Goal: Task Accomplishment & Management: Use online tool/utility

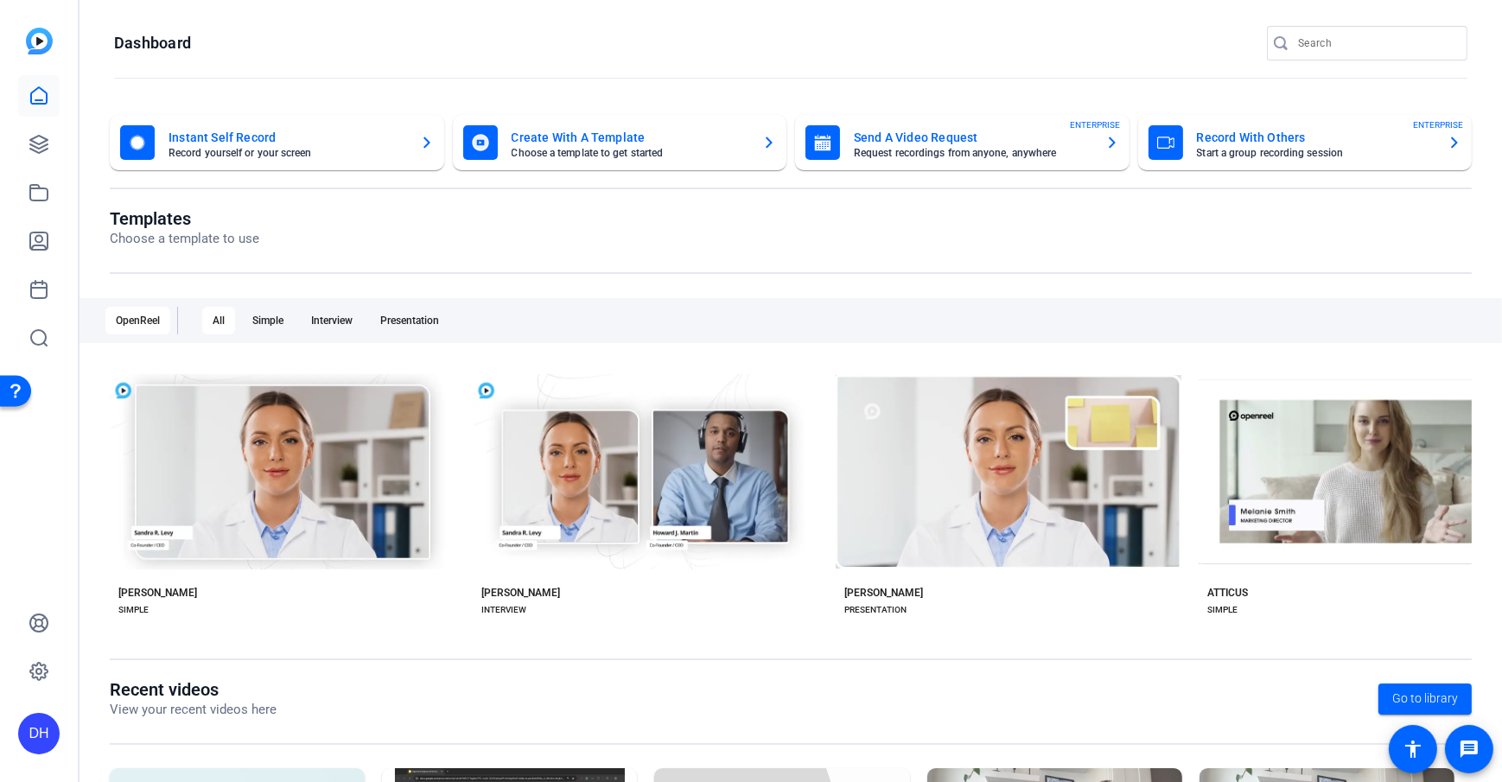
click at [412, 209] on openreel-page-title "Templates Choose a template to use" at bounding box center [791, 228] width 1362 height 41
click at [270, 22] on mat-toolbar "Dashboard" at bounding box center [791, 49] width 1423 height 98
drag, startPoint x: 207, startPoint y: 215, endPoint x: 97, endPoint y: 207, distance: 111.0
click at [97, 207] on div "Instant Self Record Record yourself or your screen Create With A Template Choos…" at bounding box center [791, 552] width 1423 height 908
click at [335, 247] on openreel-page-title "Templates Choose a template to use" at bounding box center [791, 228] width 1362 height 41
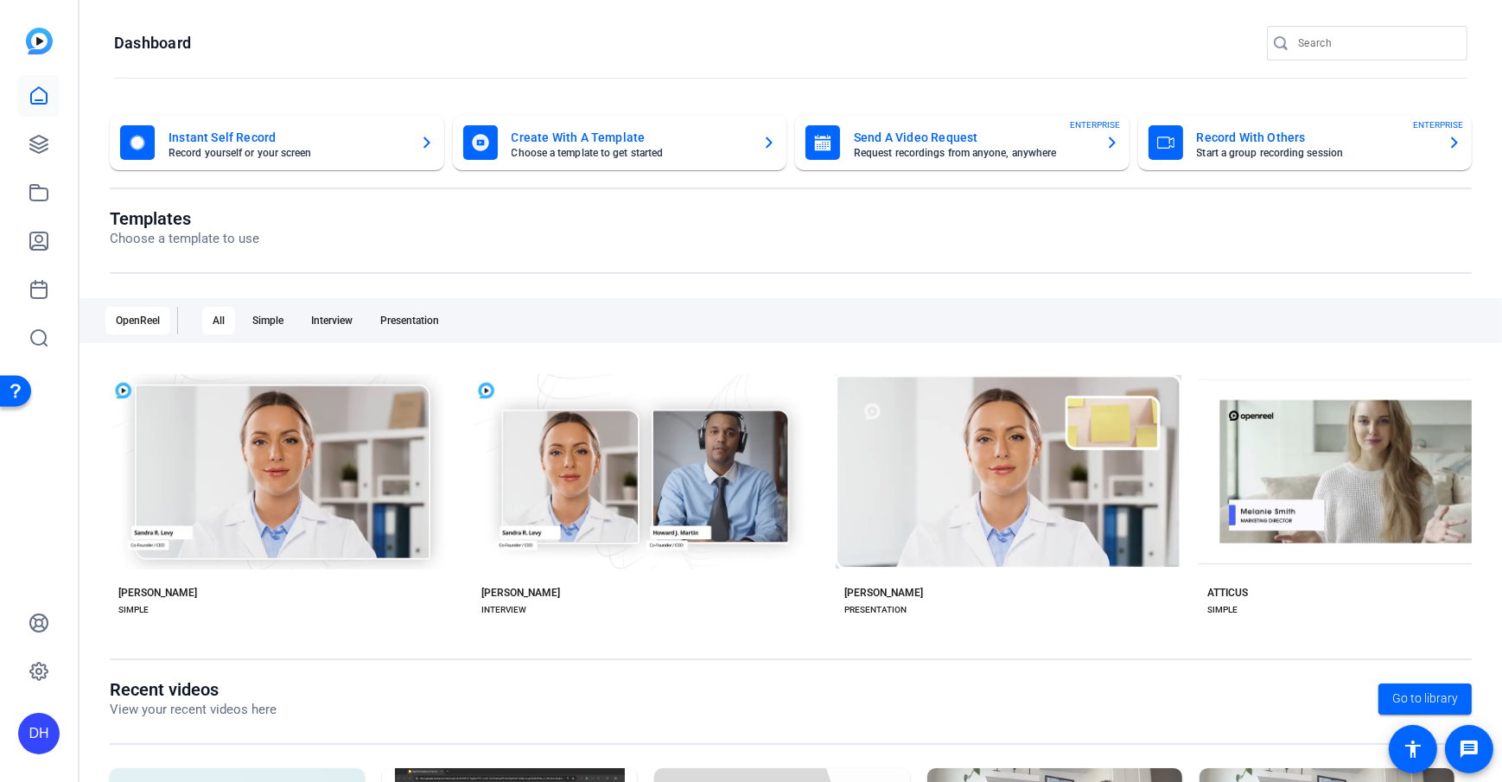
click at [344, 242] on openreel-page-title "Templates Choose a template to use" at bounding box center [791, 228] width 1362 height 41
click at [313, 74] on openreel-divider-bar at bounding box center [791, 79] width 1354 height 37
click at [30, 157] on link at bounding box center [38, 144] width 41 height 41
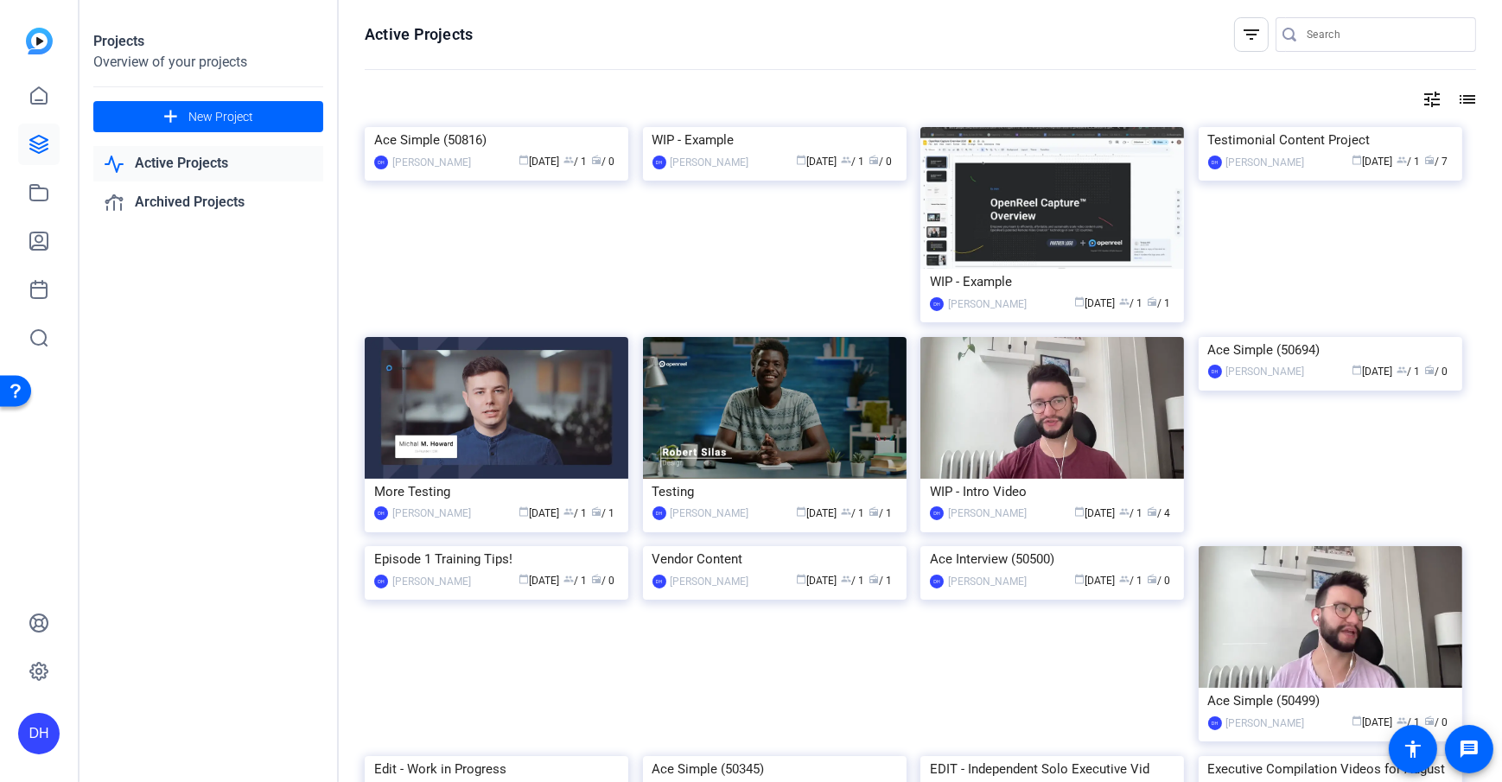
drag, startPoint x: 1323, startPoint y: 259, endPoint x: 1342, endPoint y: 264, distance: 19.7
click at [1125, 127] on img at bounding box center [1331, 127] width 264 height 0
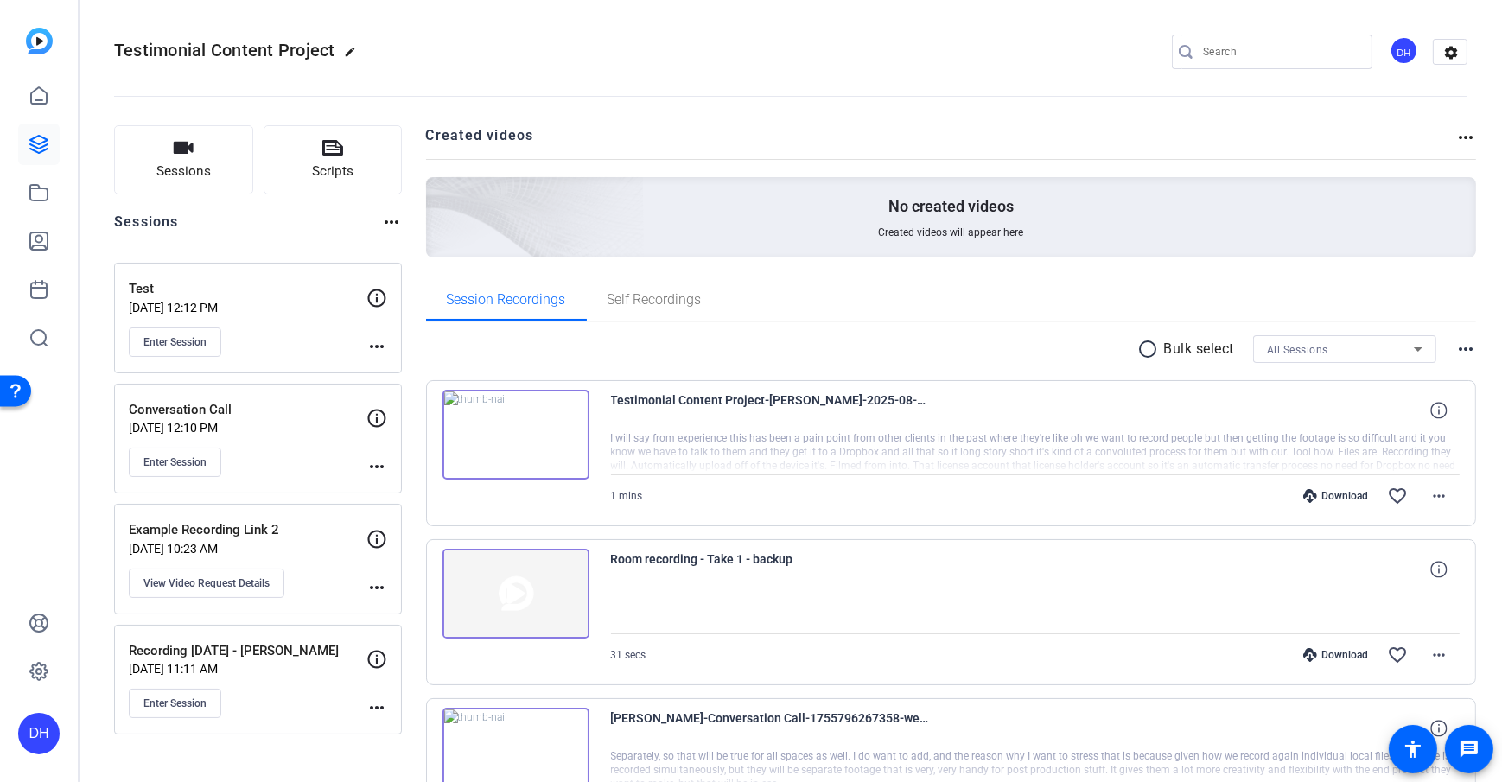
click at [159, 171] on span "Sessions" at bounding box center [183, 172] width 54 height 20
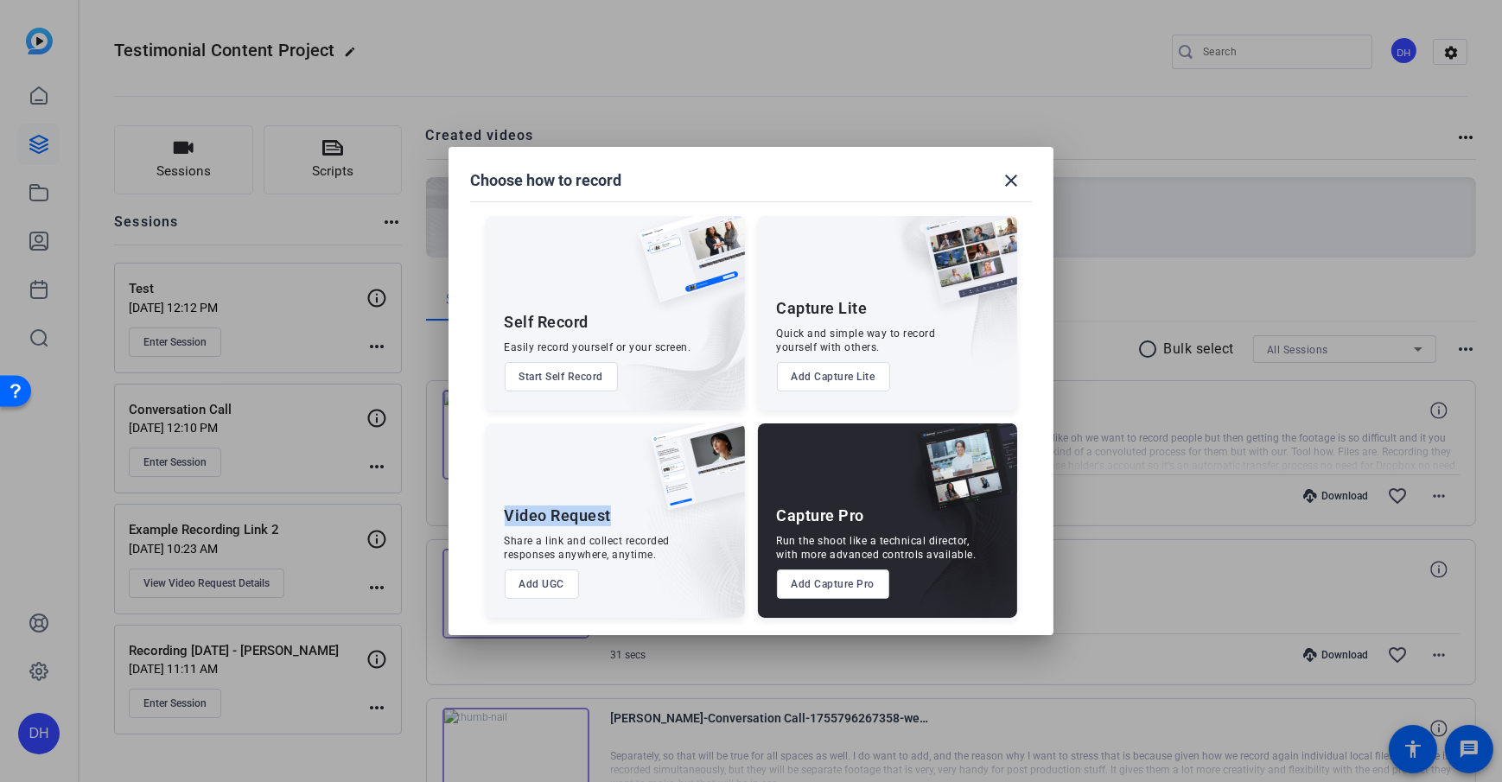
drag, startPoint x: 506, startPoint y: 519, endPoint x: 609, endPoint y: 521, distance: 103.7
click at [609, 521] on div "Video Request" at bounding box center [558, 516] width 107 height 21
click at [819, 524] on div "Capture Pro" at bounding box center [821, 516] width 88 height 21
drag, startPoint x: 781, startPoint y: 517, endPoint x: 874, endPoint y: 520, distance: 92.6
click at [874, 520] on div "Capture Pro Run the shoot like a technical director, with more advanced control…" at bounding box center [887, 521] width 259 height 194
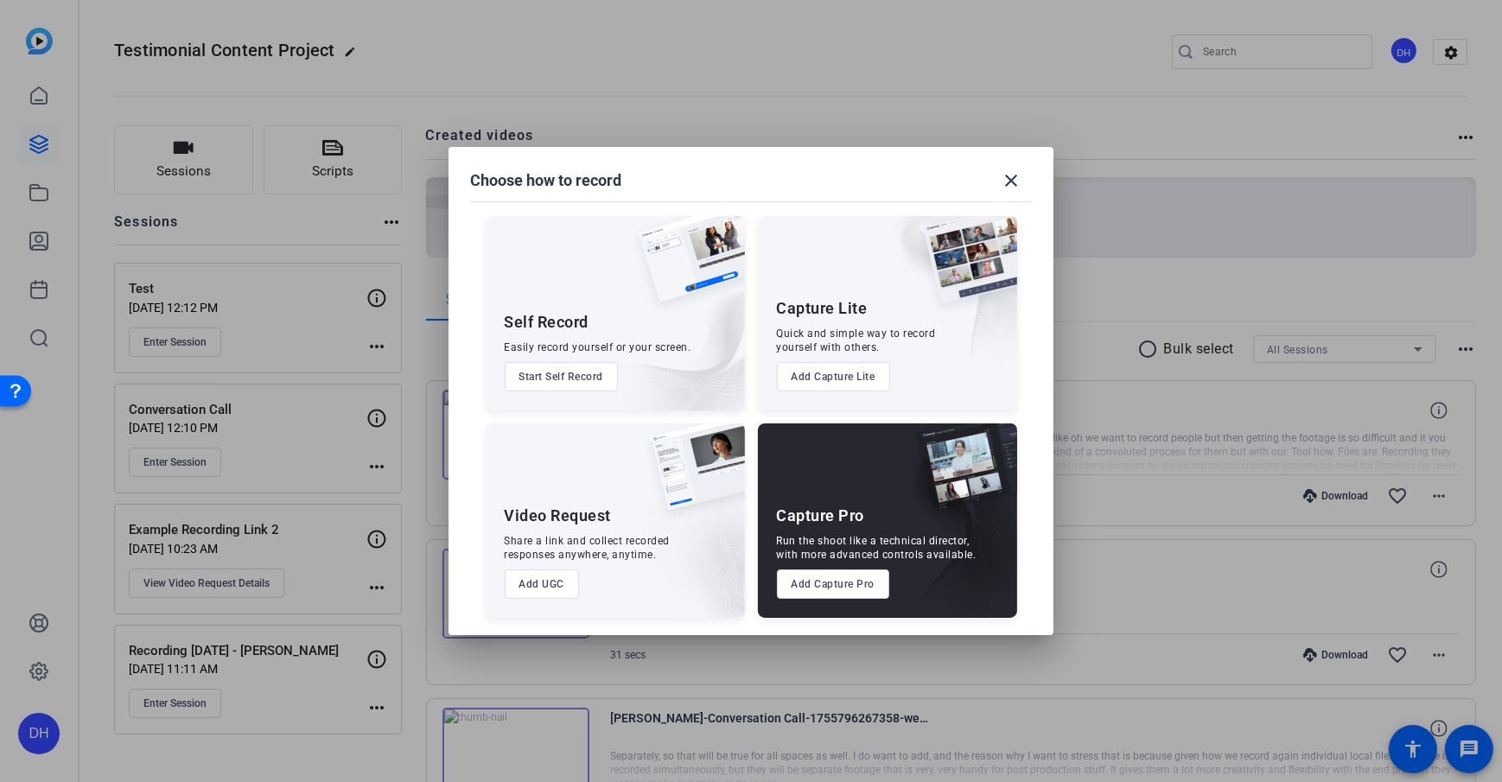
click at [569, 526] on div "Video Request" at bounding box center [558, 516] width 107 height 21
click at [812, 528] on div "Capture Pro Run the shoot like a technical director, with more advanced control…" at bounding box center [887, 521] width 259 height 194
click at [795, 564] on button "Add Capture Pro" at bounding box center [833, 584] width 113 height 29
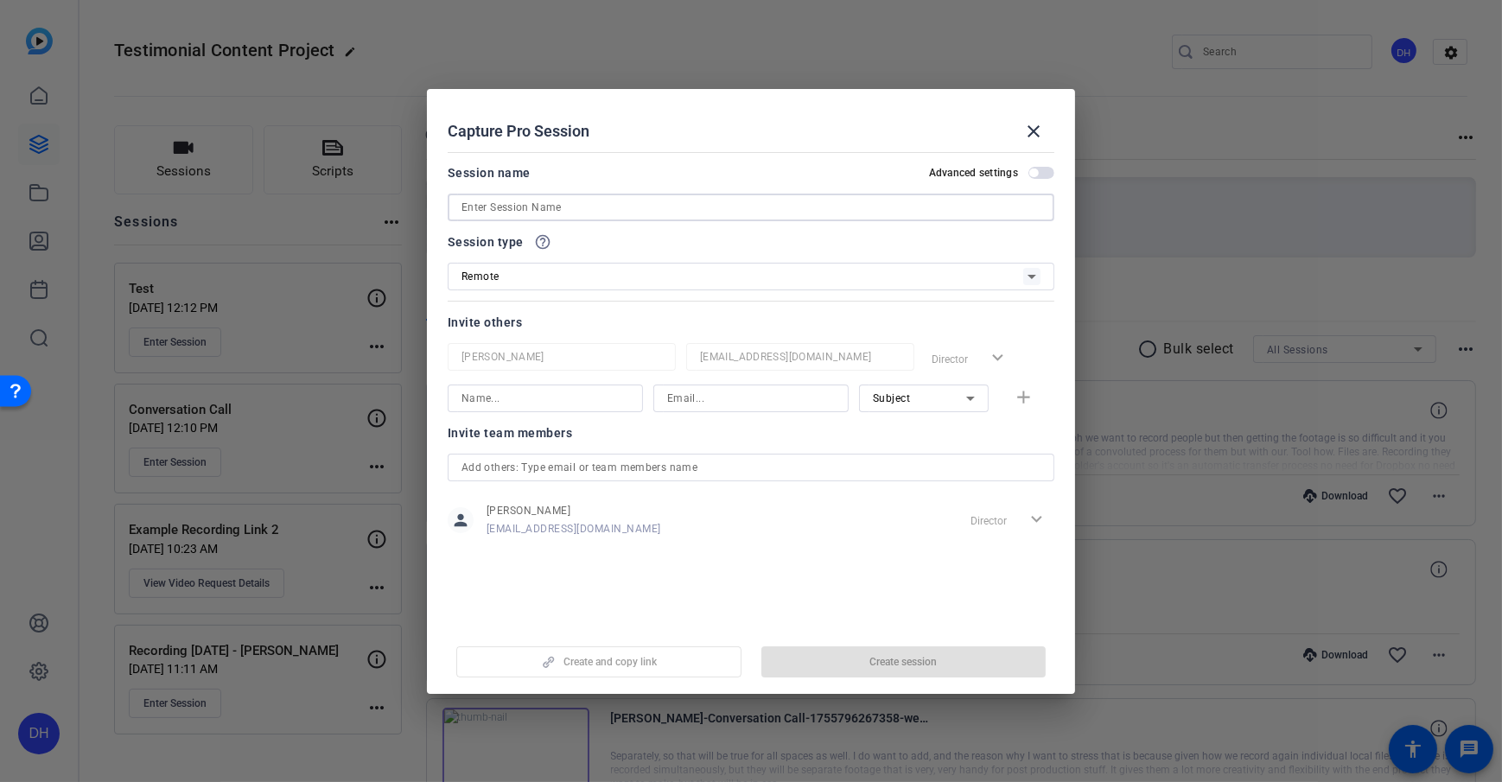
click at [503, 201] on input at bounding box center [751, 207] width 579 height 21
type input "Test Sample"
click at [570, 171] on div "Session name Advanced settings" at bounding box center [751, 172] width 607 height 21
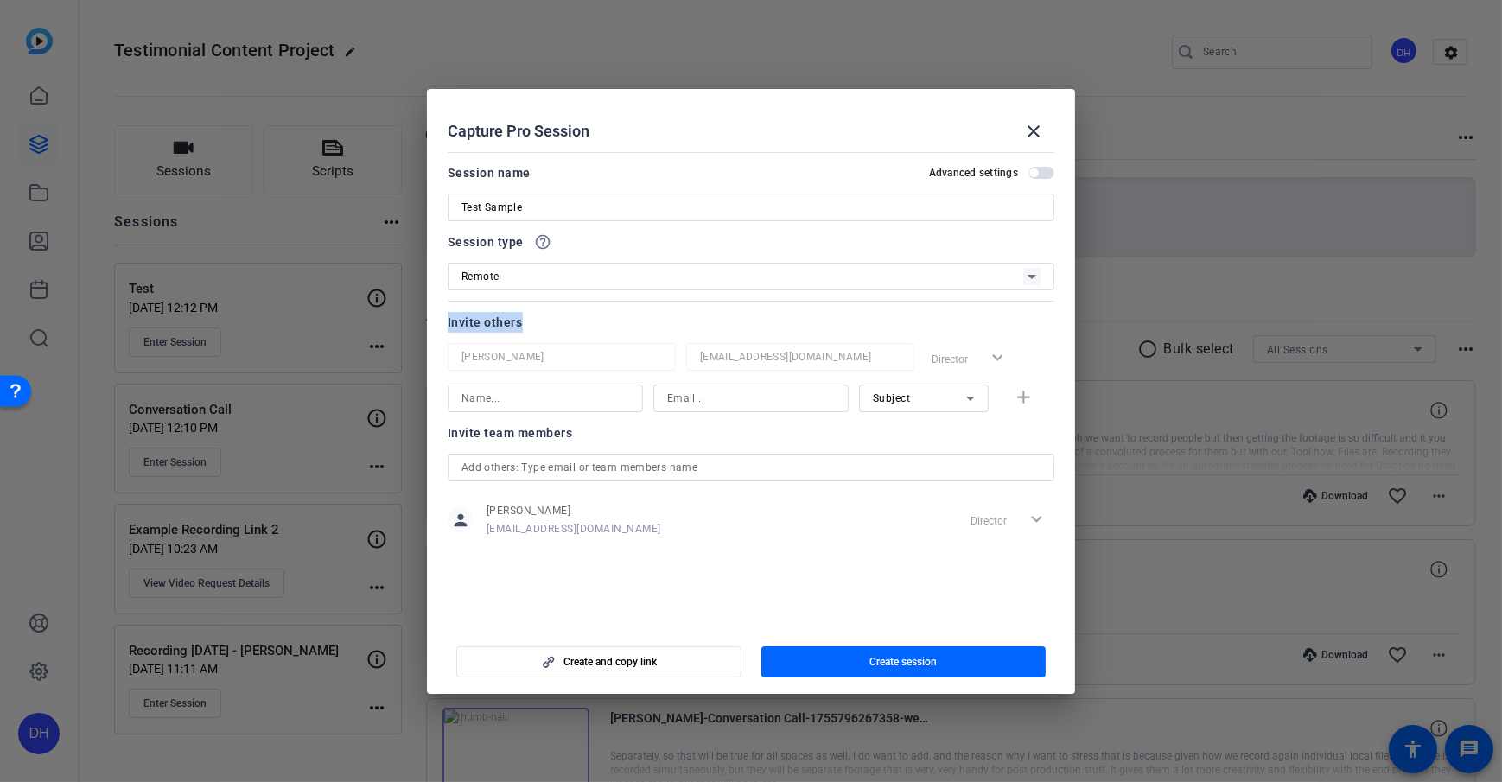
drag, startPoint x: 430, startPoint y: 326, endPoint x: 556, endPoint y: 319, distance: 126.4
click at [556, 319] on mat-dialog-content "Session name Advanced settings Test Sample Session type help_outline Remote Inv…" at bounding box center [751, 385] width 648 height 480
click at [566, 401] on input at bounding box center [546, 398] width 168 height 21
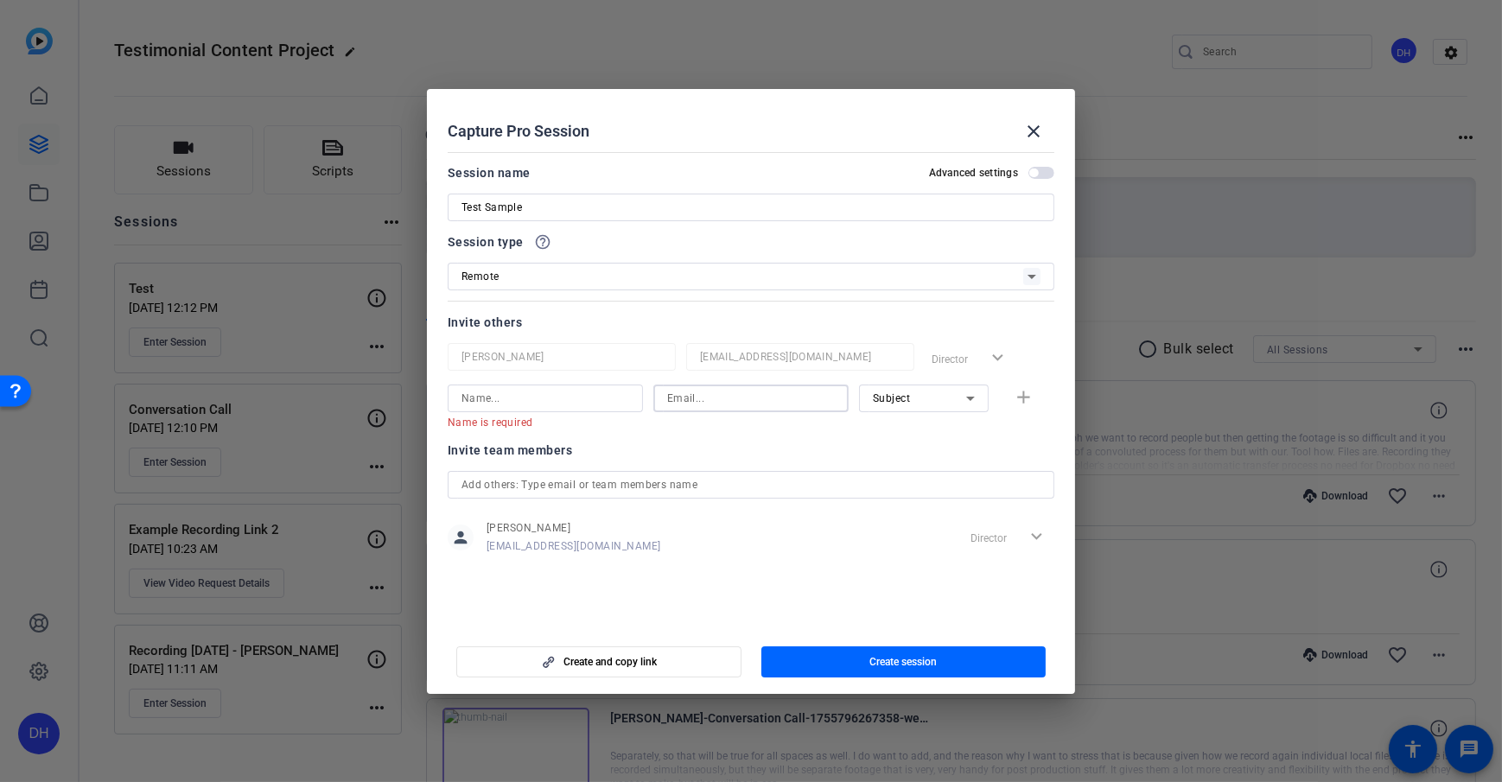
click at [727, 392] on input at bounding box center [751, 398] width 168 height 21
click at [880, 387] on div "Subject" at bounding box center [919, 398] width 93 height 22
click at [814, 460] on div at bounding box center [751, 391] width 1502 height 782
click at [923, 401] on div "Subject" at bounding box center [919, 398] width 93 height 22
click at [915, 432] on span "Collaborator" at bounding box center [904, 433] width 63 height 21
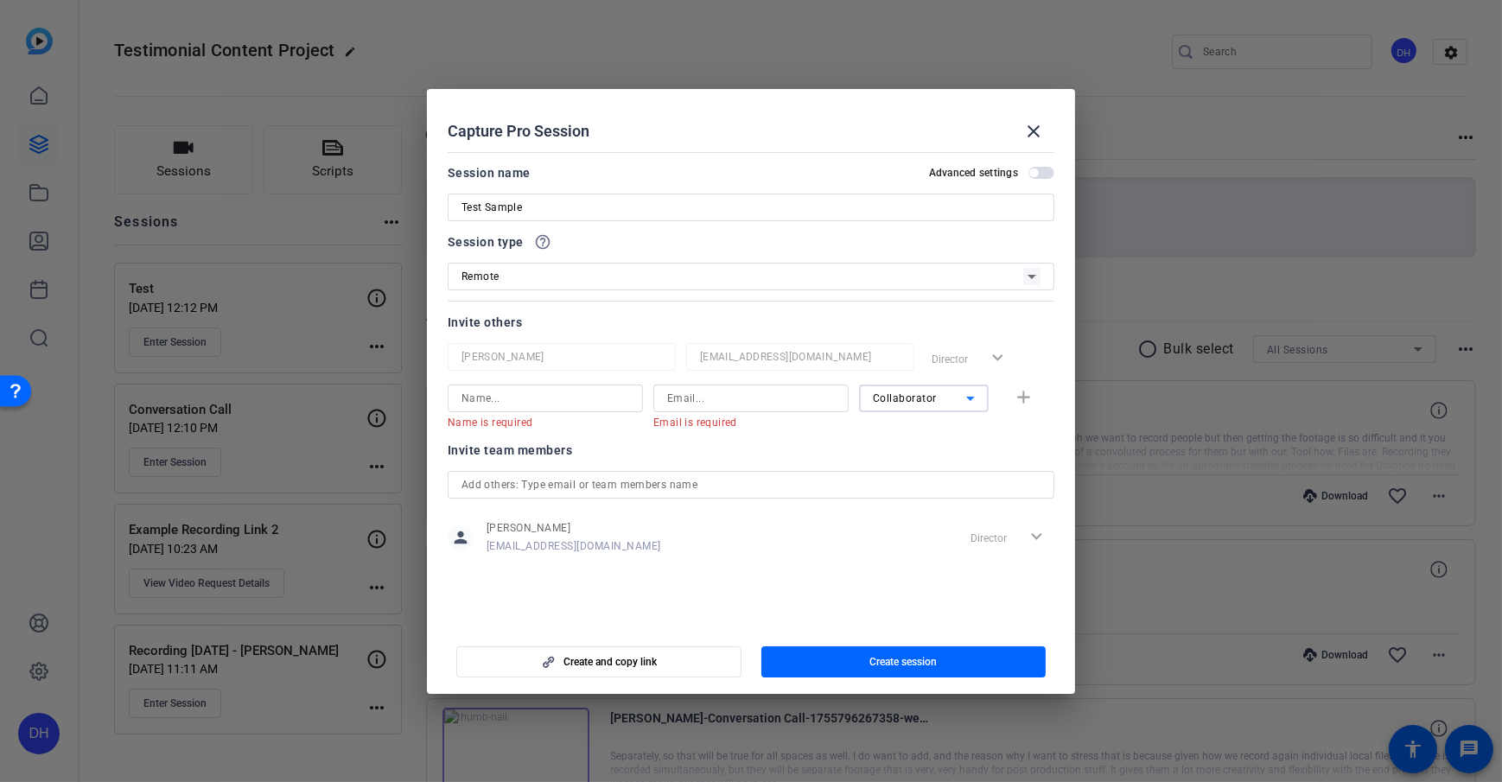
click at [870, 387] on div "Collaborator" at bounding box center [924, 399] width 130 height 28
click at [770, 449] on div at bounding box center [751, 391] width 1502 height 782
click at [929, 403] on span "Collaborator" at bounding box center [905, 398] width 64 height 12
click at [806, 432] on div at bounding box center [751, 391] width 1502 height 782
click at [843, 564] on span "button" at bounding box center [903, 661] width 285 height 41
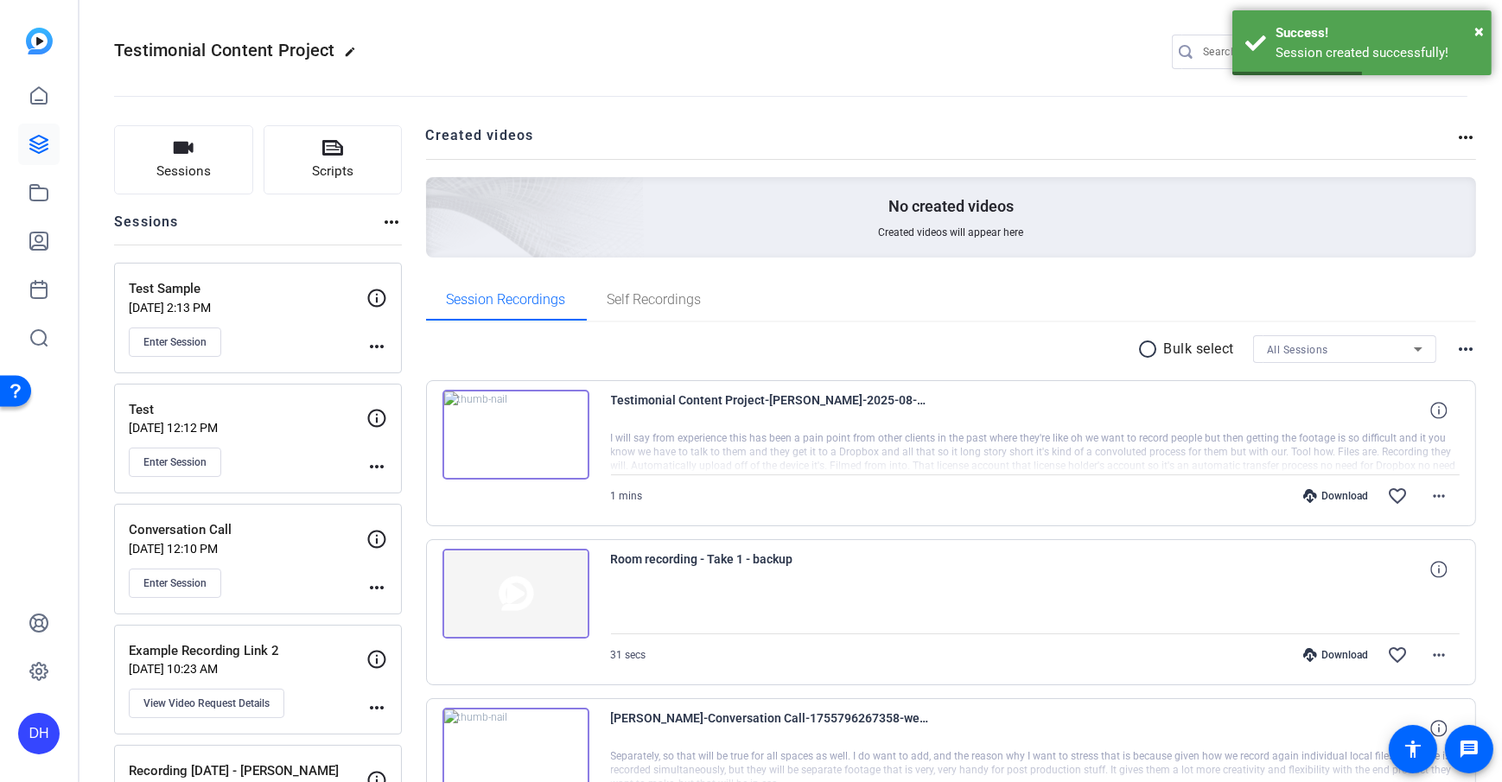
click at [383, 349] on mat-icon "more_horiz" at bounding box center [376, 346] width 21 height 21
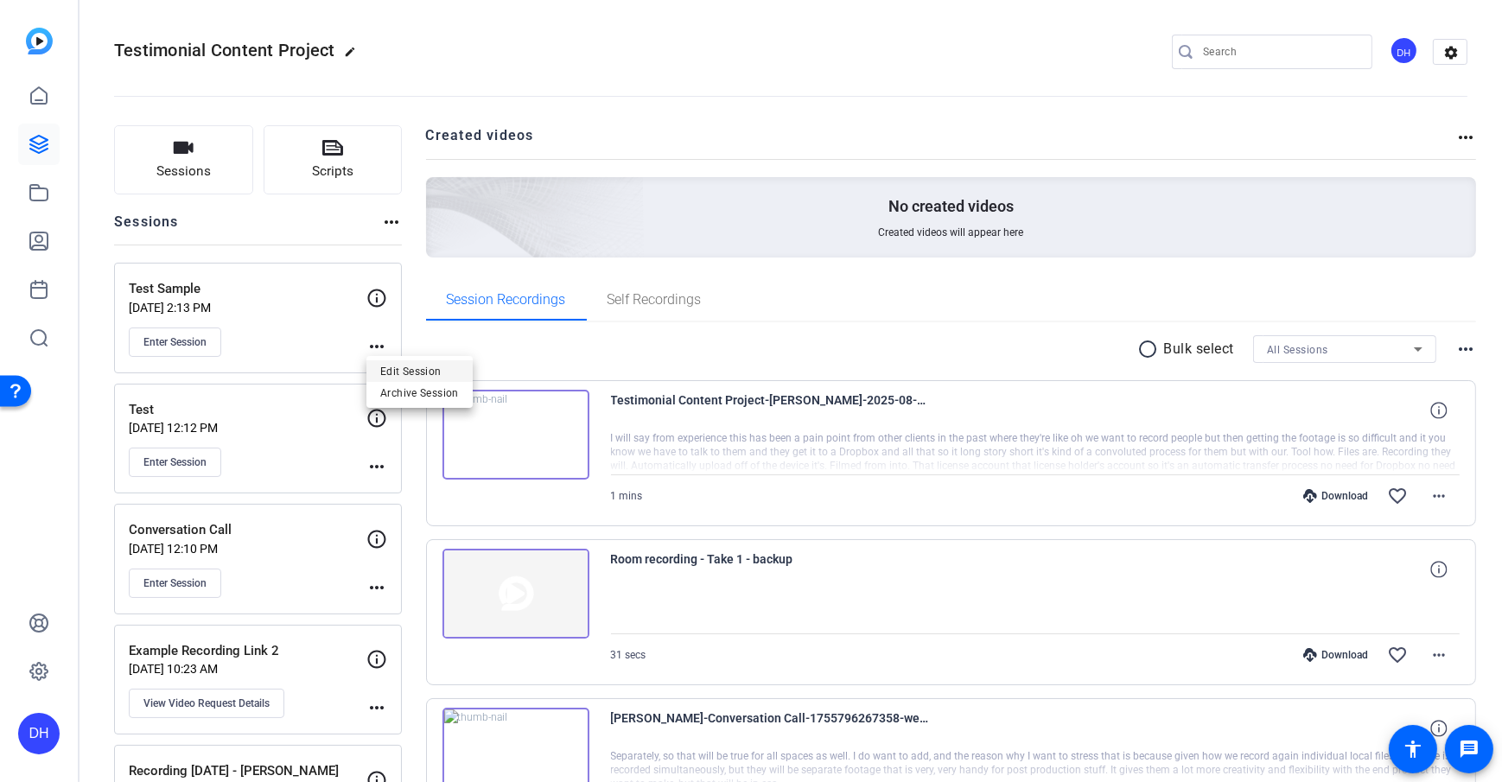
click at [401, 367] on span "Edit Session" at bounding box center [419, 371] width 79 height 21
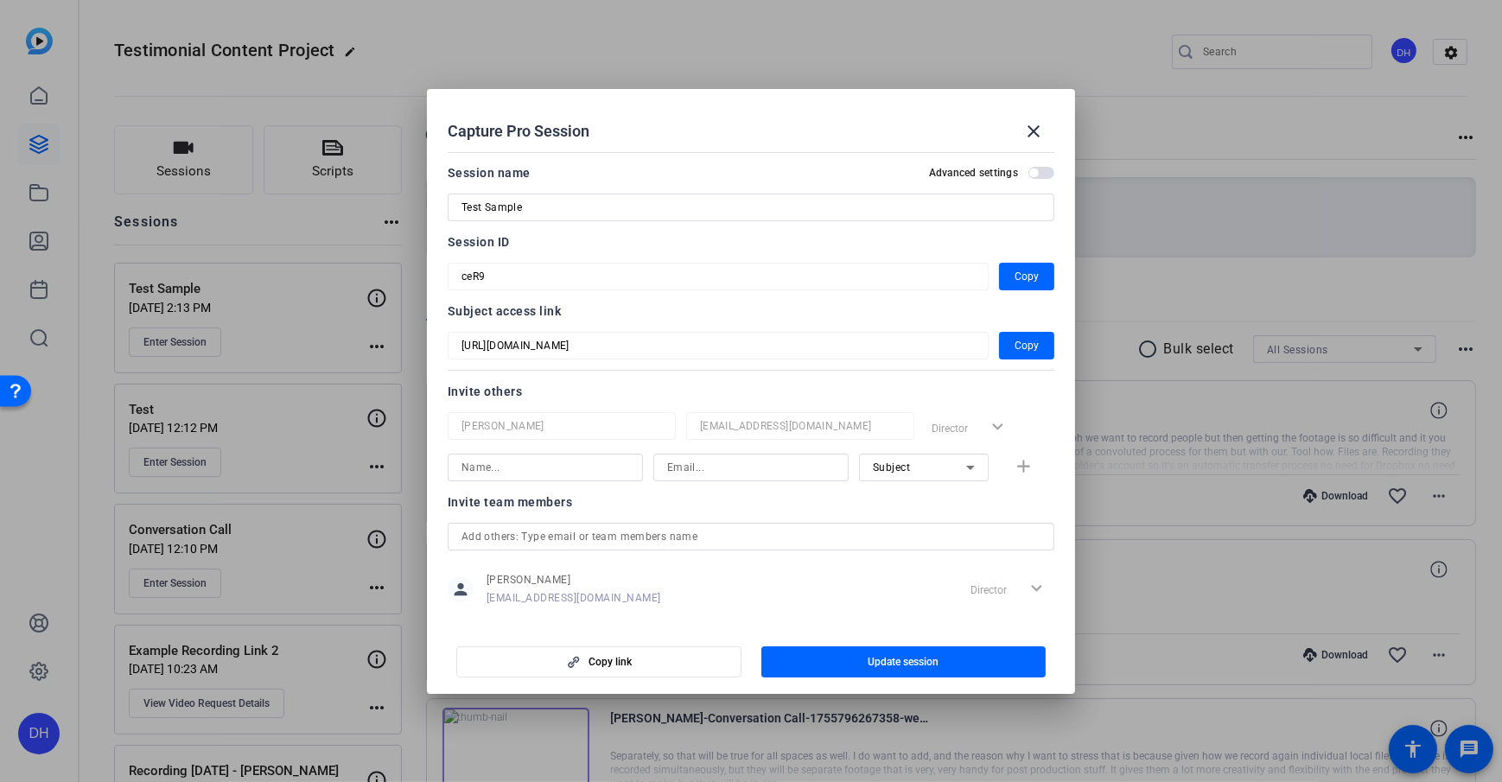
click at [456, 346] on mat-form-field "[URL][DOMAIN_NAME]" at bounding box center [718, 346] width 541 height 28
click at [1038, 354] on span "button" at bounding box center [1026, 345] width 55 height 41
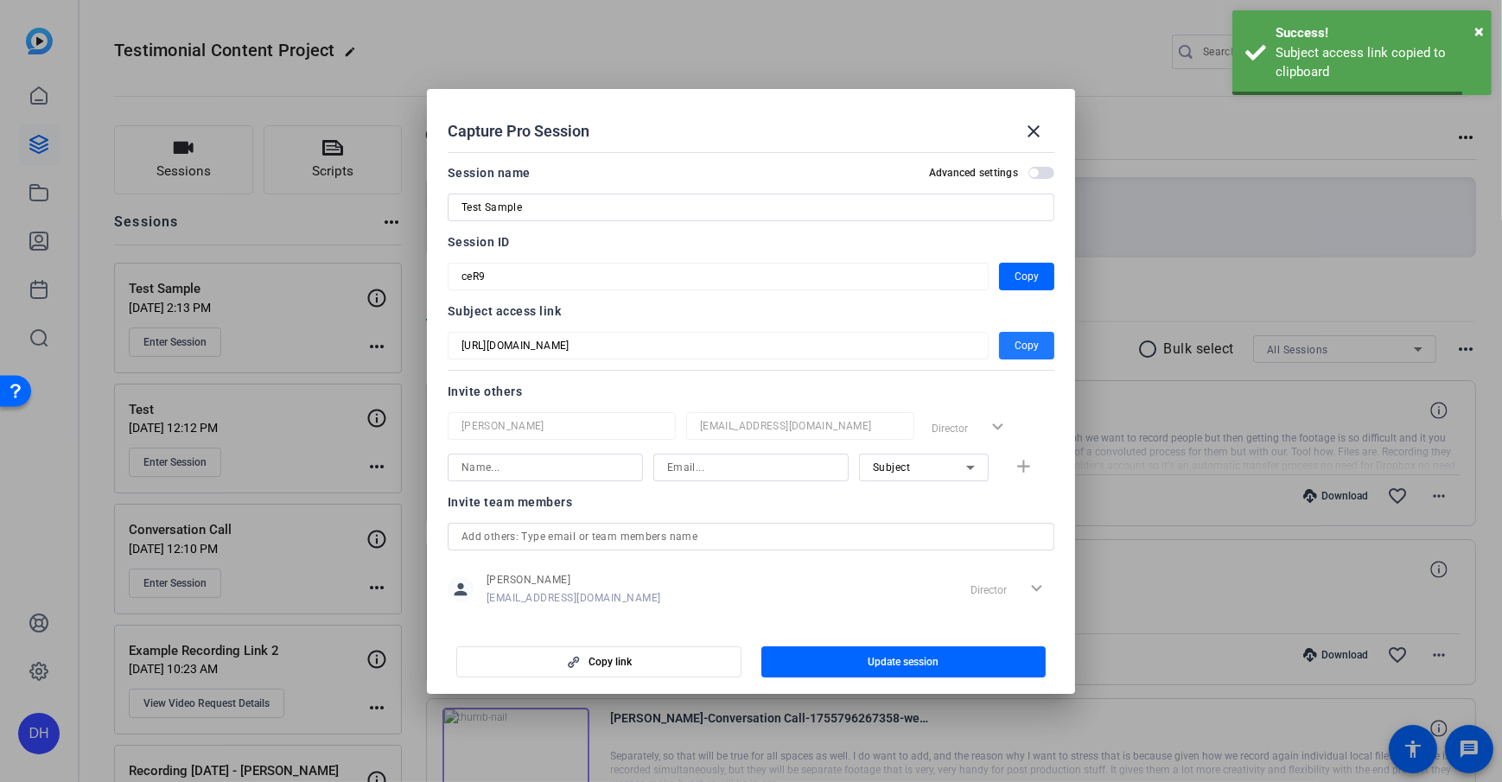
click at [684, 315] on div "Subject access link" at bounding box center [751, 311] width 607 height 21
click at [1028, 124] on mat-icon "close" at bounding box center [1033, 131] width 21 height 21
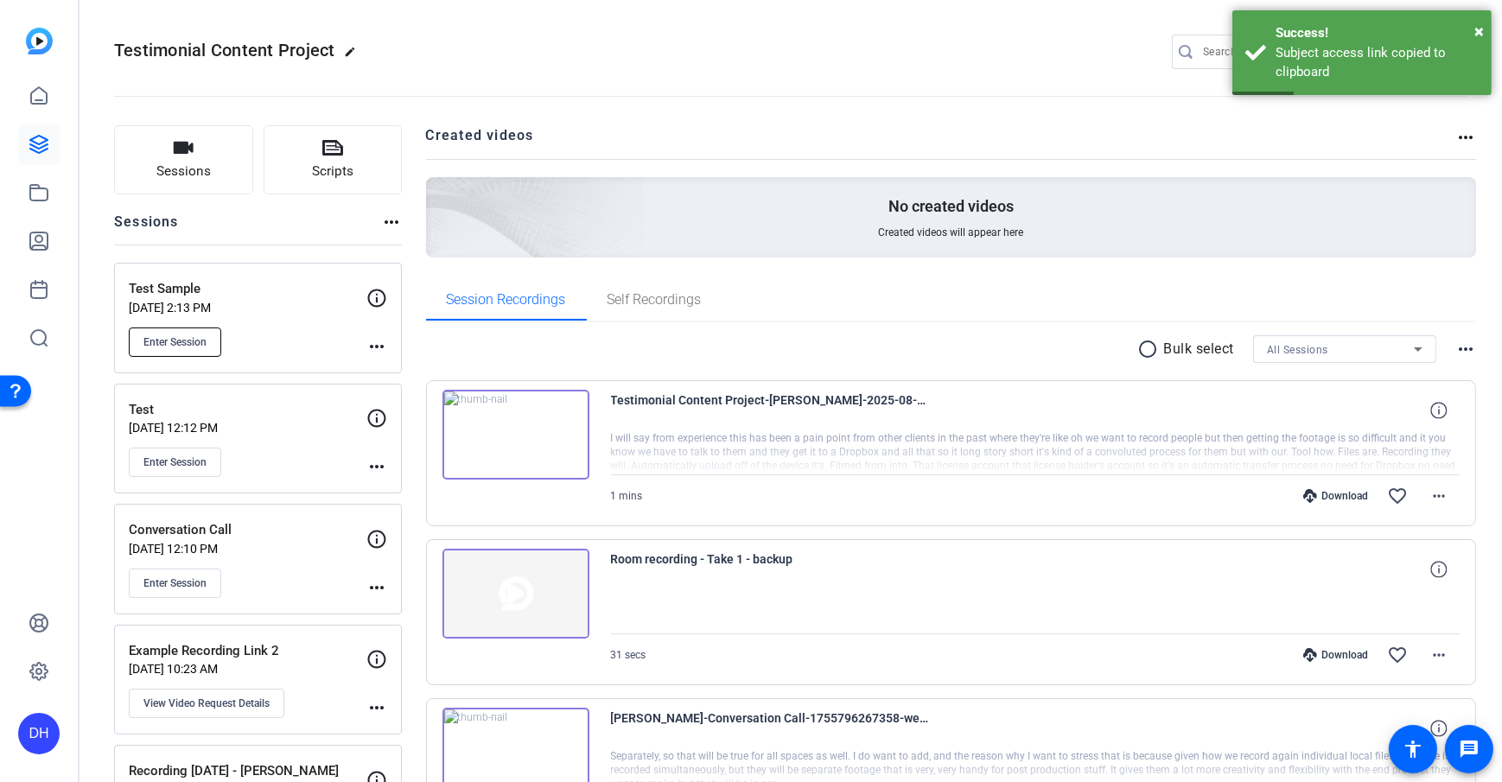
click at [156, 347] on span "Enter Session" at bounding box center [174, 342] width 63 height 14
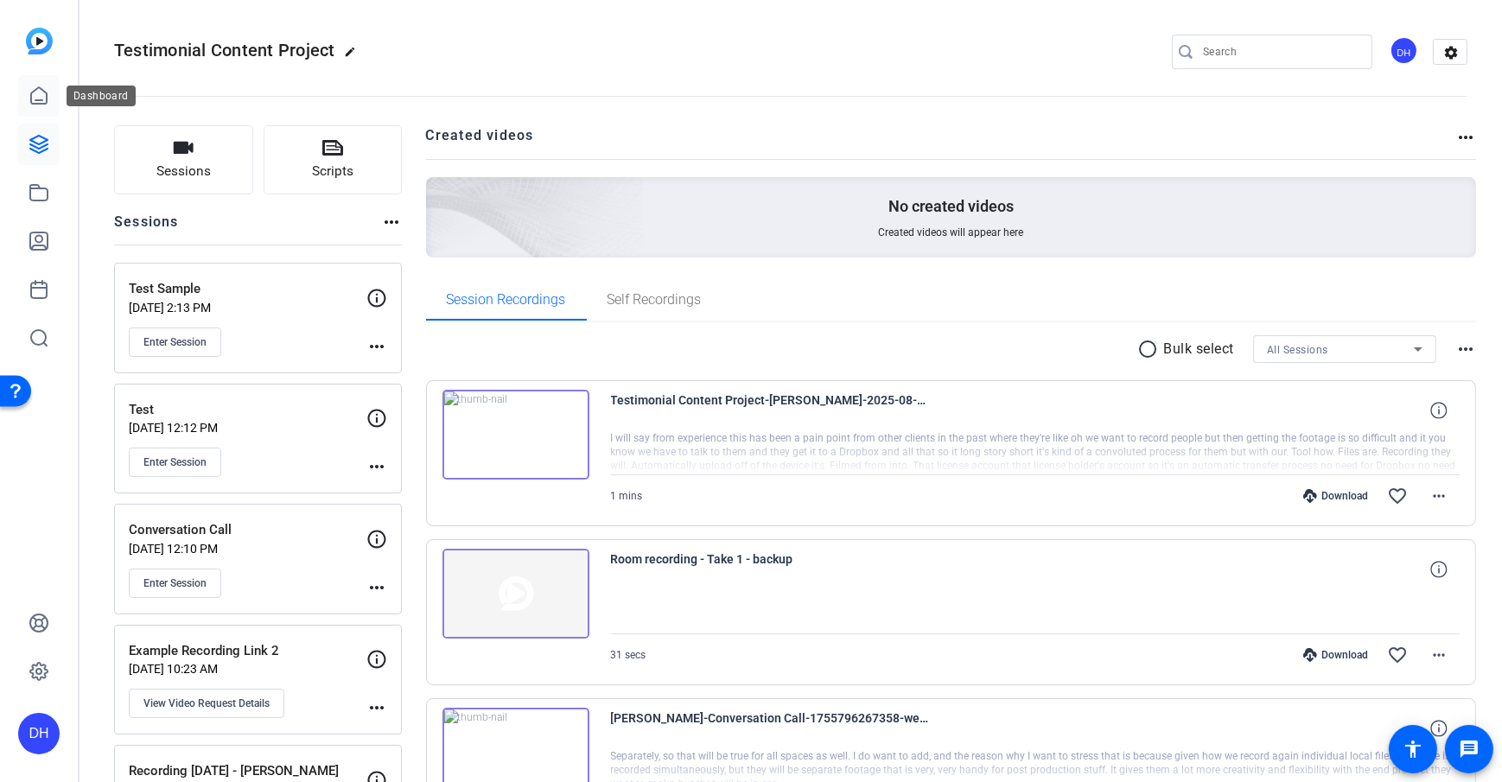
click at [23, 106] on link at bounding box center [38, 95] width 41 height 41
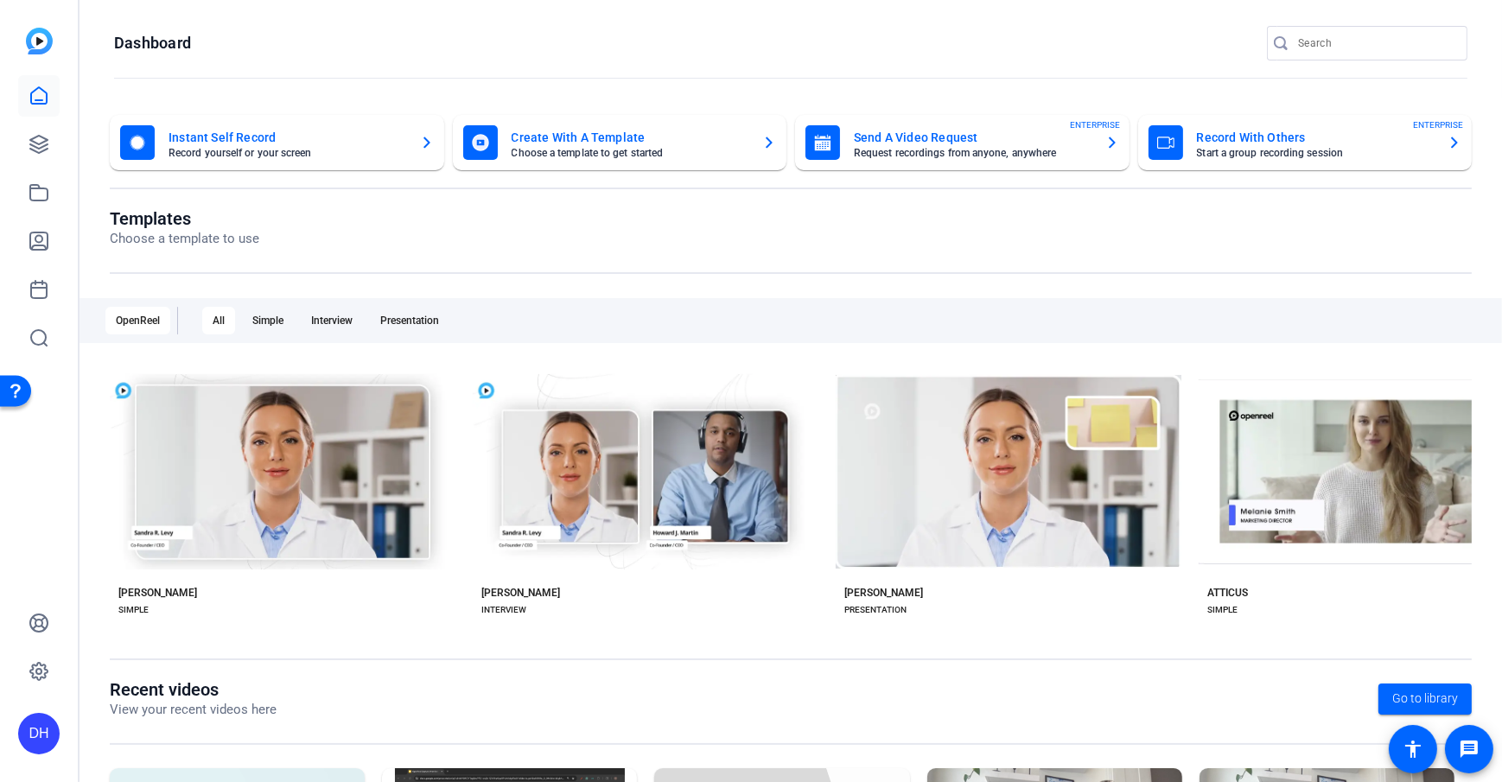
click at [30, 564] on div "DH" at bounding box center [38, 733] width 41 height 41
click at [218, 564] on span at bounding box center [228, 708] width 41 height 41
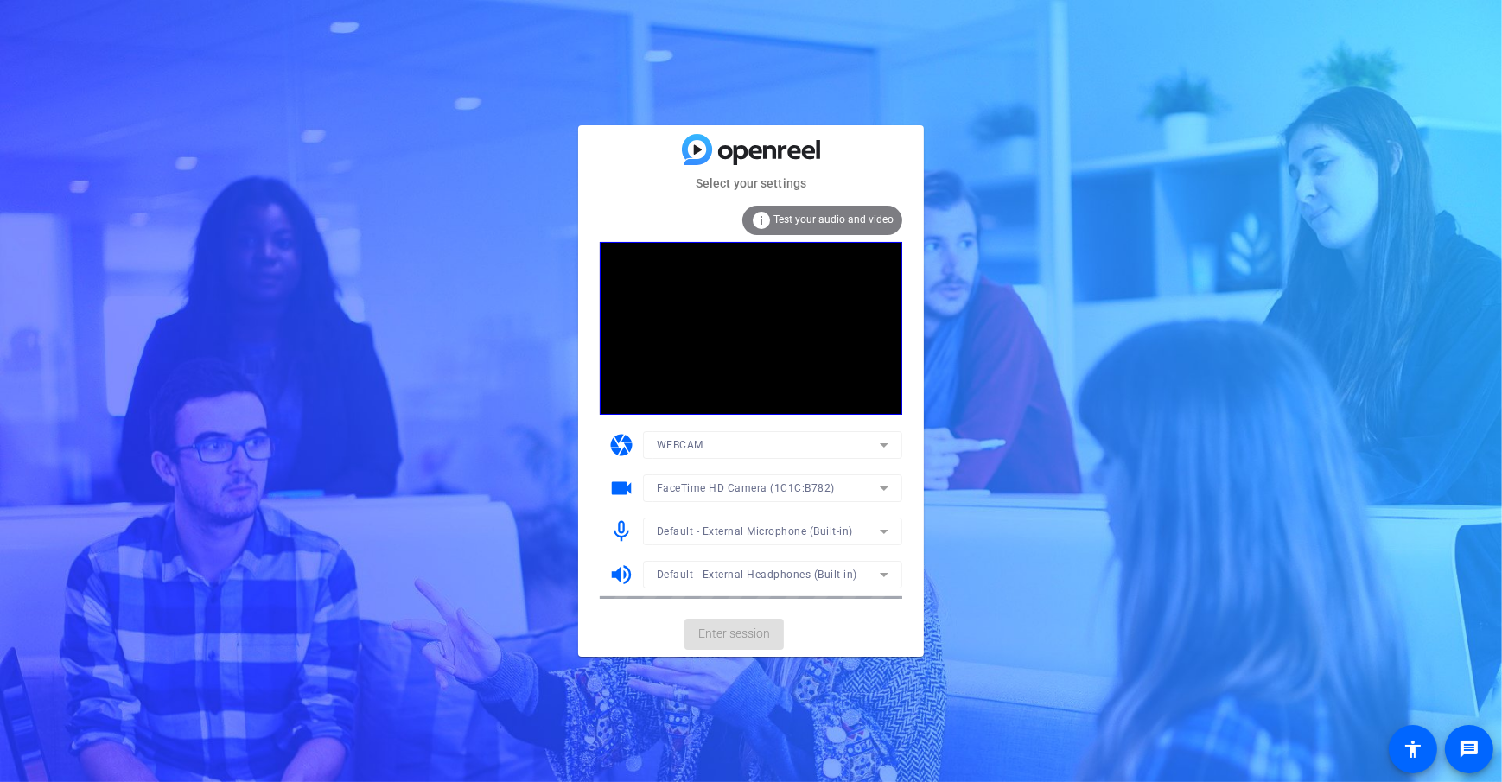
click at [917, 602] on mat-card-content "info Test your audio and video camera WEBCAM videocam FaceTime HD Camera (1C1C:…" at bounding box center [751, 402] width 346 height 419
click at [726, 626] on span "Enter session" at bounding box center [734, 634] width 72 height 18
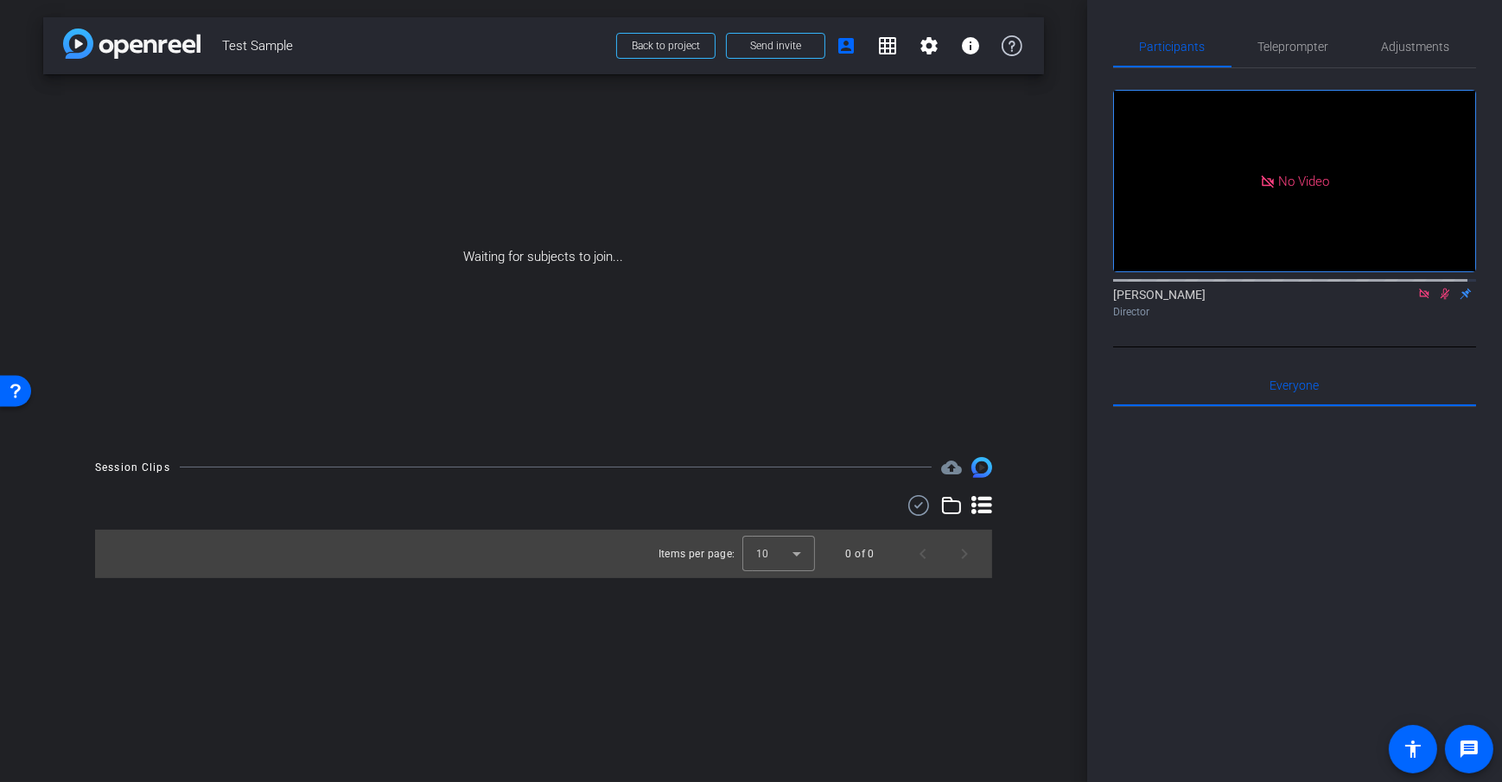
click at [1418, 300] on icon at bounding box center [1425, 294] width 14 height 12
click at [1403, 302] on mat-icon at bounding box center [1403, 294] width 21 height 16
click at [1037, 437] on div "Waiting for subjects to join..." at bounding box center [543, 257] width 1001 height 366
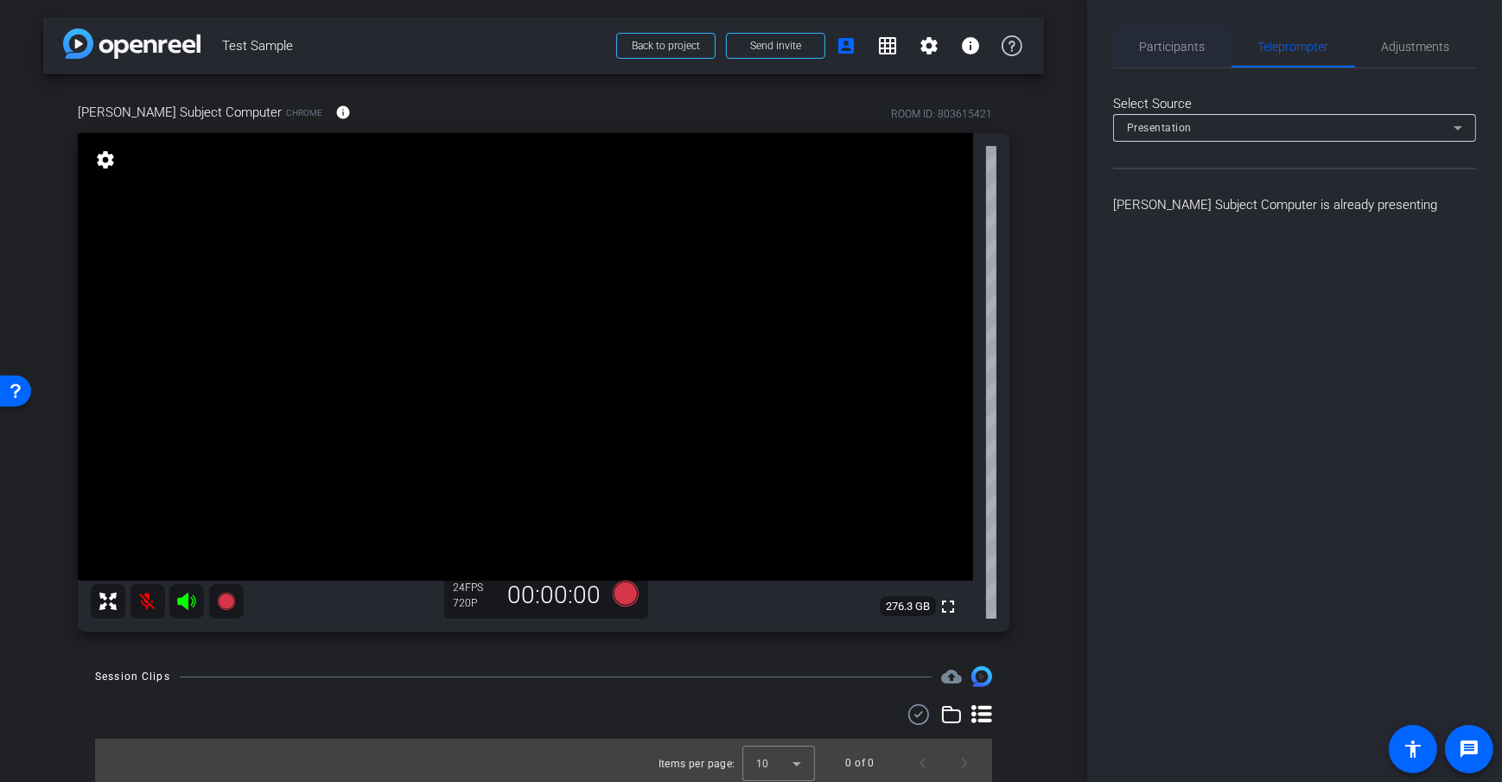
click at [1149, 45] on span "Participants" at bounding box center [1173, 47] width 66 height 12
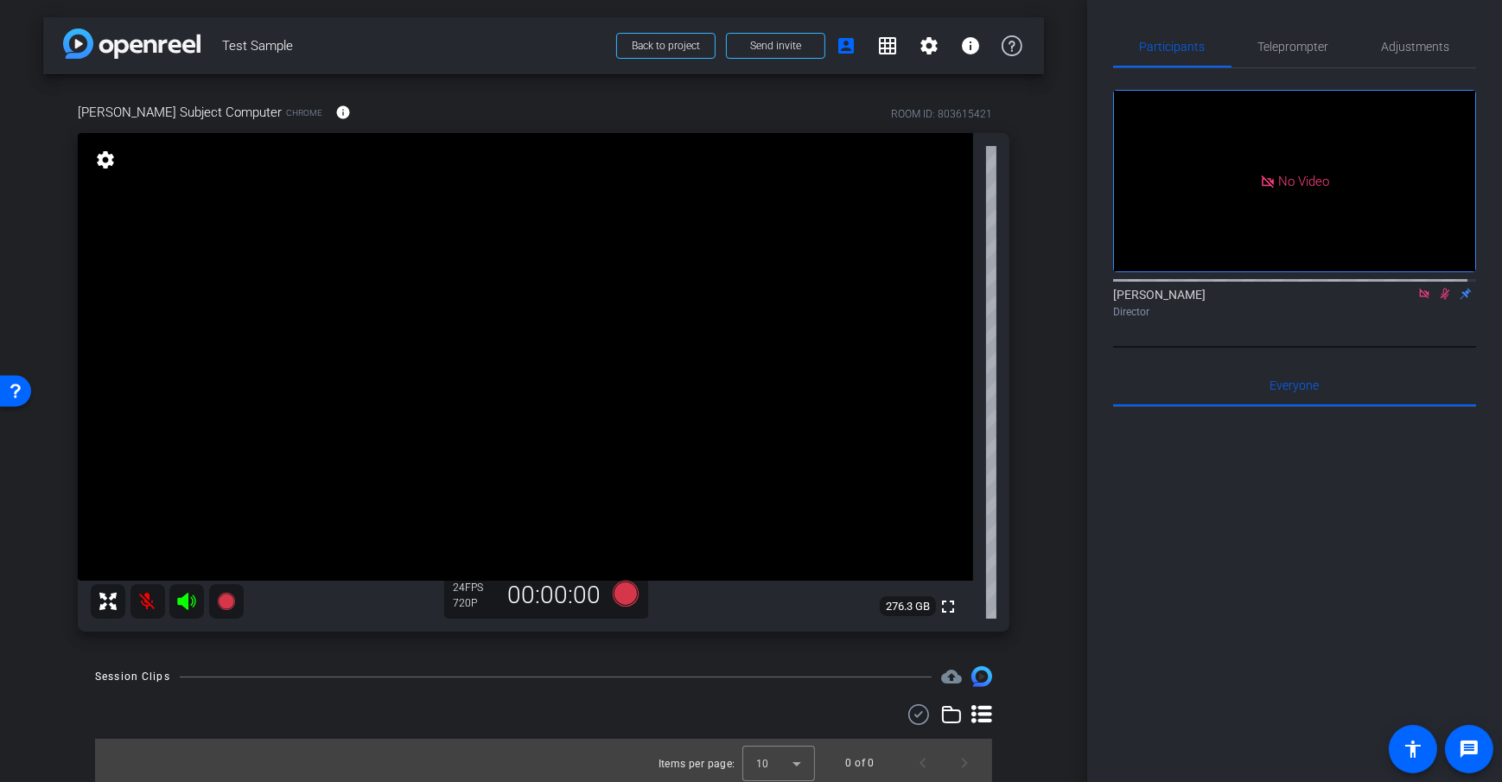
click at [1076, 315] on div "arrow_back Test Sample Back to project Send invite account_box grid_on settings…" at bounding box center [543, 391] width 1087 height 782
click at [1039, 279] on div "arrow_back Test Sample Back to project Send invite account_box grid_on settings…" at bounding box center [543, 391] width 1087 height 782
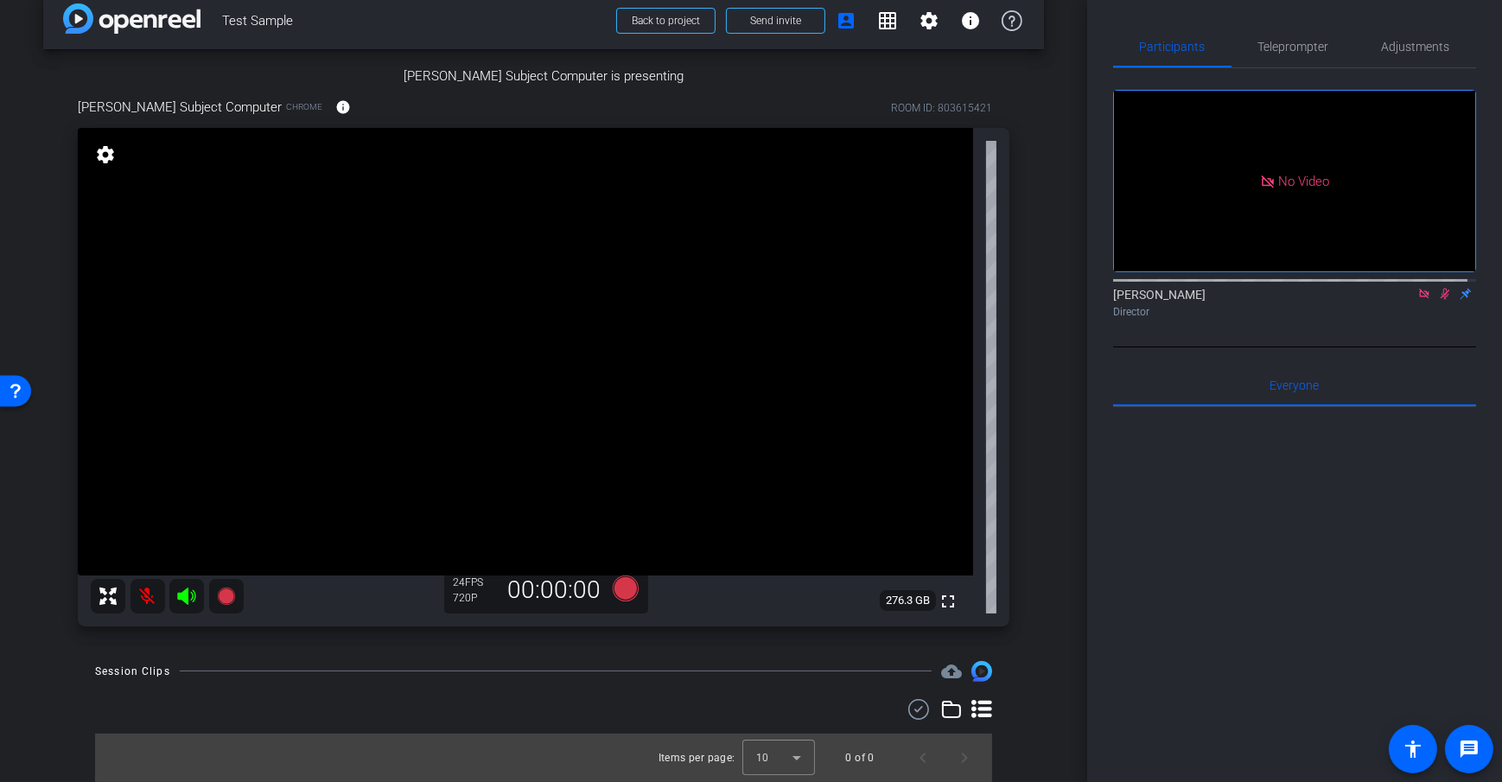
scroll to position [611, 0]
click at [1037, 241] on div "arrow_back Test Sample Back to project Send invite account_box grid_on settings…" at bounding box center [543, 391] width 1087 height 782
click at [621, 587] on icon at bounding box center [626, 589] width 26 height 26
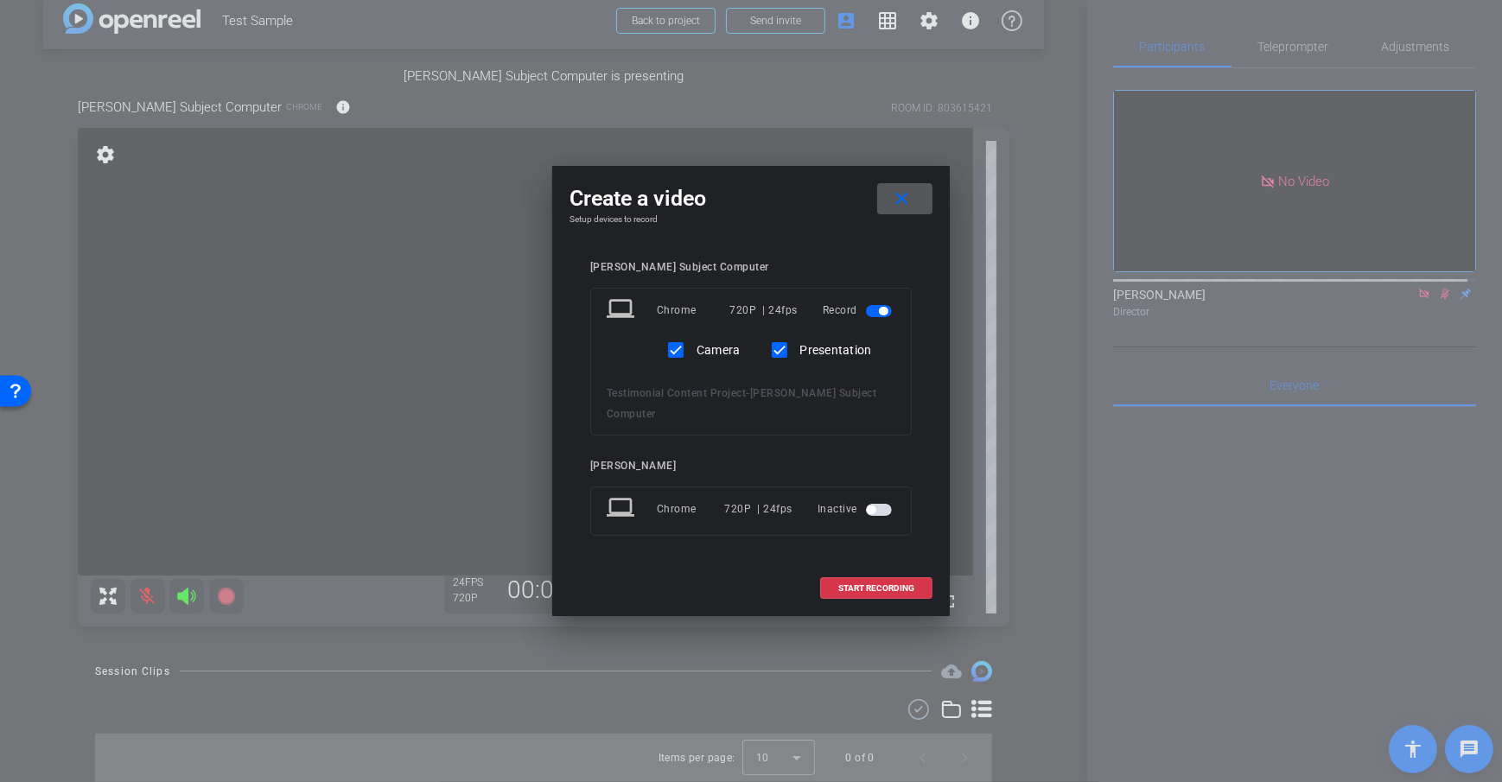
click at [909, 206] on mat-icon "close" at bounding box center [902, 199] width 22 height 22
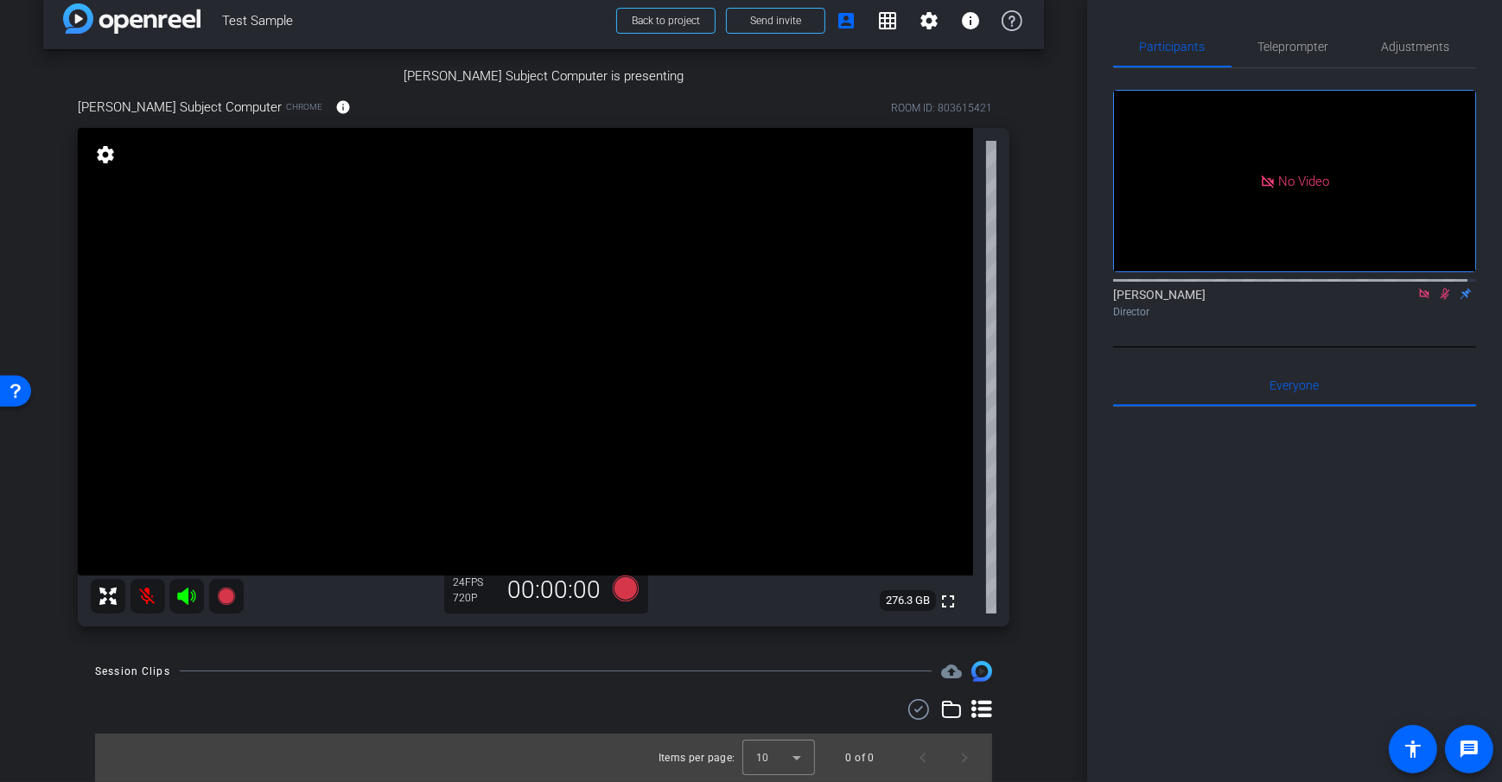
scroll to position [0, 0]
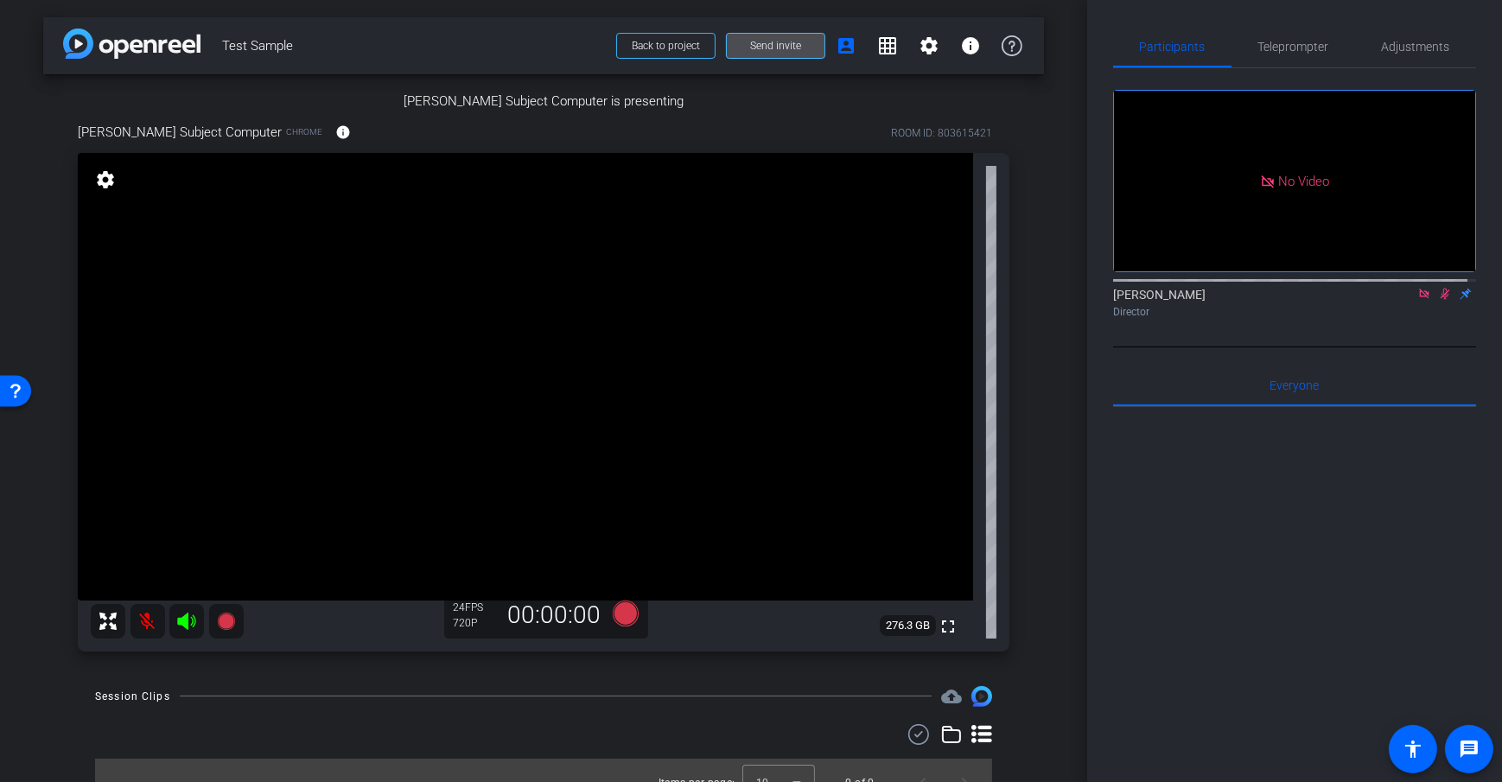
click at [782, 44] on span "Send invite" at bounding box center [775, 46] width 51 height 14
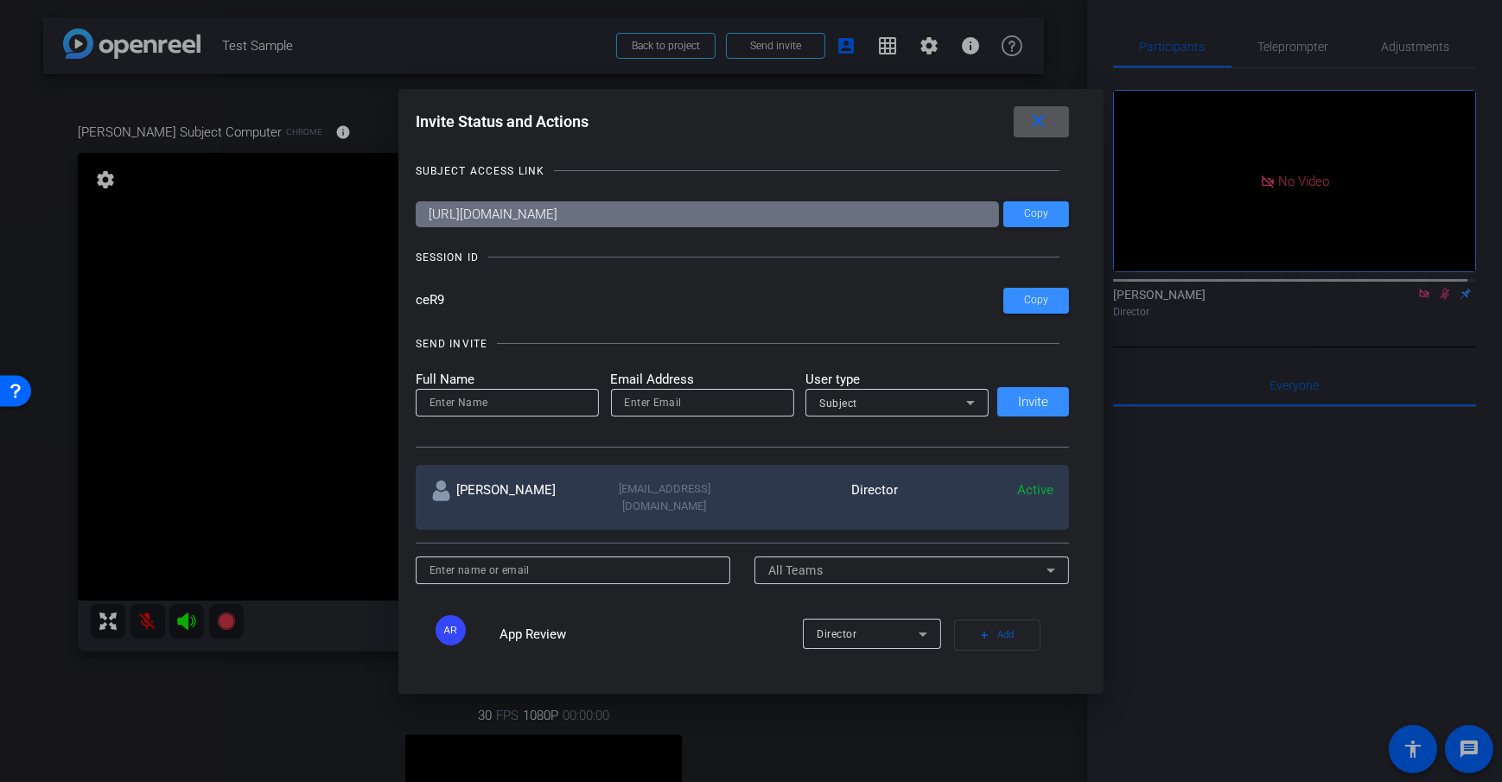
click at [1037, 123] on mat-icon "close" at bounding box center [1039, 122] width 22 height 22
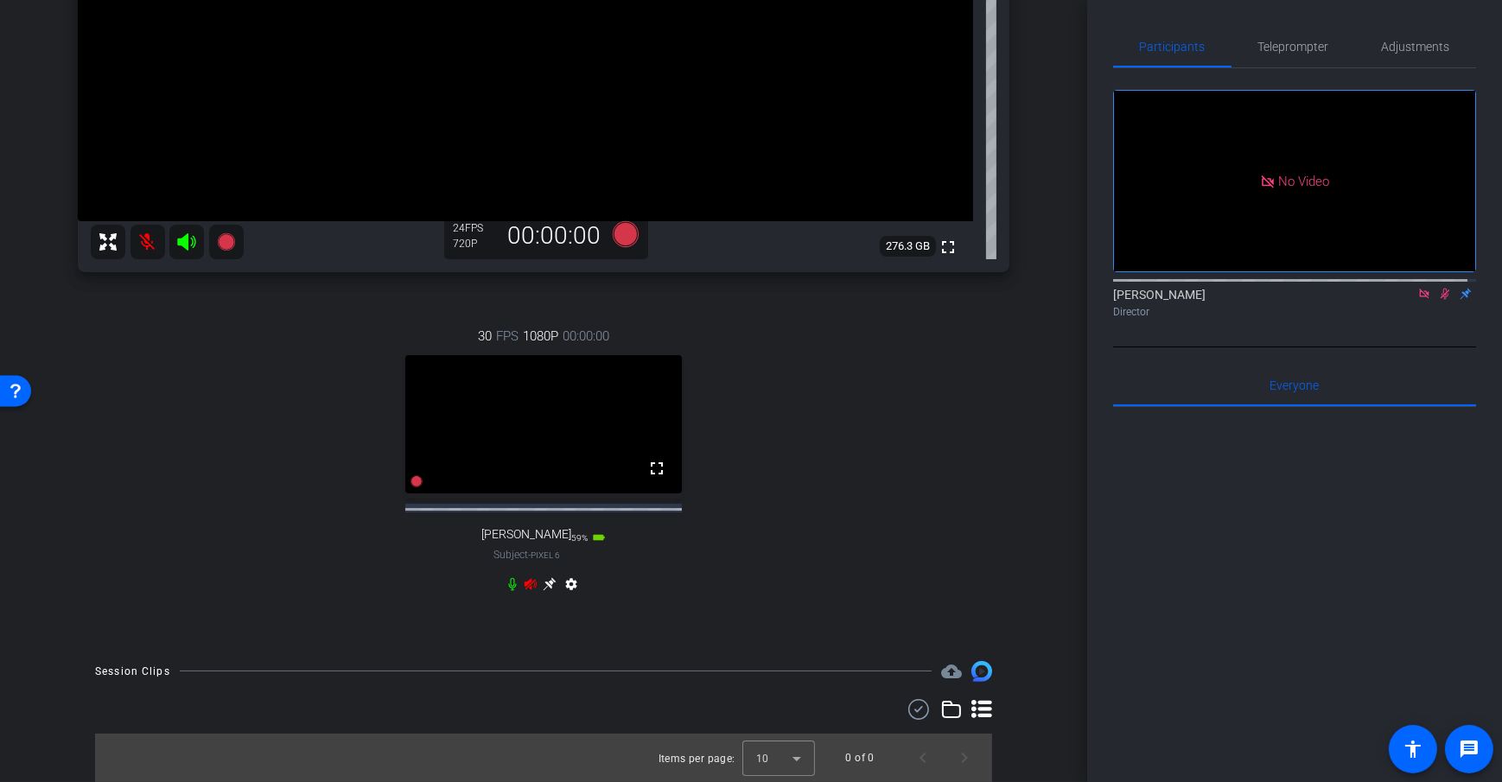
scroll to position [830, 0]
click at [511, 591] on icon at bounding box center [513, 584] width 14 height 14
click at [622, 224] on icon at bounding box center [626, 234] width 26 height 26
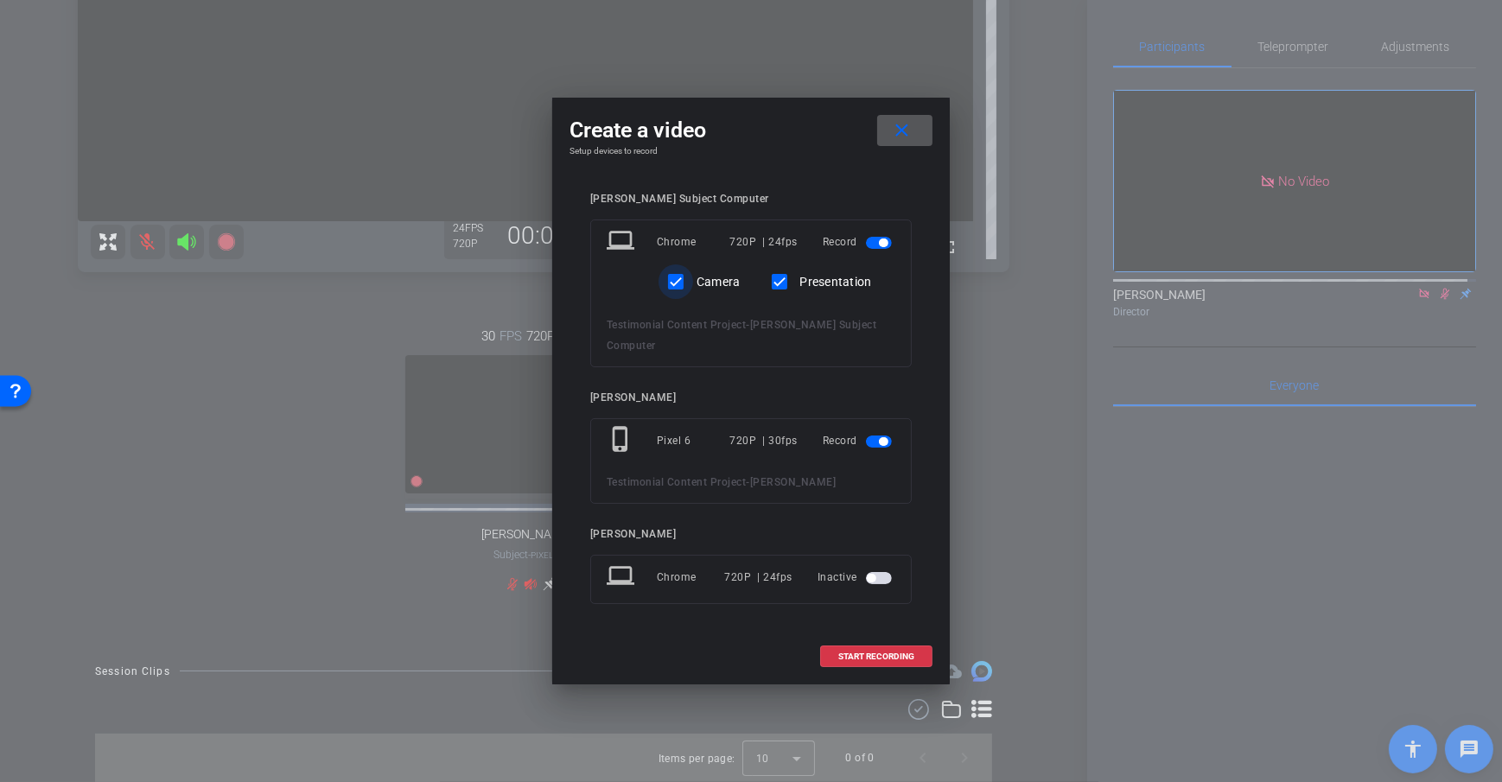
click at [666, 295] on input "Camera" at bounding box center [676, 281] width 35 height 35
checkbox input "false"
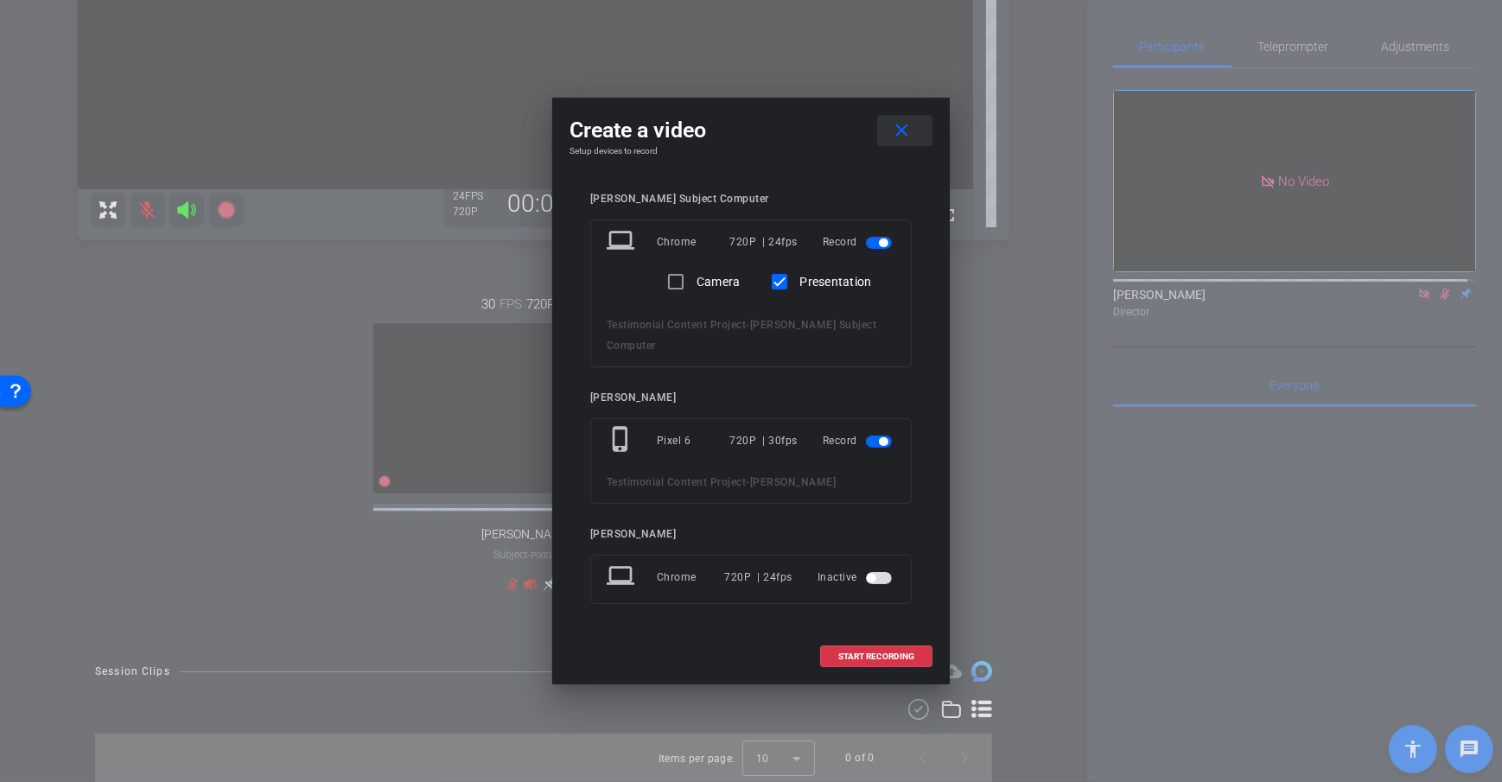
click at [907, 142] on mat-icon "close" at bounding box center [902, 131] width 22 height 22
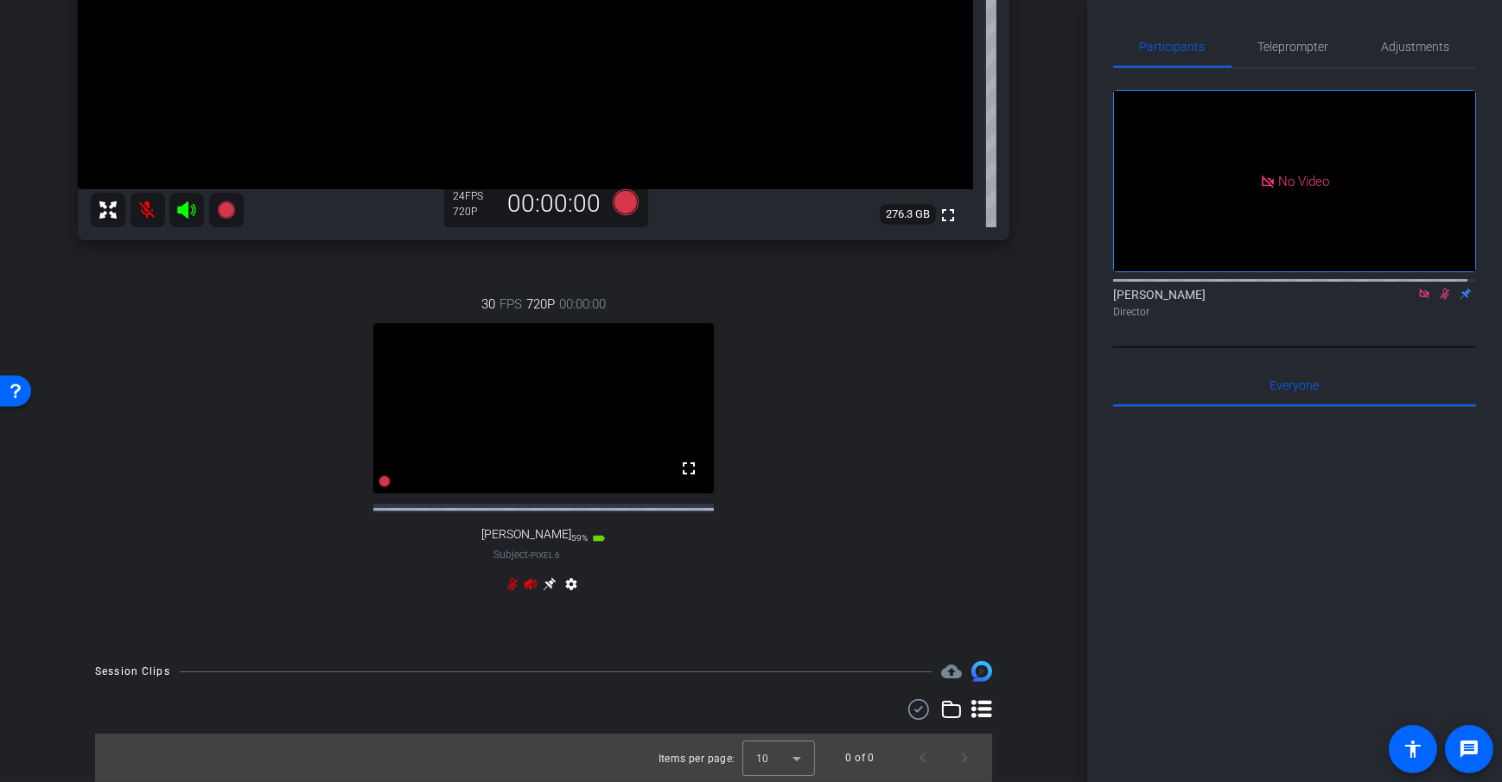
scroll to position [761, 0]
click at [1411, 52] on span "Adjustments" at bounding box center [1416, 47] width 68 height 12
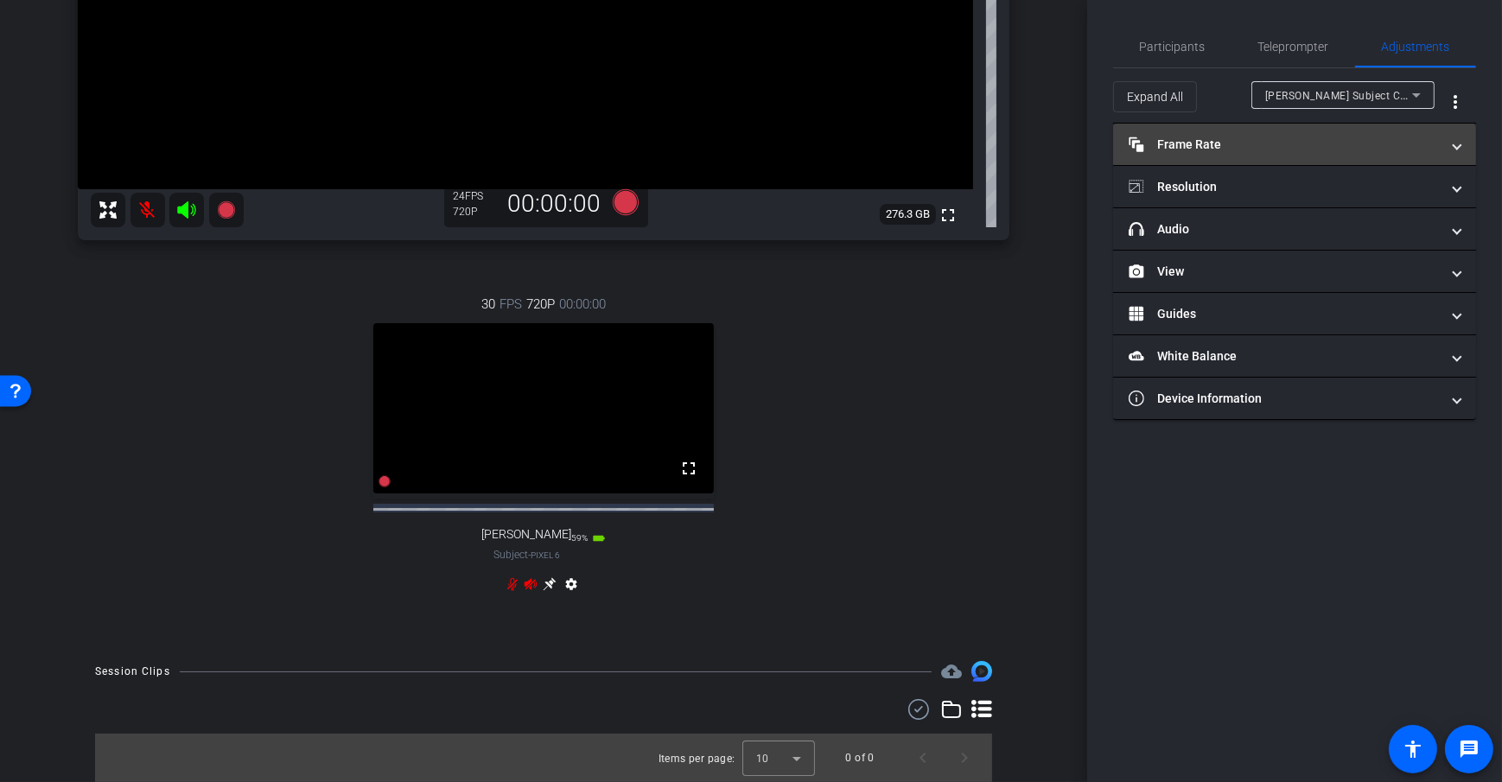
click at [1248, 149] on mat-panel-title "Frame Rate Frame Rate" at bounding box center [1284, 145] width 311 height 18
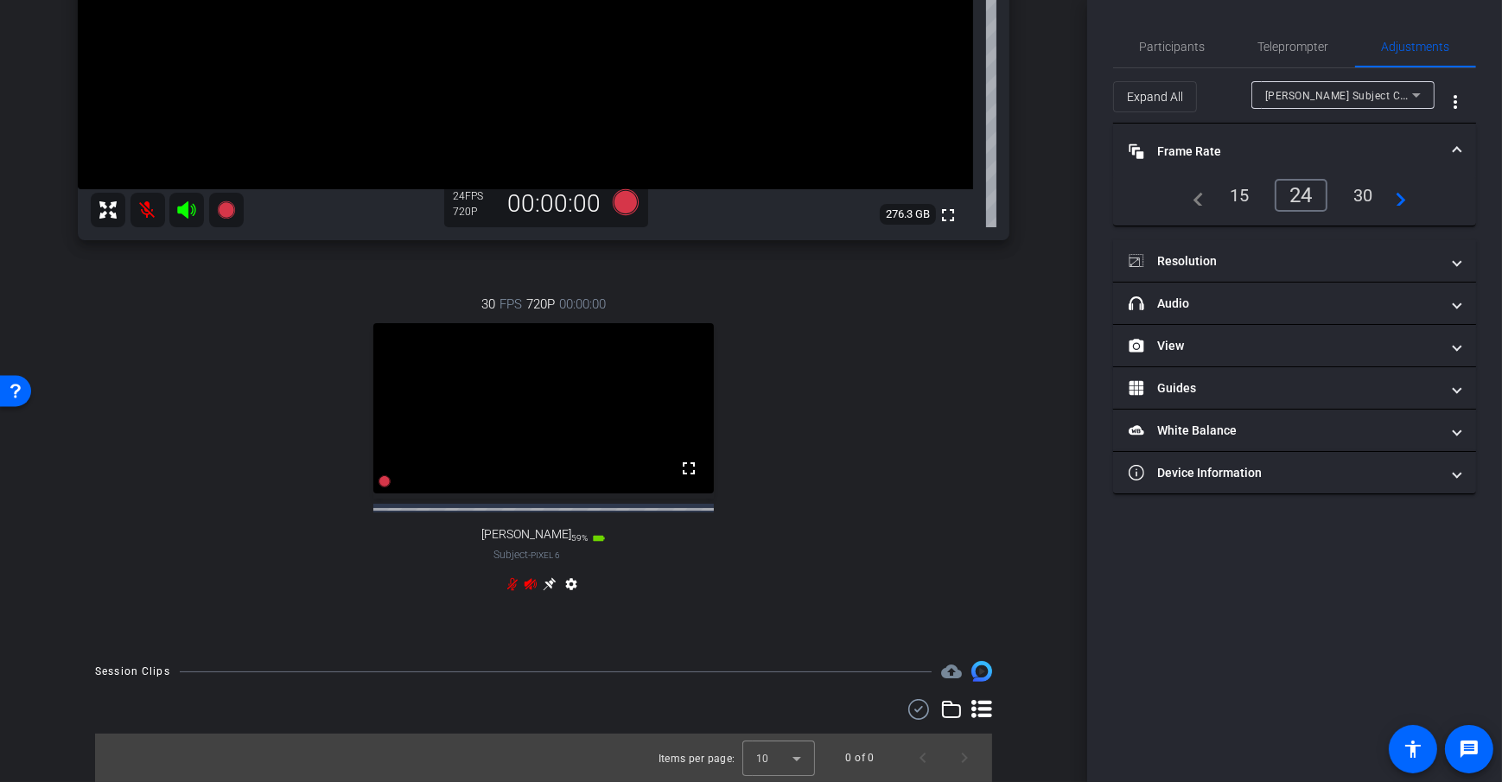
click at [1362, 182] on div "30" at bounding box center [1364, 195] width 46 height 29
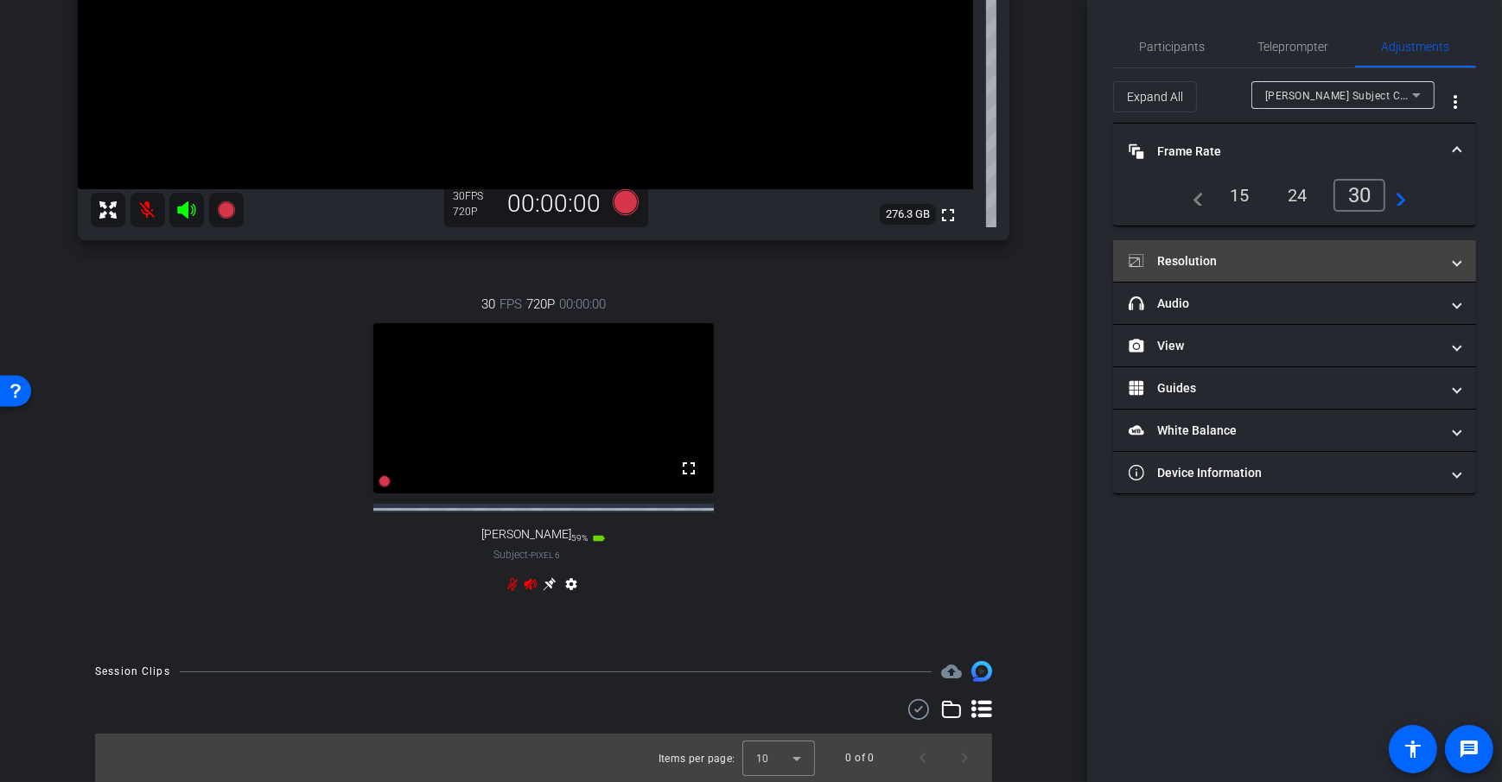
click at [1211, 258] on mat-panel-title "Resolution" at bounding box center [1284, 261] width 311 height 18
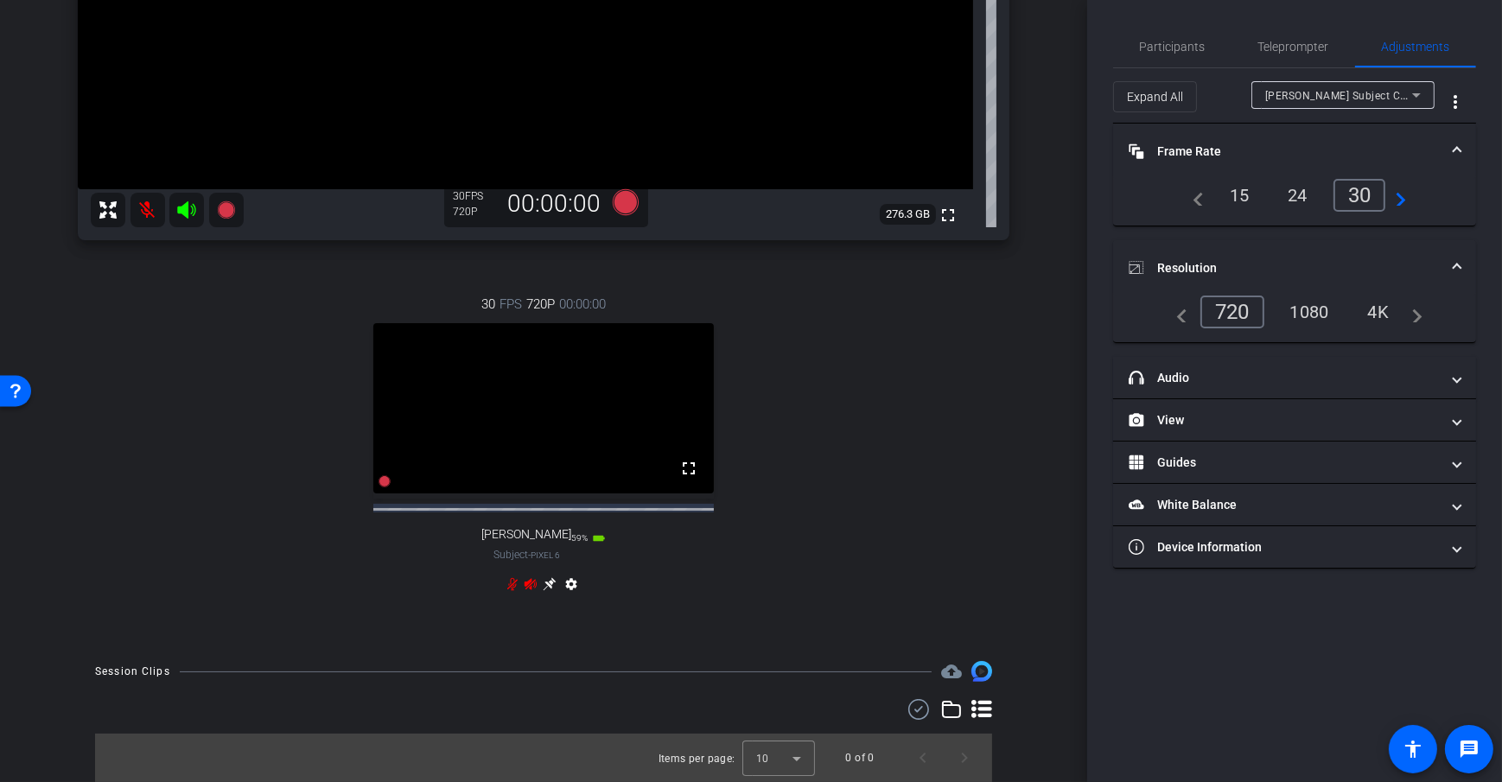
click at [1309, 317] on div "1080" at bounding box center [1310, 311] width 65 height 29
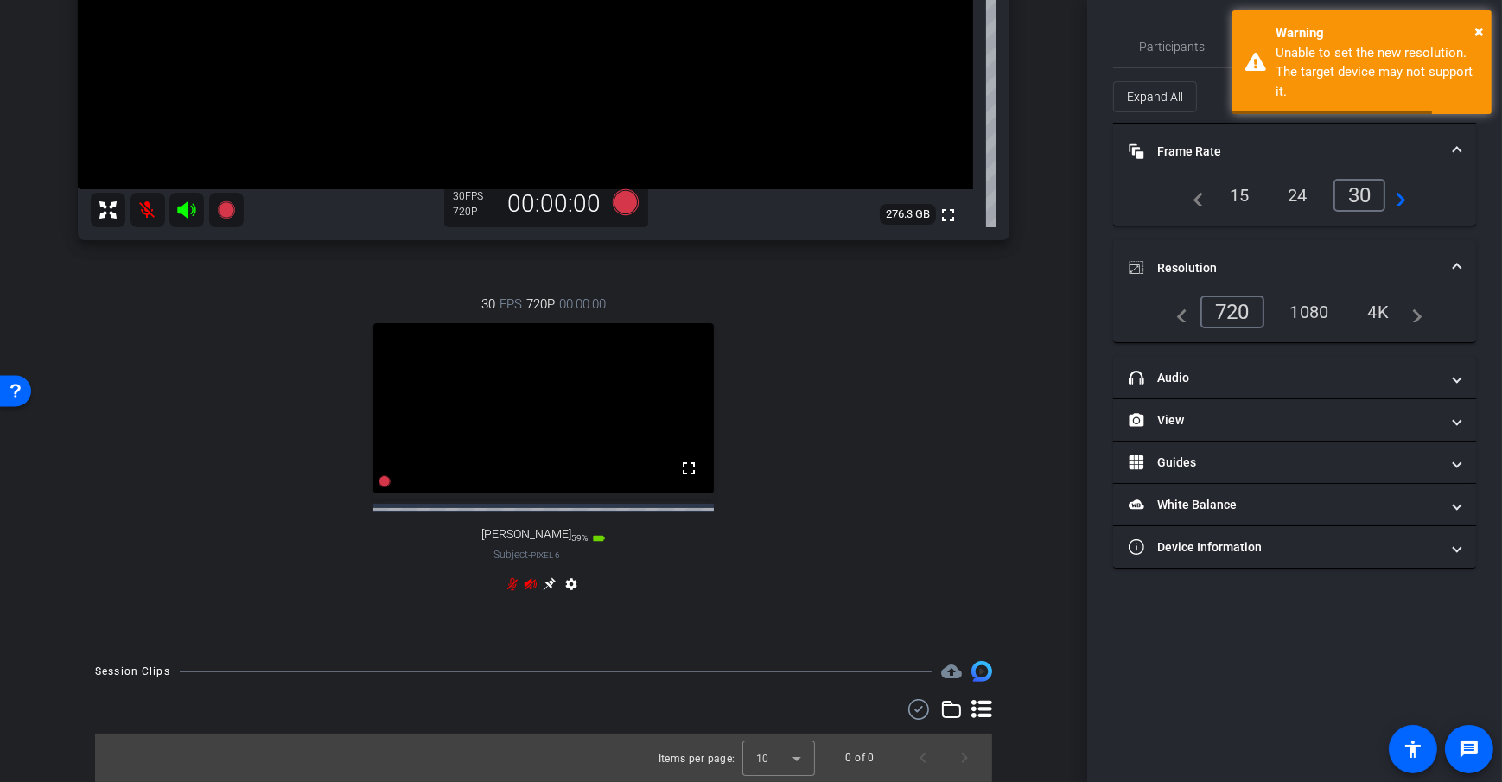
click at [1368, 313] on div "4K" at bounding box center [1379, 311] width 48 height 29
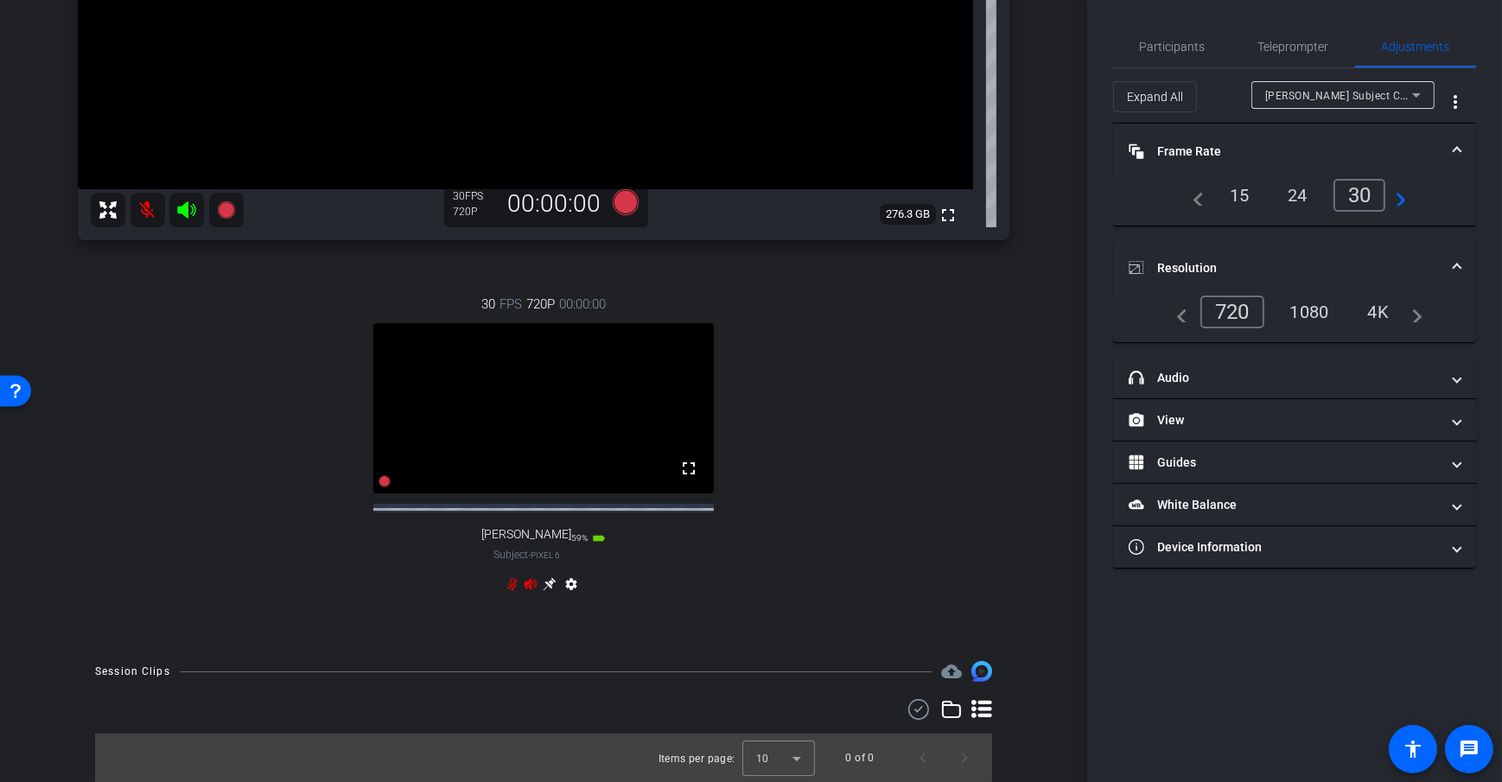
click at [1309, 92] on span "Dan Subject Computer" at bounding box center [1354, 95] width 178 height 14
click at [1319, 159] on mat-option "Dan H" at bounding box center [1343, 157] width 183 height 28
click at [1359, 190] on div "30" at bounding box center [1360, 195] width 53 height 33
click at [1322, 312] on div "1080" at bounding box center [1339, 311] width 65 height 29
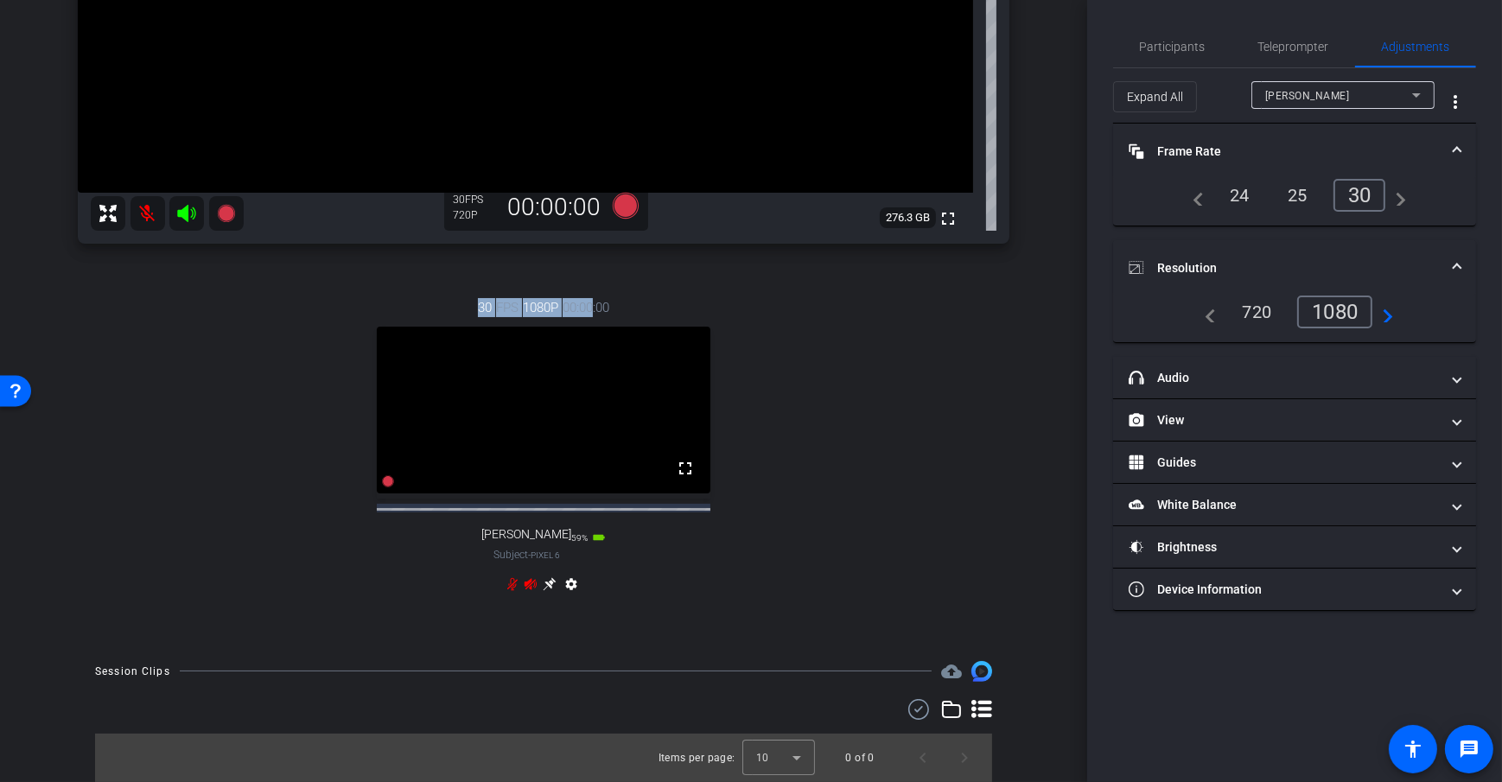
drag, startPoint x: 474, startPoint y: 291, endPoint x: 581, endPoint y: 290, distance: 107.2
click at [581, 298] on div "30 FPS 1080P 00:00:00" at bounding box center [543, 307] width 131 height 19
click at [1049, 359] on div "arrow_back Test Sample Back to project Send invite account_box grid_on settings…" at bounding box center [543, 391] width 1087 height 782
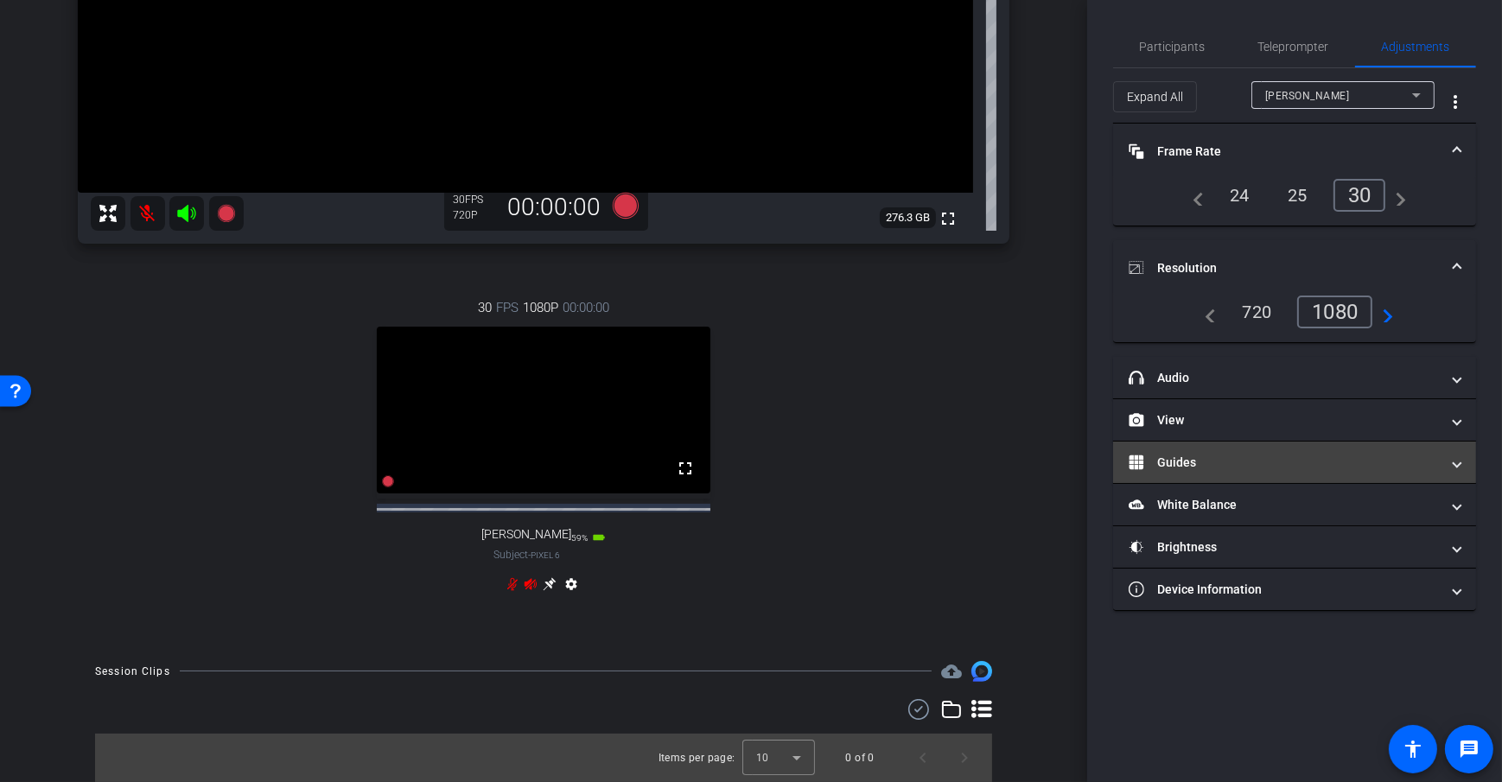
click at [1226, 461] on mat-panel-title "Guides" at bounding box center [1284, 463] width 311 height 18
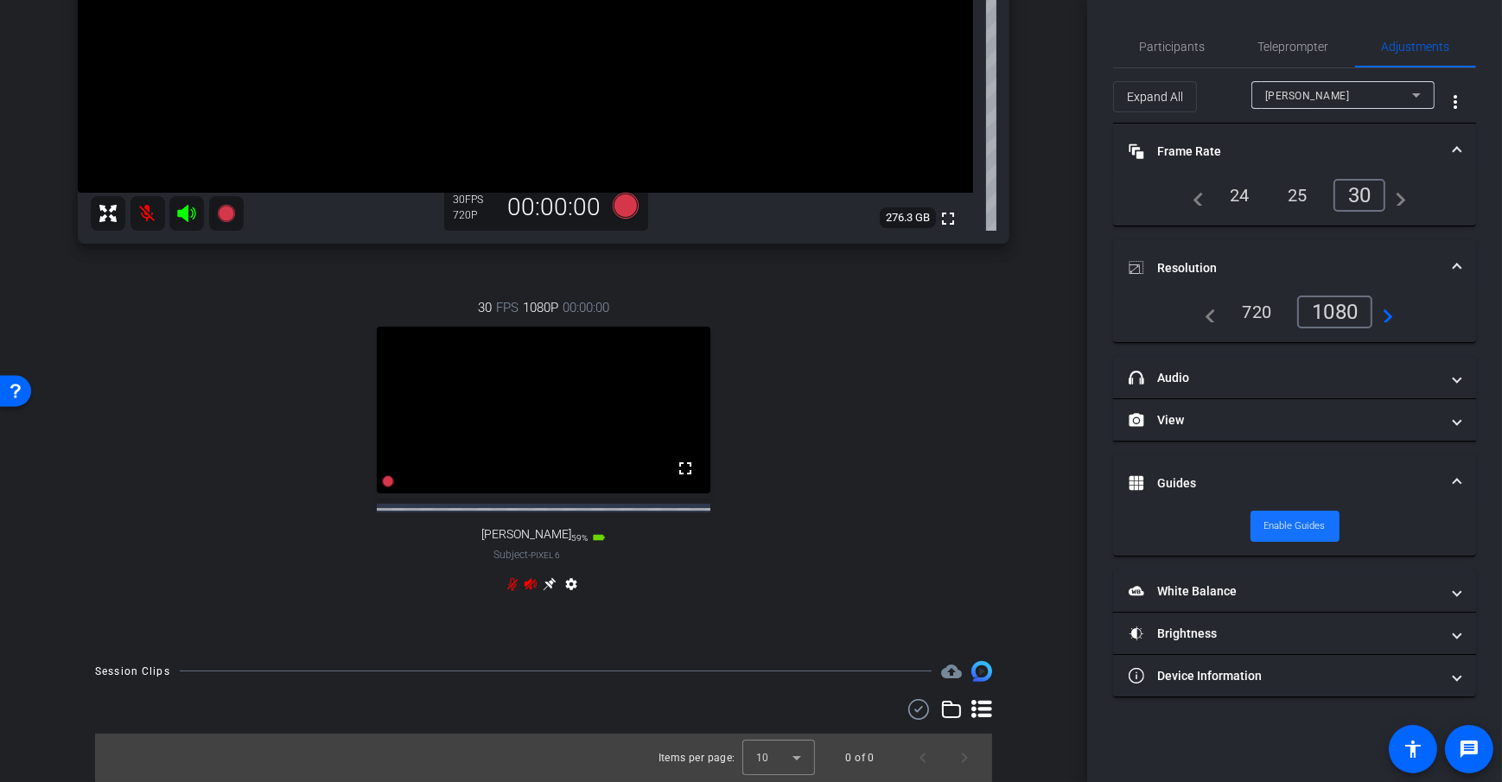
click at [1289, 522] on span "Enable Guides" at bounding box center [1295, 526] width 61 height 26
click at [545, 577] on icon at bounding box center [550, 584] width 14 height 14
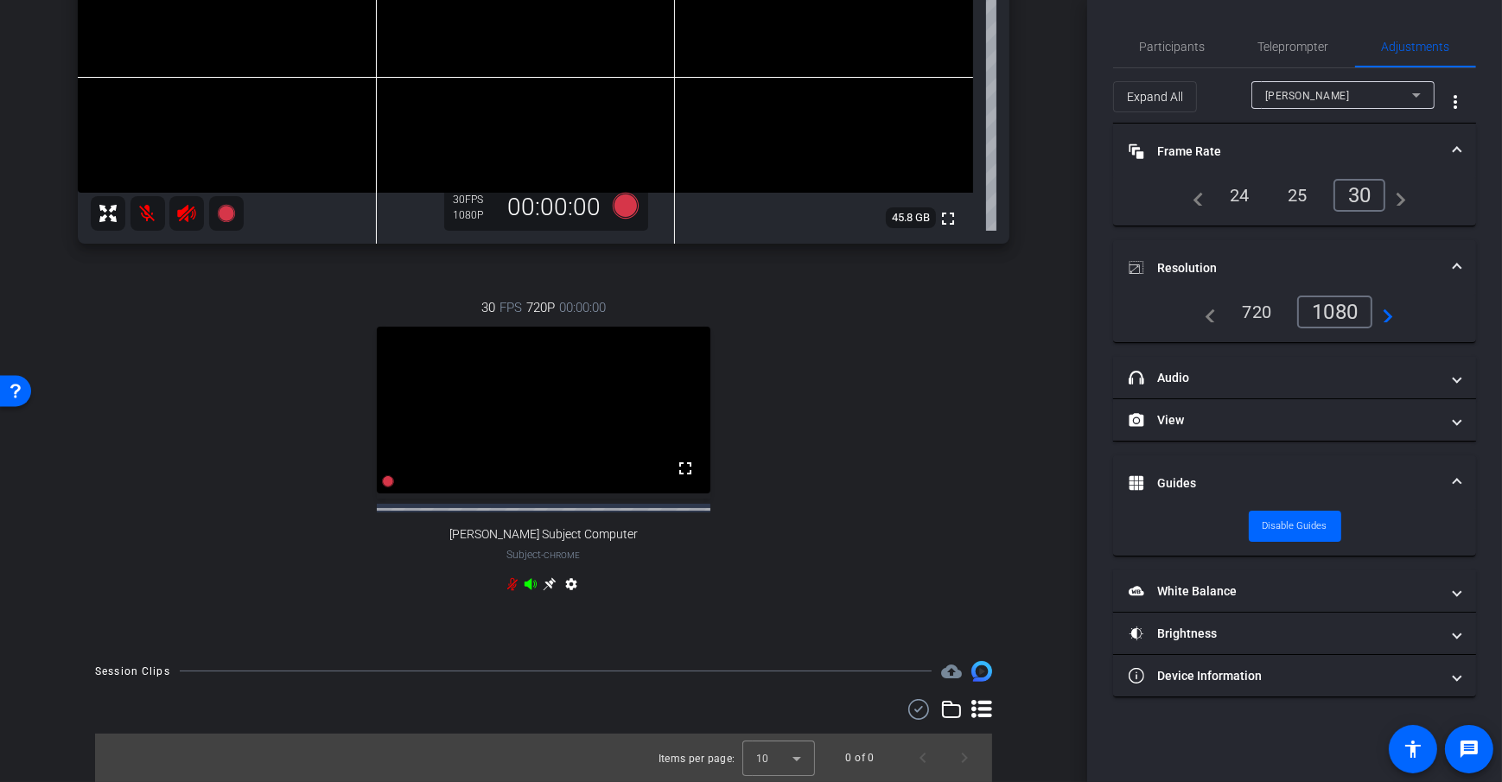
scroll to position [596, 0]
click at [1312, 516] on span "Disable Guides" at bounding box center [1295, 526] width 65 height 26
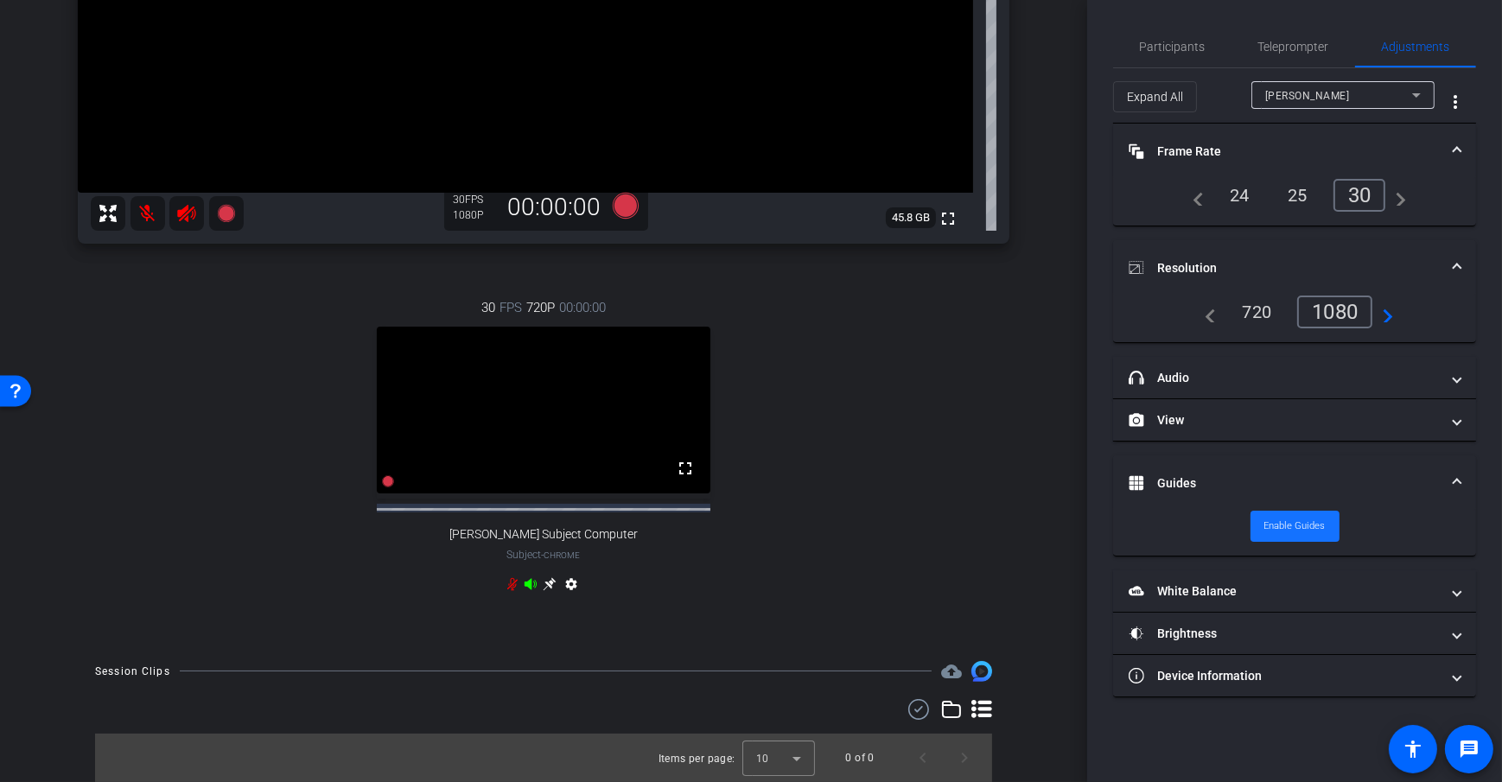
click at [1312, 516] on span "Enable Guides" at bounding box center [1295, 526] width 61 height 26
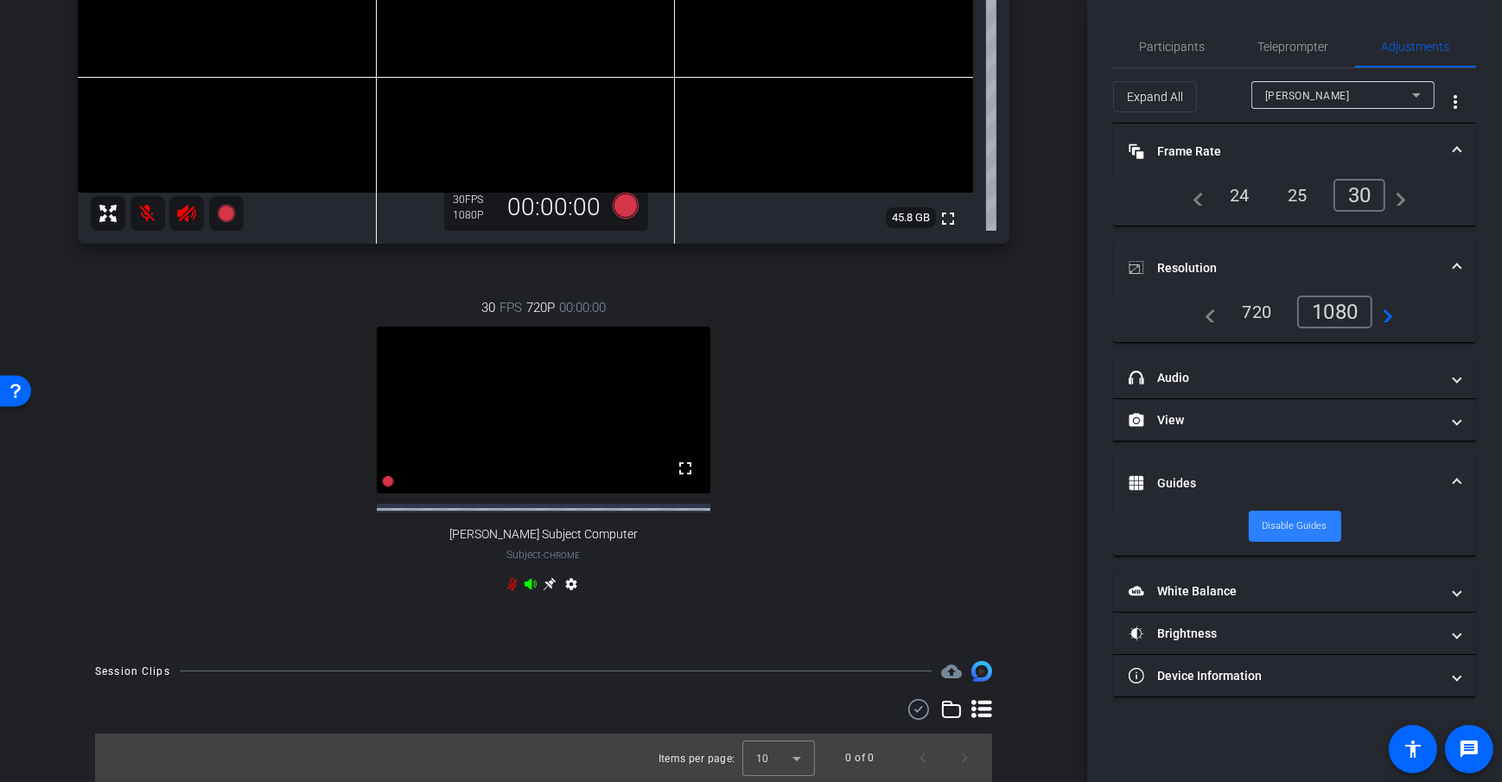
click at [1312, 516] on span "Disable Guides" at bounding box center [1295, 526] width 65 height 26
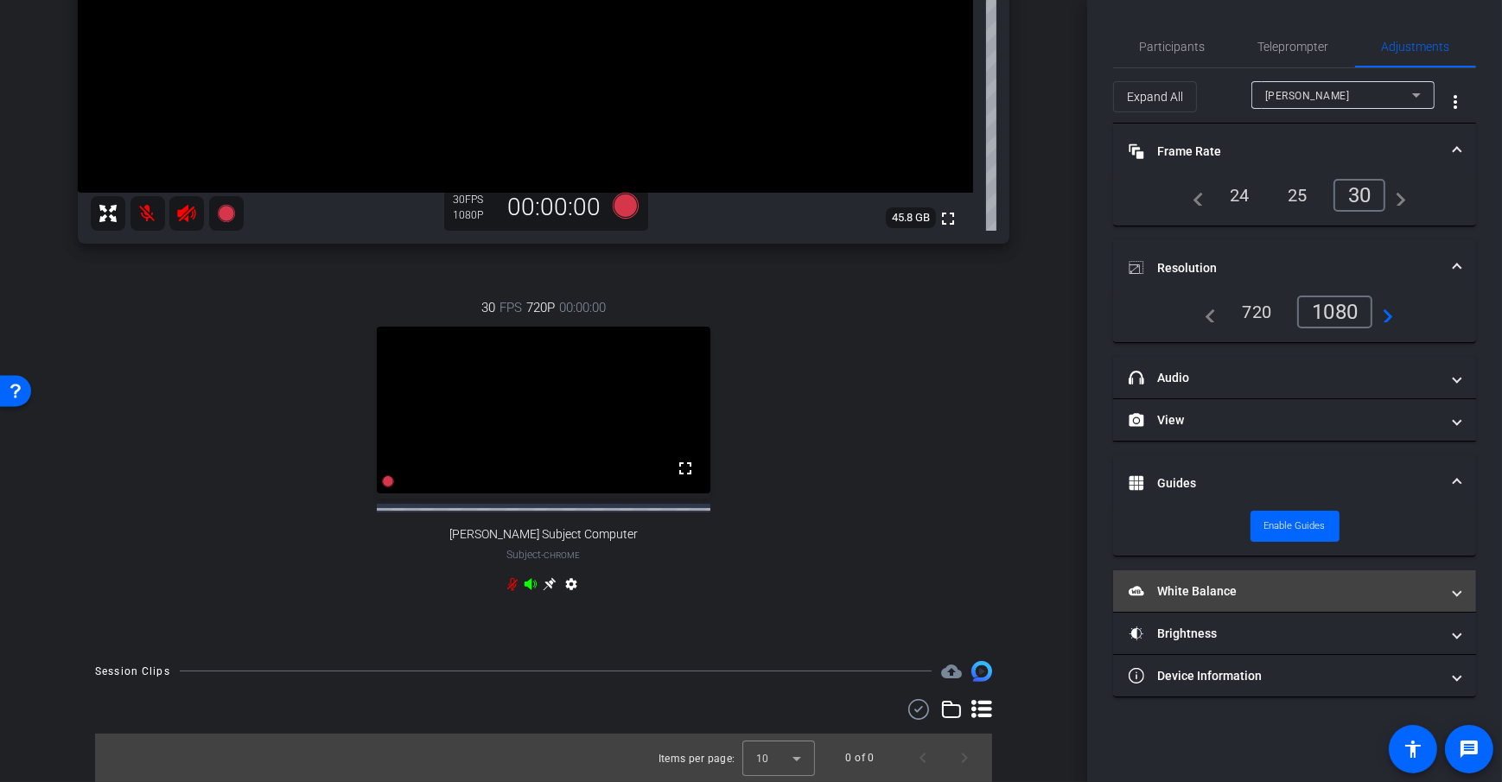
click at [1207, 594] on mat-panel-title "White Balance White Balance" at bounding box center [1284, 592] width 311 height 18
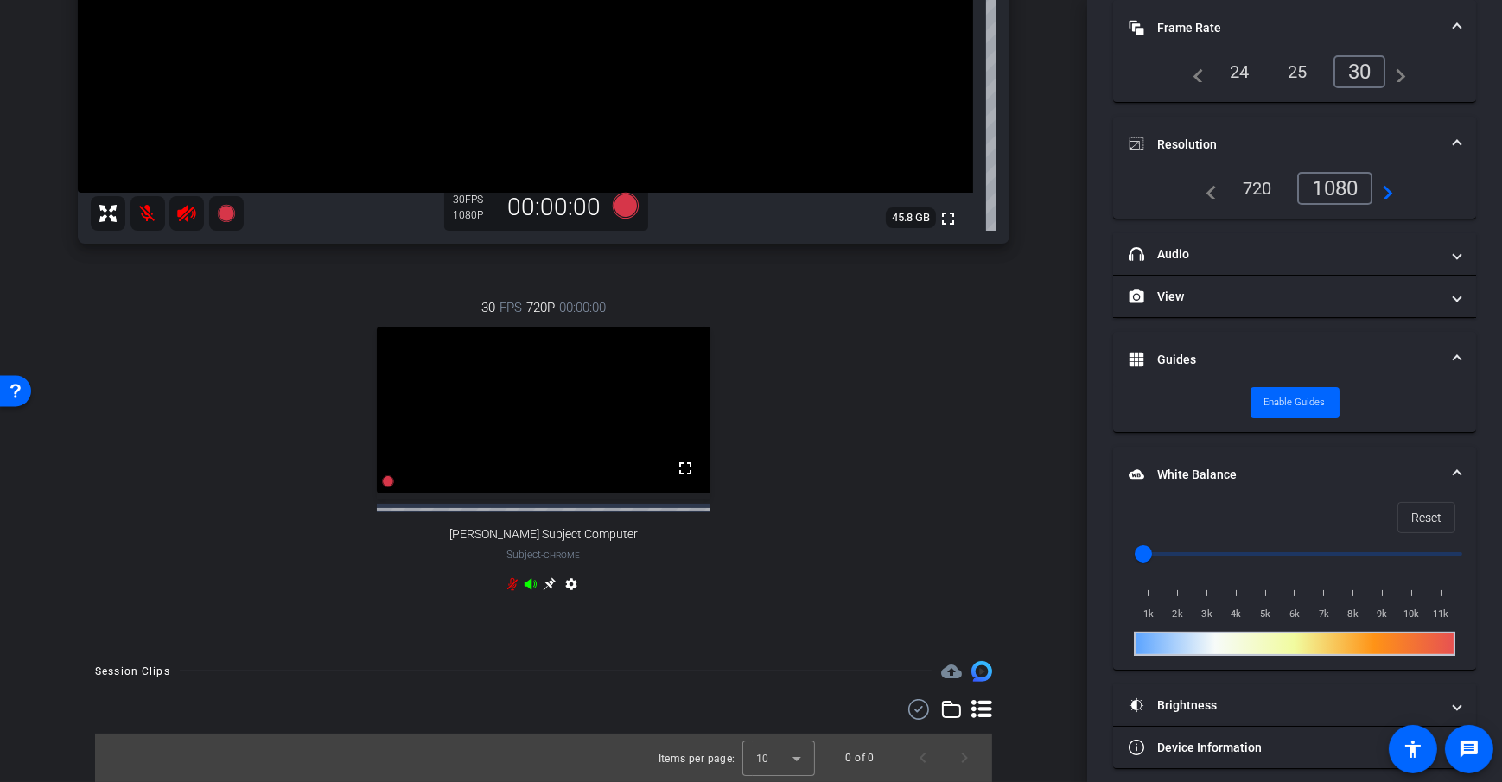
scroll to position [124, 0]
drag, startPoint x: 1149, startPoint y: 551, endPoint x: 1309, endPoint y: 556, distance: 160.0
click at [1309, 556] on input "range" at bounding box center [1302, 553] width 358 height 38
click at [1426, 526] on span "Reset" at bounding box center [1426, 516] width 30 height 33
type input "1000"
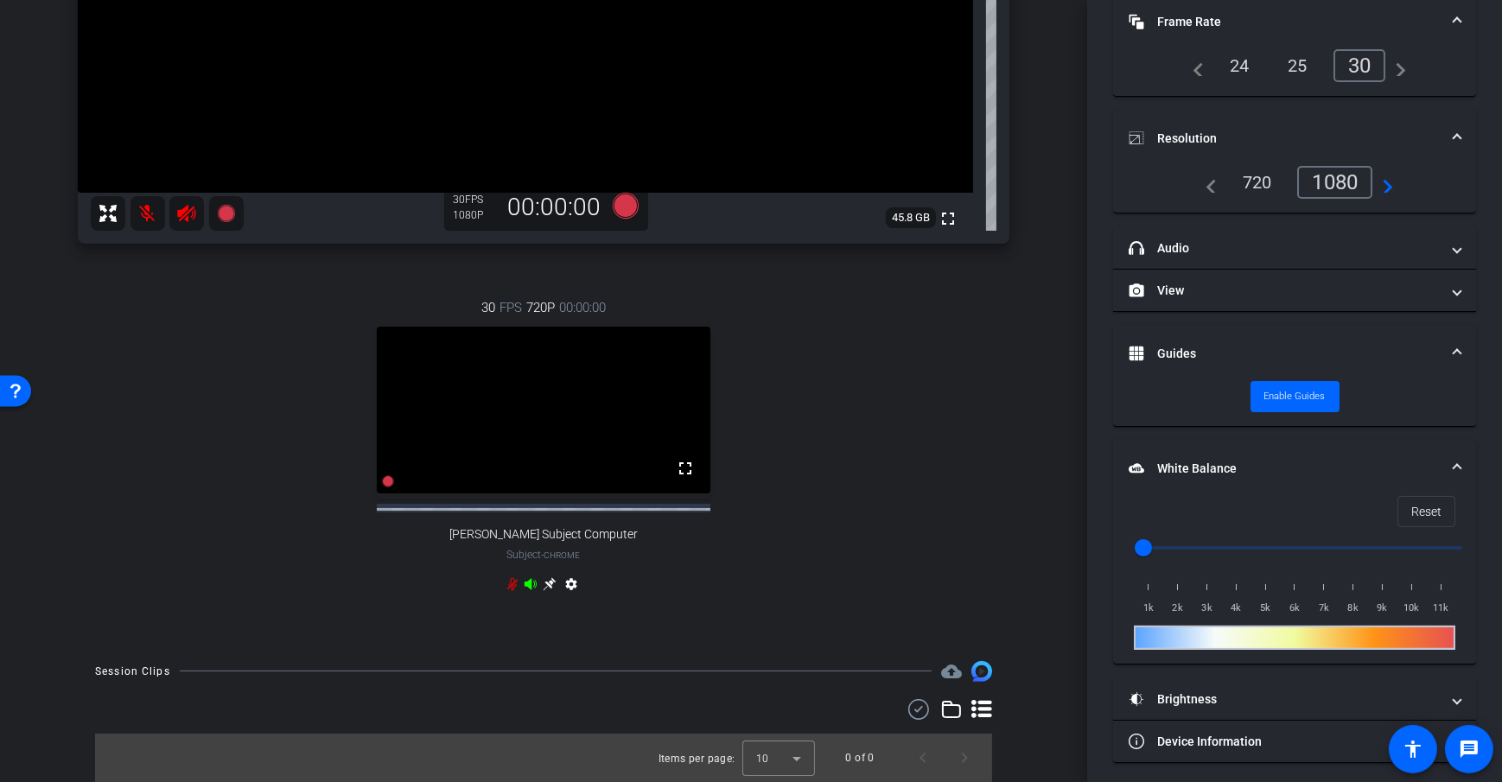
scroll to position [134, 0]
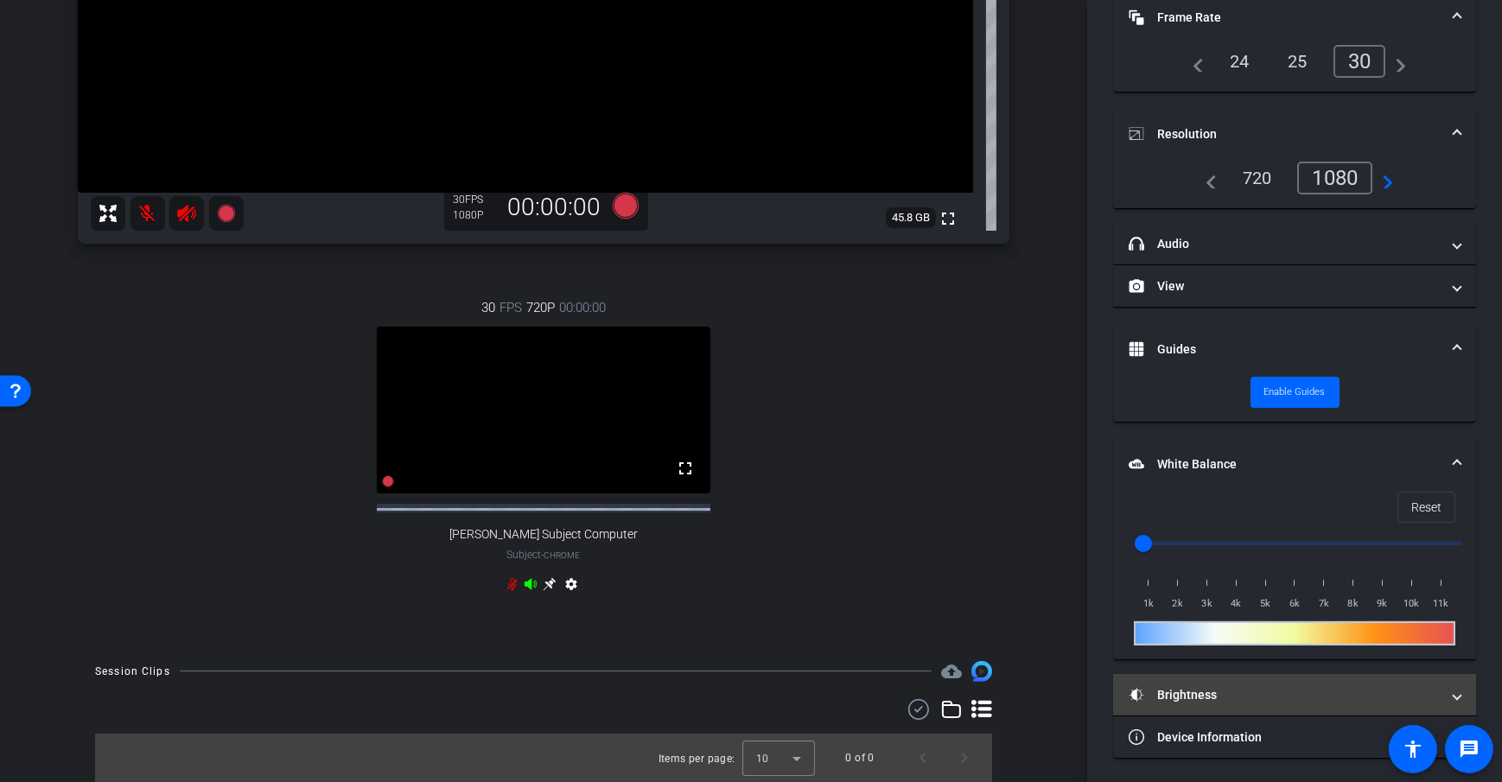
click at [1278, 674] on mat-expansion-panel-header "Brightness" at bounding box center [1294, 694] width 363 height 41
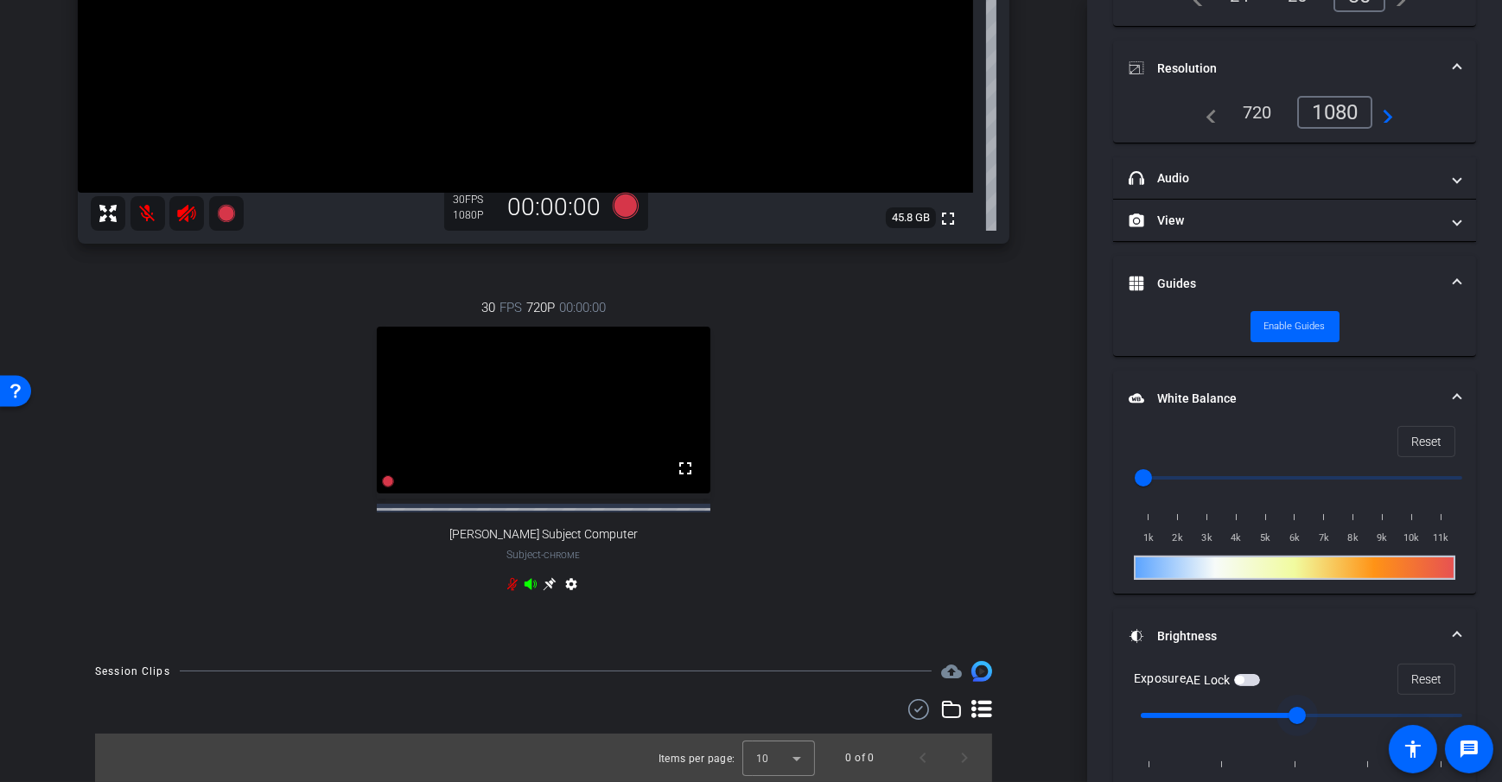
scroll to position [252, 0]
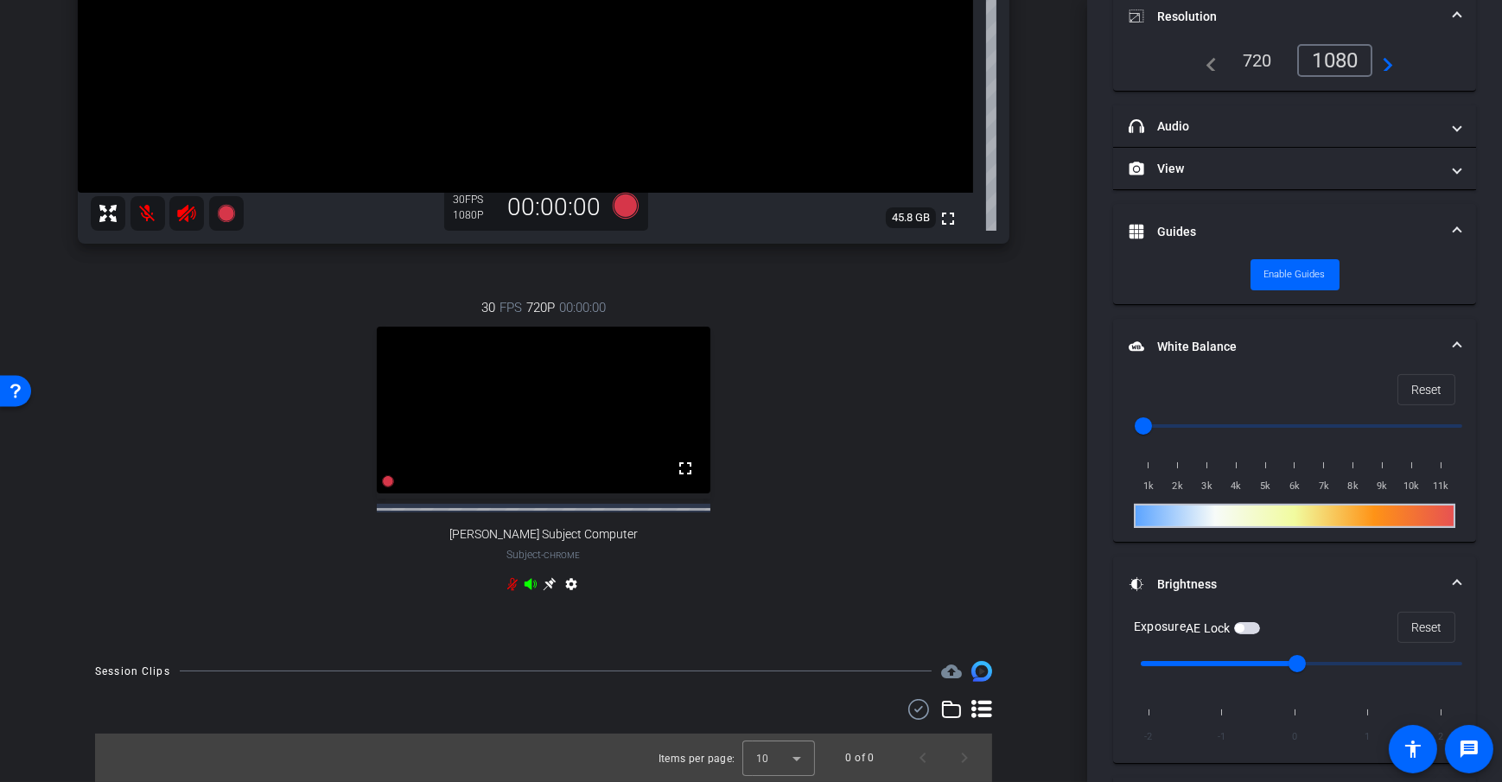
click at [1244, 624] on span "button" at bounding box center [1239, 628] width 9 height 9
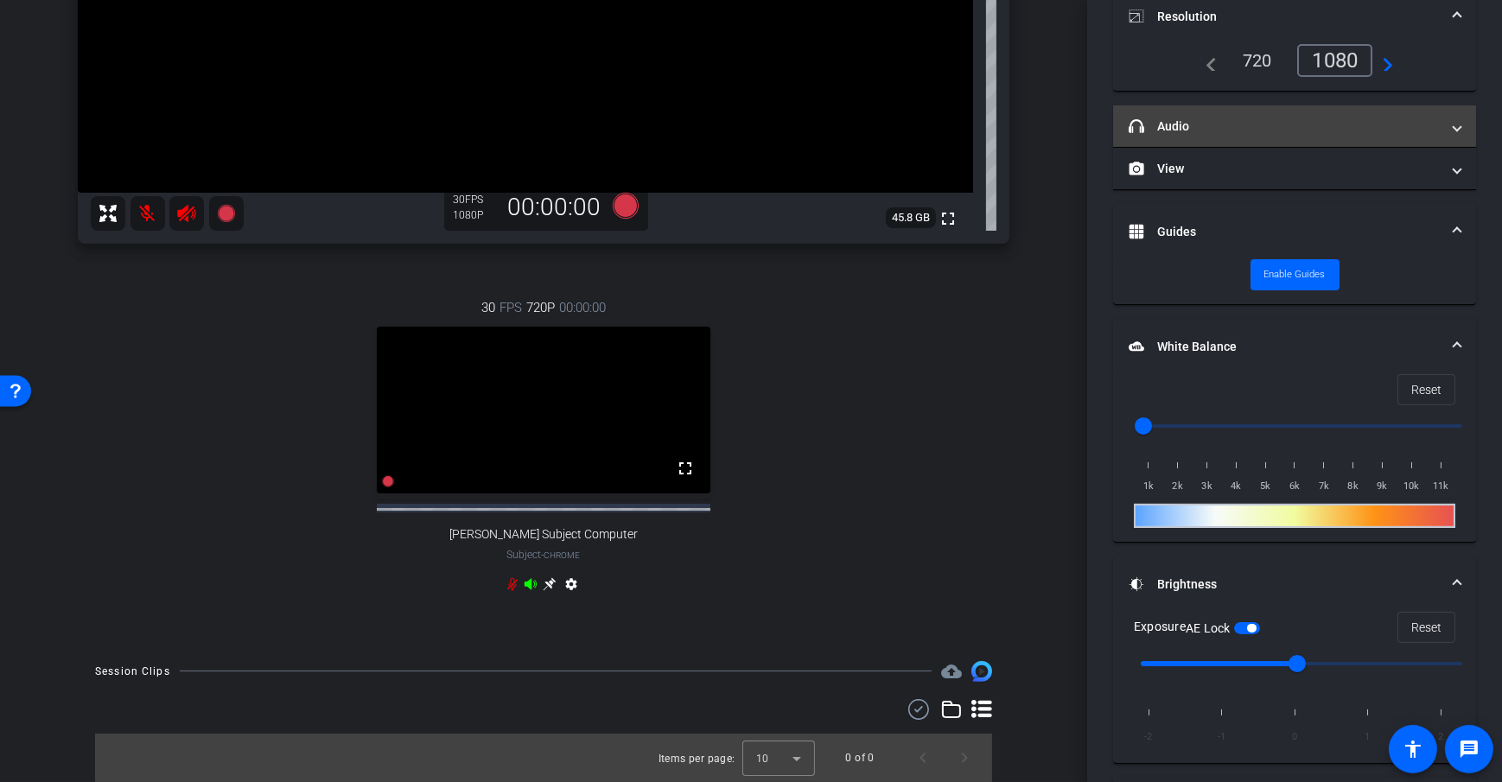
click at [1258, 126] on mat-panel-title "headphone icon Audio" at bounding box center [1284, 127] width 311 height 18
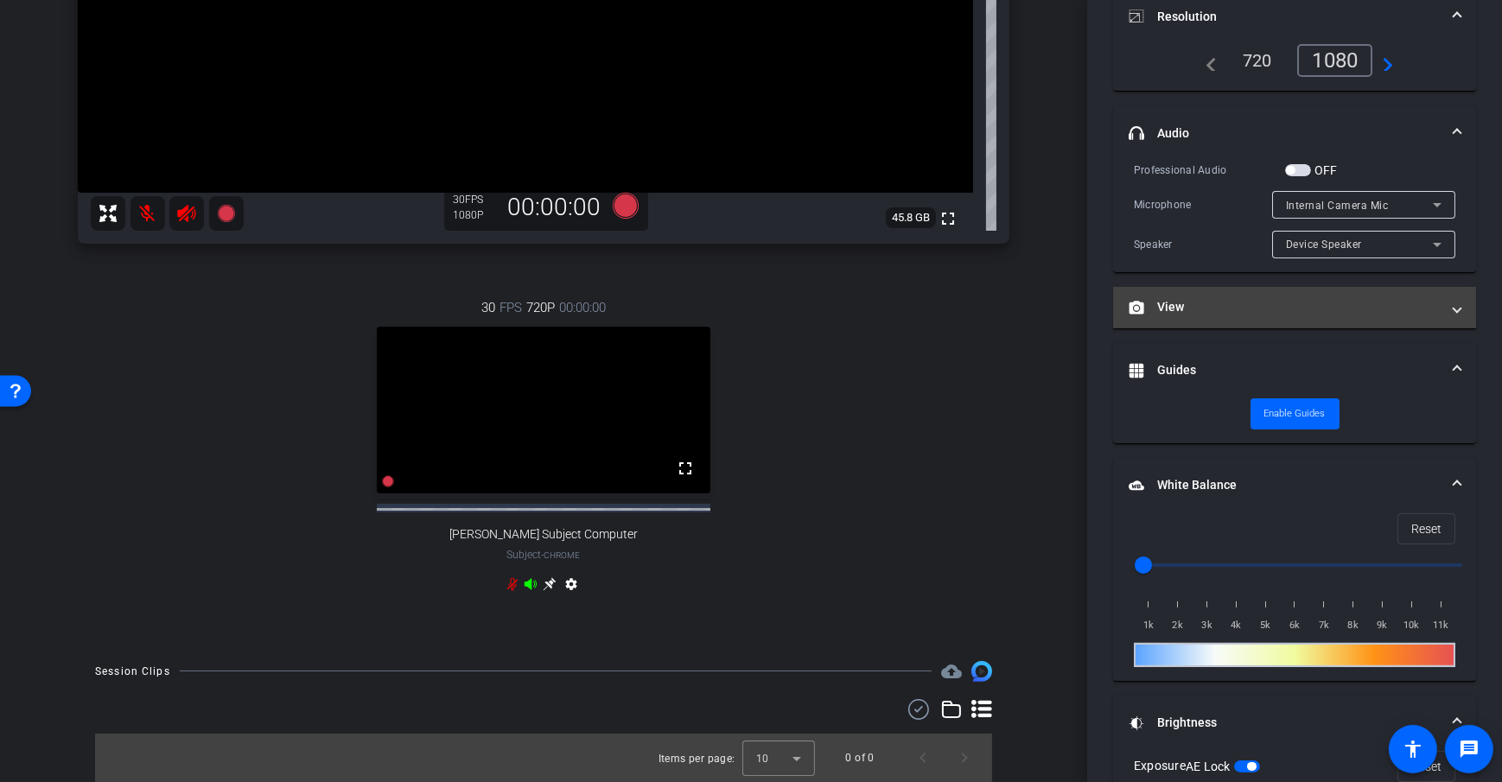
click at [1215, 306] on mat-panel-title "View" at bounding box center [1284, 307] width 311 height 18
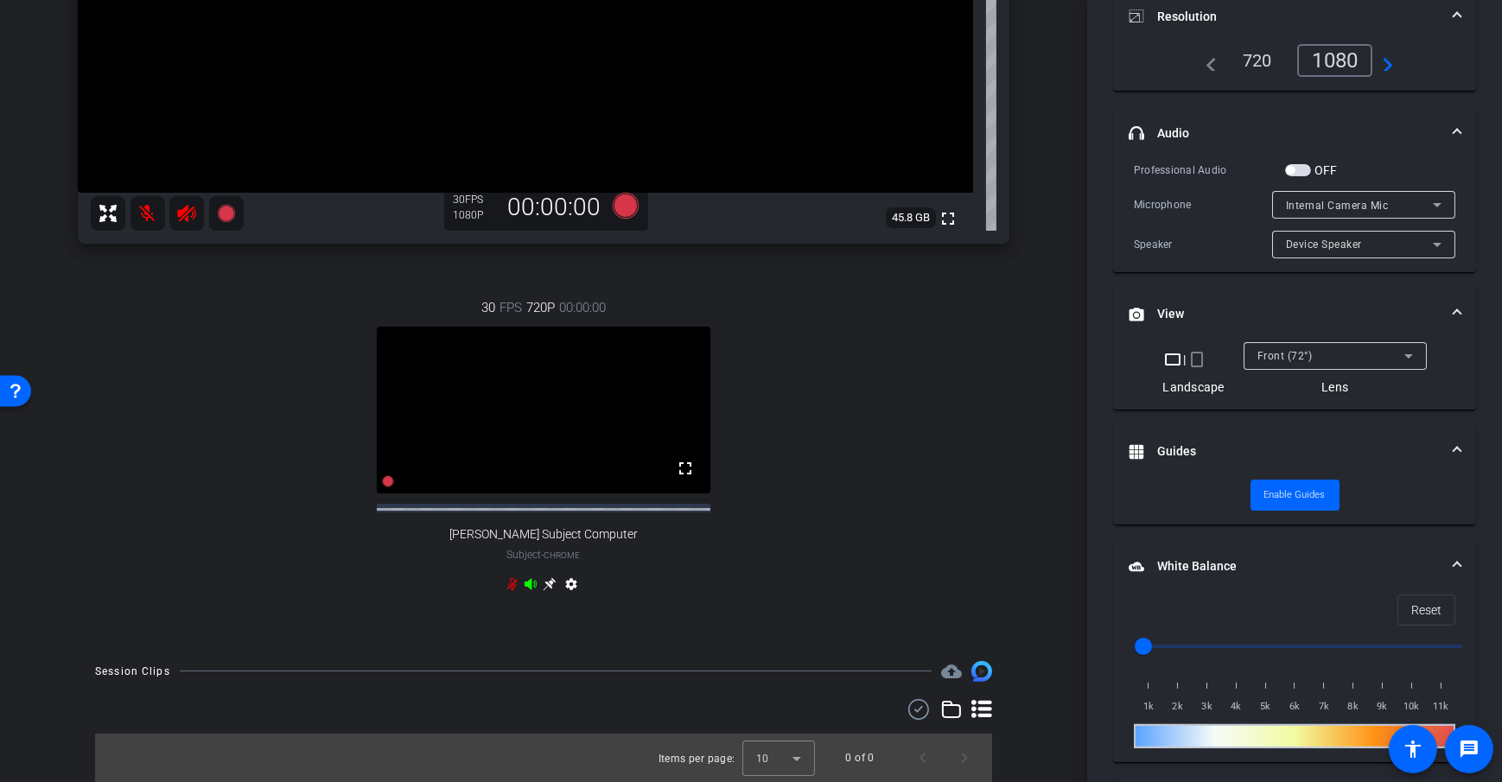
click at [1301, 360] on div "Front (72°)" at bounding box center [1331, 356] width 147 height 22
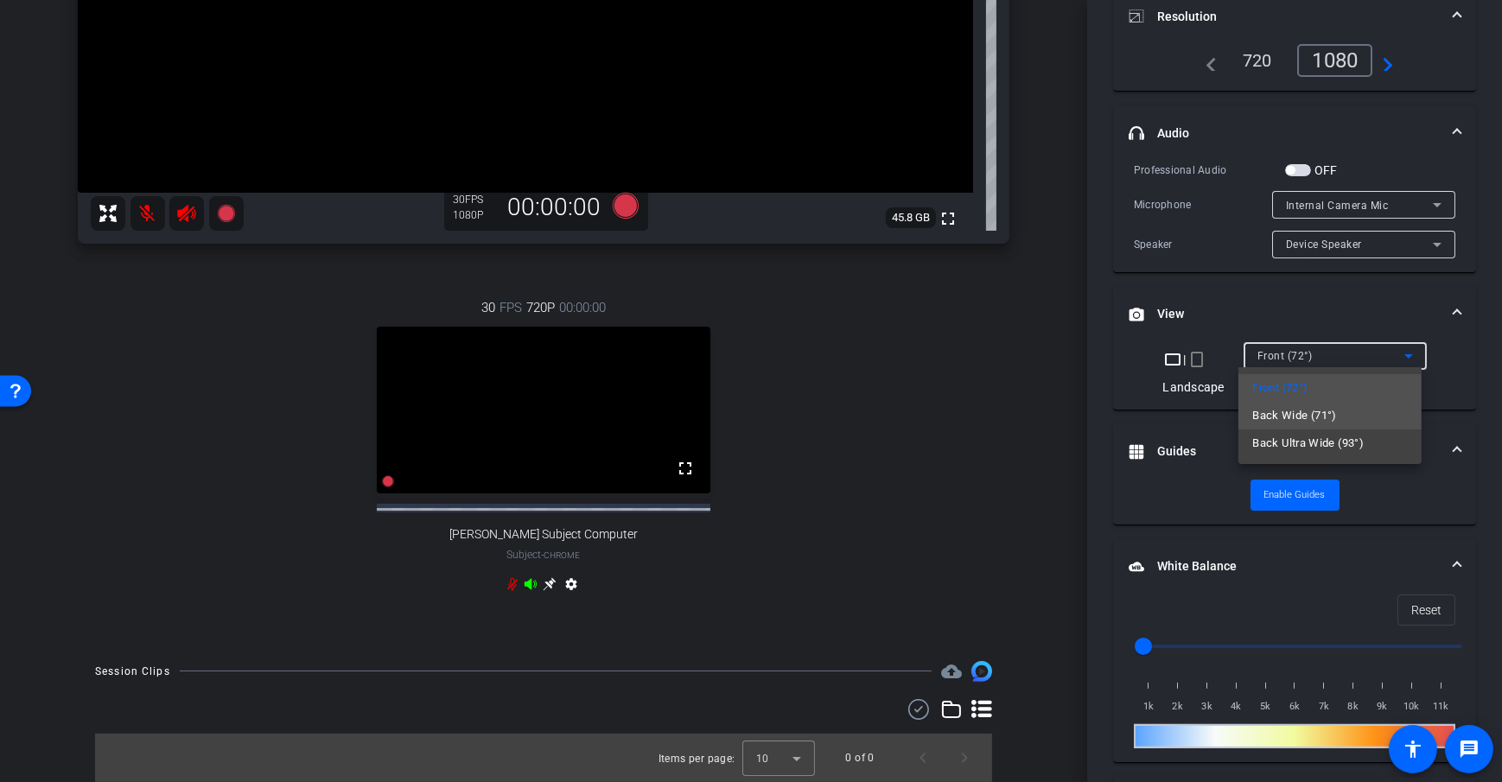
click at [1304, 406] on span "Back Wide (71°)" at bounding box center [1294, 415] width 85 height 21
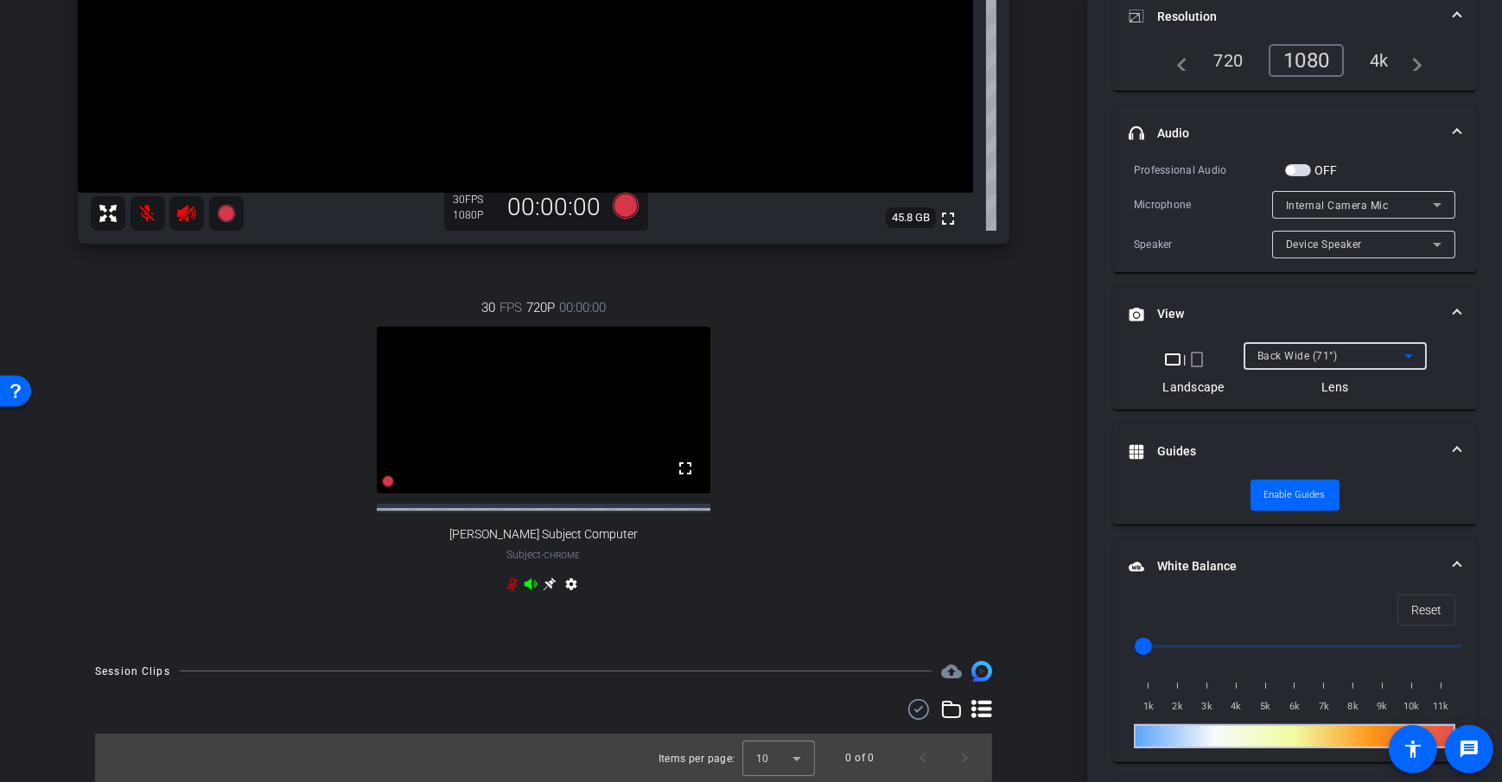
click at [1399, 355] on icon at bounding box center [1409, 356] width 21 height 21
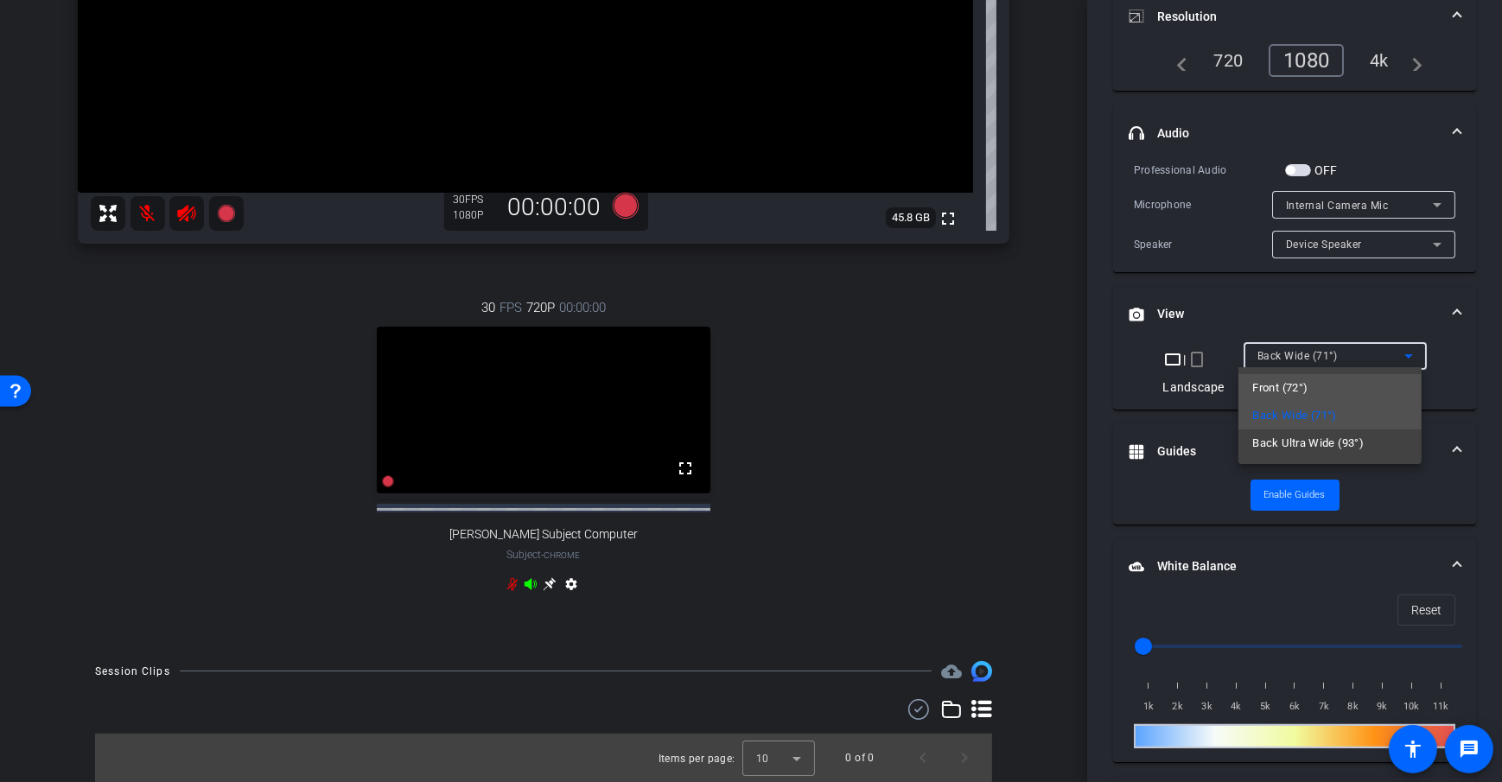
click at [1324, 384] on mat-option "Front (72°)" at bounding box center [1330, 388] width 183 height 28
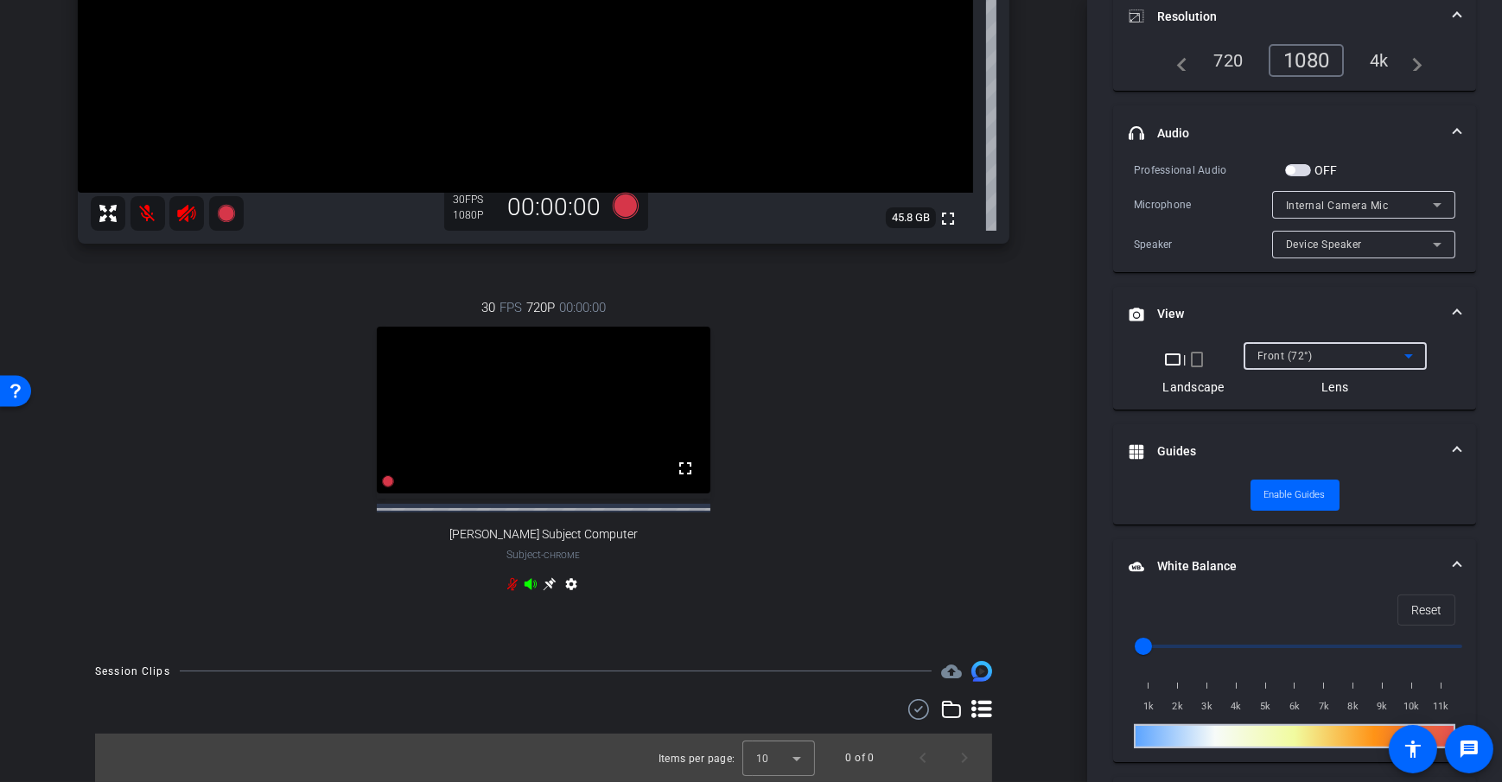
click at [1060, 418] on div "arrow_back Test Sample Back to project Send invite account_box grid_on settings…" at bounding box center [543, 391] width 1087 height 782
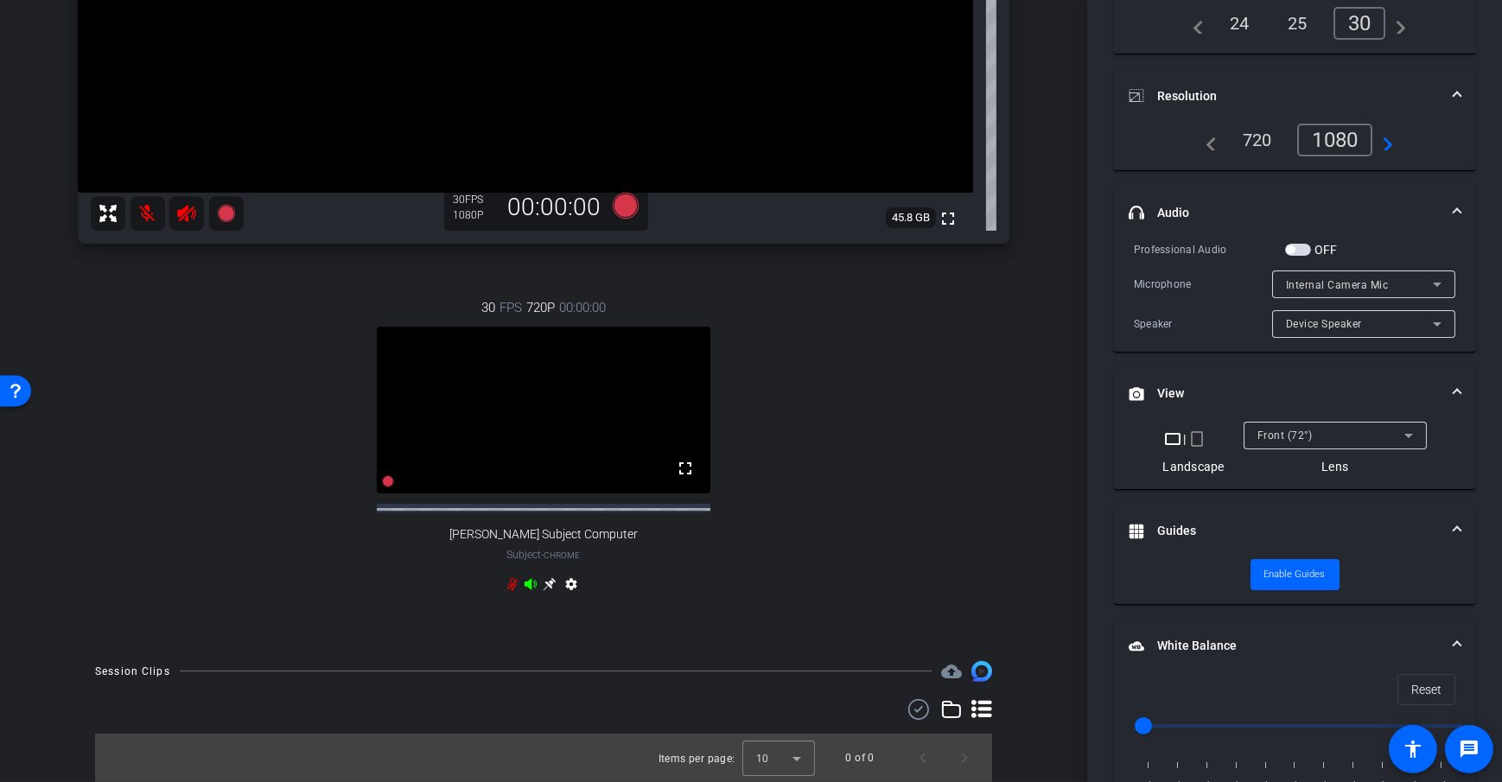
scroll to position [0, 0]
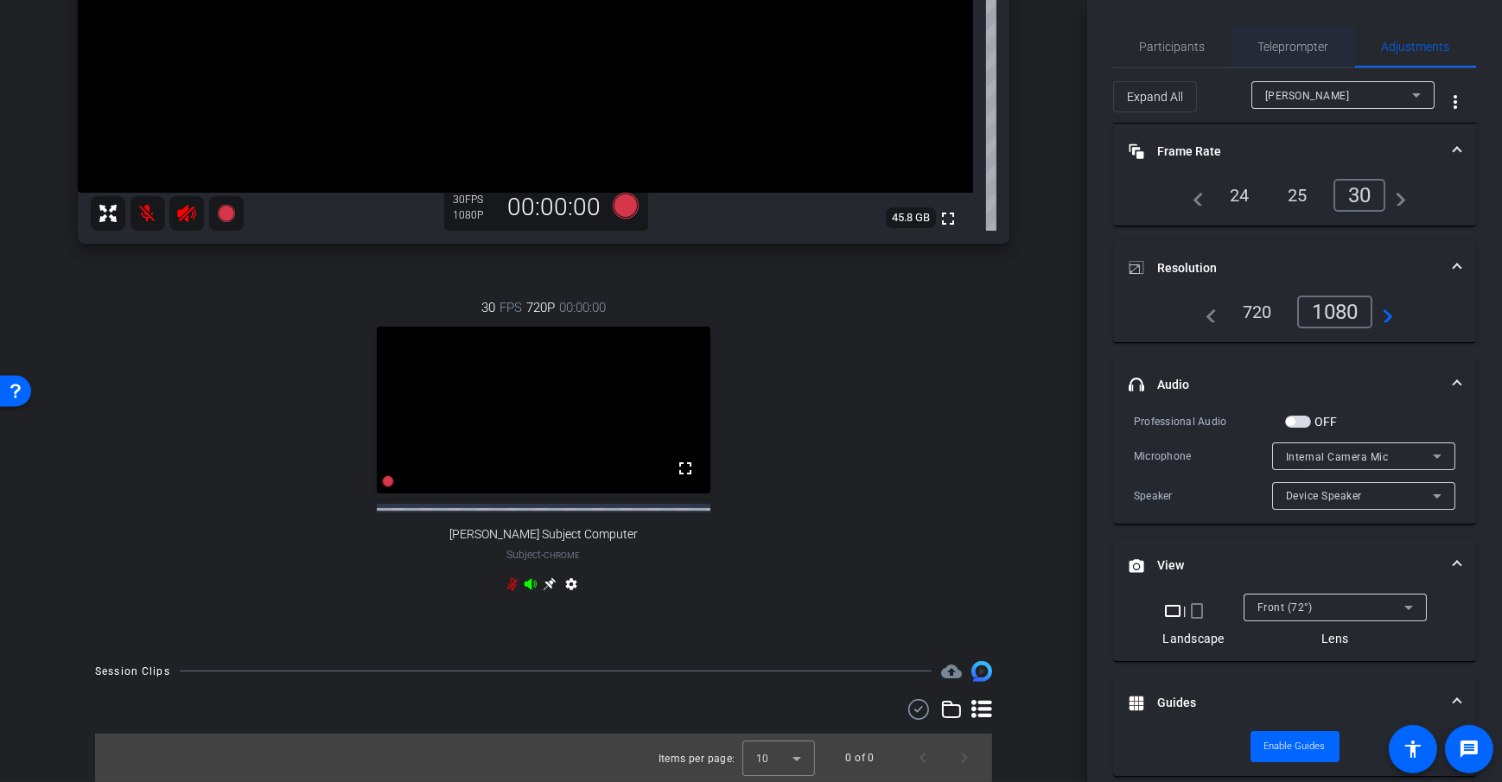
click at [1289, 46] on span "Teleprompter" at bounding box center [1294, 47] width 71 height 12
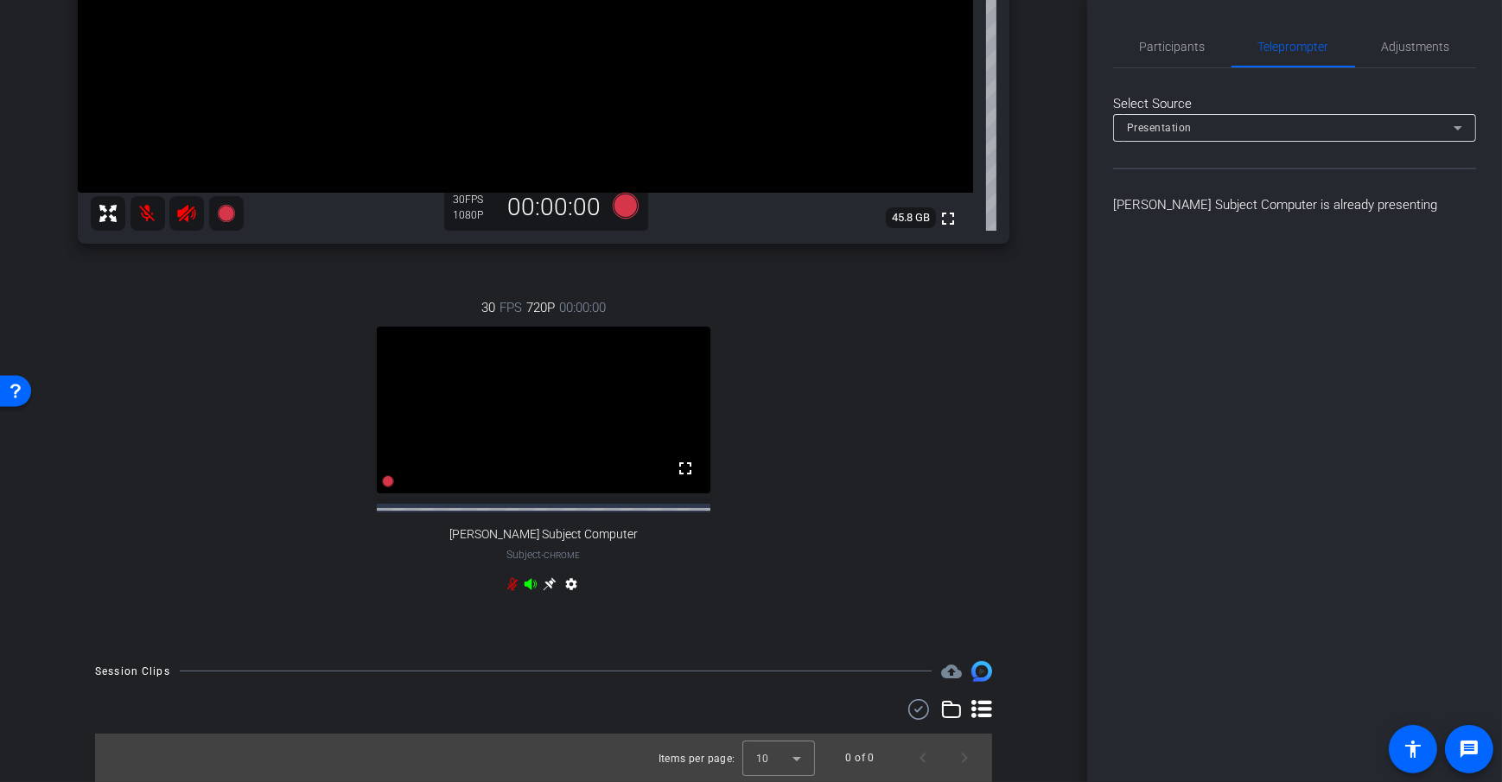
click at [1232, 136] on div "Presentation" at bounding box center [1290, 128] width 327 height 22
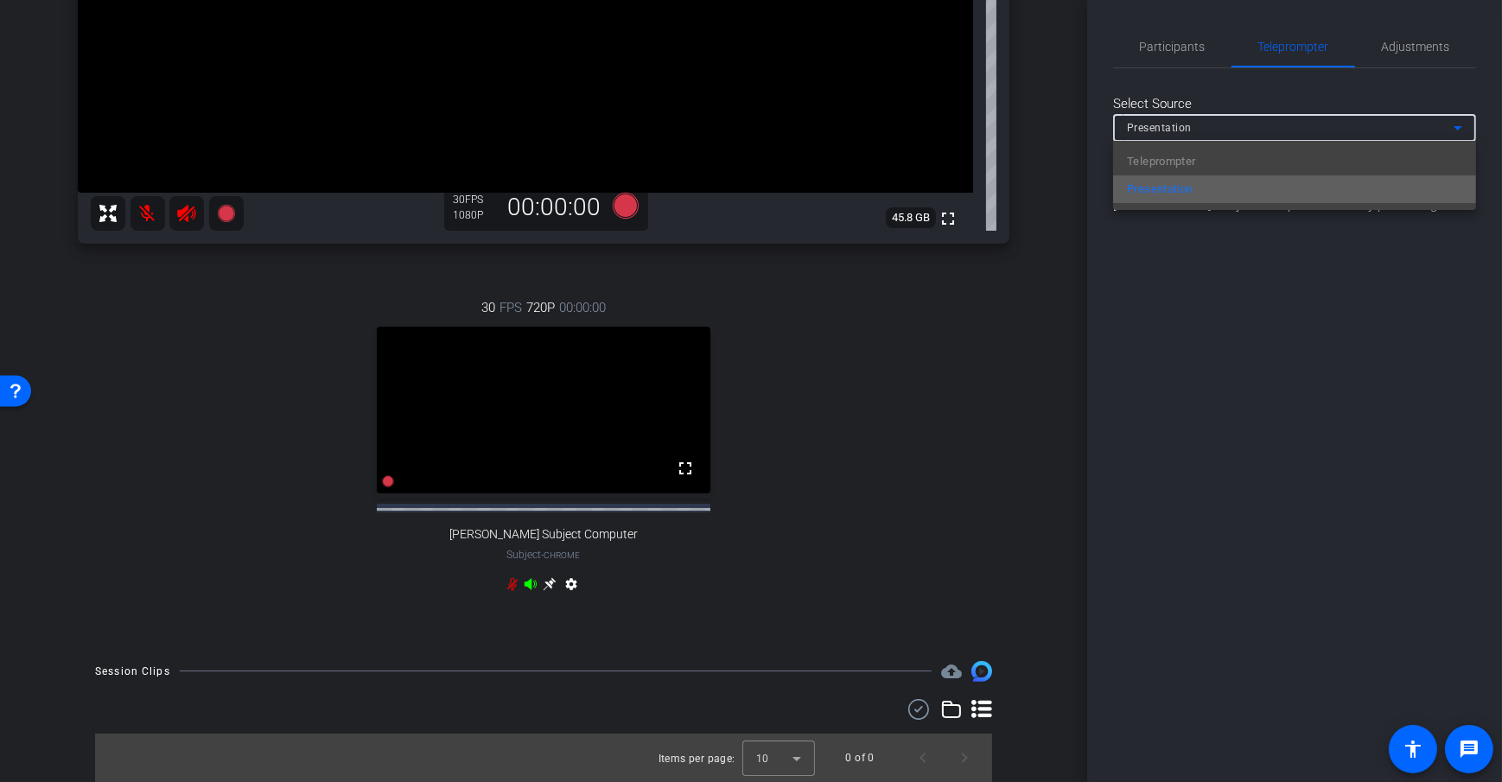
click at [1162, 192] on span "Presentation" at bounding box center [1160, 189] width 67 height 21
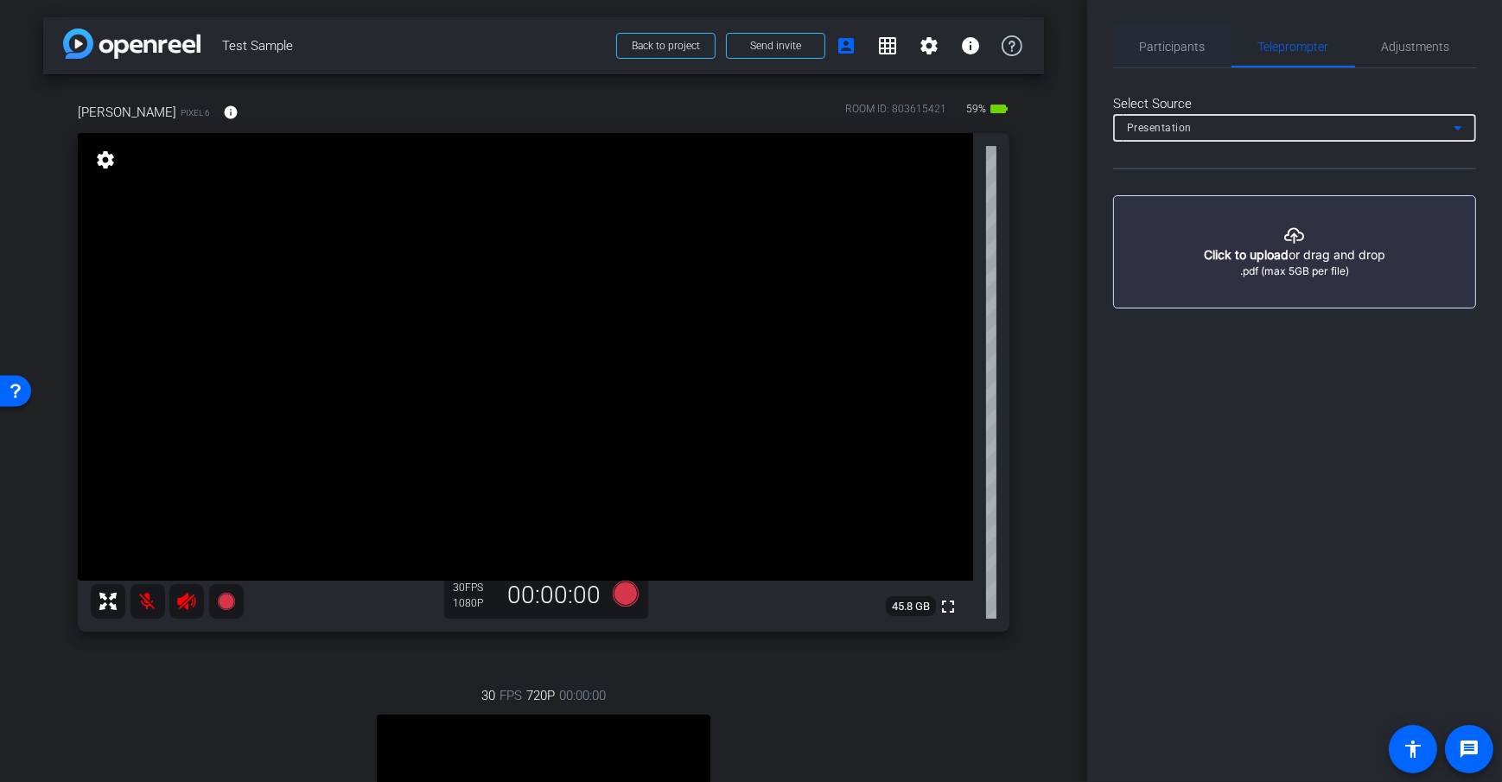
click at [1136, 52] on div "Participants" at bounding box center [1172, 46] width 118 height 41
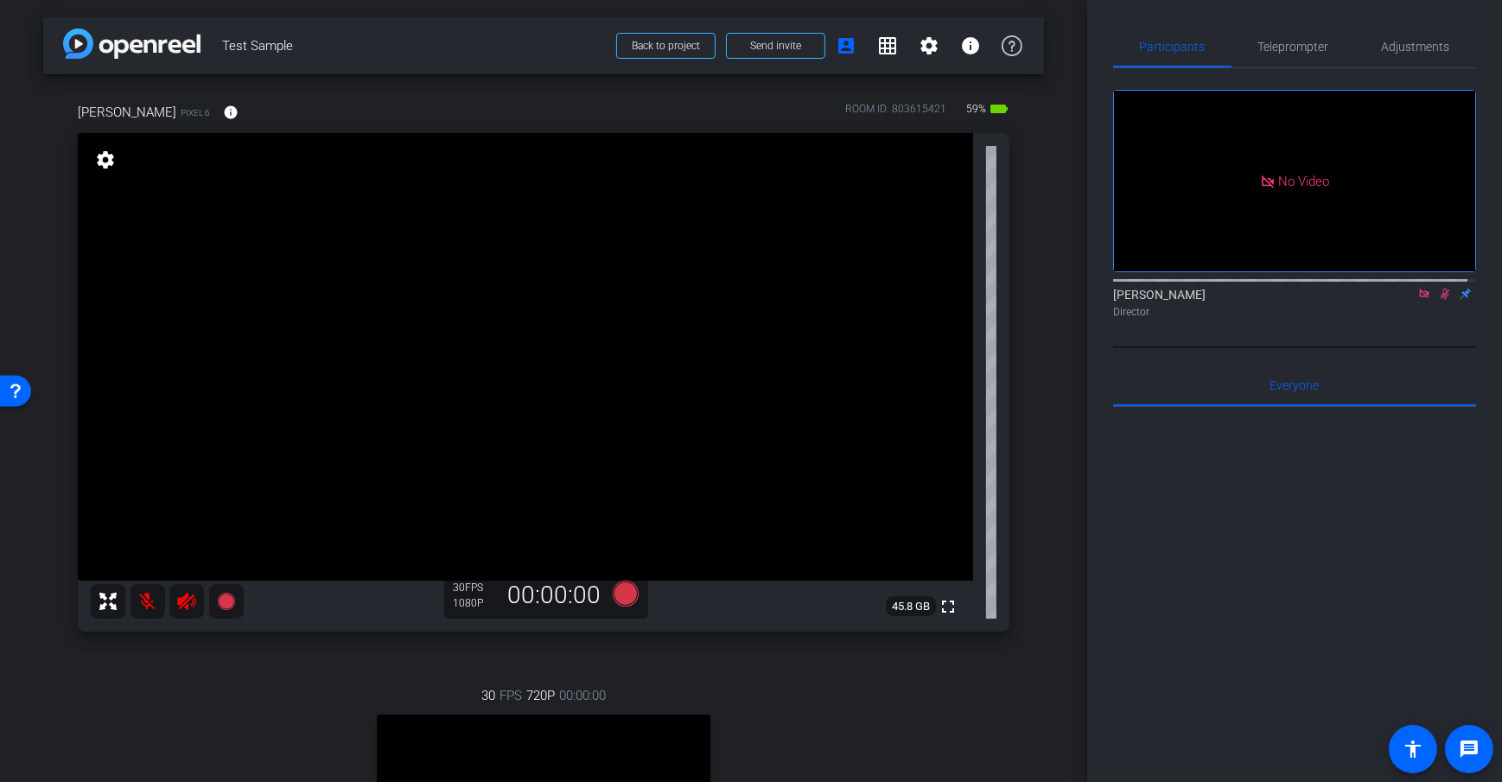
click at [1302, 73] on div "No Video Daniel Heiberger Director" at bounding box center [1294, 196] width 363 height 257
click at [1314, 54] on span "Teleprompter" at bounding box center [1294, 46] width 71 height 41
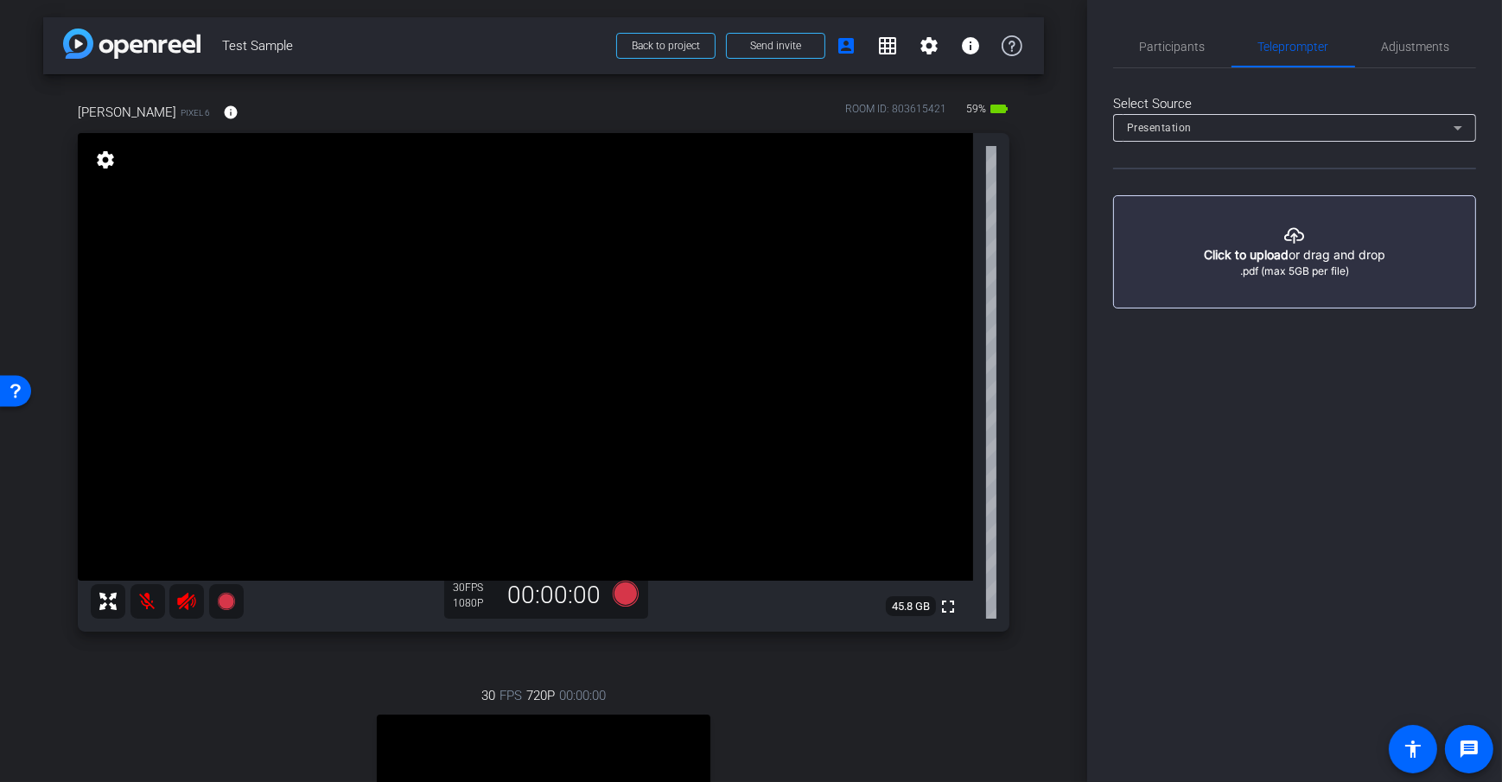
click at [1208, 135] on div "Presentation" at bounding box center [1290, 128] width 327 height 22
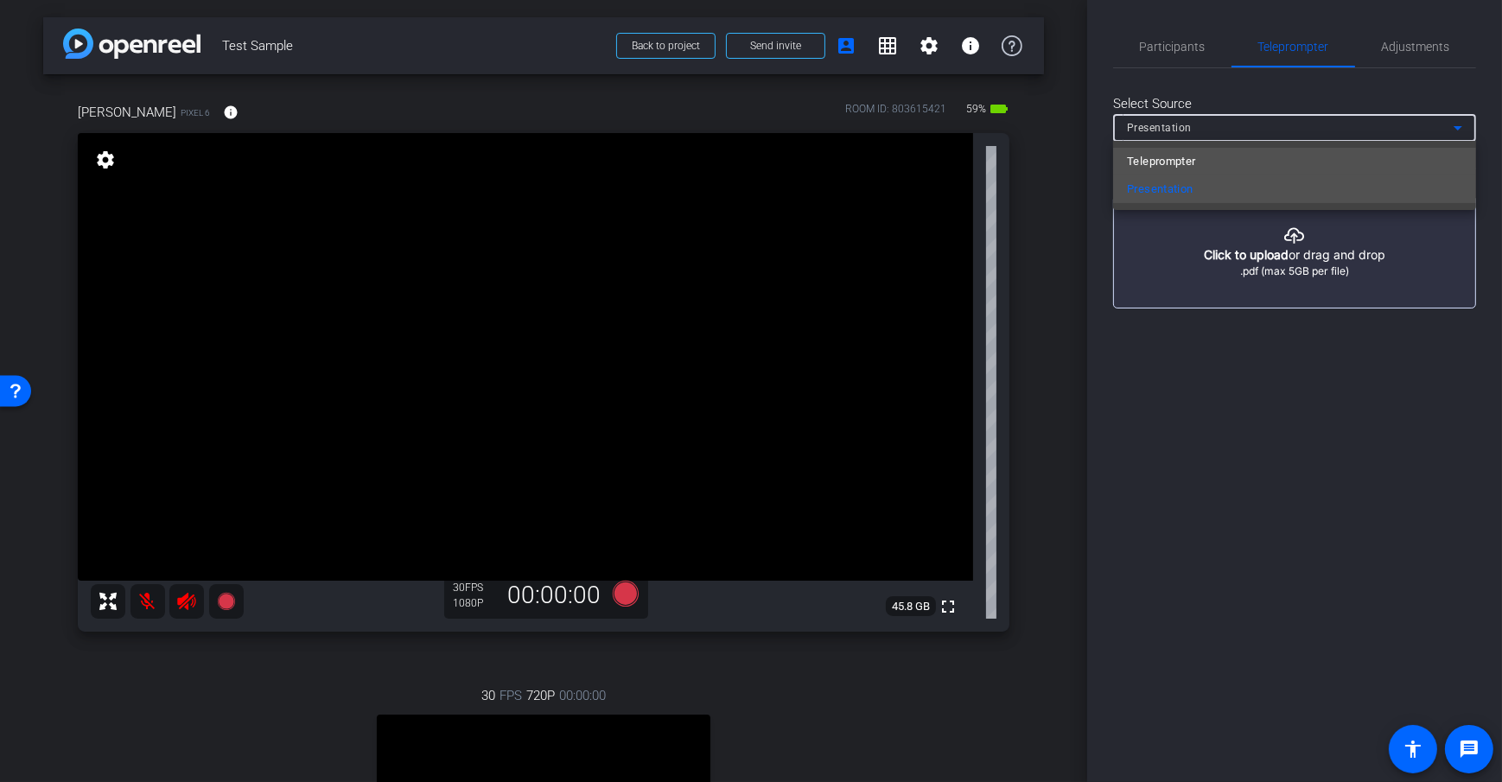
click at [1181, 155] on span "Teleprompter" at bounding box center [1161, 161] width 69 height 21
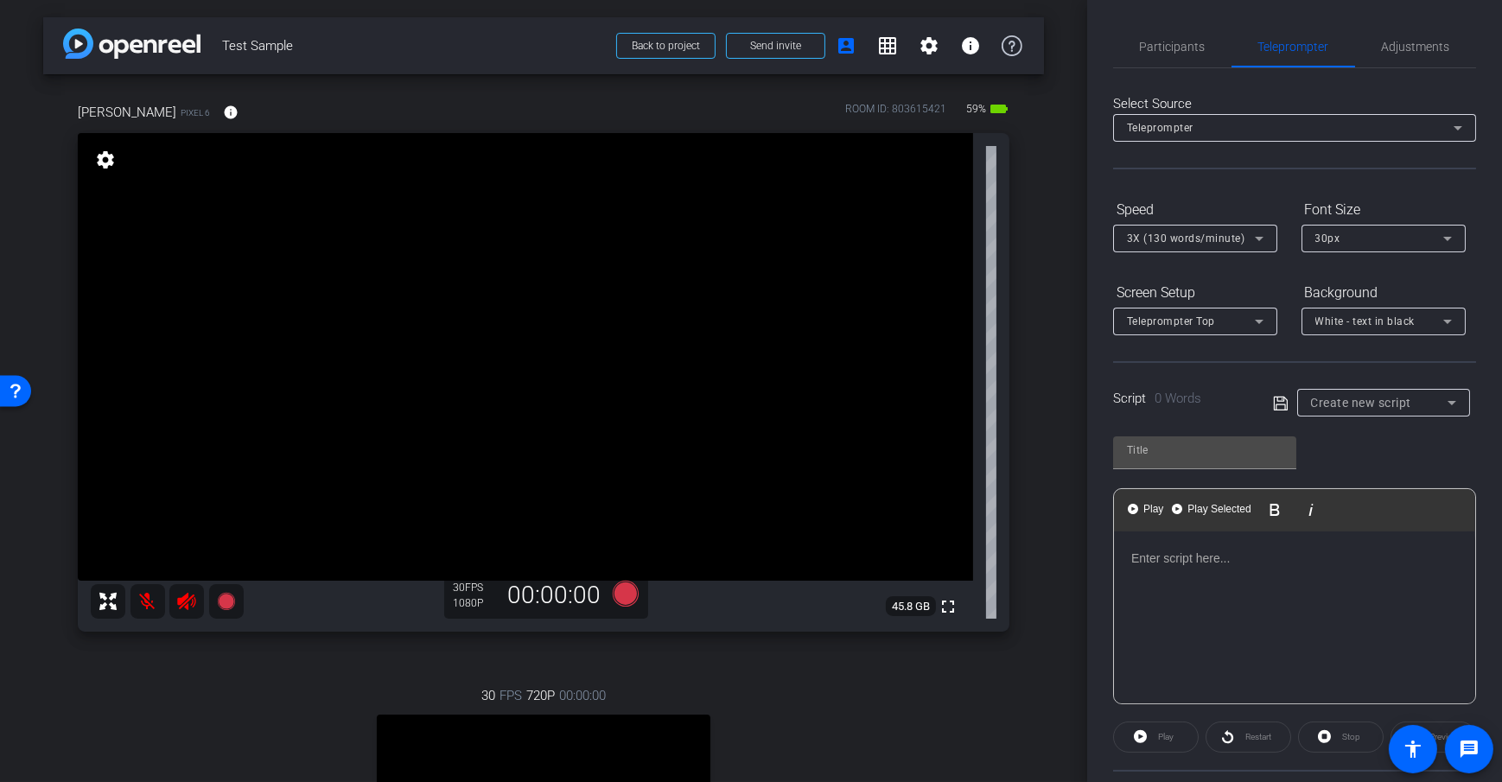
click at [1048, 356] on div "arrow_back Test Sample Back to project Send invite account_box grid_on settings…" at bounding box center [543, 391] width 1087 height 782
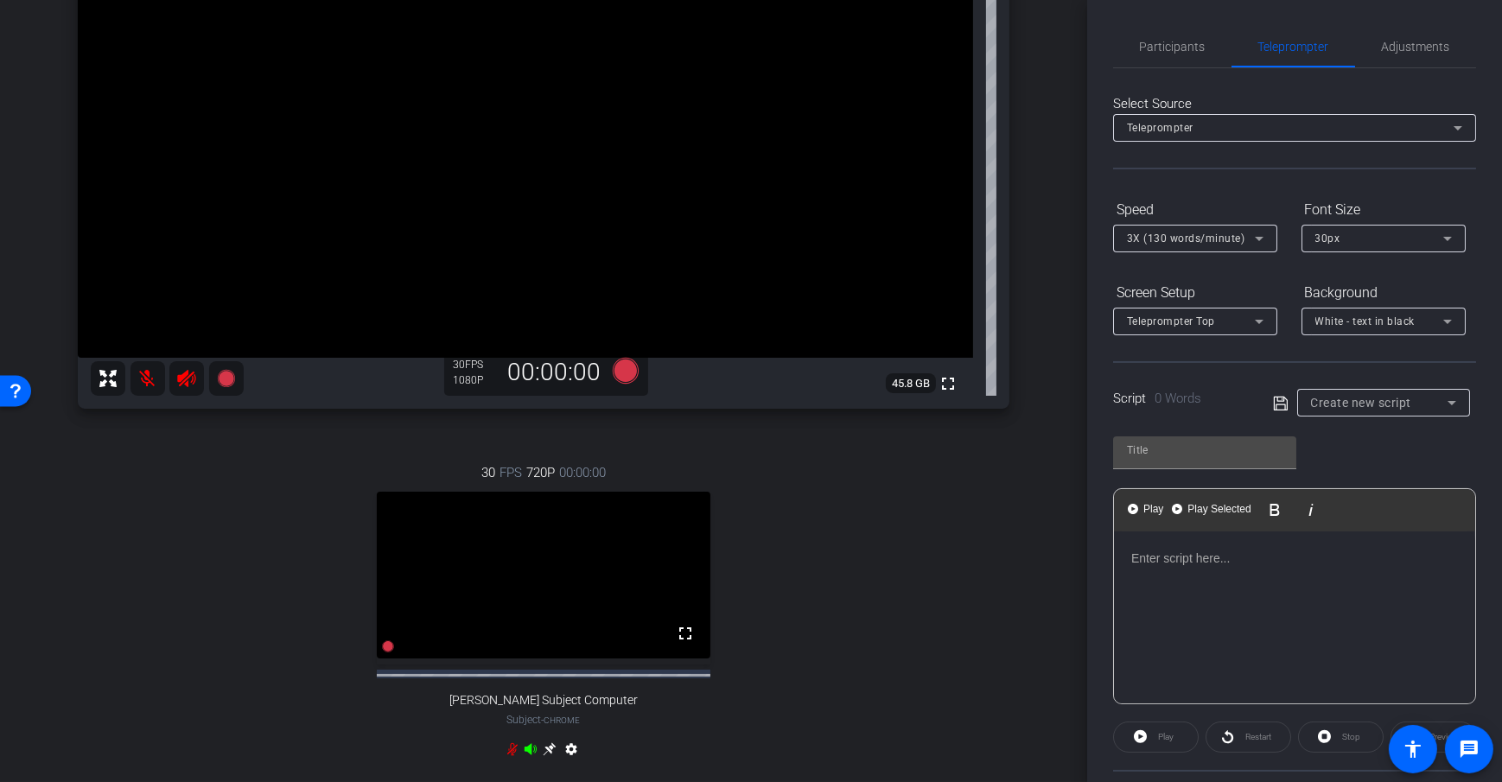
click at [1207, 575] on div at bounding box center [1294, 618] width 361 height 173
click at [1284, 389] on div "Create new script" at bounding box center [1375, 403] width 204 height 28
click at [1279, 396] on icon at bounding box center [1280, 403] width 14 height 14
type input "Default title 2597"
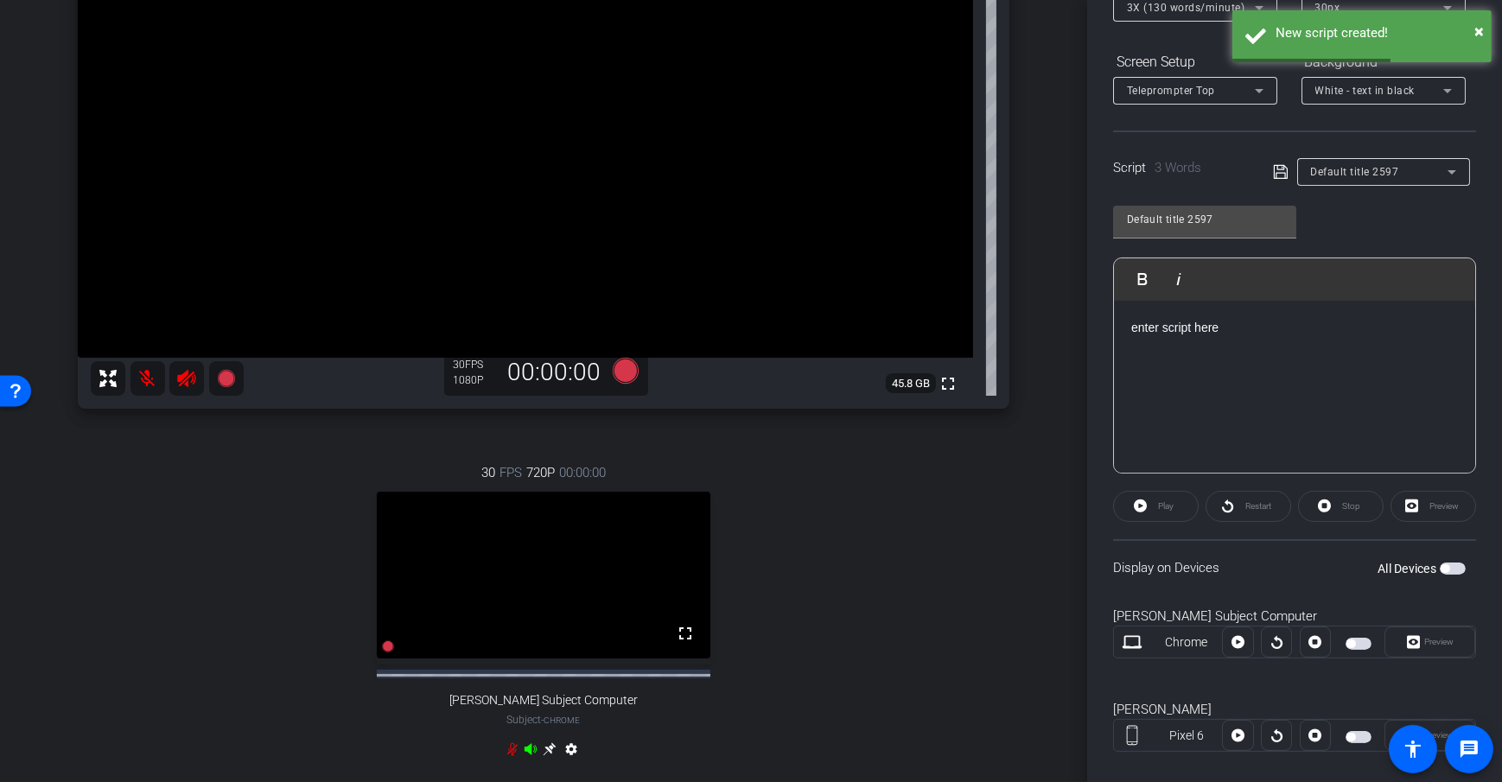
scroll to position [254, 0]
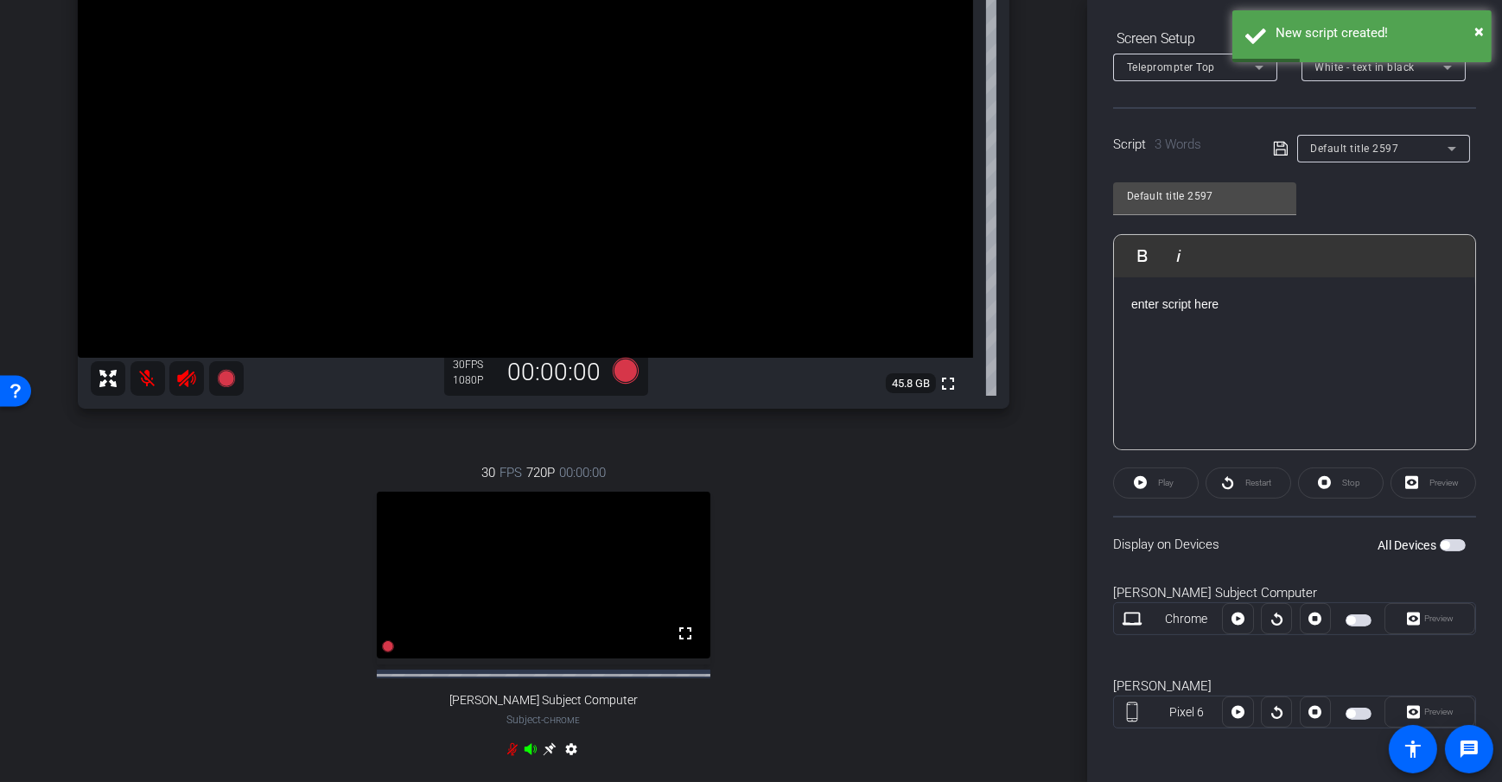
drag, startPoint x: 1106, startPoint y: 545, endPoint x: 1252, endPoint y: 538, distance: 146.2
click at [1252, 538] on div "Participants Teleprompter Adjustments Daniel Heiberger Director Everyone 0 Mark…" at bounding box center [1294, 391] width 415 height 782
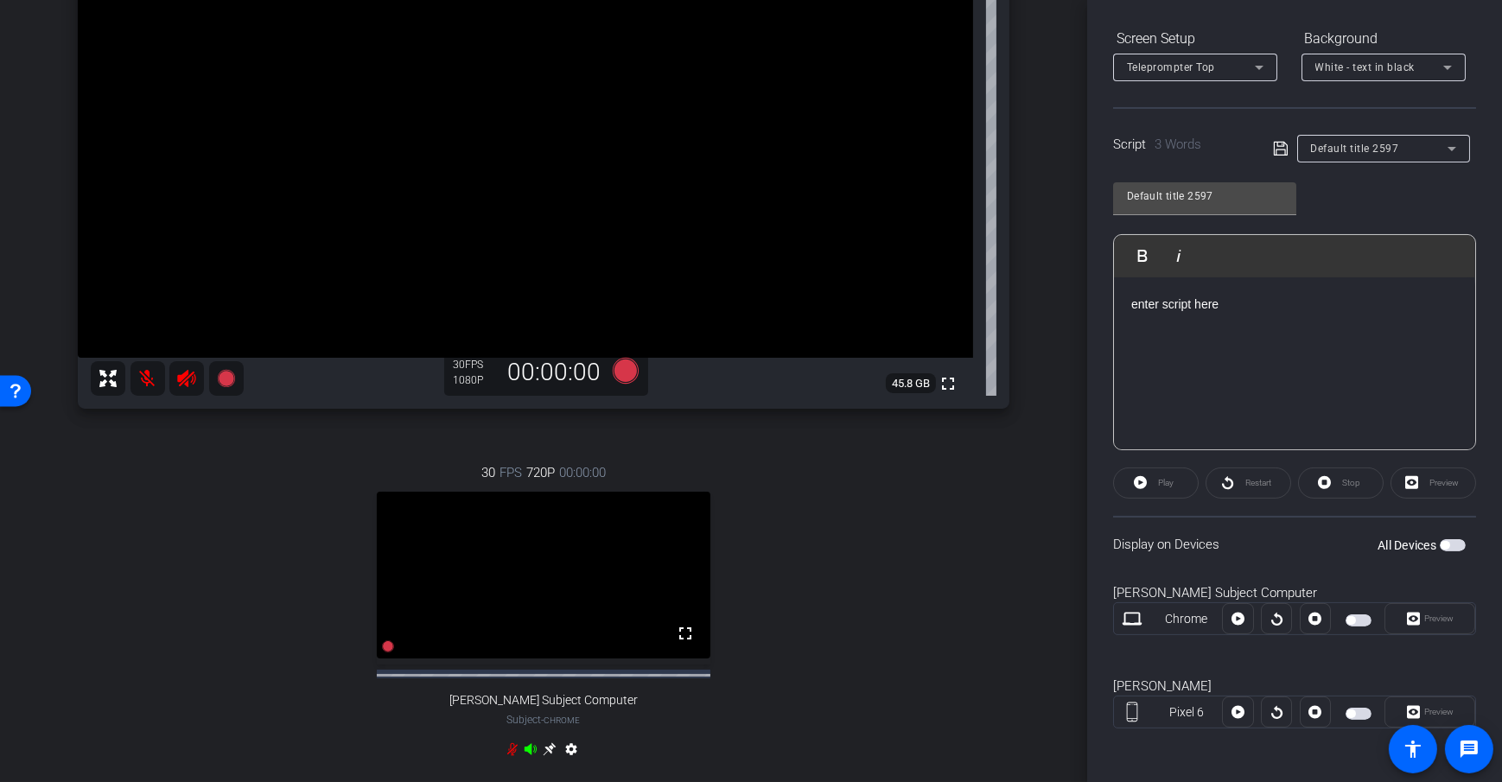
click at [1263, 552] on div "Display on Devices All Devices" at bounding box center [1294, 544] width 363 height 56
click at [1353, 714] on span "button" at bounding box center [1359, 714] width 26 height 12
click at [1352, 615] on span "button" at bounding box center [1359, 621] width 26 height 12
drag, startPoint x: 1063, startPoint y: 488, endPoint x: 673, endPoint y: 112, distance: 541.6
click at [1063, 488] on div "arrow_back Test Sample Back to project Send invite account_box grid_on settings…" at bounding box center [543, 168] width 1087 height 782
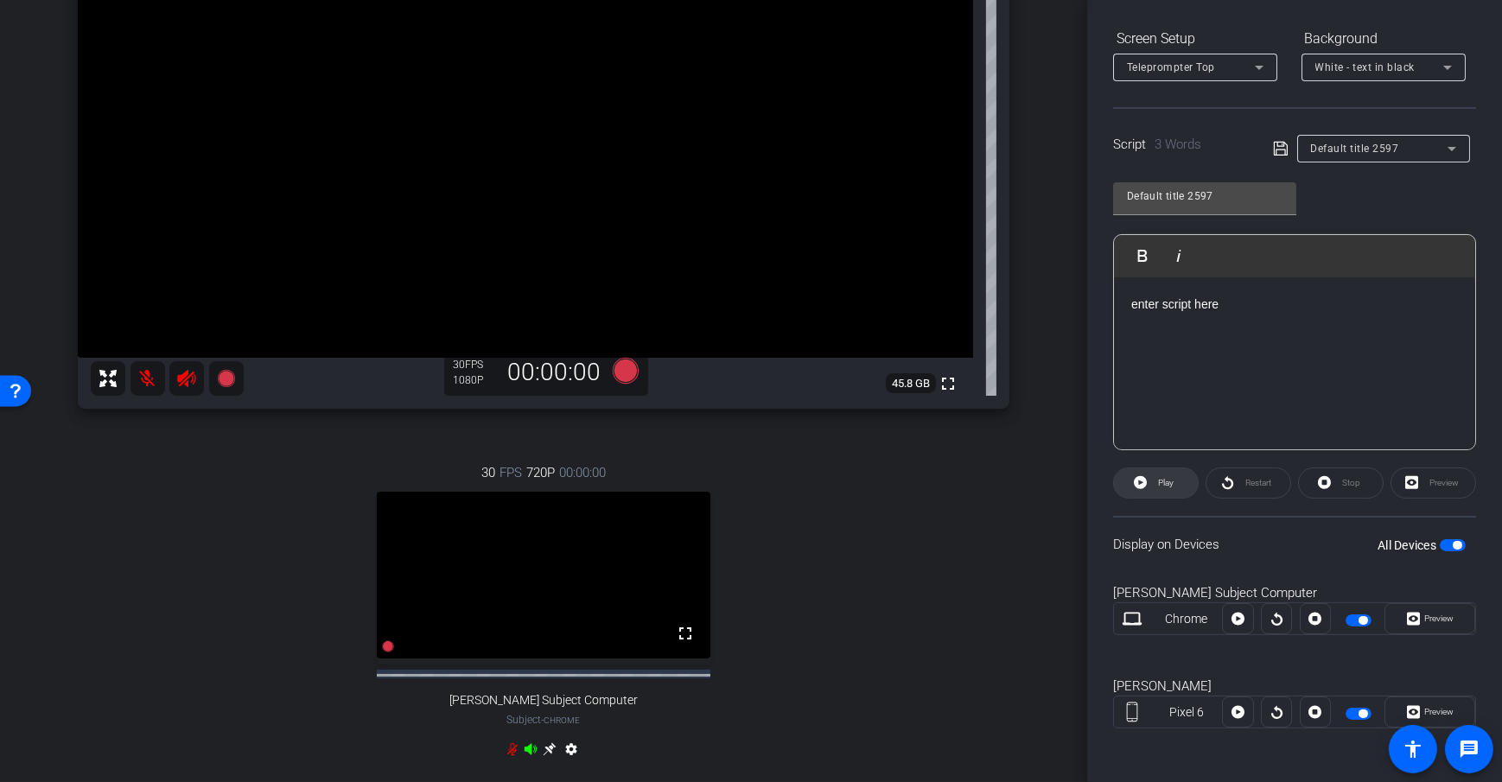
click at [1148, 484] on span at bounding box center [1156, 482] width 84 height 41
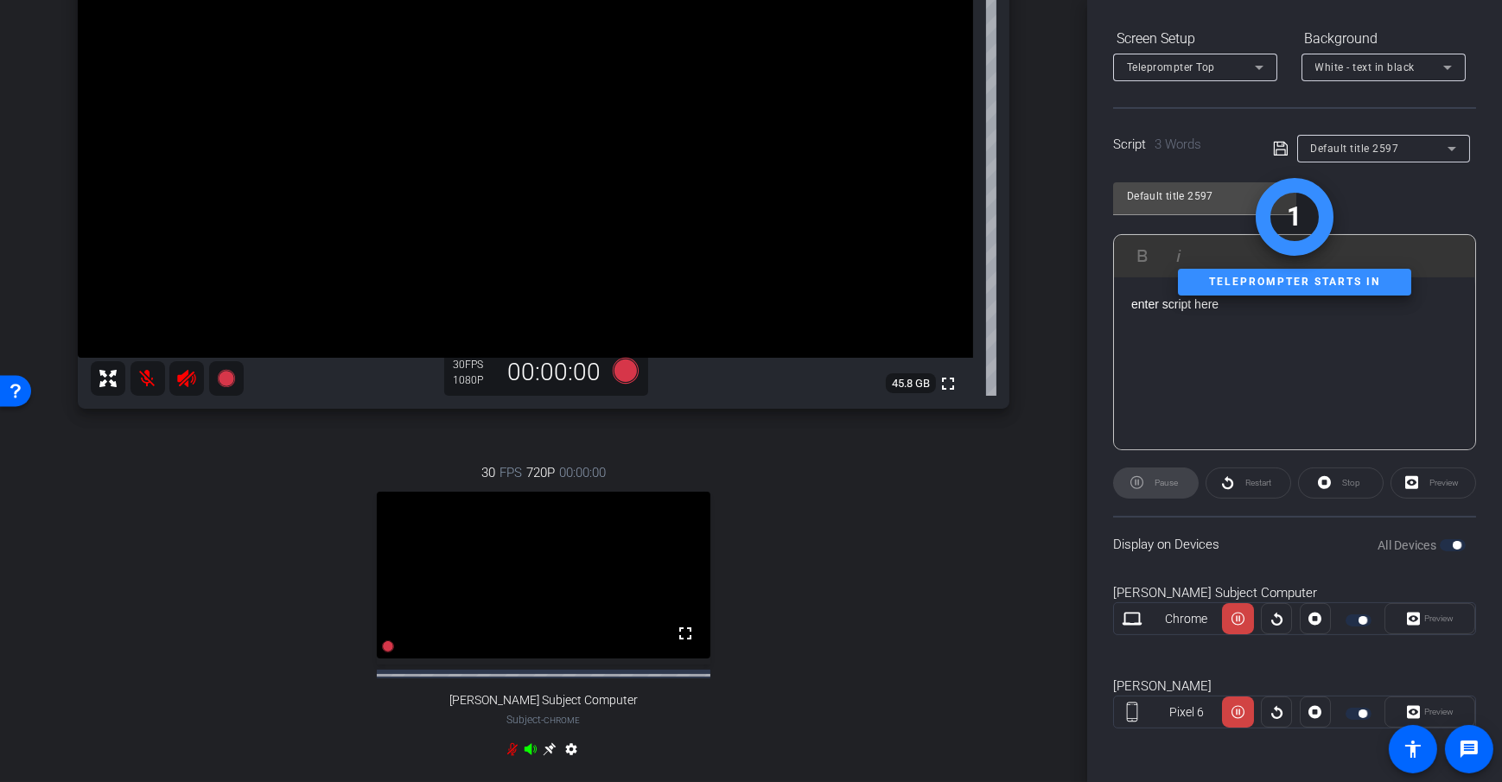
scroll to position [251, 0]
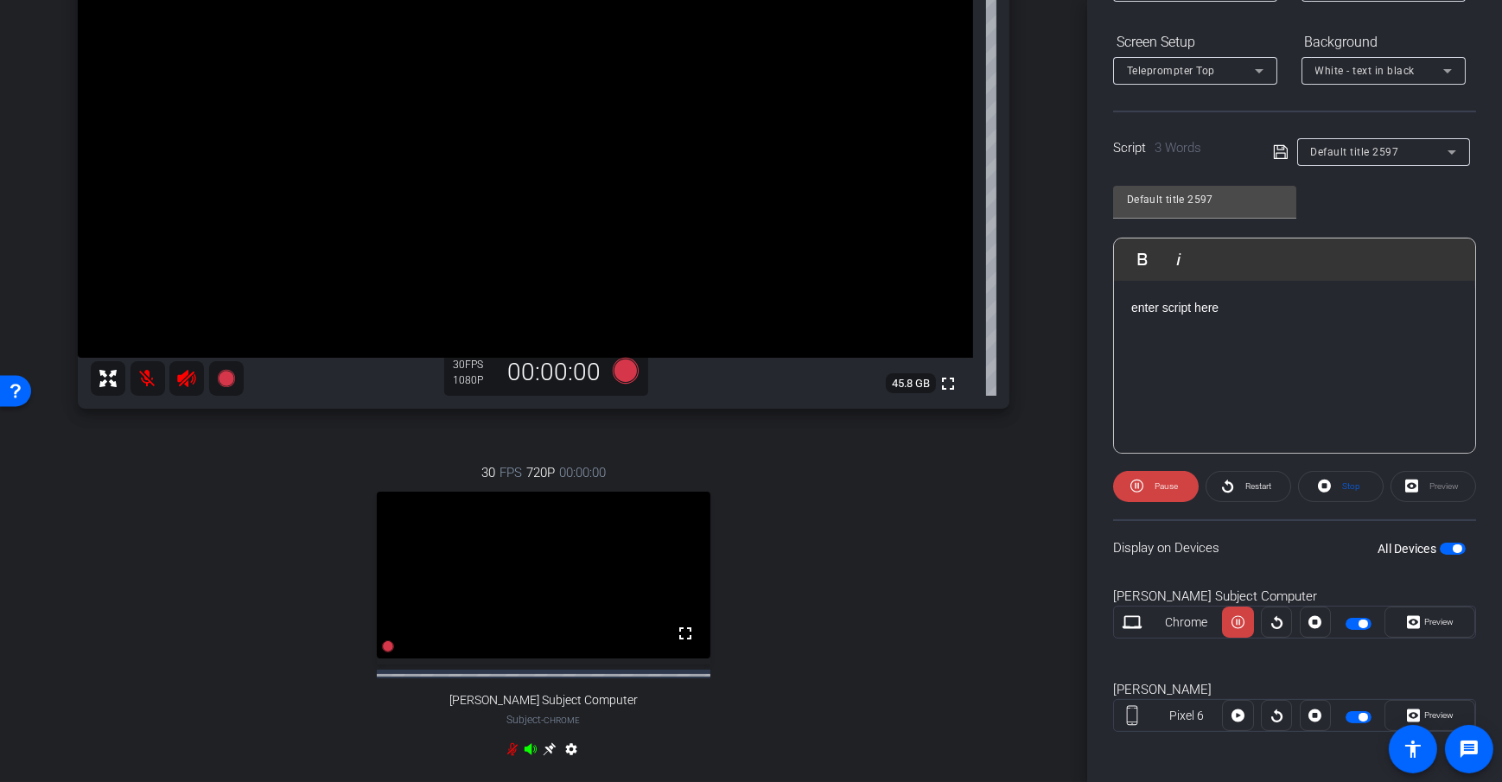
click at [1171, 485] on span "Pause" at bounding box center [1166, 486] width 23 height 10
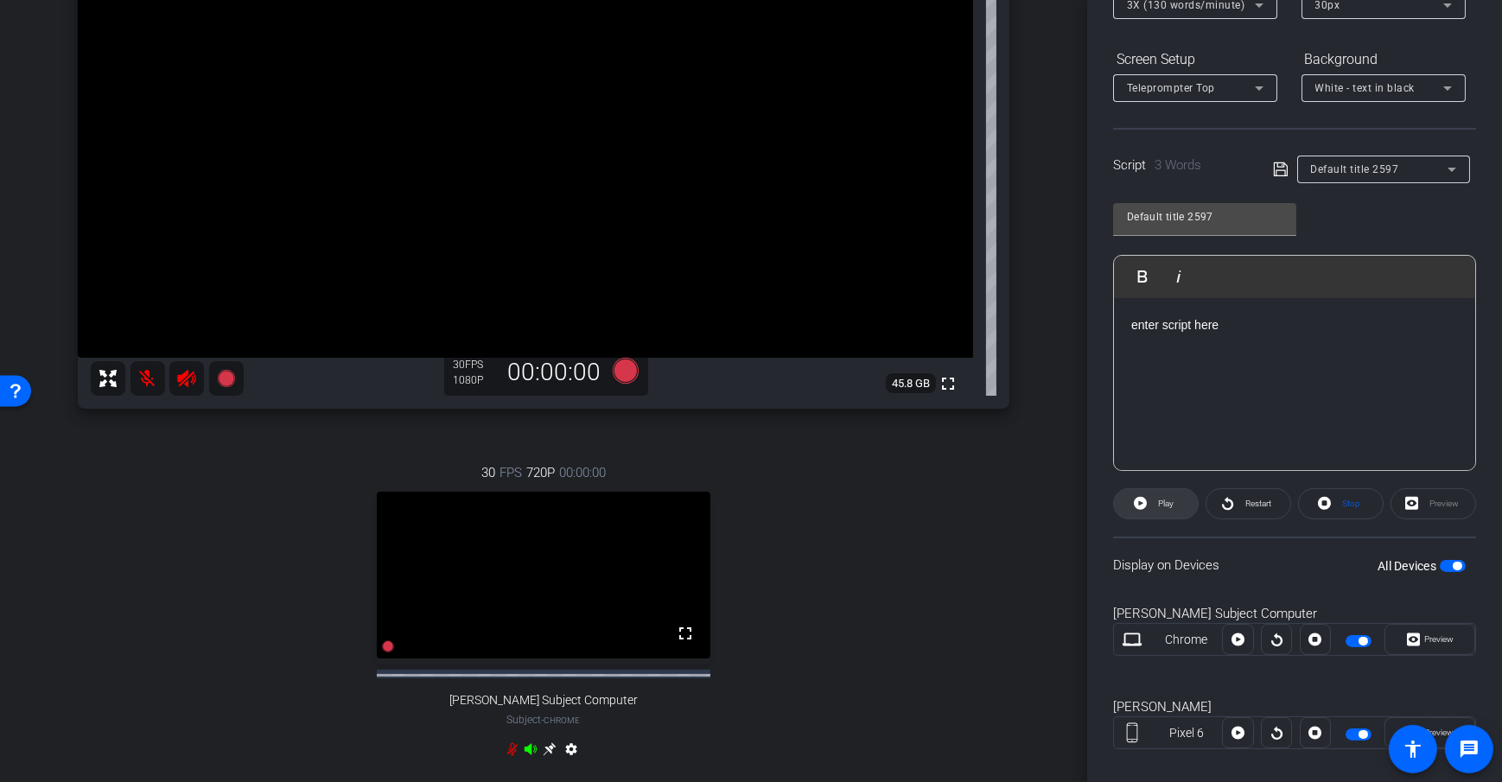
click at [1154, 501] on span "Play" at bounding box center [1164, 504] width 20 height 24
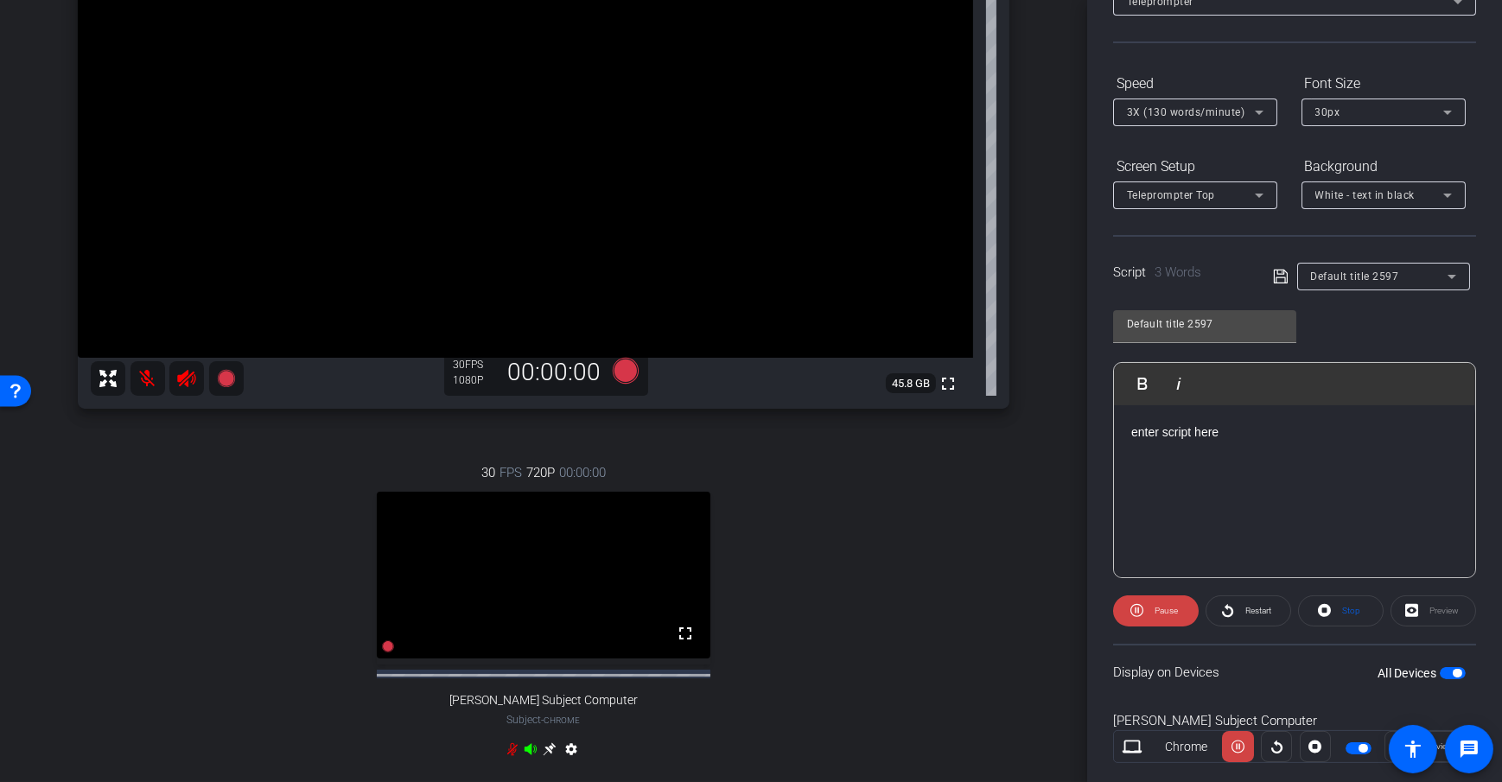
scroll to position [0, 0]
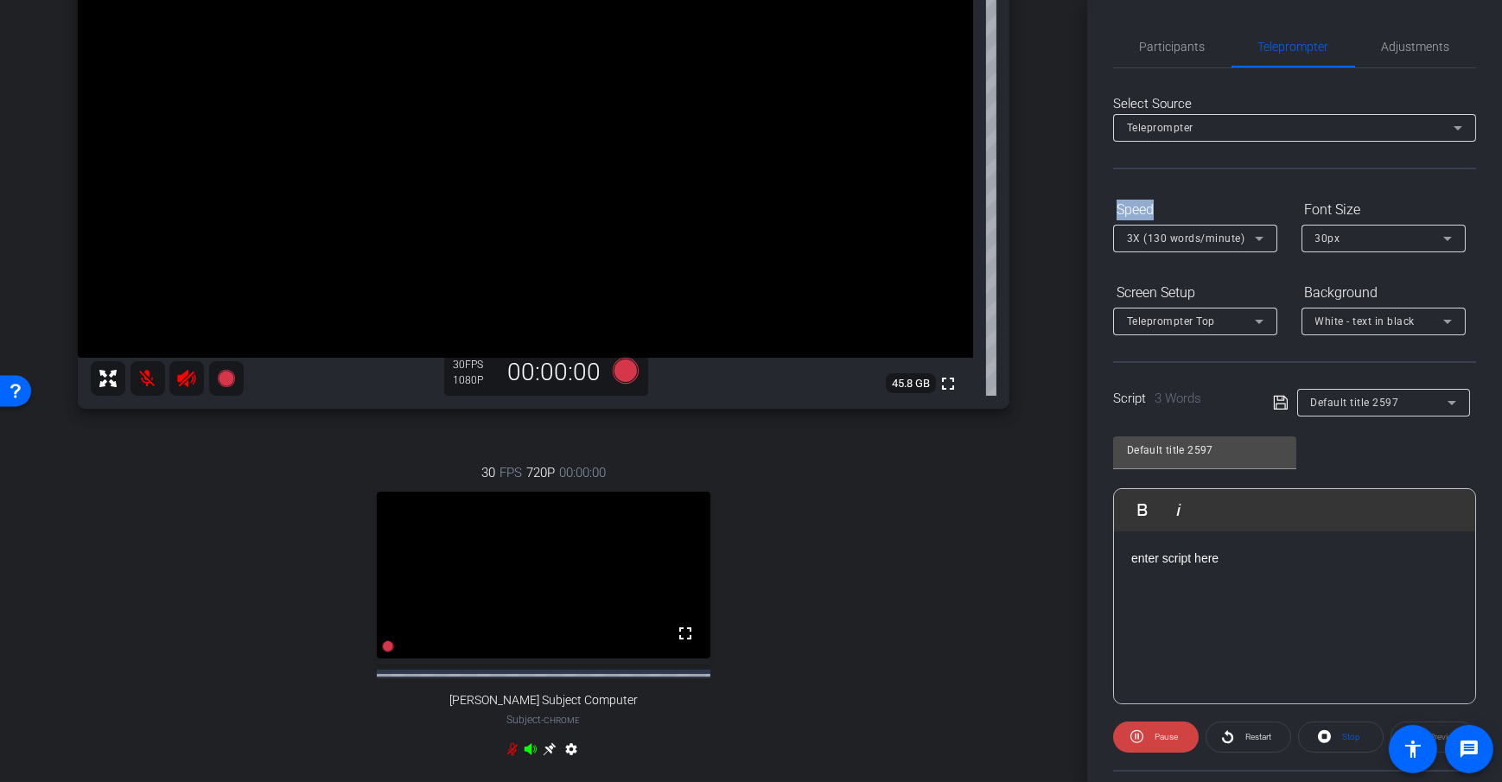
drag, startPoint x: 1111, startPoint y: 211, endPoint x: 1182, endPoint y: 212, distance: 71.7
click at [1182, 212] on div "Participants Teleprompter Adjustments Daniel Heiberger Director Everyone 0 Mark…" at bounding box center [1294, 391] width 415 height 782
click at [1236, 243] on span "3X (130 words/minute)" at bounding box center [1186, 239] width 118 height 12
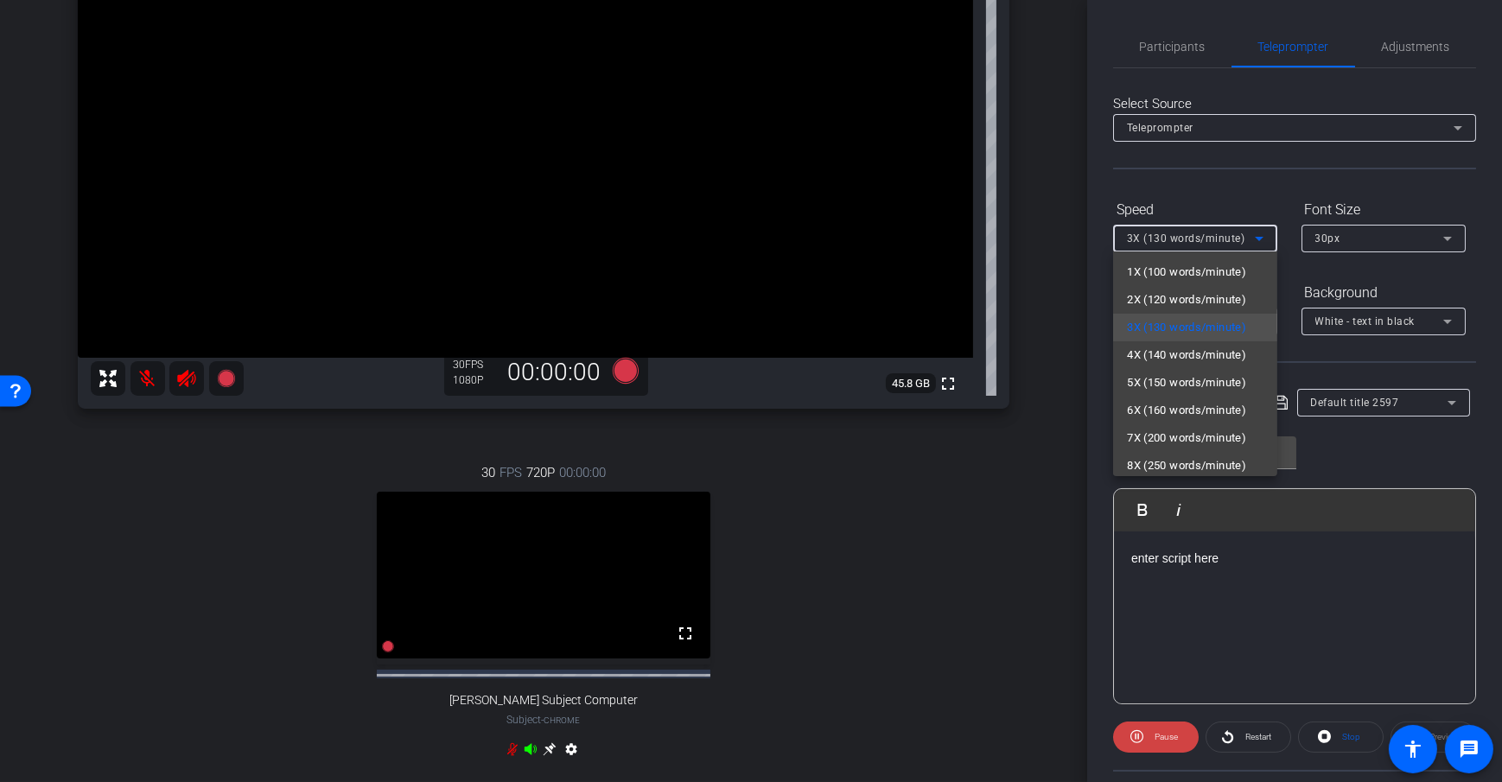
click at [1169, 405] on span "6X (160 words/minute)" at bounding box center [1186, 410] width 119 height 21
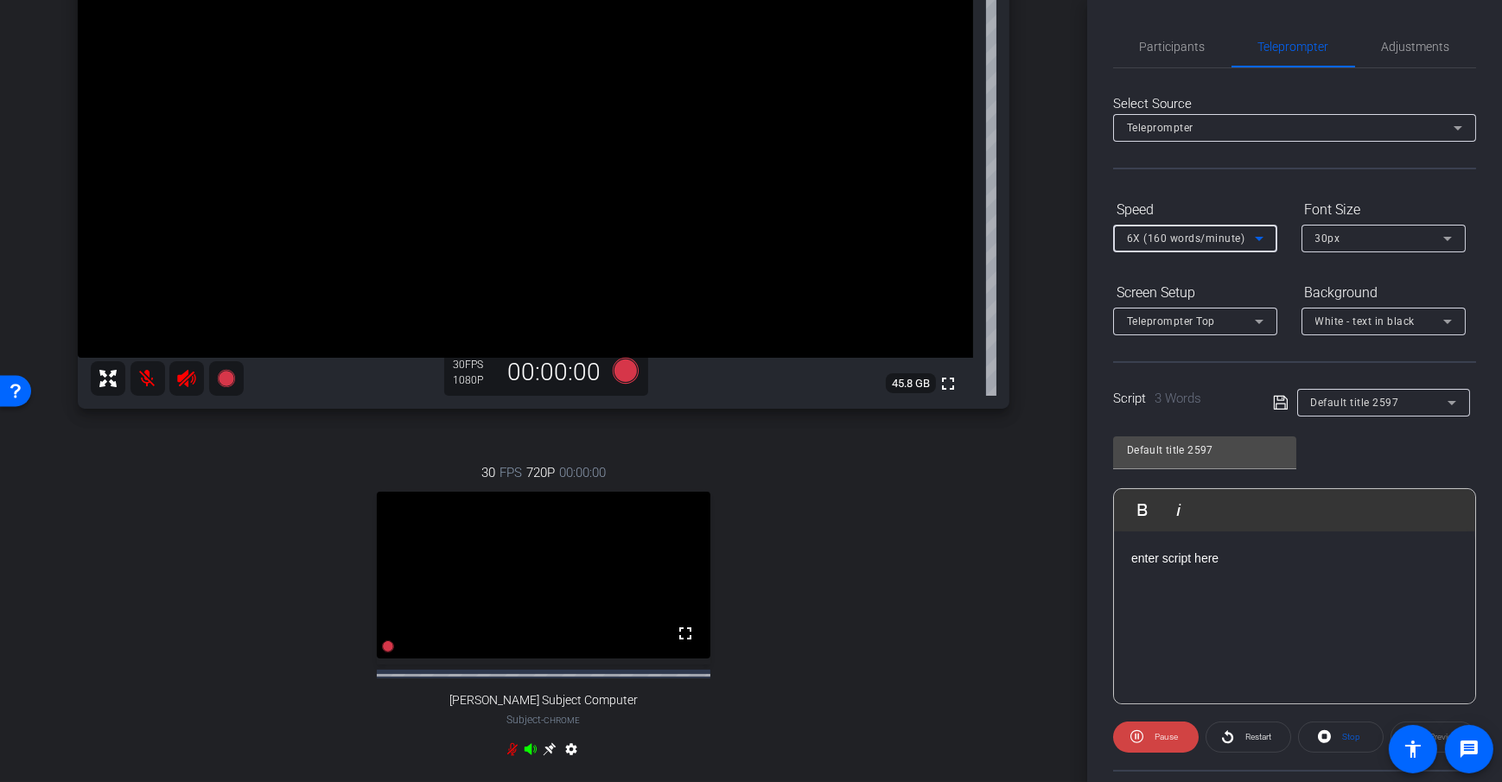
click at [1188, 239] on span "6X (160 words/minute)" at bounding box center [1186, 239] width 118 height 12
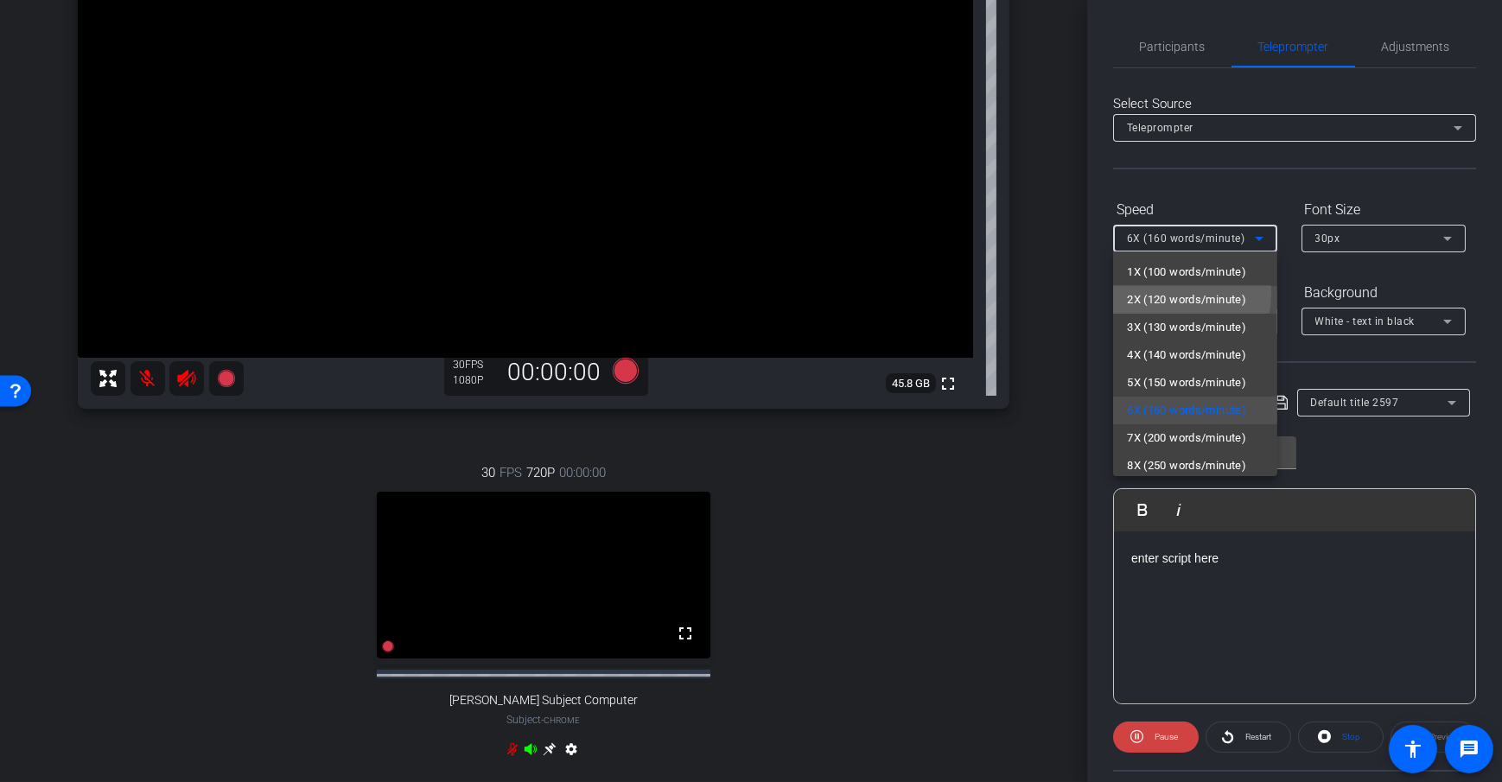
click at [1154, 292] on span "2X (120 words/minute)" at bounding box center [1186, 300] width 119 height 21
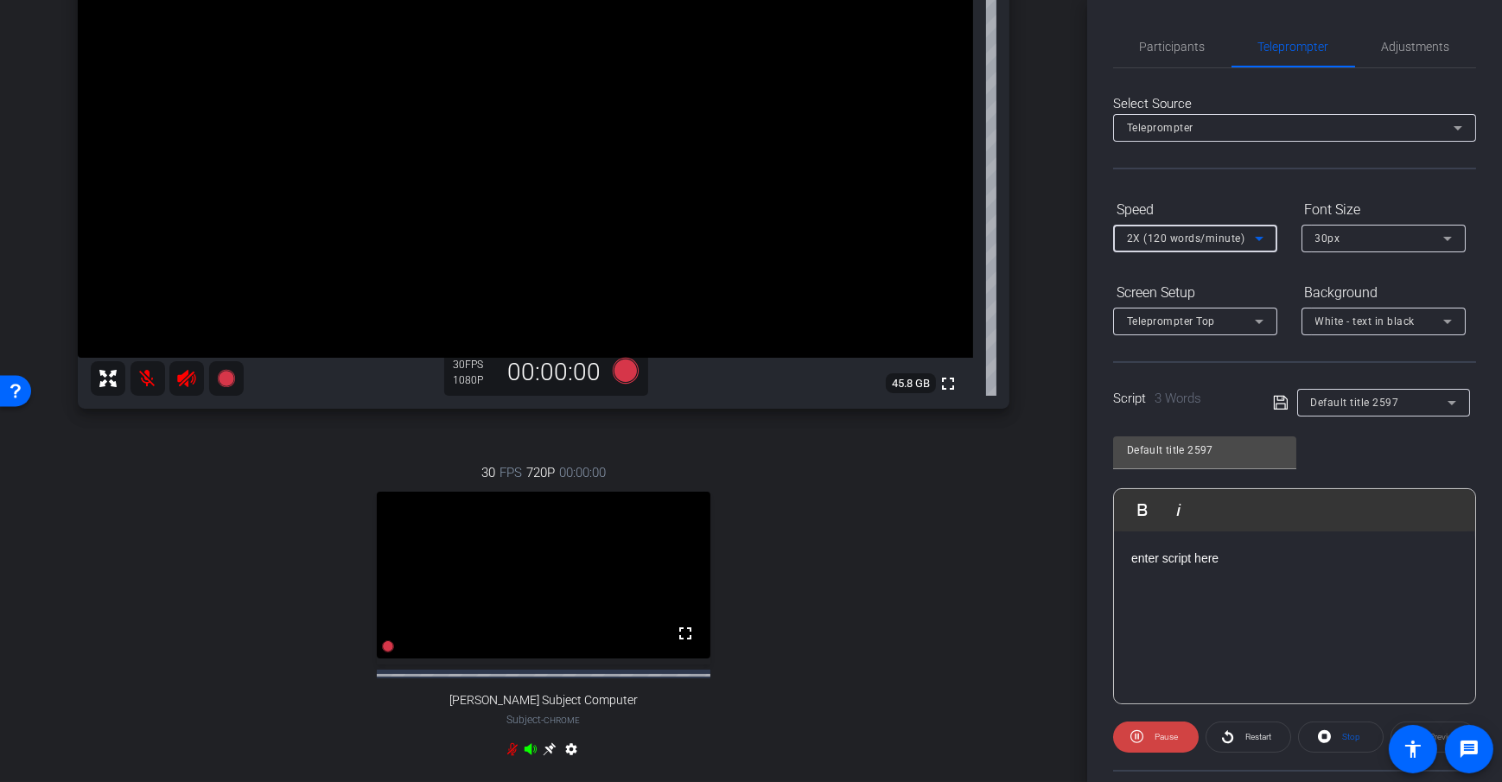
click at [1225, 230] on div "2X (120 words/minute)" at bounding box center [1191, 238] width 128 height 22
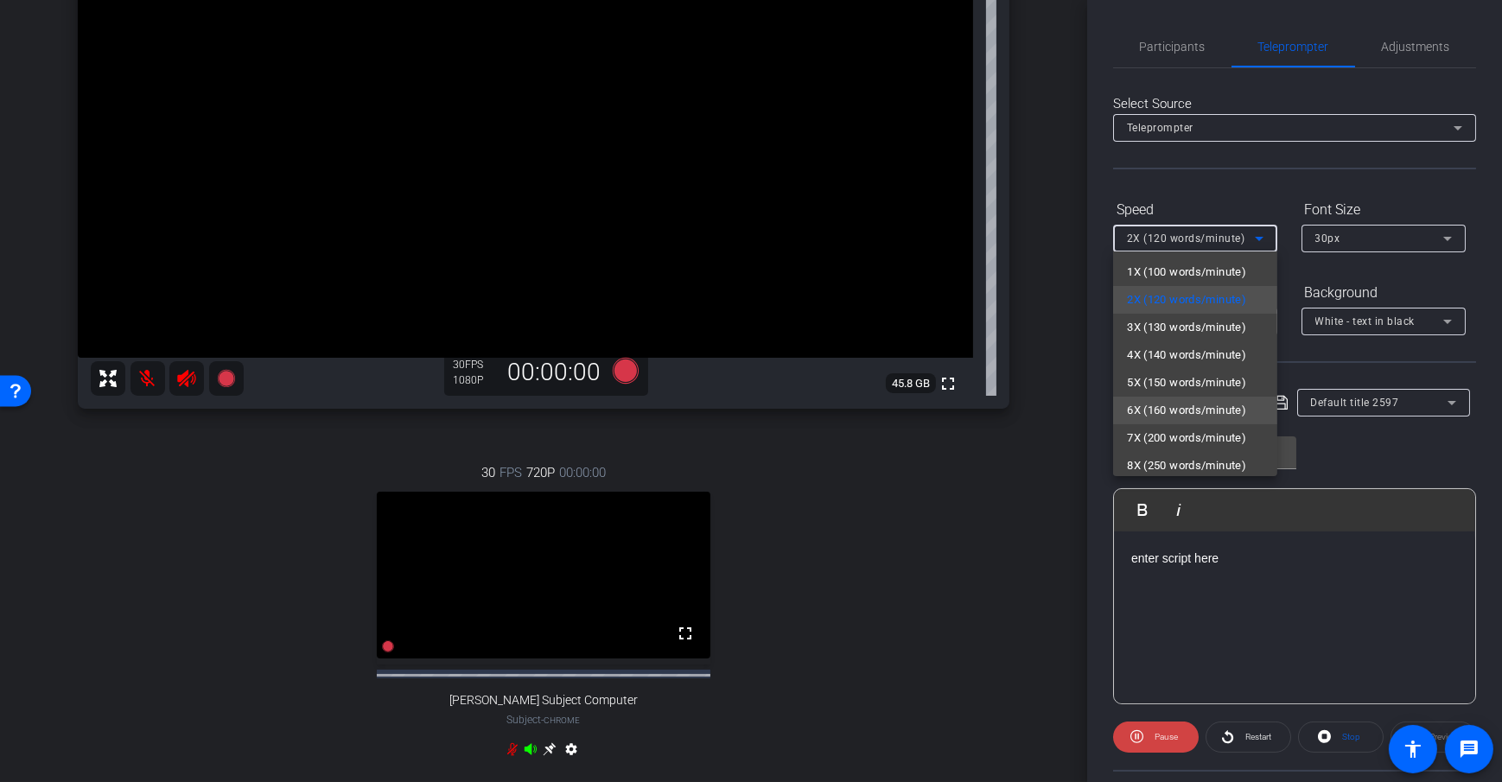
click at [1181, 414] on span "6X (160 words/minute)" at bounding box center [1186, 410] width 119 height 21
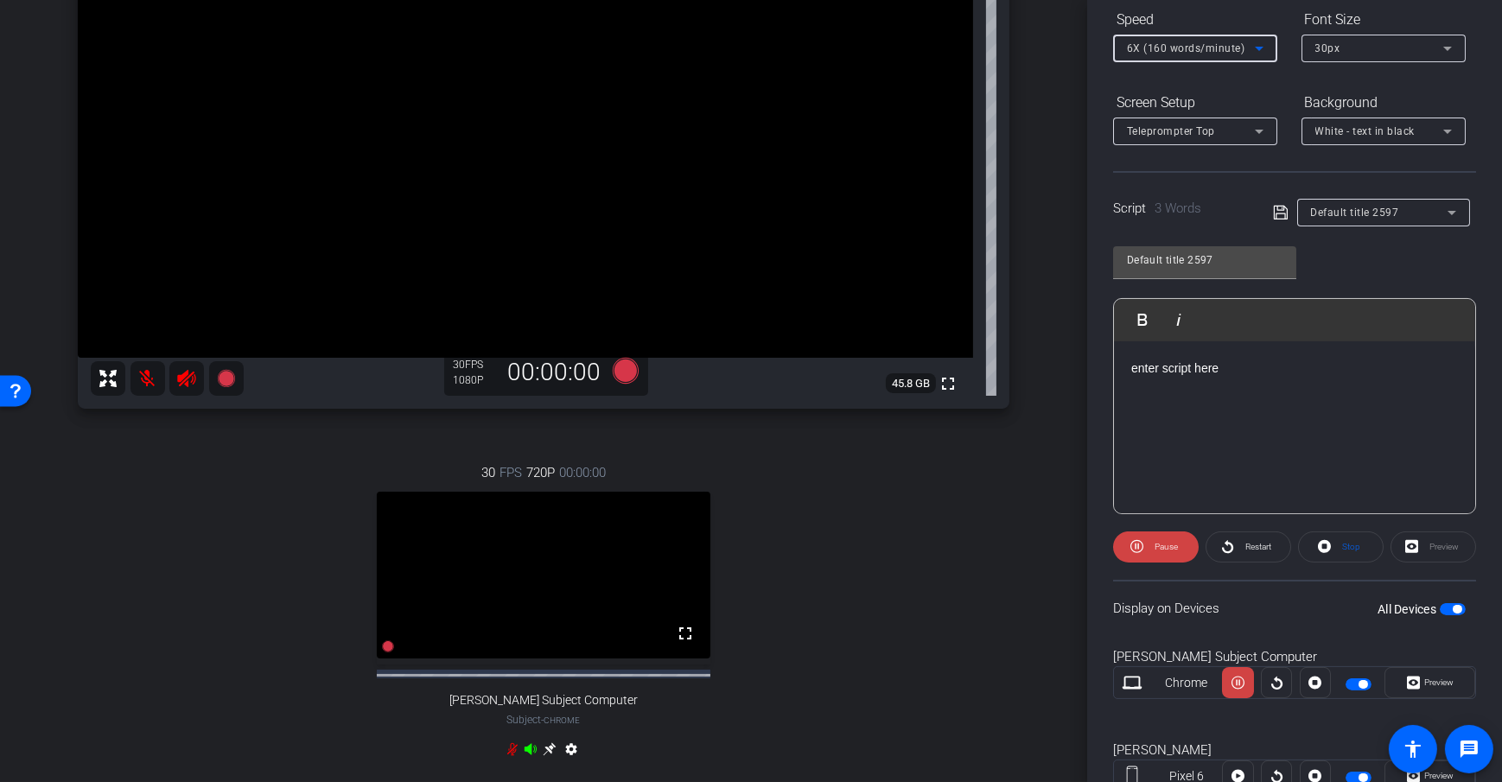
scroll to position [207, 0]
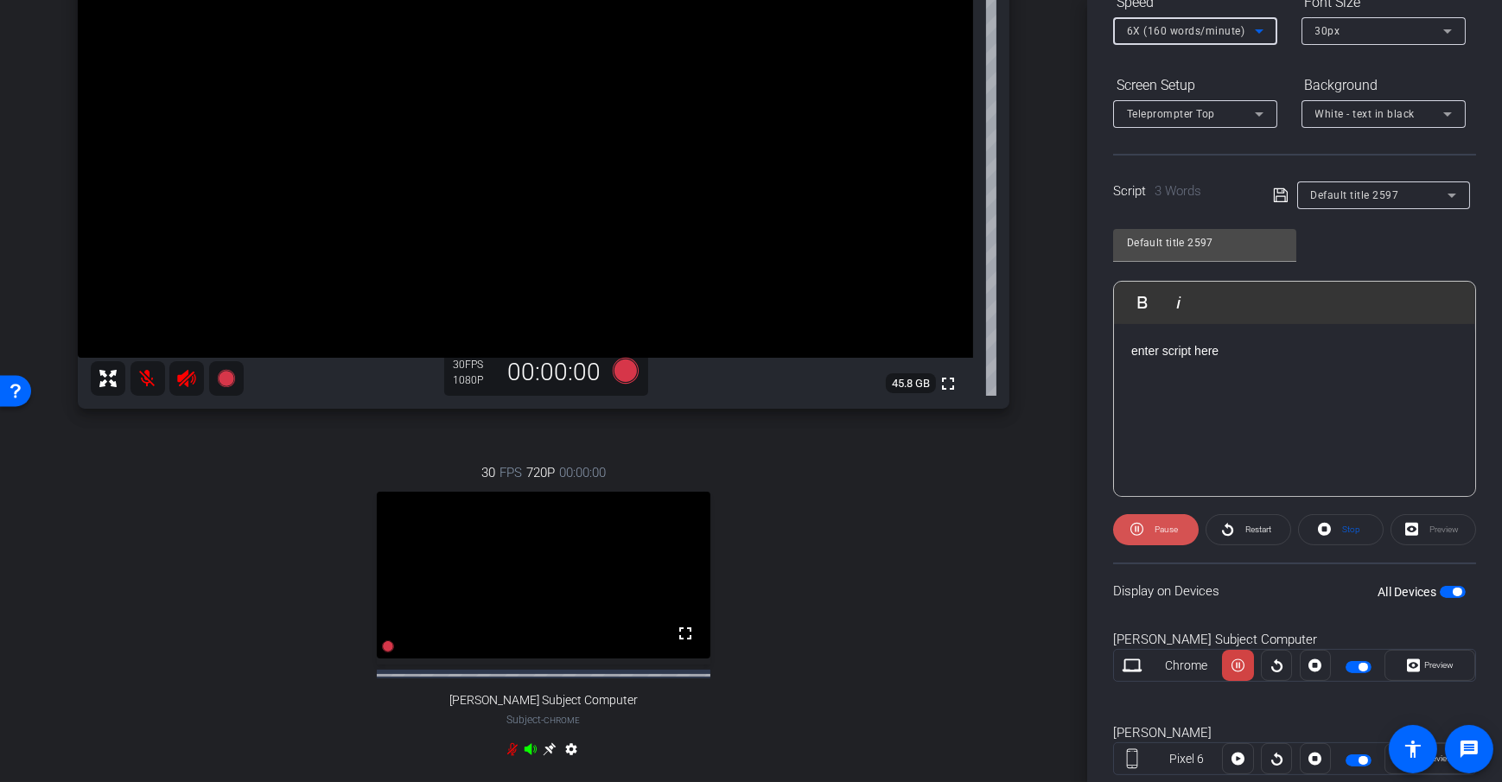
click at [1133, 519] on icon at bounding box center [1137, 530] width 13 height 22
click at [1042, 449] on div "arrow_back Test Sample Back to project Send invite account_box grid_on settings…" at bounding box center [543, 168] width 1087 height 782
click at [1035, 462] on div "arrow_back Test Sample Back to project Send invite account_box grid_on settings…" at bounding box center [543, 168] width 1087 height 782
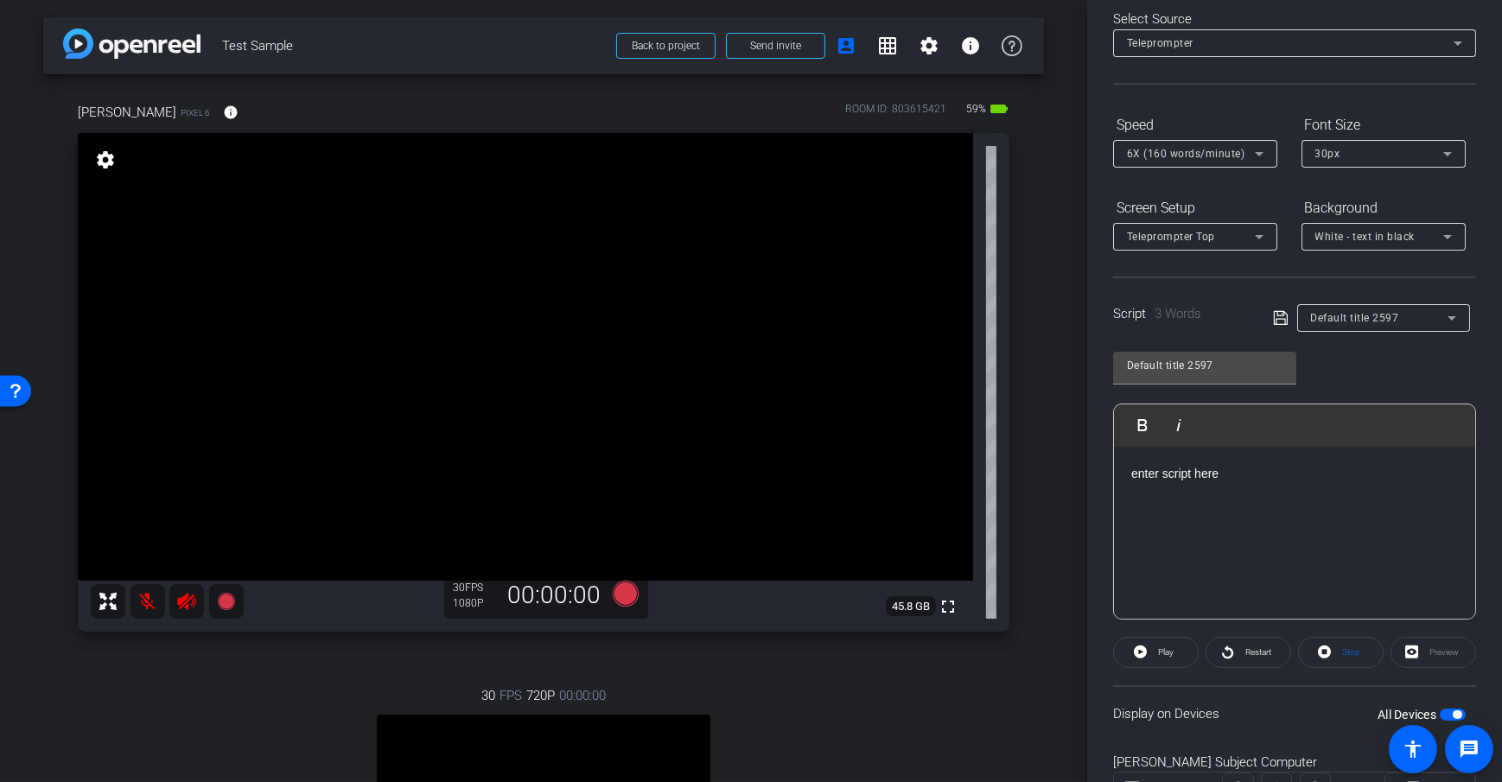
scroll to position [0, 0]
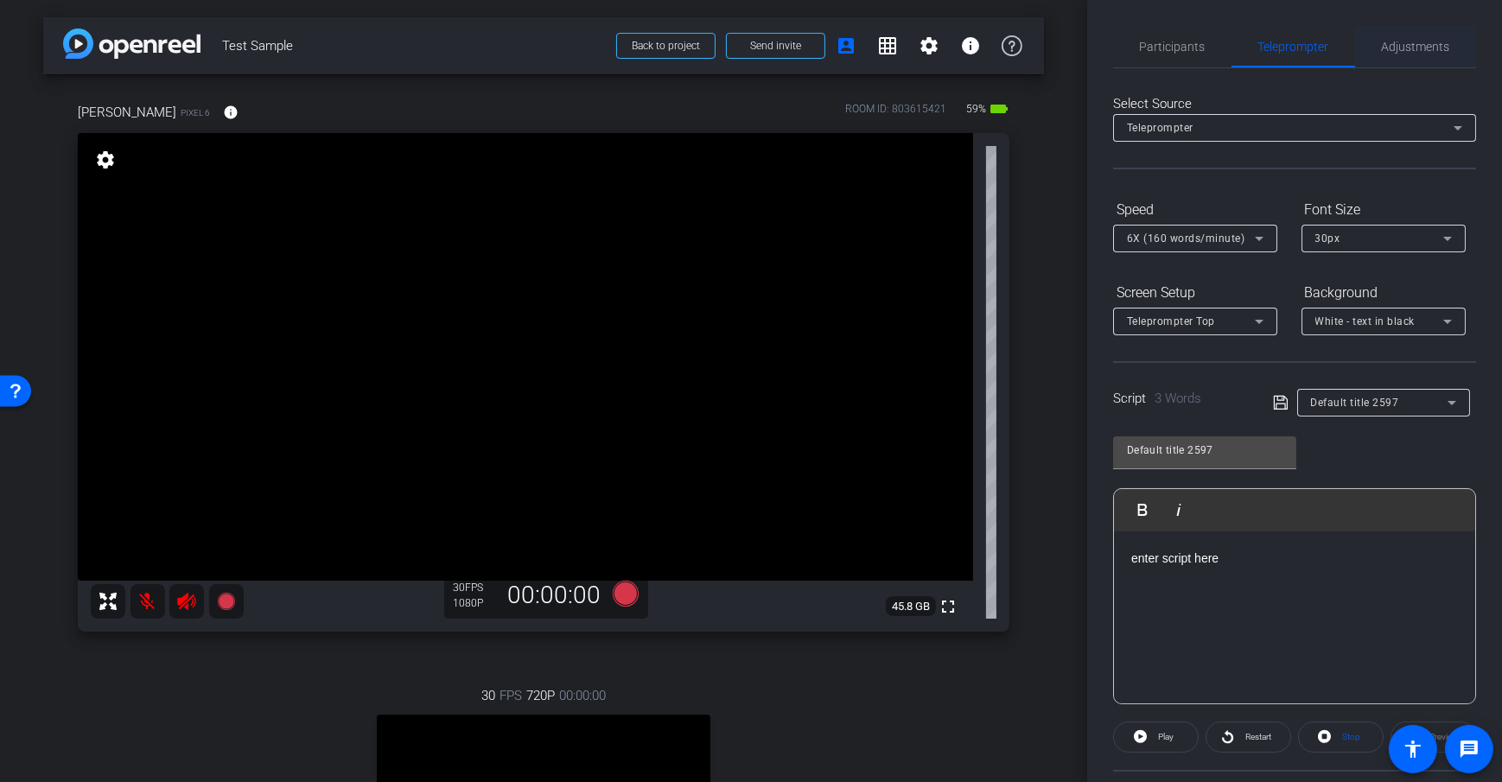
click at [1429, 53] on span "Adjustments" at bounding box center [1416, 46] width 68 height 41
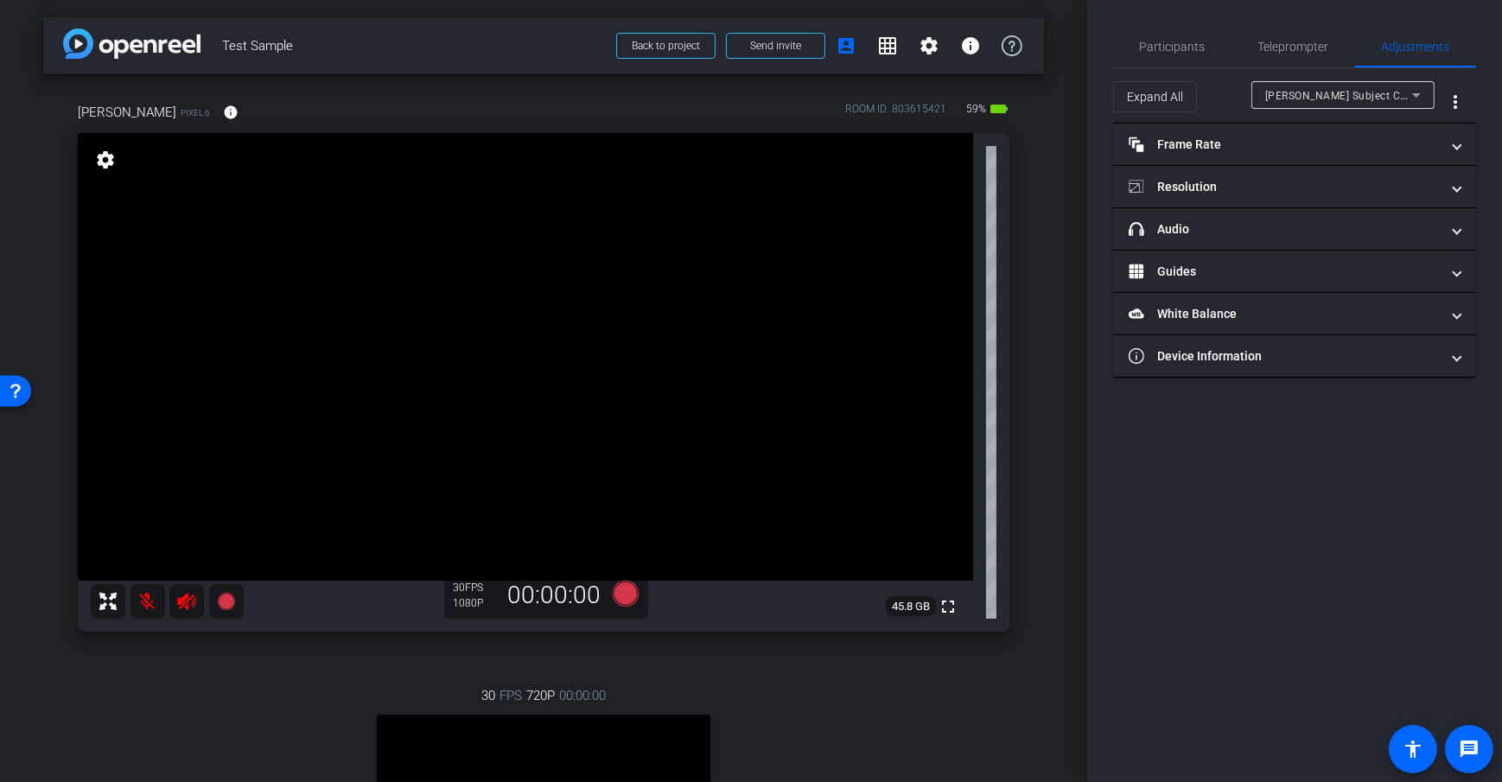
click at [1336, 99] on span "Dan Subject Computer" at bounding box center [1354, 95] width 178 height 14
click at [1218, 81] on div at bounding box center [751, 391] width 1502 height 782
click at [1318, 93] on span "Dan Subject Computer" at bounding box center [1354, 95] width 178 height 14
click at [1046, 402] on div "arrow_back Test Sample Back to project Send invite account_box grid_on settings…" at bounding box center [543, 391] width 1087 height 782
click at [1041, 185] on div "arrow_back Test Sample Back to project Send invite account_box grid_on settings…" at bounding box center [543, 391] width 1087 height 782
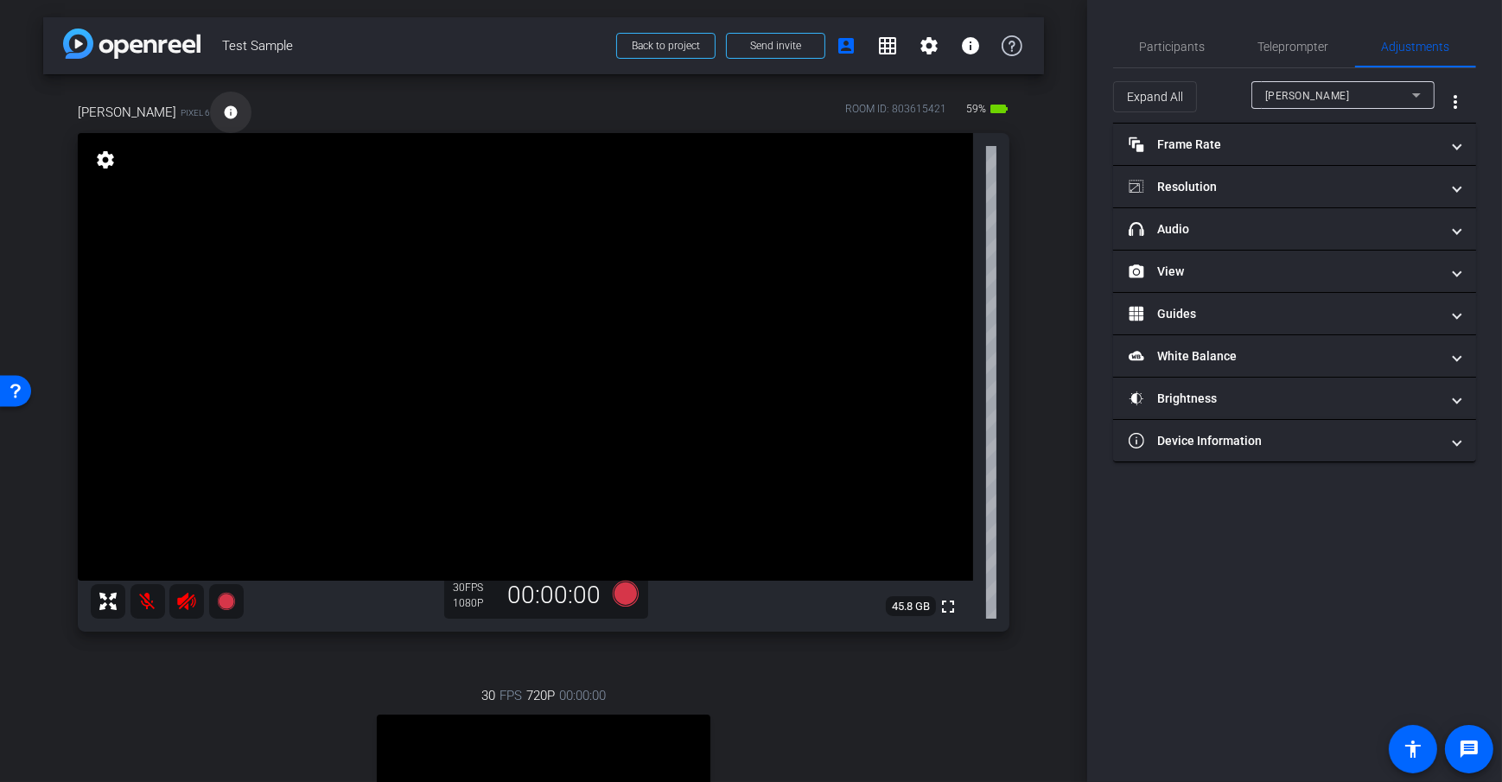
click at [223, 113] on mat-icon "info" at bounding box center [231, 113] width 16 height 16
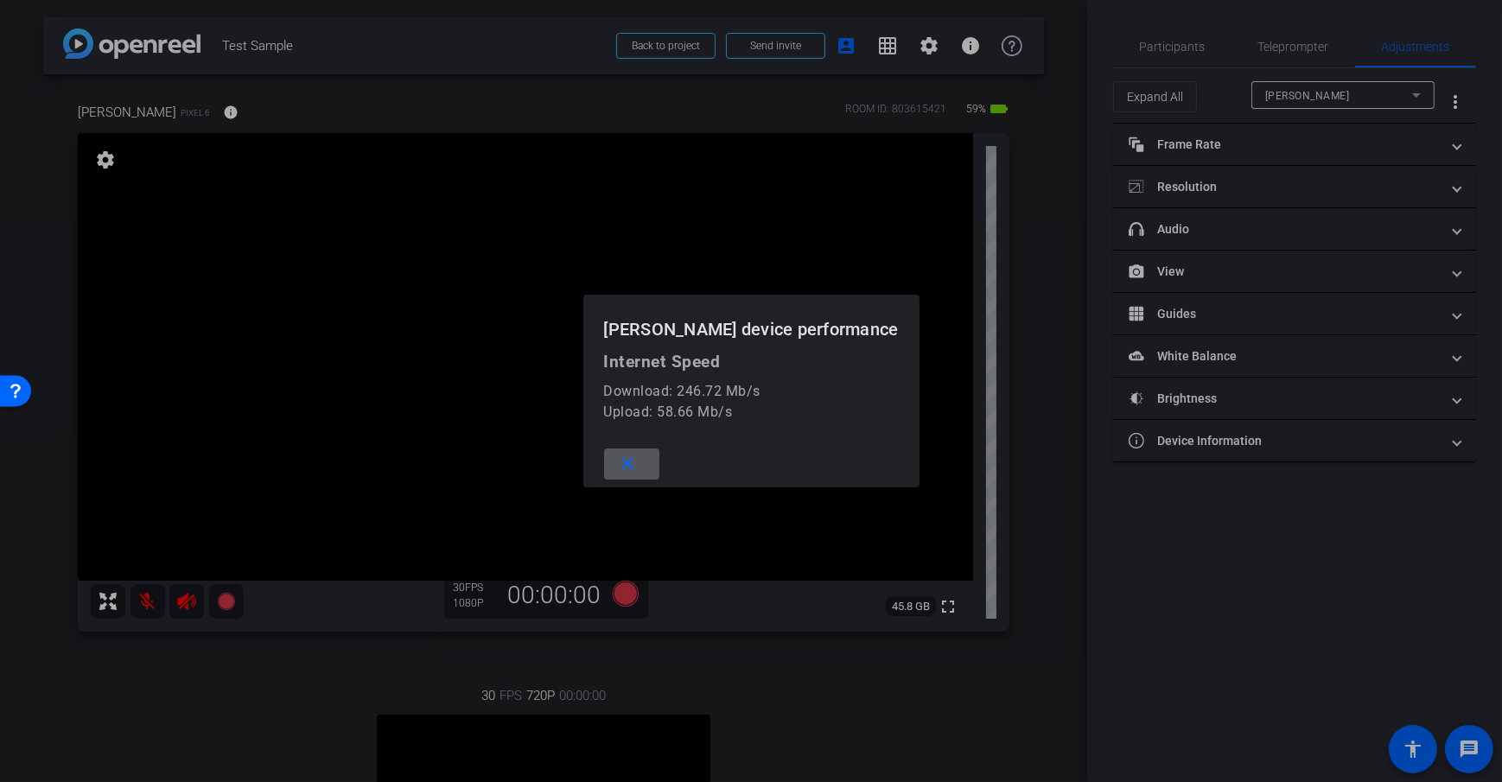
click at [660, 461] on span at bounding box center [631, 463] width 55 height 41
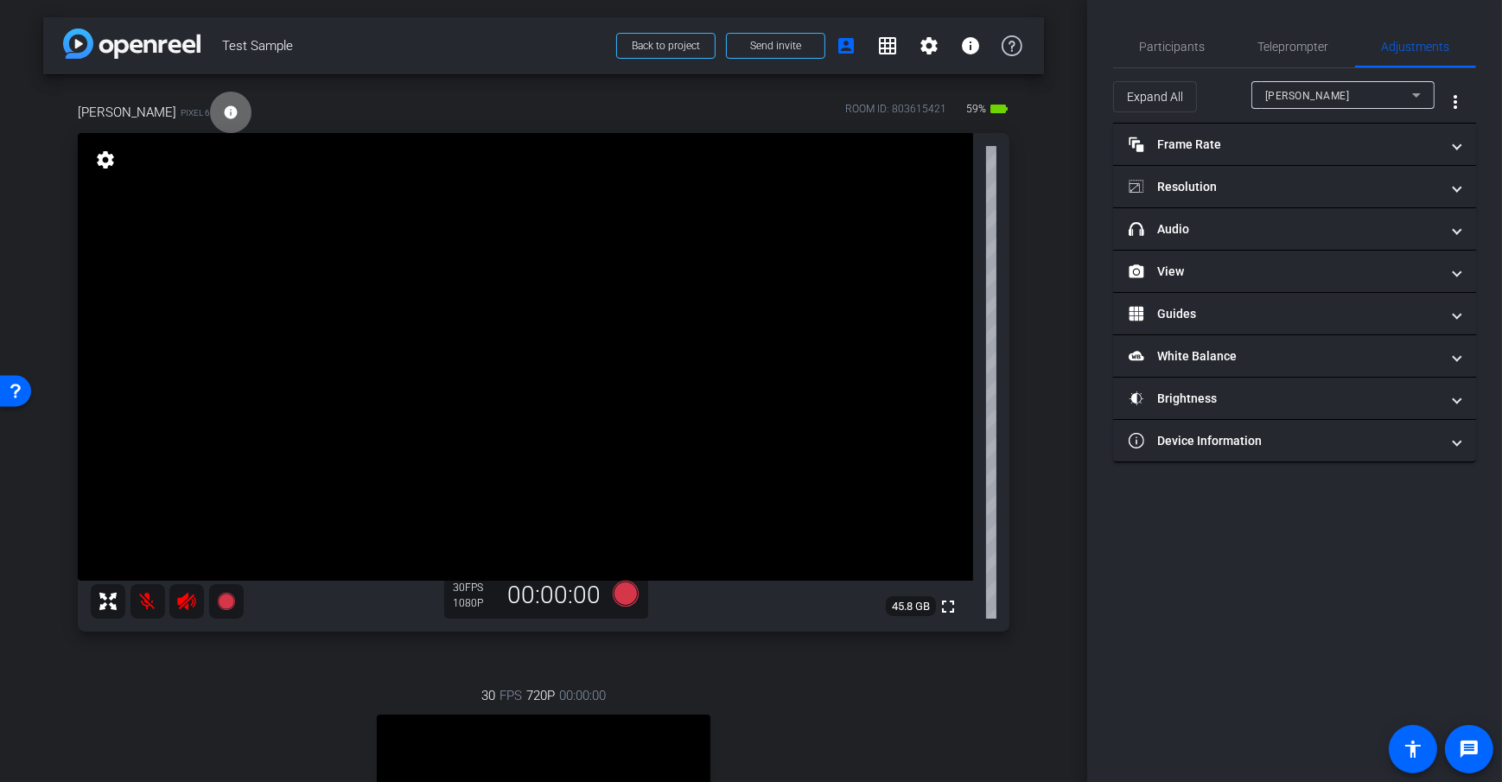
click at [223, 118] on mat-icon "info" at bounding box center [231, 113] width 16 height 16
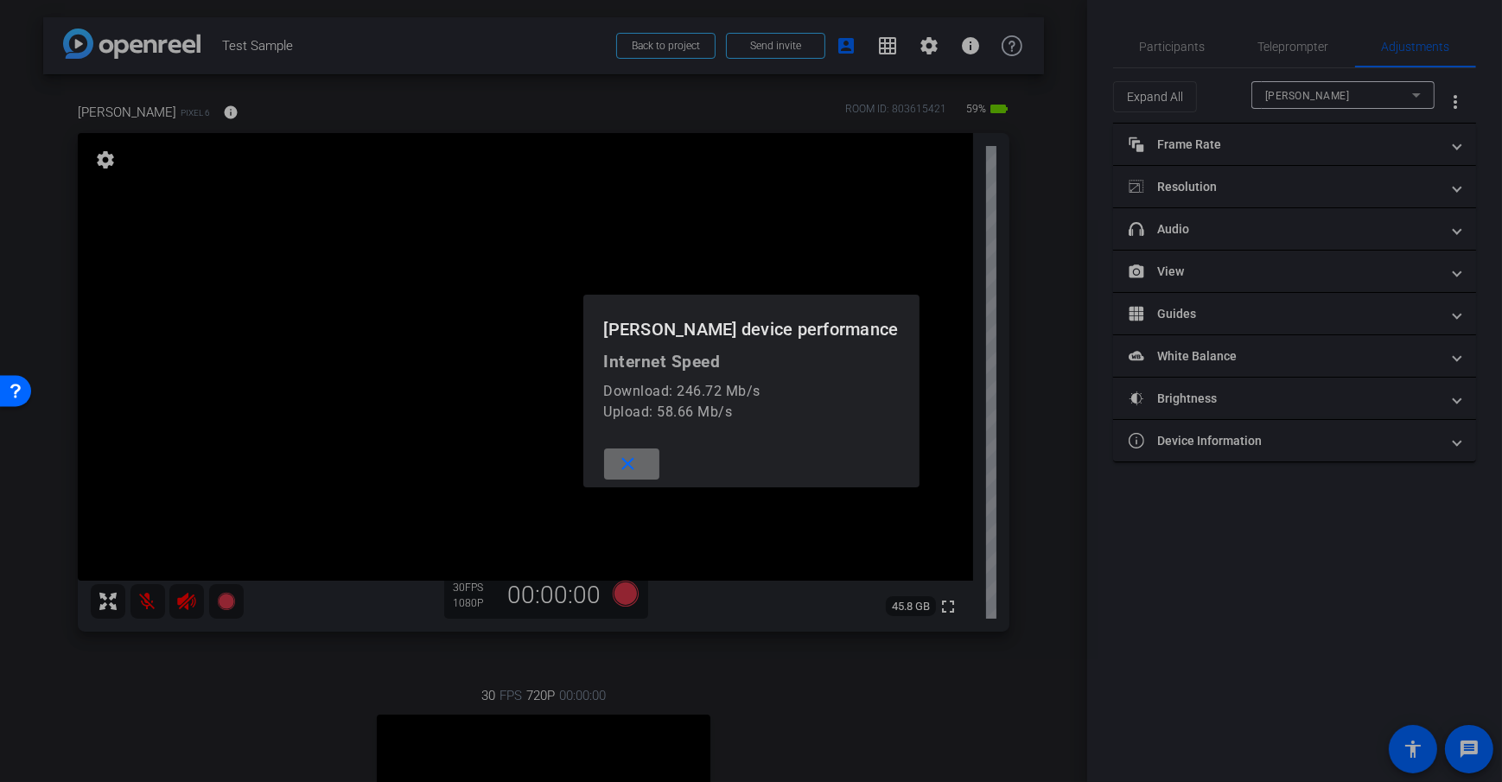
click at [656, 458] on span at bounding box center [631, 463] width 55 height 41
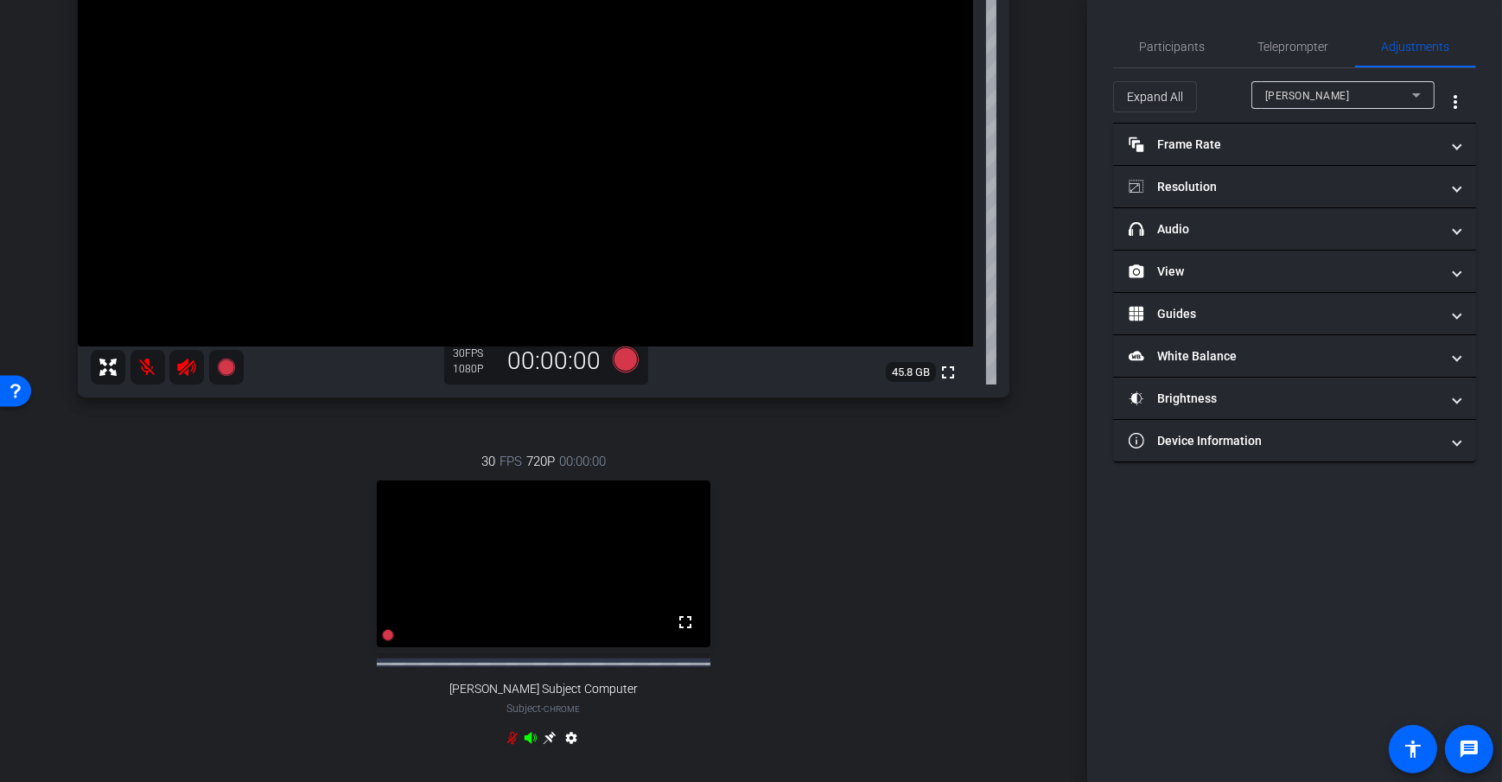
scroll to position [403, 0]
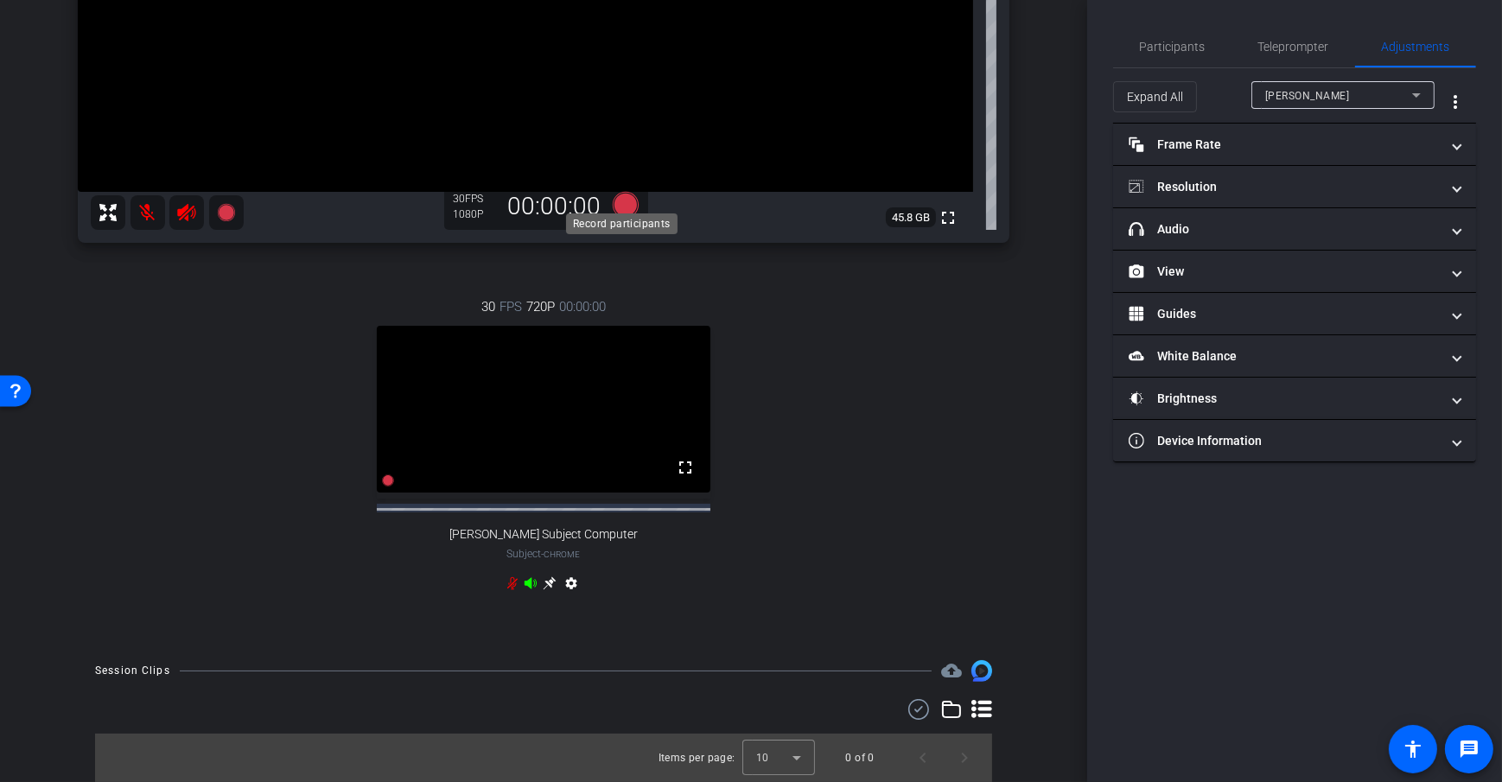
click at [615, 192] on icon at bounding box center [626, 205] width 26 height 26
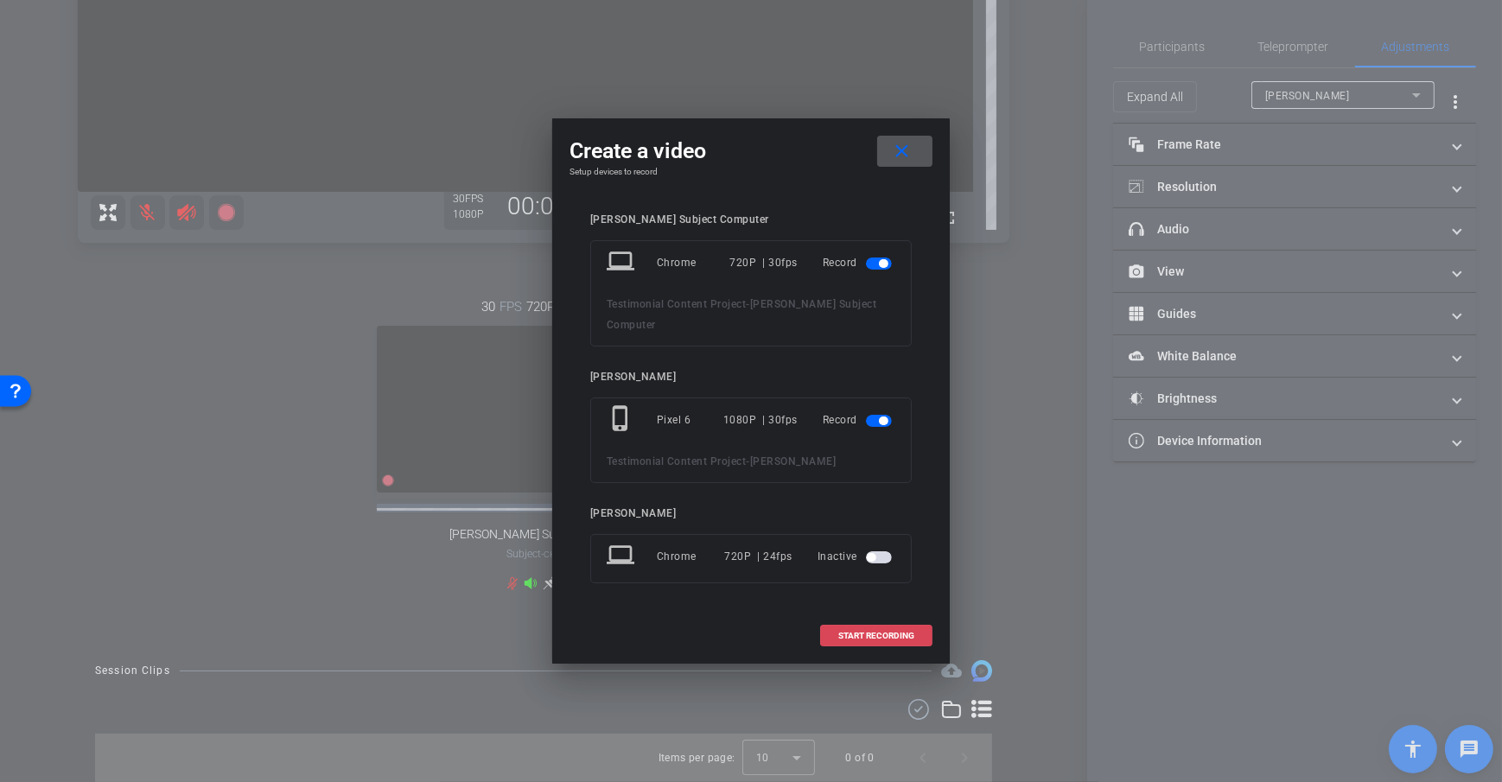
click at [887, 617] on span at bounding box center [876, 635] width 111 height 41
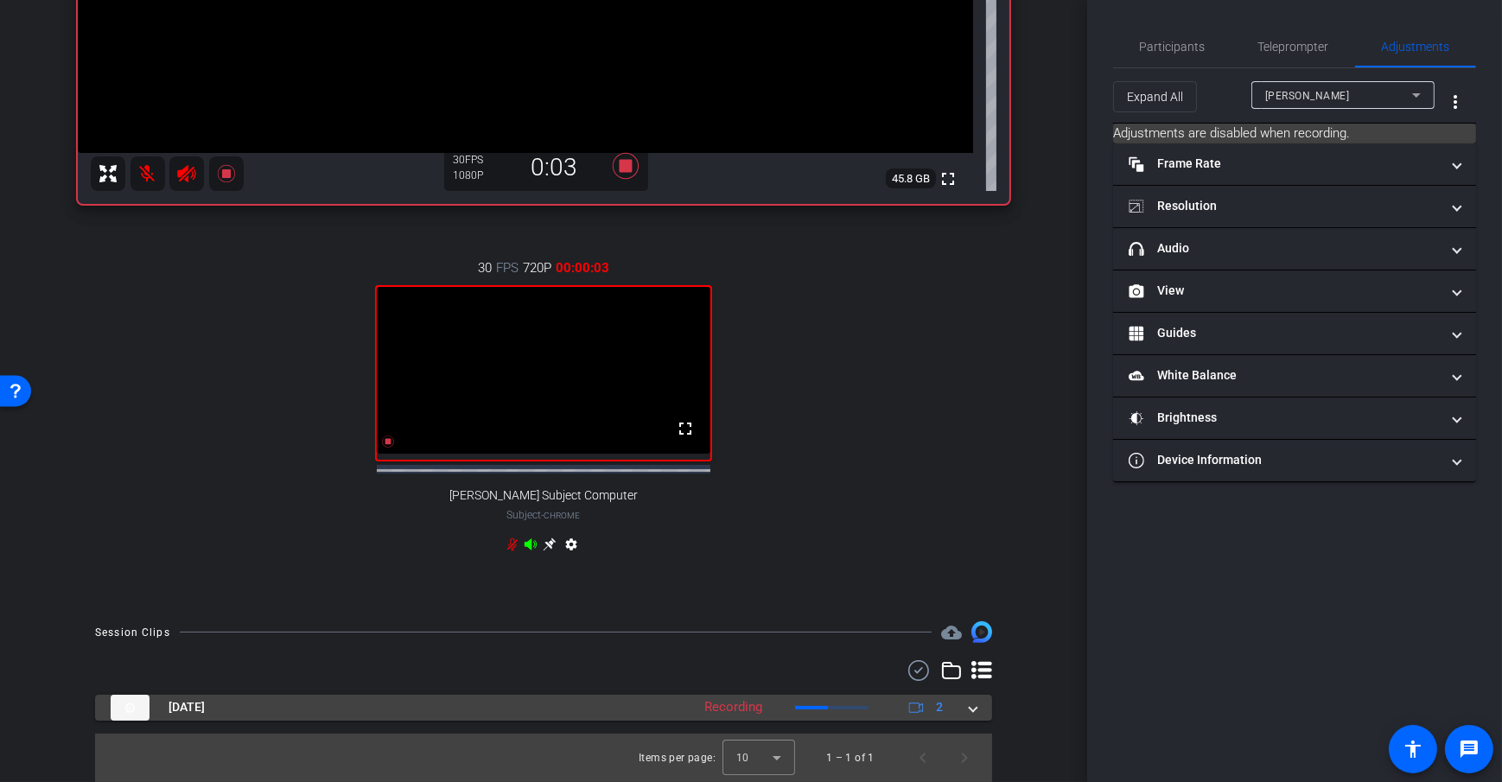
click at [944, 710] on mat-panel-description "Recording 2" at bounding box center [826, 708] width 260 height 26
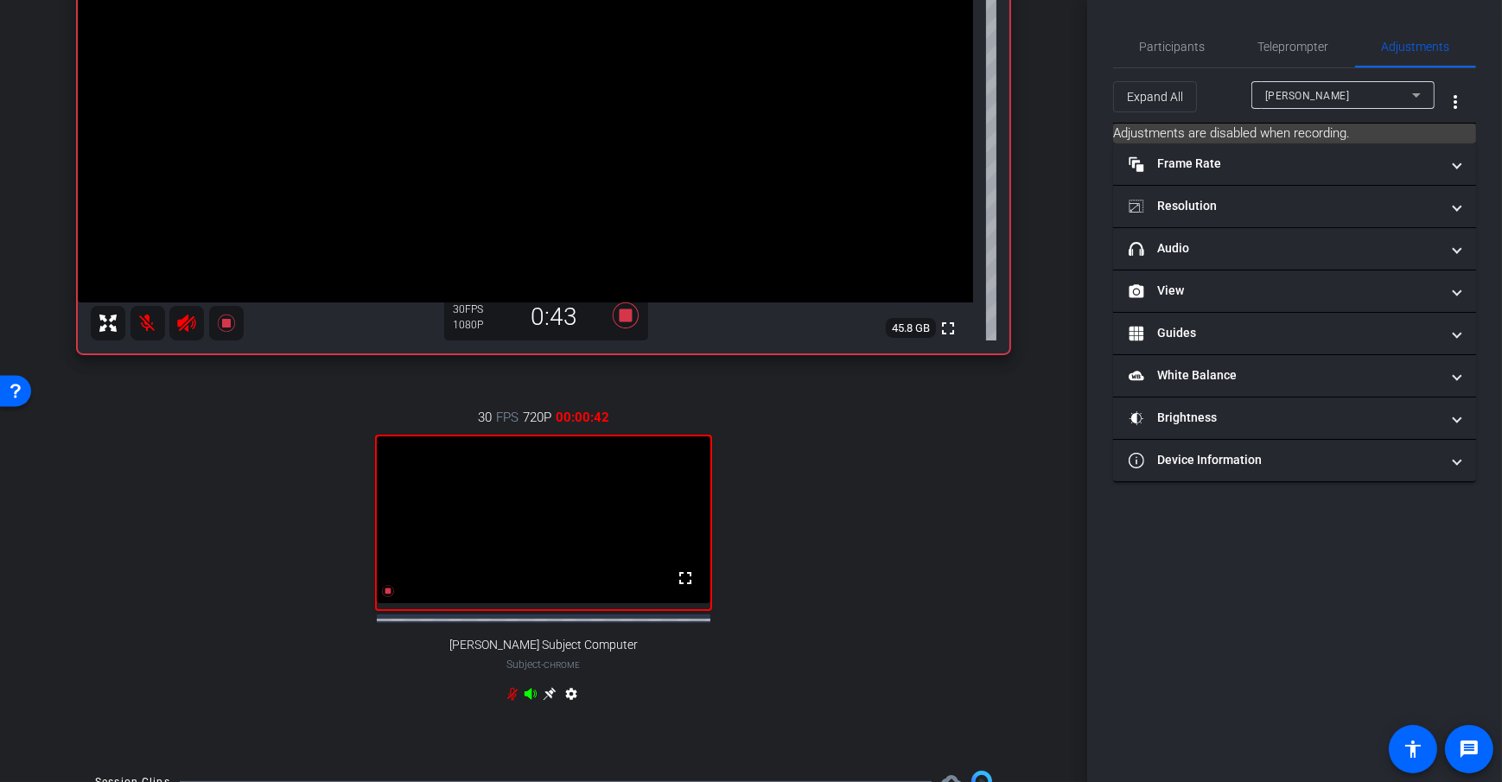
scroll to position [282, 0]
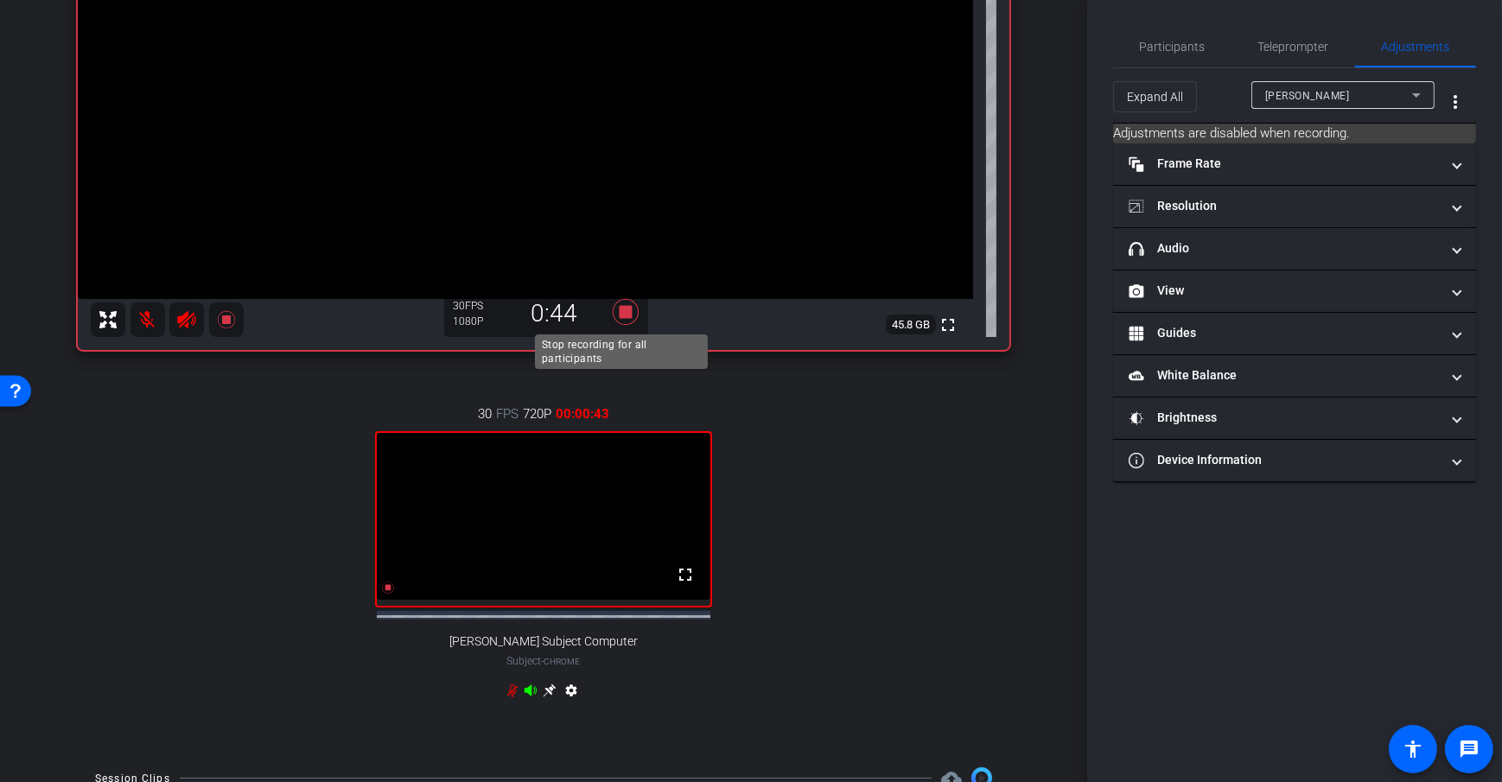
click at [605, 317] on icon at bounding box center [625, 311] width 41 height 31
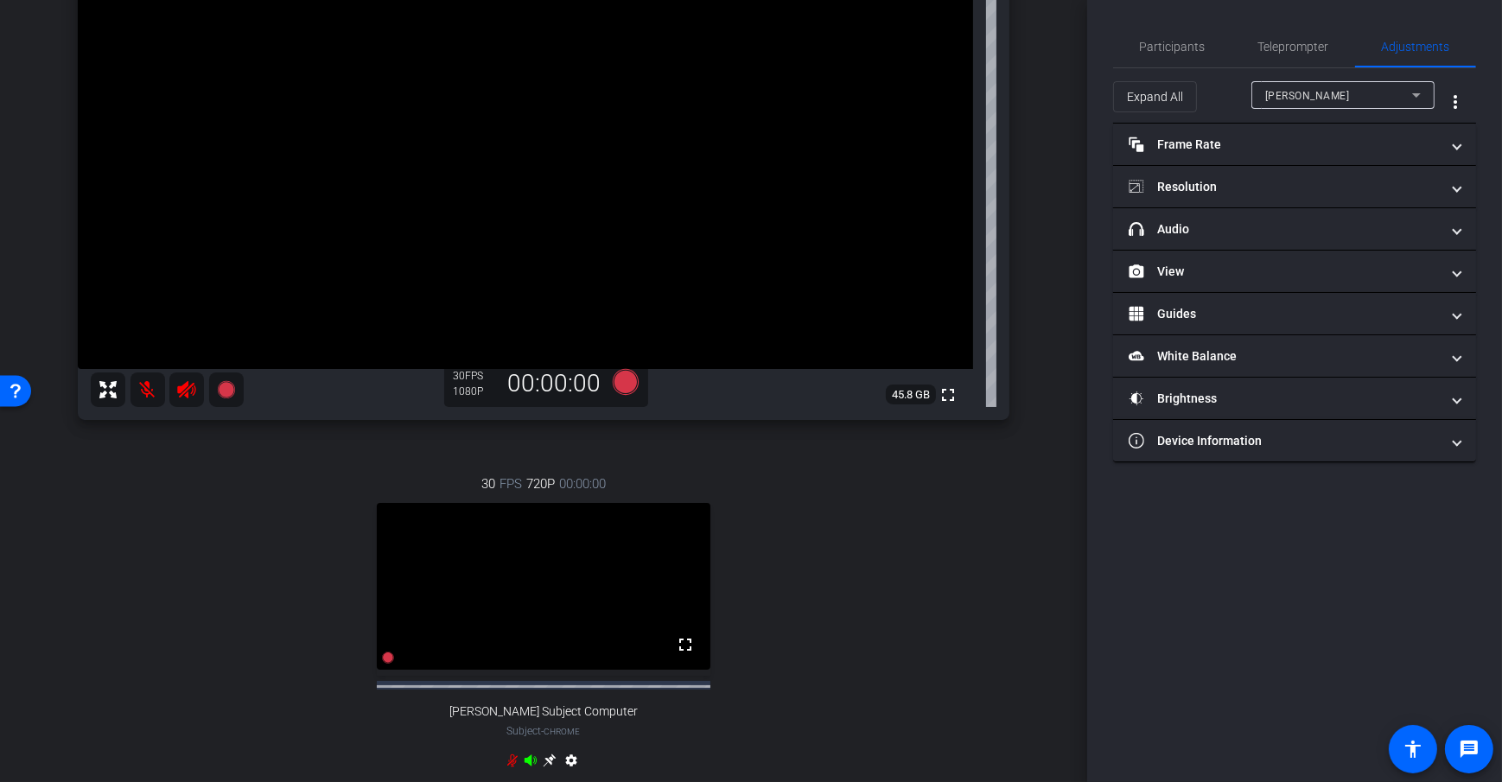
scroll to position [211, 0]
click at [929, 481] on div "30 FPS 720P 00:00:00 fullscreen Dan Subject Computer Subject - Chrome settings" at bounding box center [544, 625] width 932 height 357
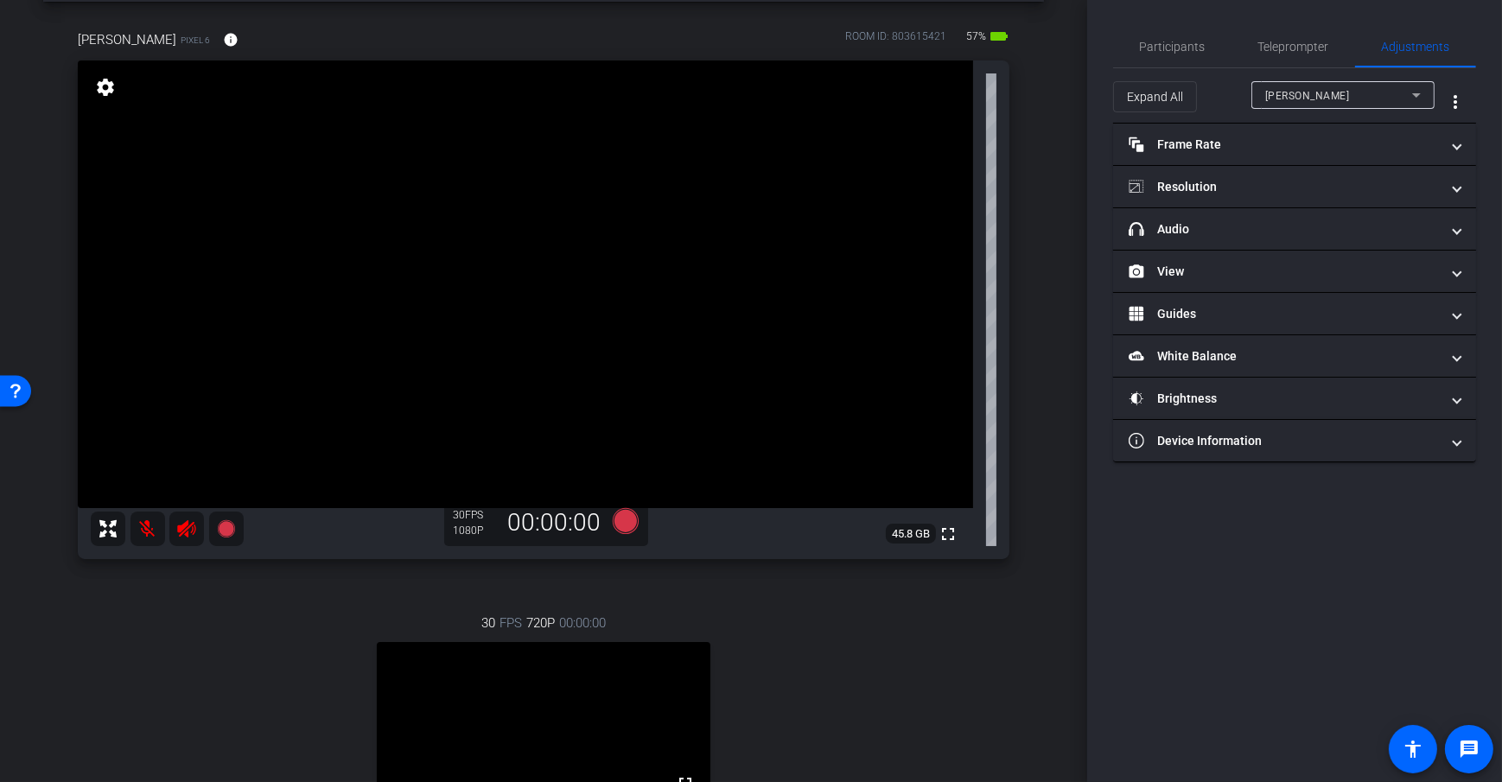
scroll to position [0, 0]
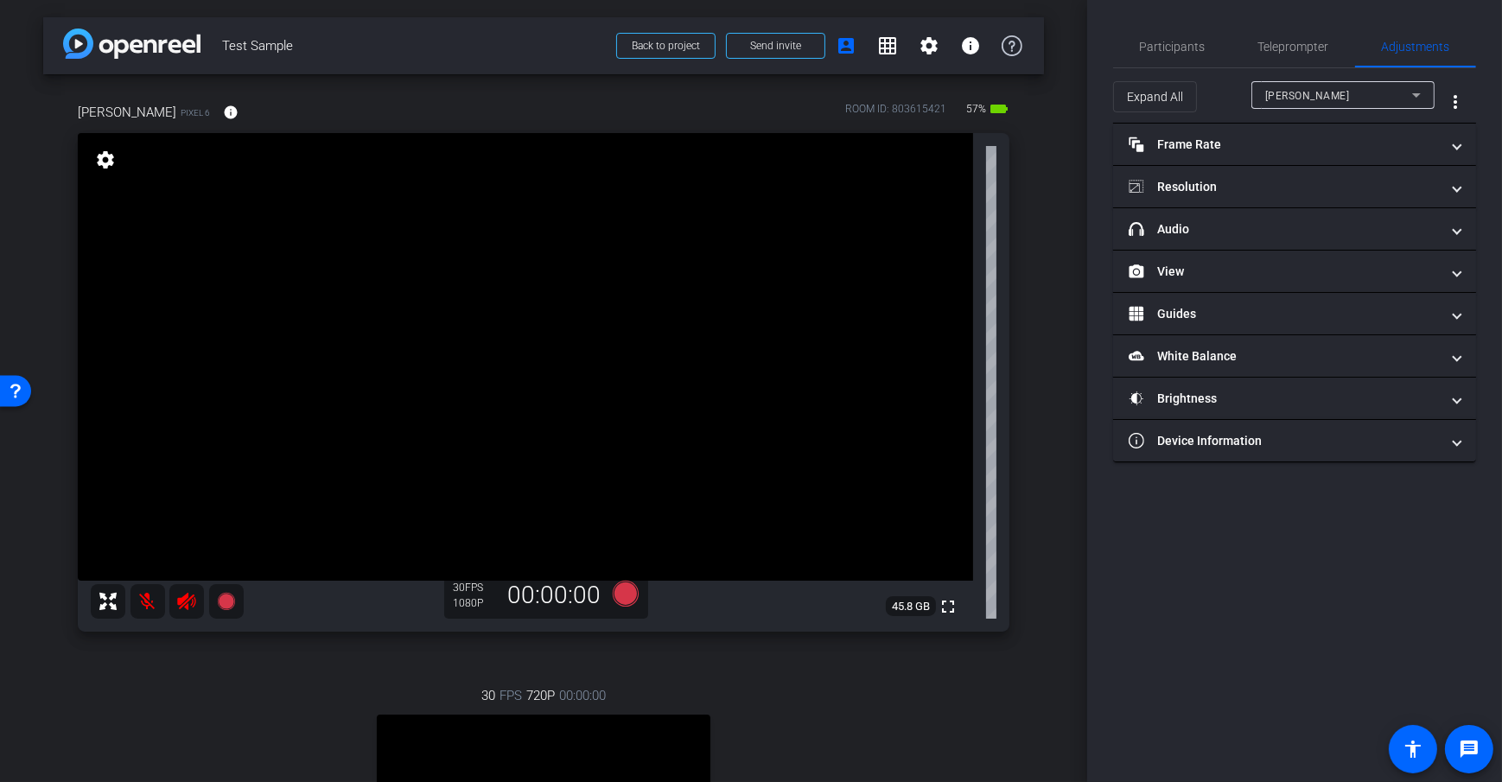
click at [1022, 312] on div "Dan H Pixel 6 info ROOM ID: 803615421 57% battery_std fullscreen settings 45.8 …" at bounding box center [543, 553] width 1001 height 958
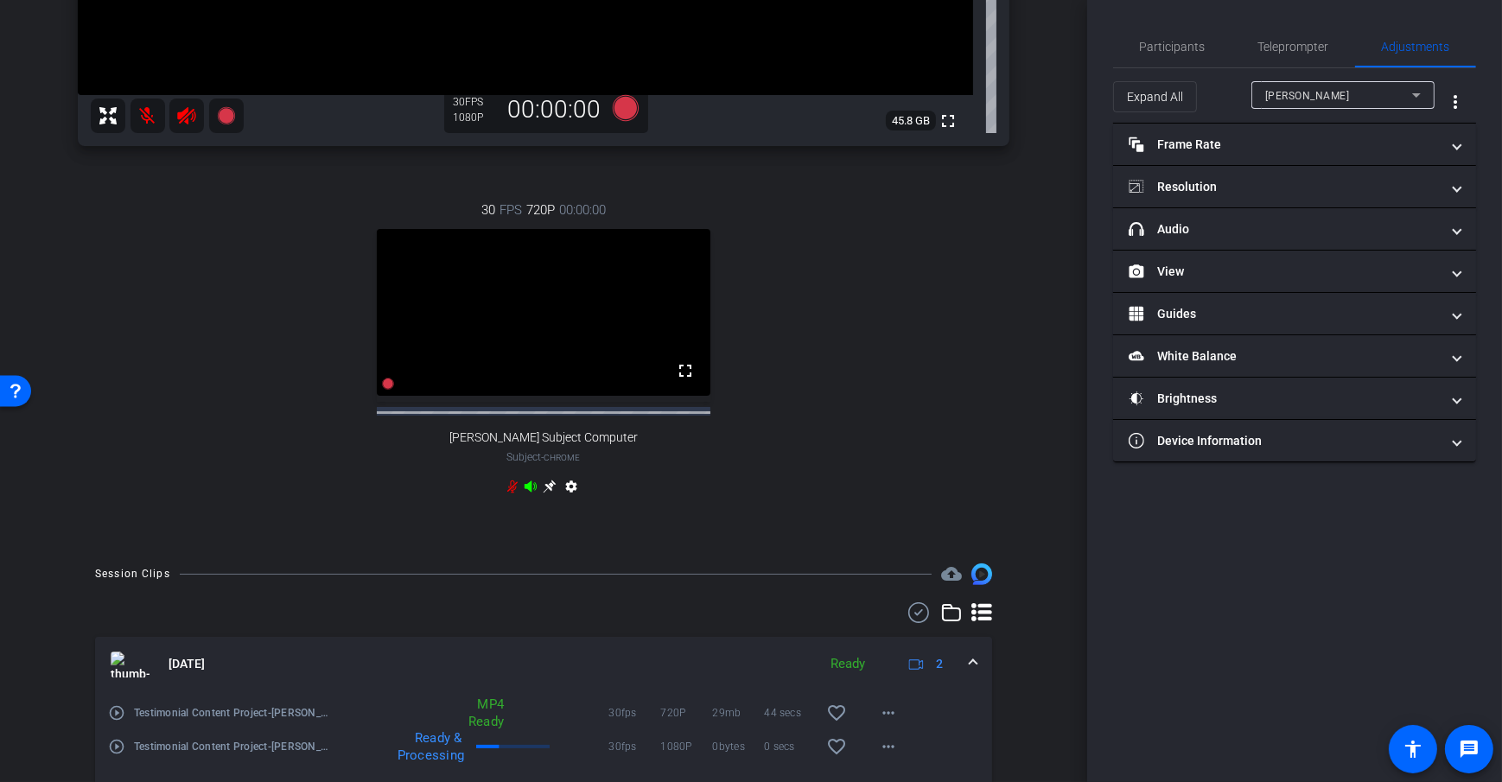
scroll to position [564, 0]
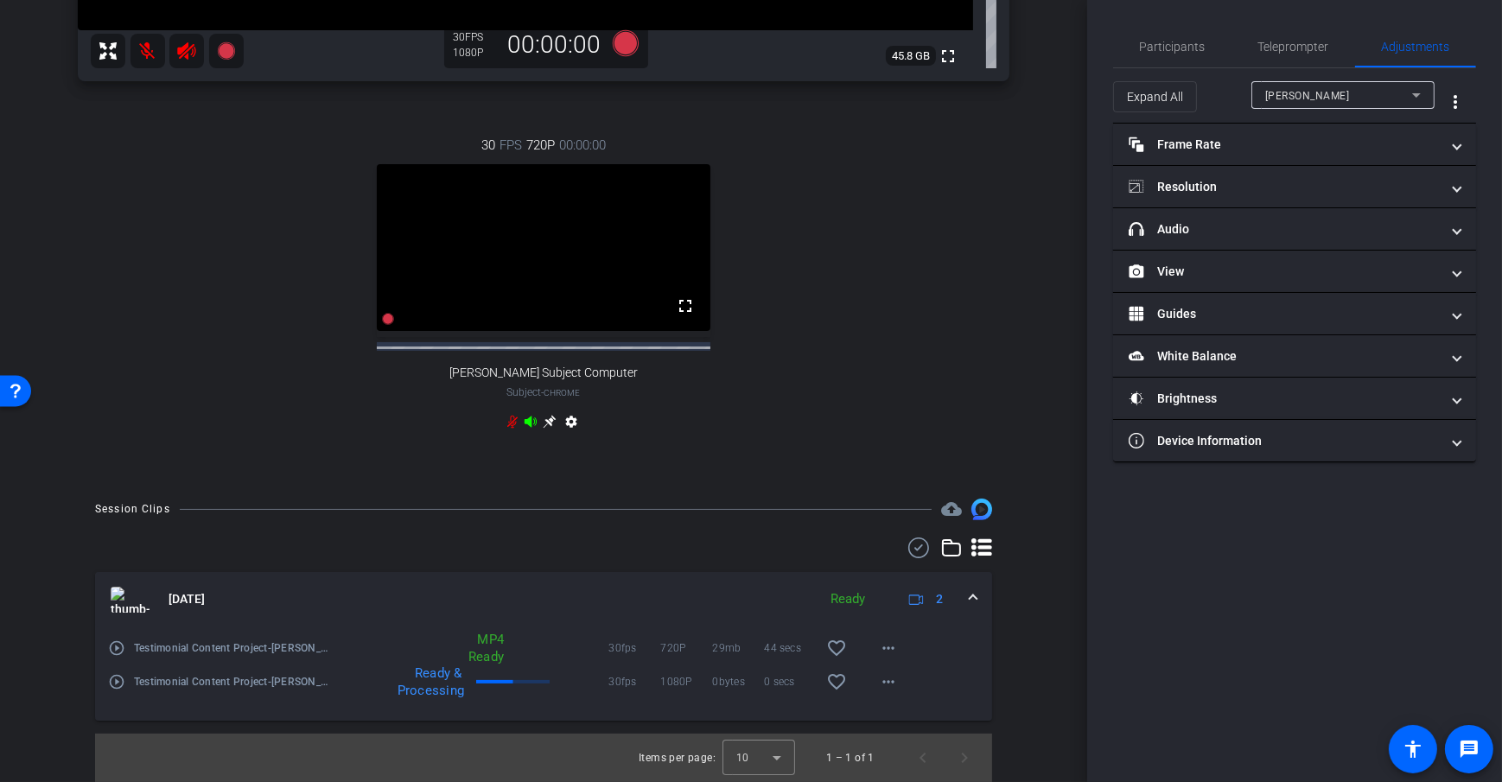
click at [543, 422] on icon at bounding box center [549, 422] width 13 height 13
click at [878, 647] on mat-icon "more_horiz" at bounding box center [888, 648] width 21 height 21
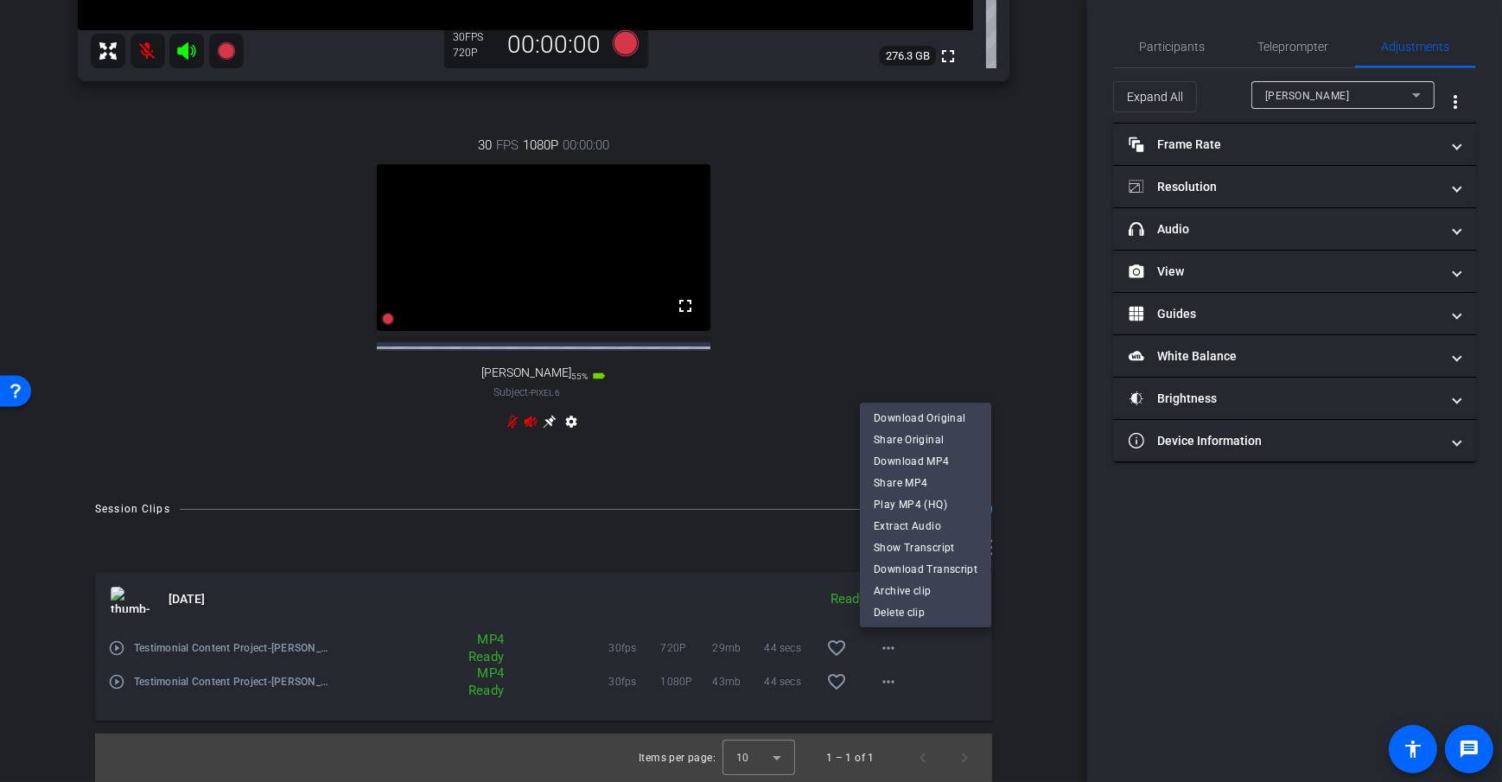
drag, startPoint x: 1034, startPoint y: 450, endPoint x: 1031, endPoint y: 440, distance: 10.7
click at [1034, 450] on div at bounding box center [751, 391] width 1502 height 782
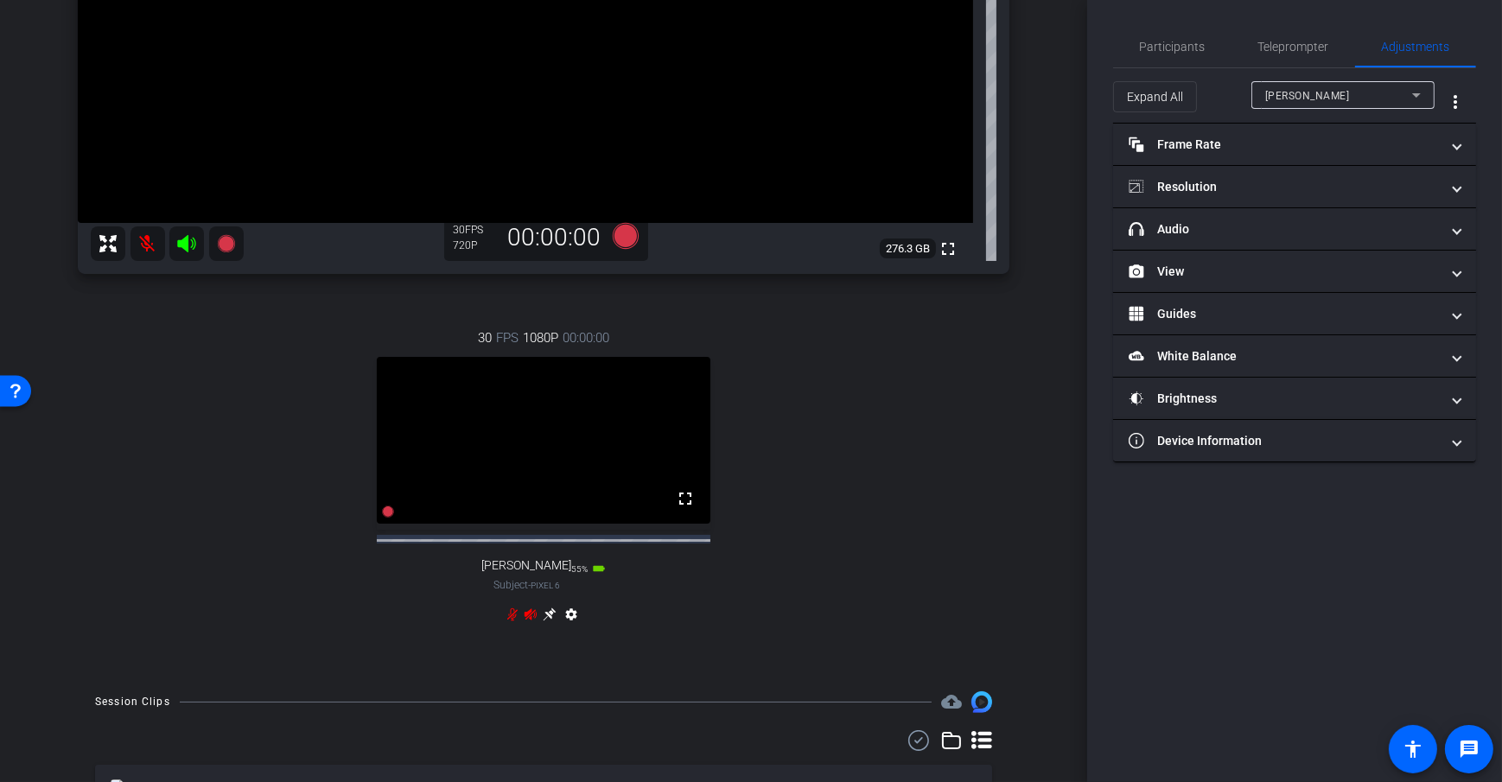
scroll to position [354, 0]
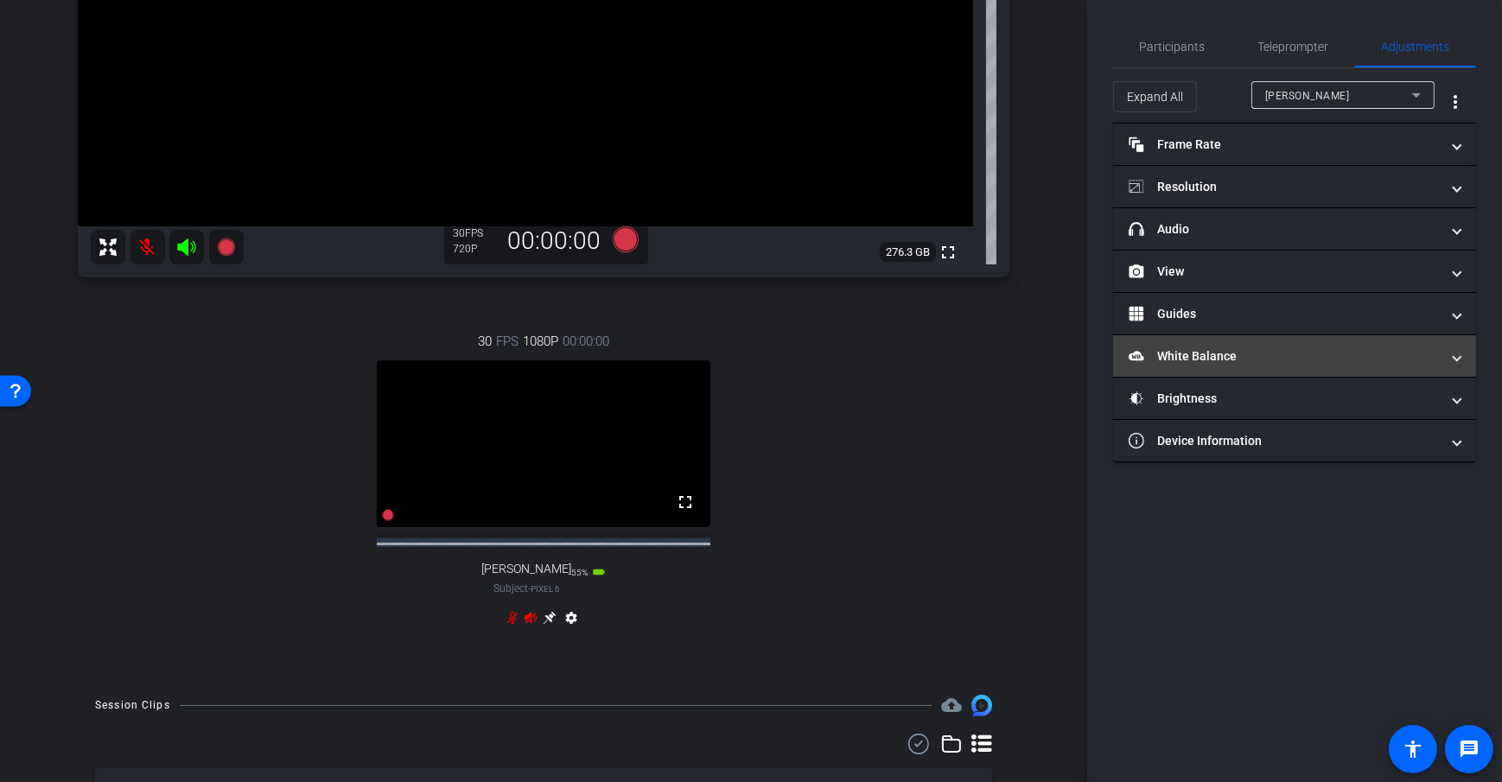
click at [1232, 360] on mat-panel-title "White Balance White Balance" at bounding box center [1284, 356] width 311 height 18
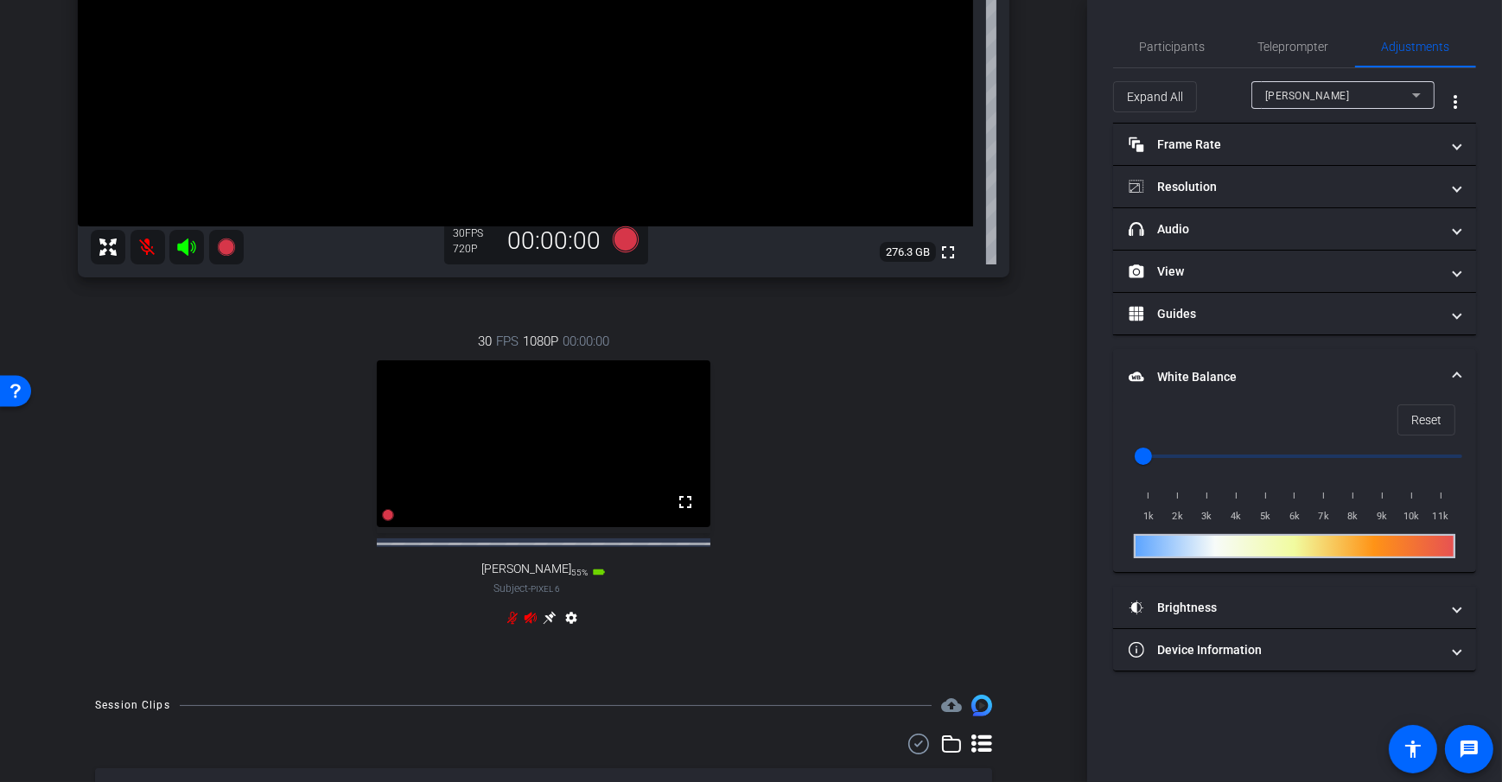
drag, startPoint x: 1276, startPoint y: 615, endPoint x: 1196, endPoint y: 490, distance: 148.4
click at [1275, 615] on mat-expansion-panel-header "Brightness" at bounding box center [1294, 607] width 363 height 41
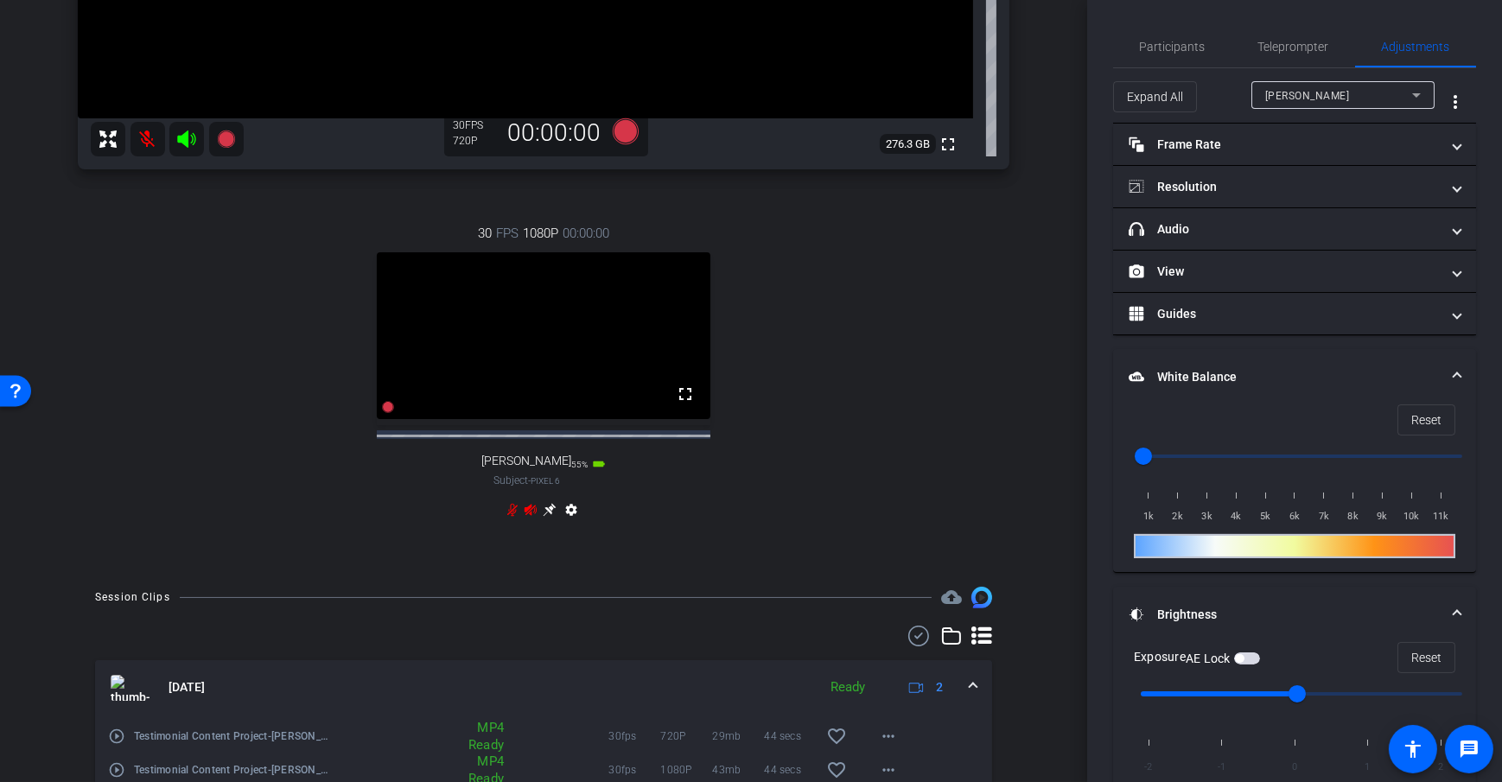
scroll to position [564, 0]
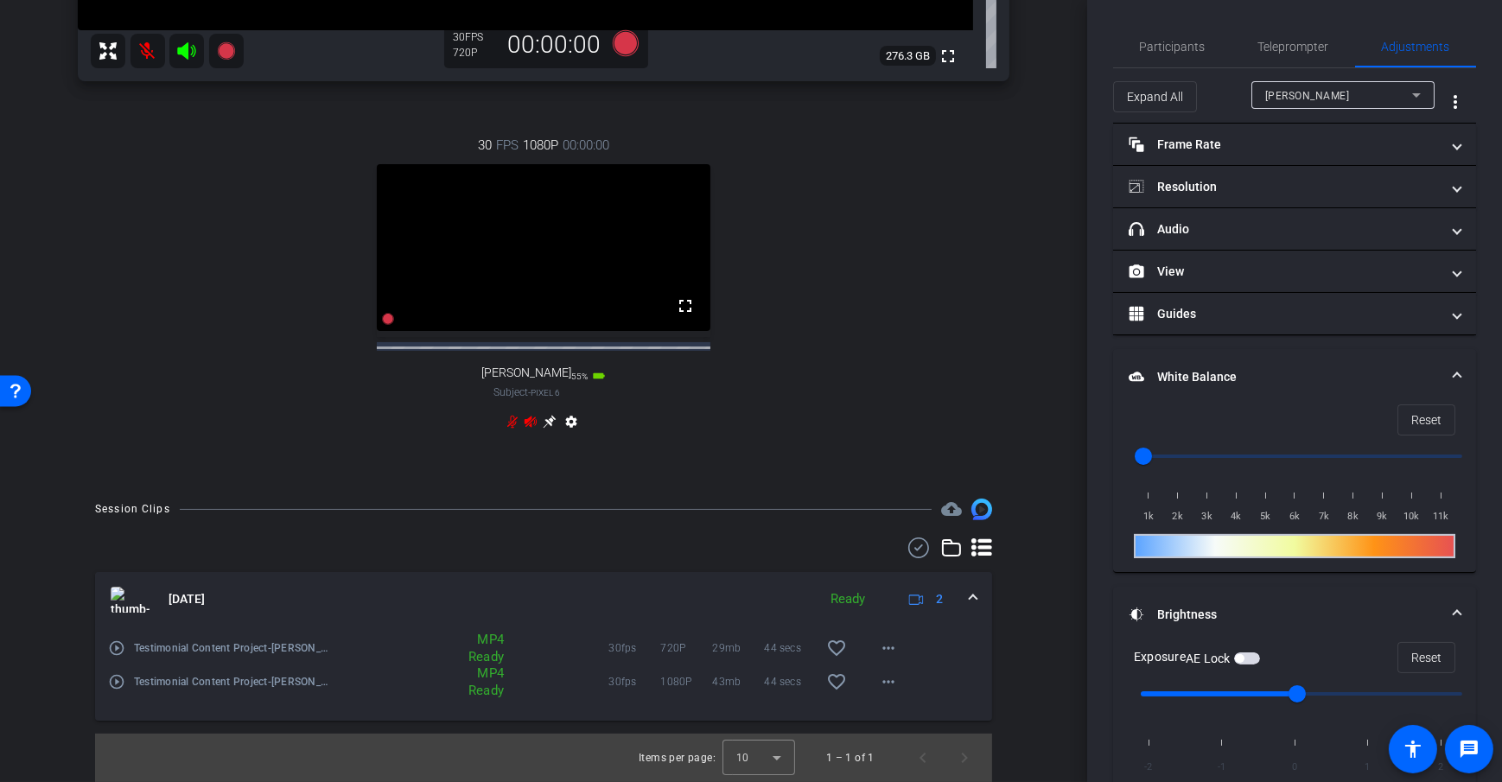
click at [548, 421] on icon at bounding box center [549, 422] width 13 height 13
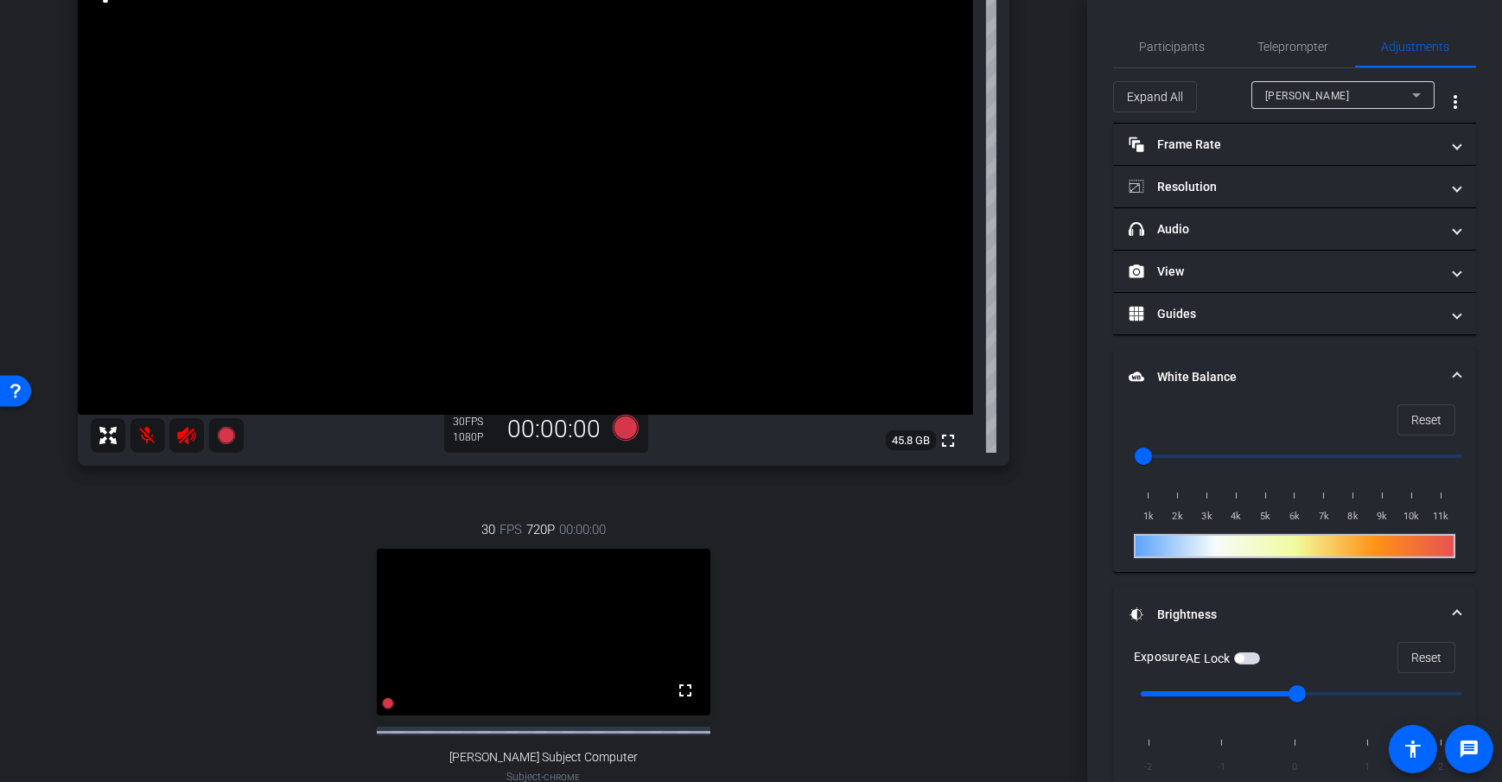
scroll to position [0, 0]
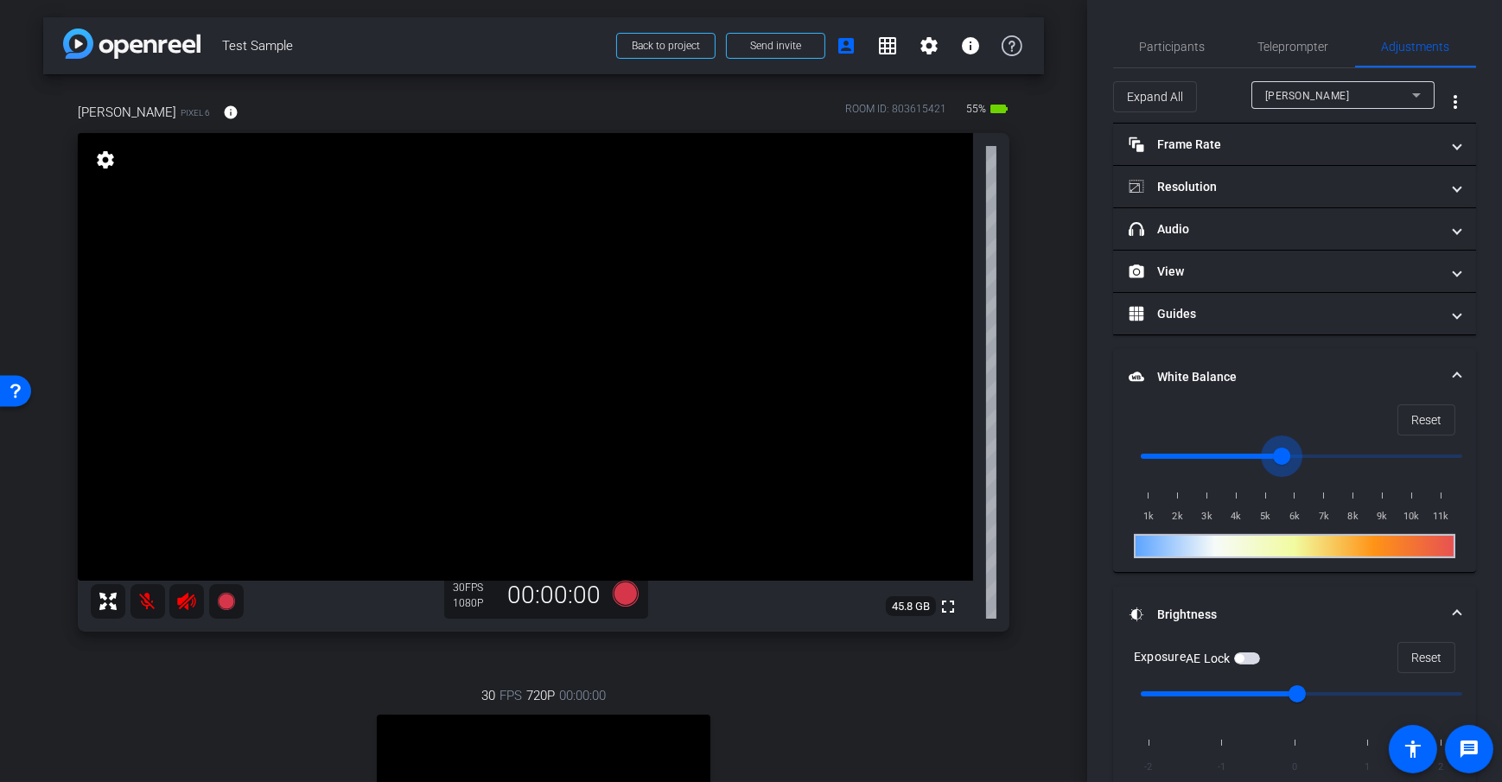
drag, startPoint x: 1150, startPoint y: 456, endPoint x: 1246, endPoint y: 596, distance: 170.2
click at [1288, 469] on input "range" at bounding box center [1302, 456] width 358 height 38
drag, startPoint x: 1279, startPoint y: 454, endPoint x: 1386, endPoint y: 458, distance: 106.4
click at [1386, 458] on input "range" at bounding box center [1302, 456] width 358 height 38
drag, startPoint x: 1389, startPoint y: 452, endPoint x: 1176, endPoint y: 461, distance: 213.7
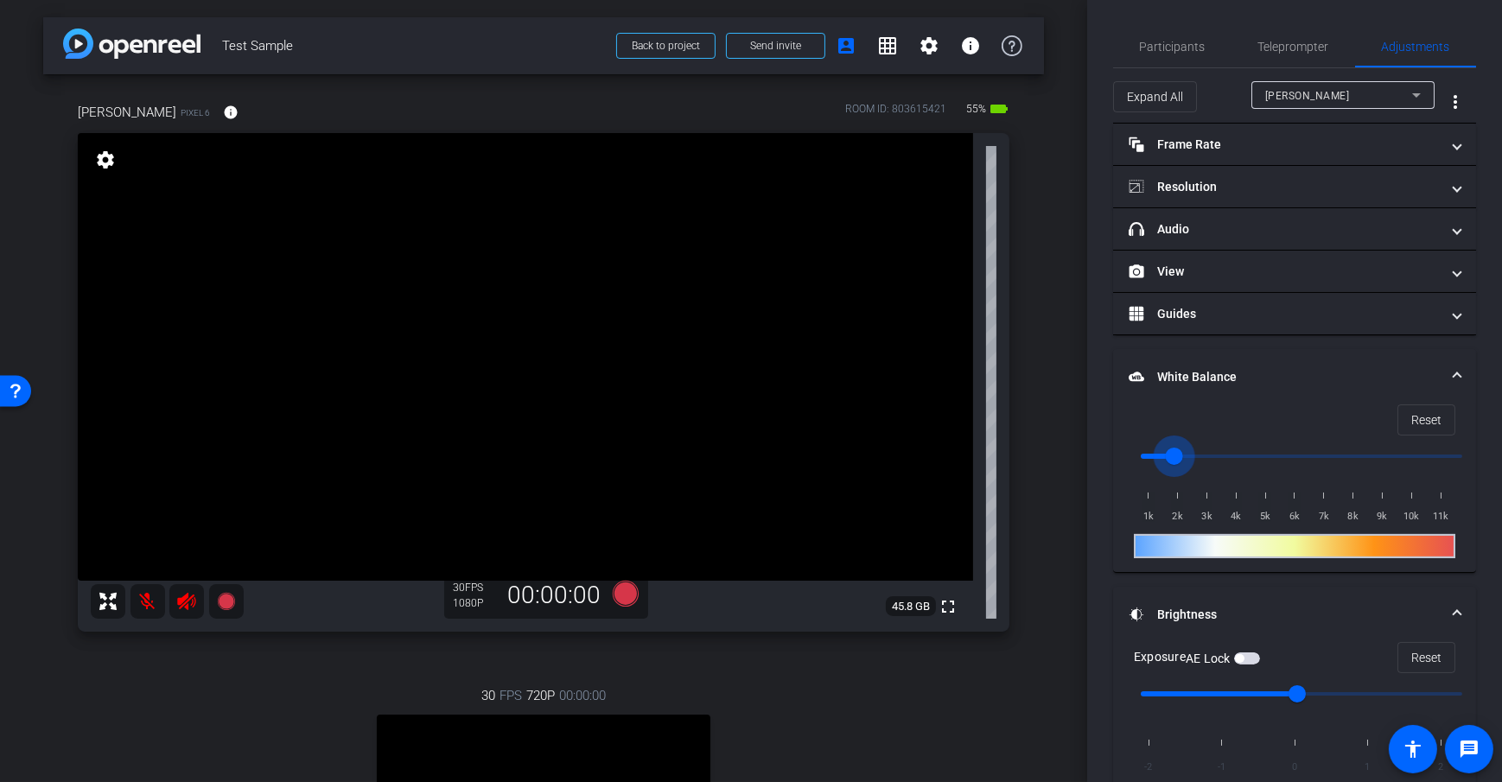
click at [1176, 461] on input "range" at bounding box center [1302, 456] width 358 height 38
click at [1414, 426] on span "Reset" at bounding box center [1426, 420] width 30 height 33
type input "1000"
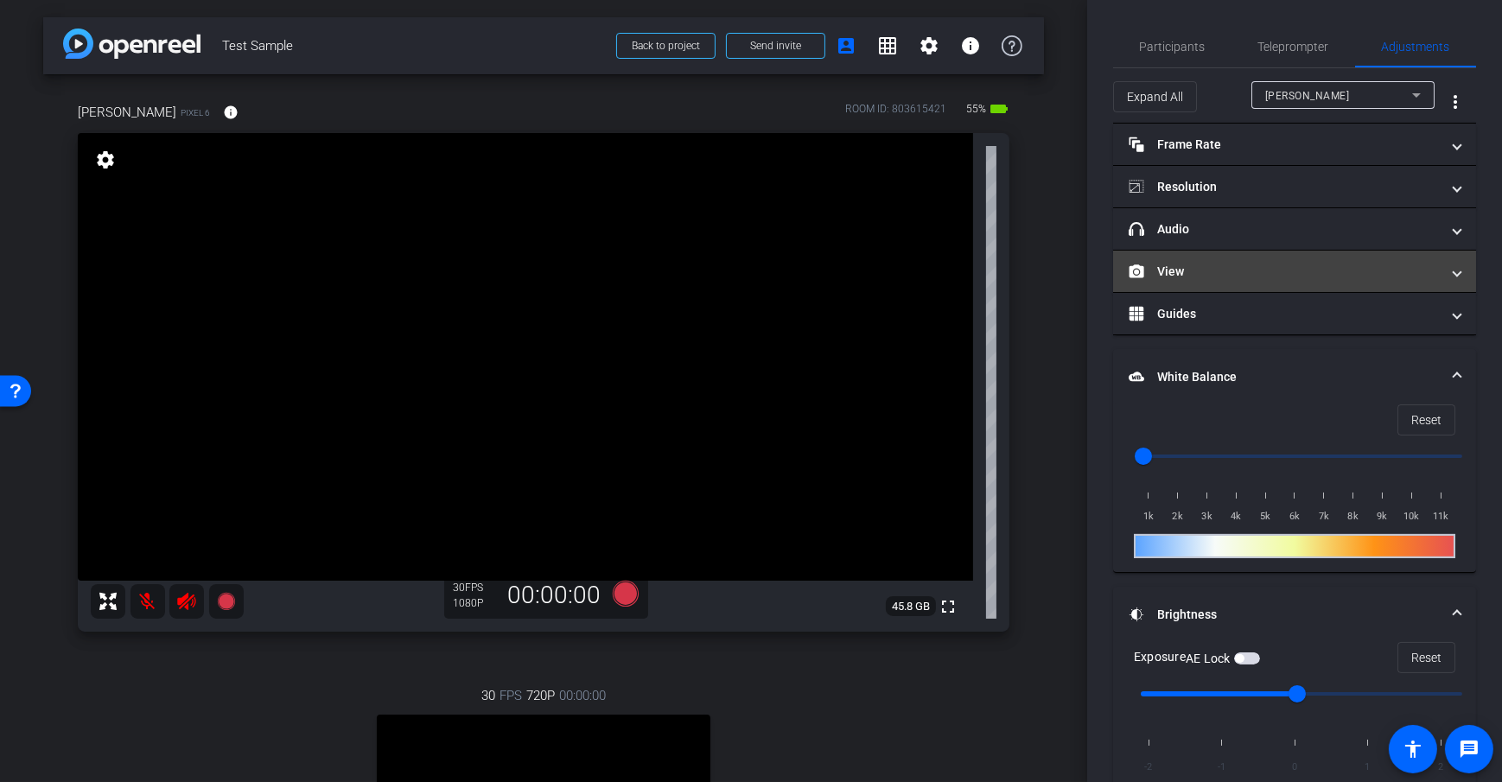
click at [1209, 274] on mat-panel-title "View" at bounding box center [1284, 272] width 311 height 18
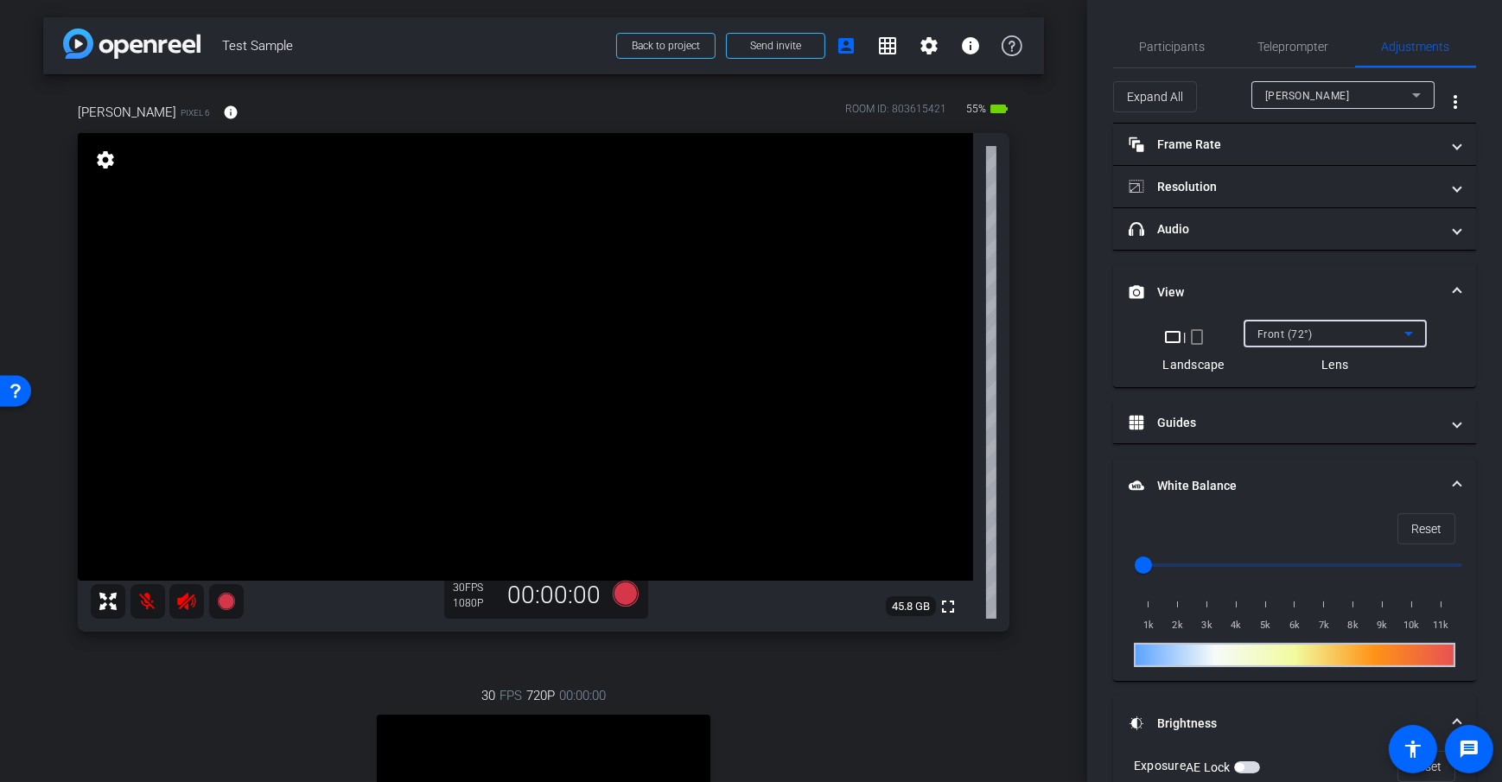
click at [1360, 328] on div "Front (72°)" at bounding box center [1331, 334] width 147 height 22
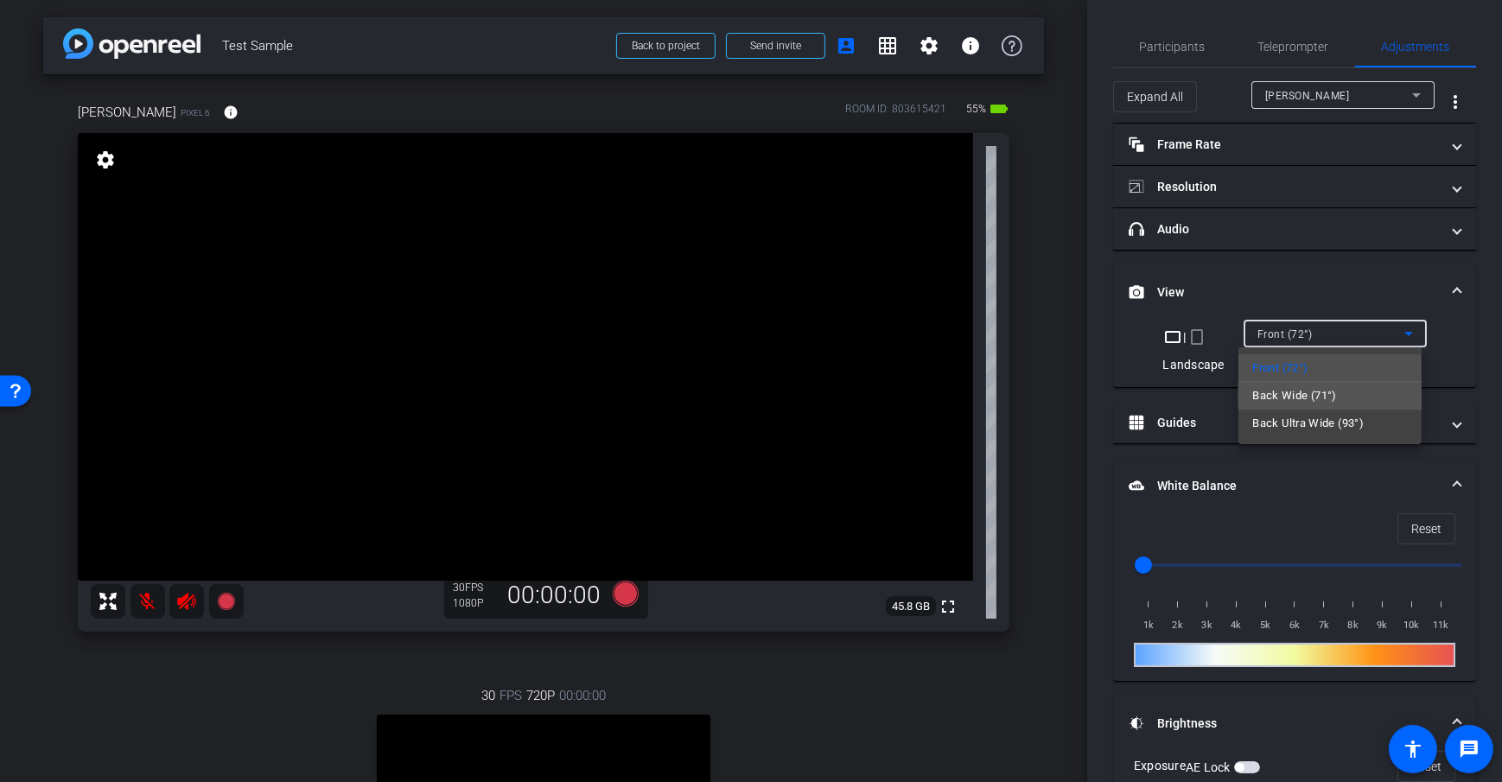
click at [1331, 395] on span "Back Wide (71°)" at bounding box center [1294, 396] width 85 height 21
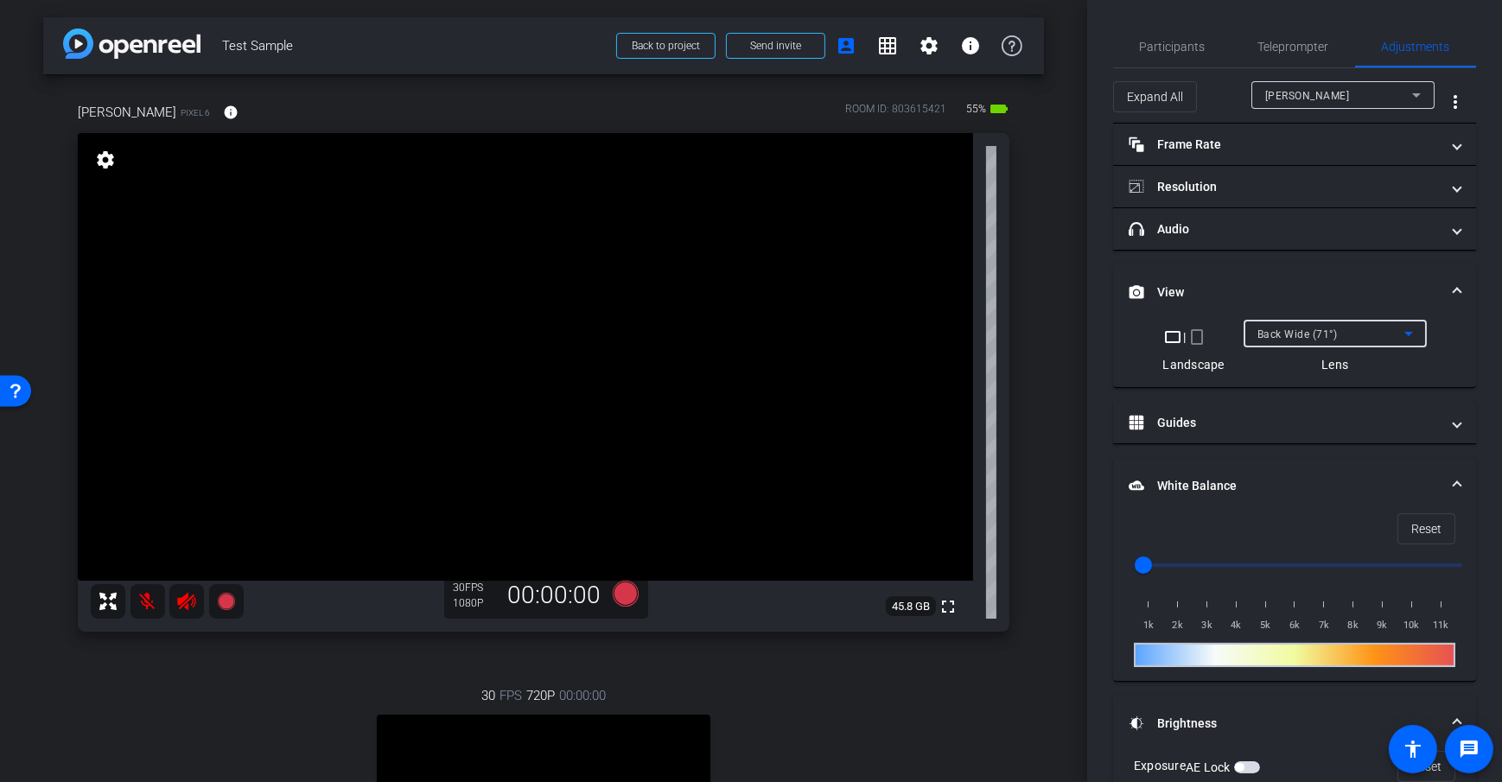
click at [1029, 396] on div "Dan H Pixel 6 info ROOM ID: 803615421 55% battery_std fullscreen settings 45.8 …" at bounding box center [543, 553] width 1001 height 958
click at [312, 282] on video at bounding box center [525, 357] width 895 height 448
click at [642, 321] on video at bounding box center [525, 357] width 895 height 448
click at [1301, 329] on span "Back Wide (71°)" at bounding box center [1298, 334] width 80 height 12
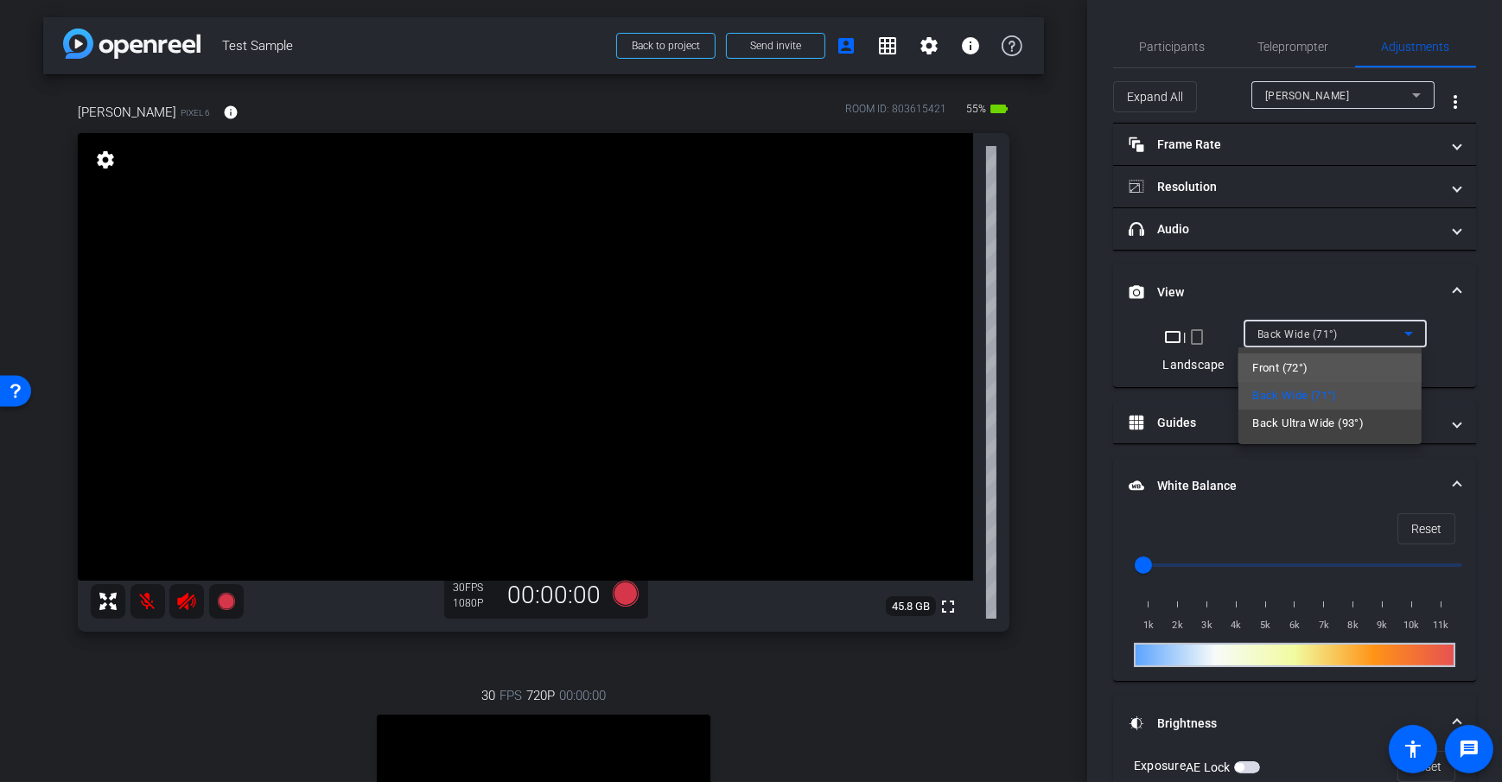
click at [1304, 362] on span "Front (72°)" at bounding box center [1279, 368] width 55 height 21
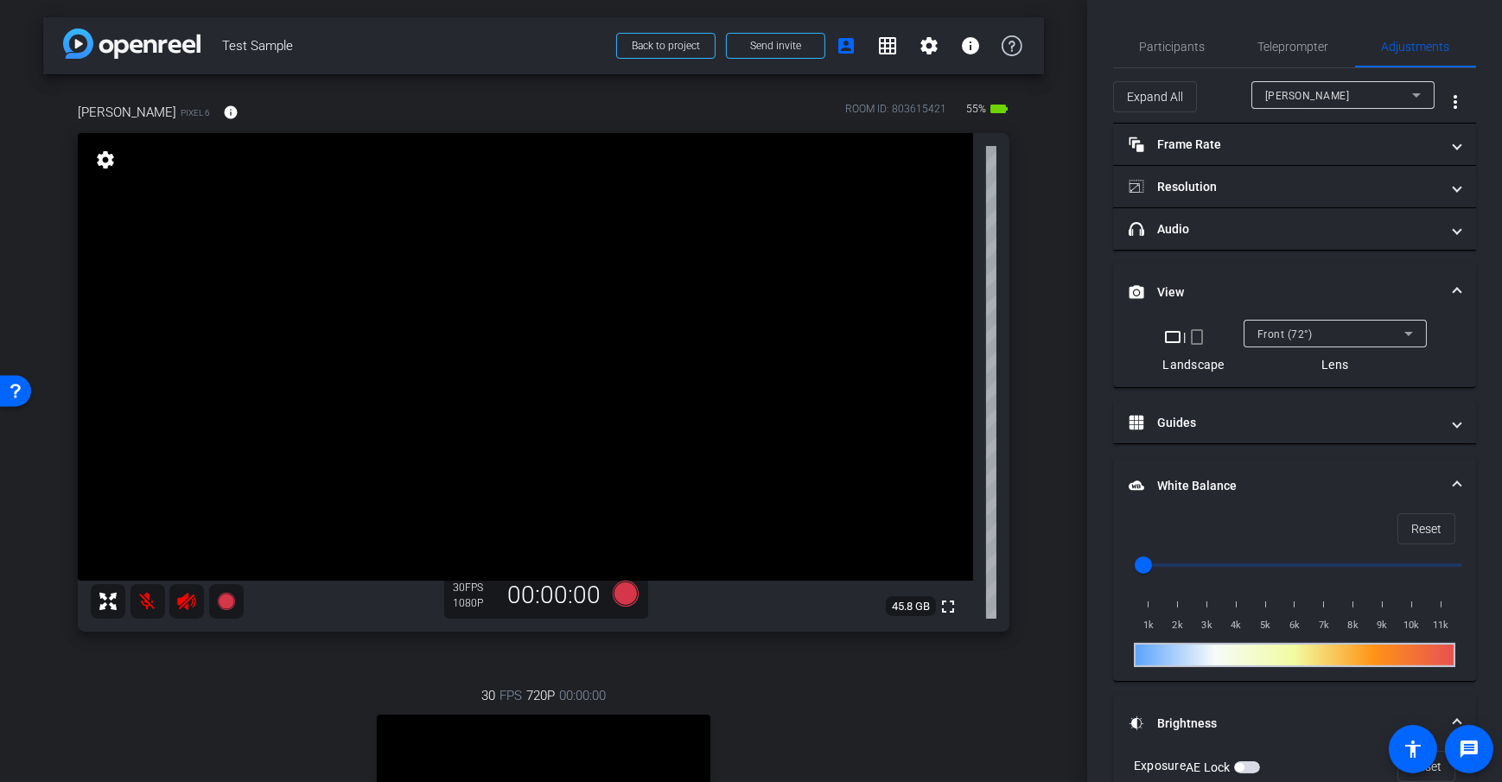
click at [1031, 329] on div "Dan H Pixel 6 info ROOM ID: 803615421 55% battery_std fullscreen settings 45.8 …" at bounding box center [543, 553] width 1001 height 958
click at [1052, 333] on div "arrow_back Test Sample Back to project Send invite account_box grid_on settings…" at bounding box center [543, 391] width 1087 height 782
click at [1039, 336] on div "arrow_back Test Sample Back to project Send invite account_box grid_on settings…" at bounding box center [543, 391] width 1087 height 782
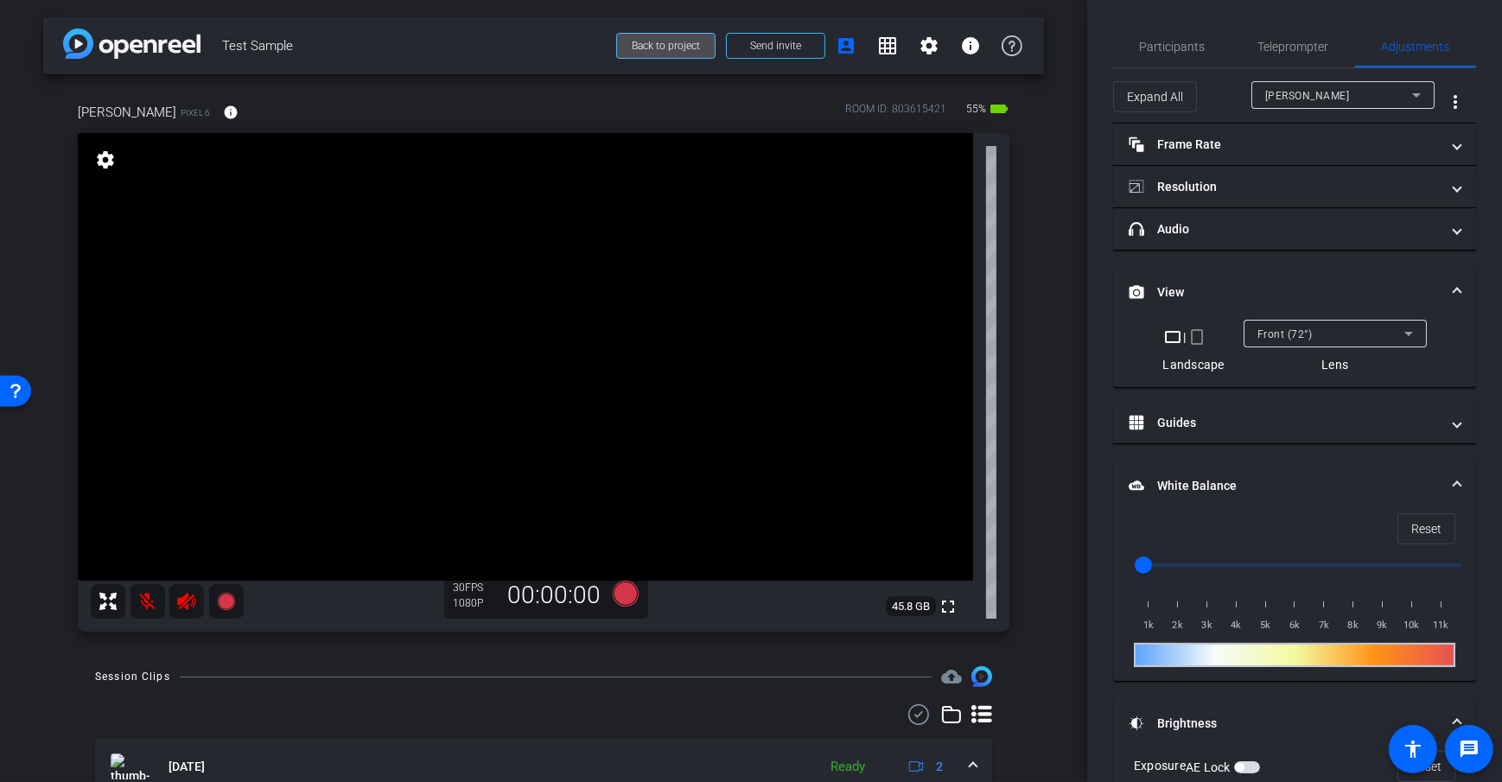
click at [644, 44] on span "Back to project" at bounding box center [666, 46] width 68 height 12
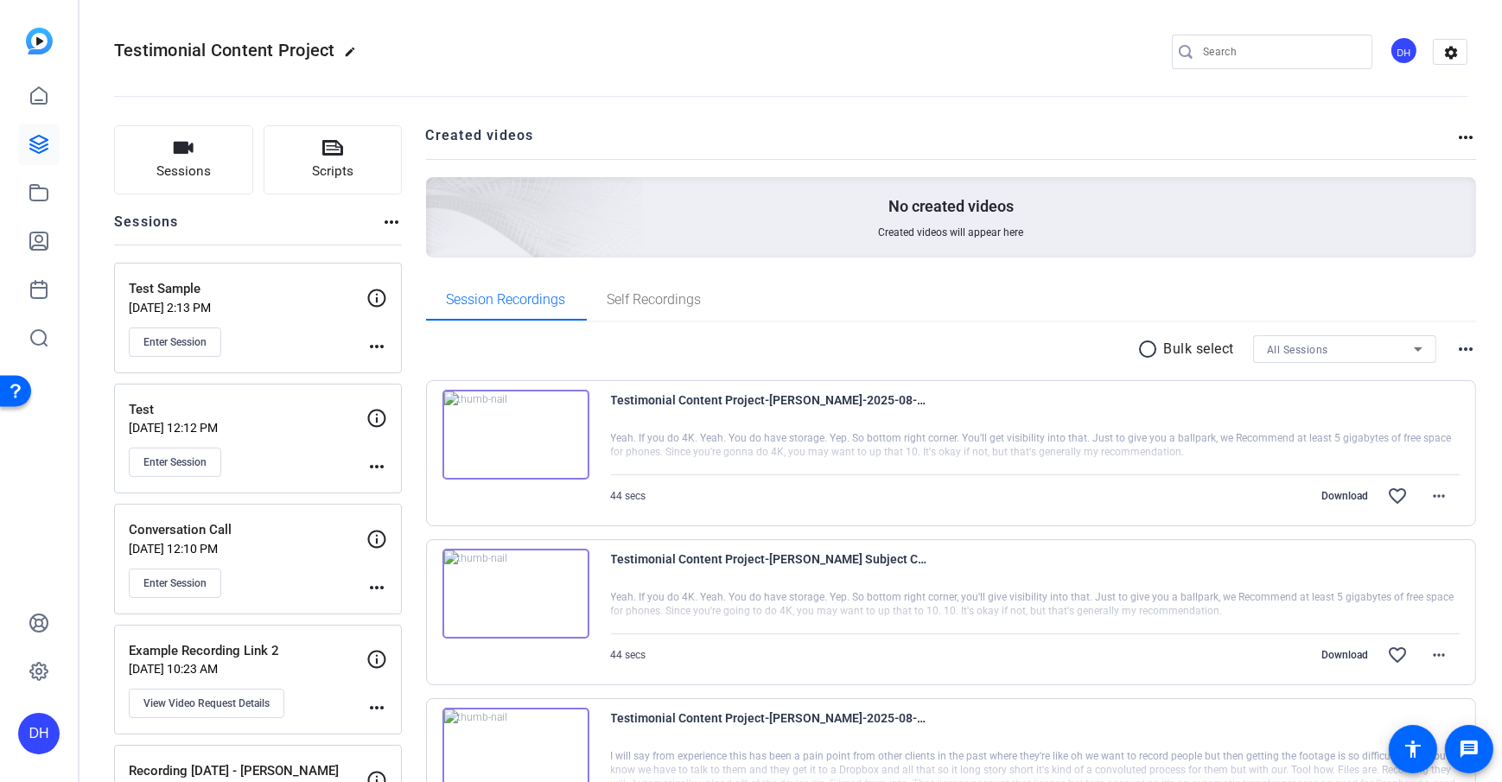
click at [414, 76] on openreel-divider-bar at bounding box center [791, 91] width 1354 height 53
click at [41, 243] on icon at bounding box center [39, 241] width 21 height 21
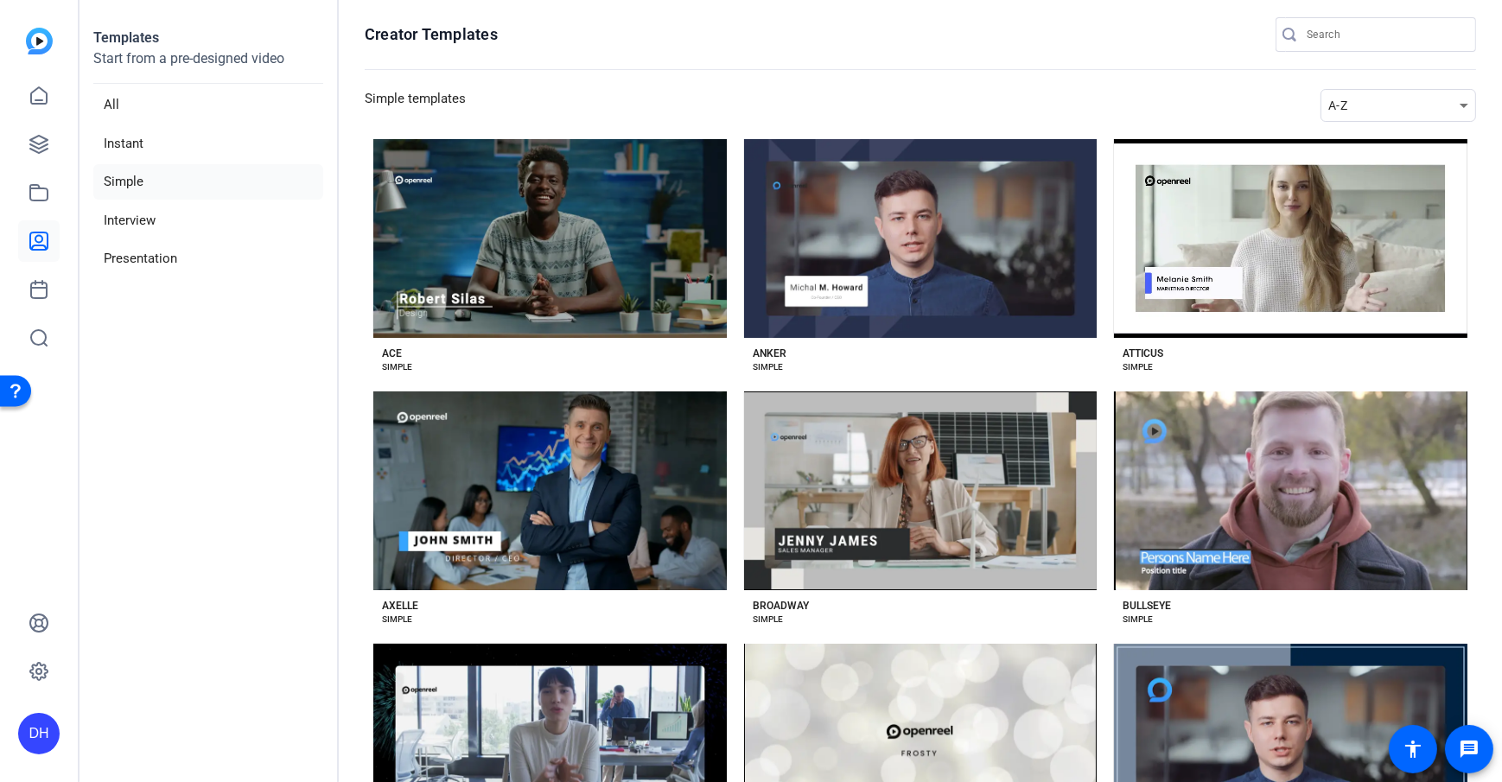
click at [370, 114] on h3 "Simple templates" at bounding box center [415, 105] width 101 height 33
click at [363, 120] on section "Creator Templates Simple templates A-Z Preview Ace ACE SIMPLE Preview Anker ANK…" at bounding box center [920, 391] width 1163 height 782
click at [233, 360] on aside "Templates Start from a pre-designed video All Instant Simple Interview Presenta…" at bounding box center [209, 391] width 259 height 782
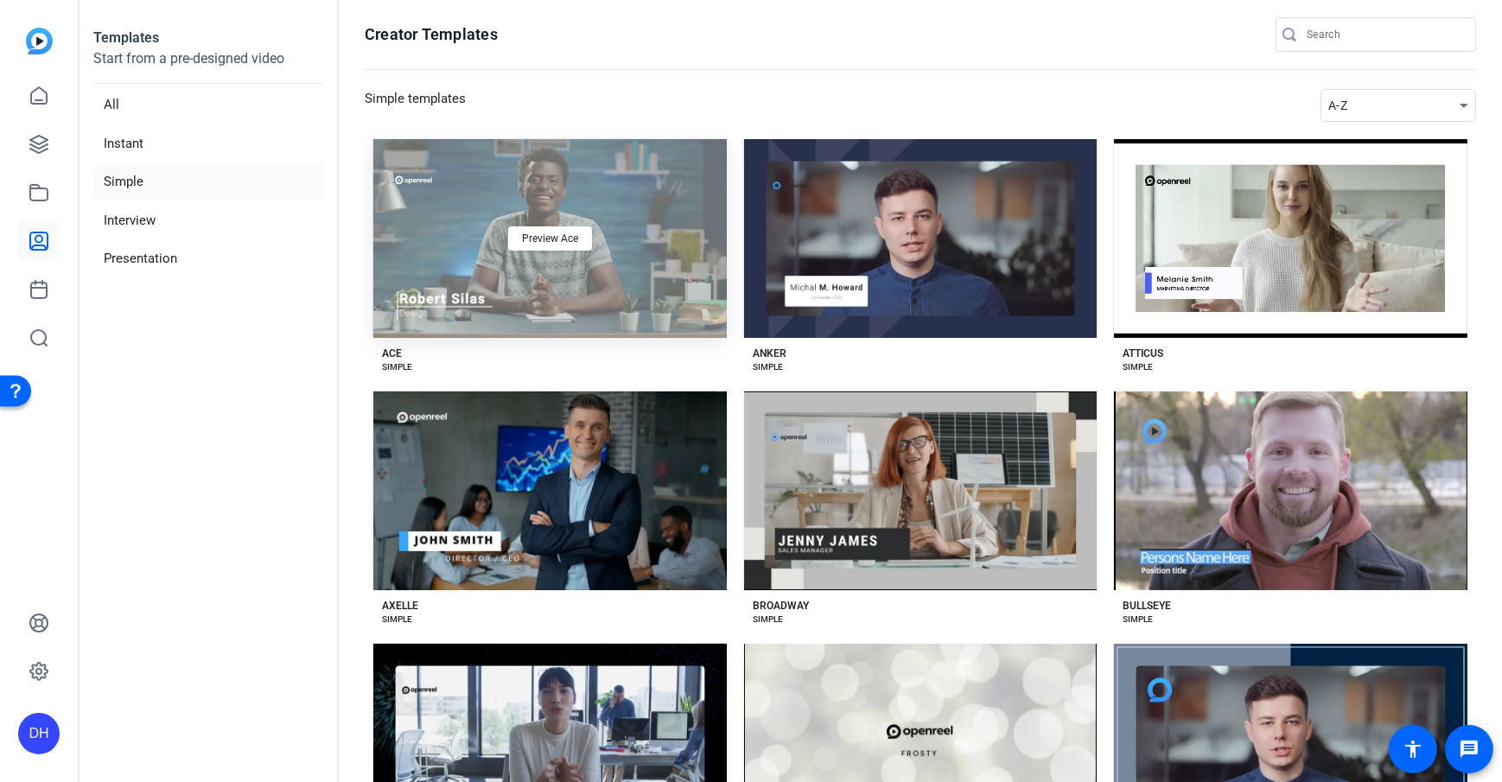
click at [677, 315] on div "Preview Ace" at bounding box center [550, 238] width 354 height 199
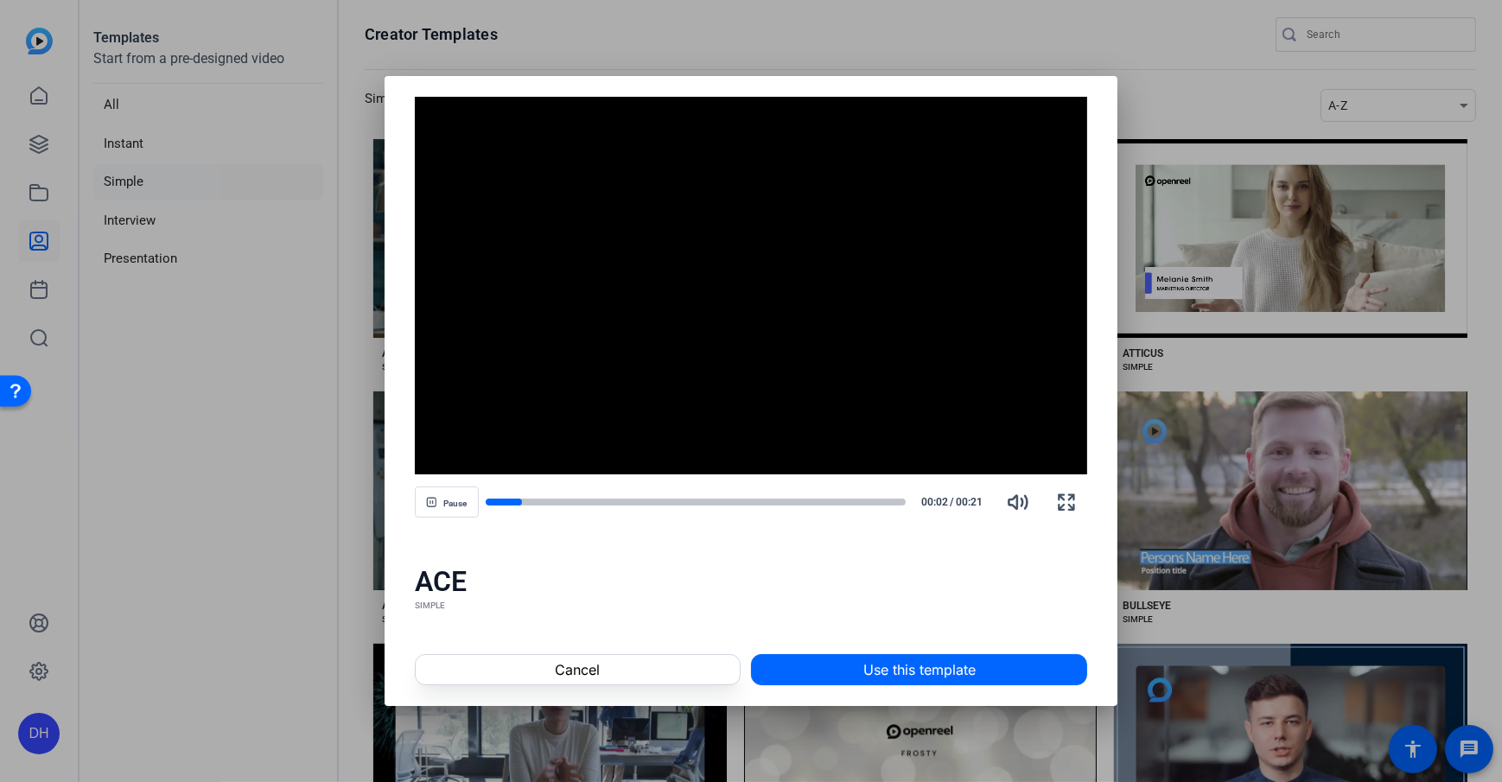
click at [667, 589] on div "ACE" at bounding box center [751, 581] width 673 height 35
click at [886, 668] on span "Use this template" at bounding box center [919, 670] width 112 height 21
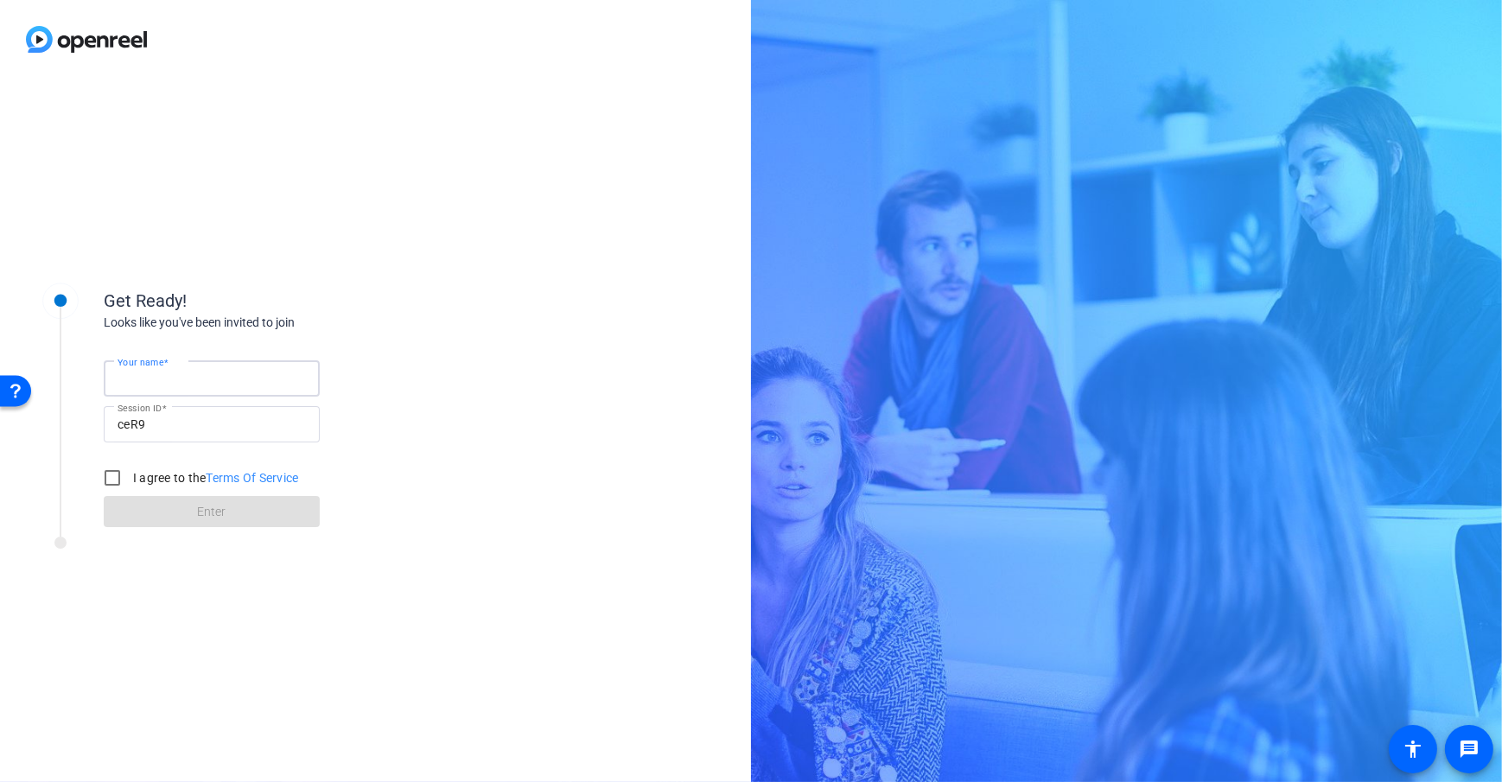
click at [188, 373] on input "Your name" at bounding box center [212, 378] width 188 height 21
type input "[PERSON_NAME] Subject Computer"
click at [456, 220] on div "Get Ready! Looks like you've been invited to join Your name Dan Subject Compute…" at bounding box center [375, 431] width 751 height 704
click at [118, 468] on input "I agree to the Terms Of Service" at bounding box center [112, 478] width 35 height 35
checkbox input "true"
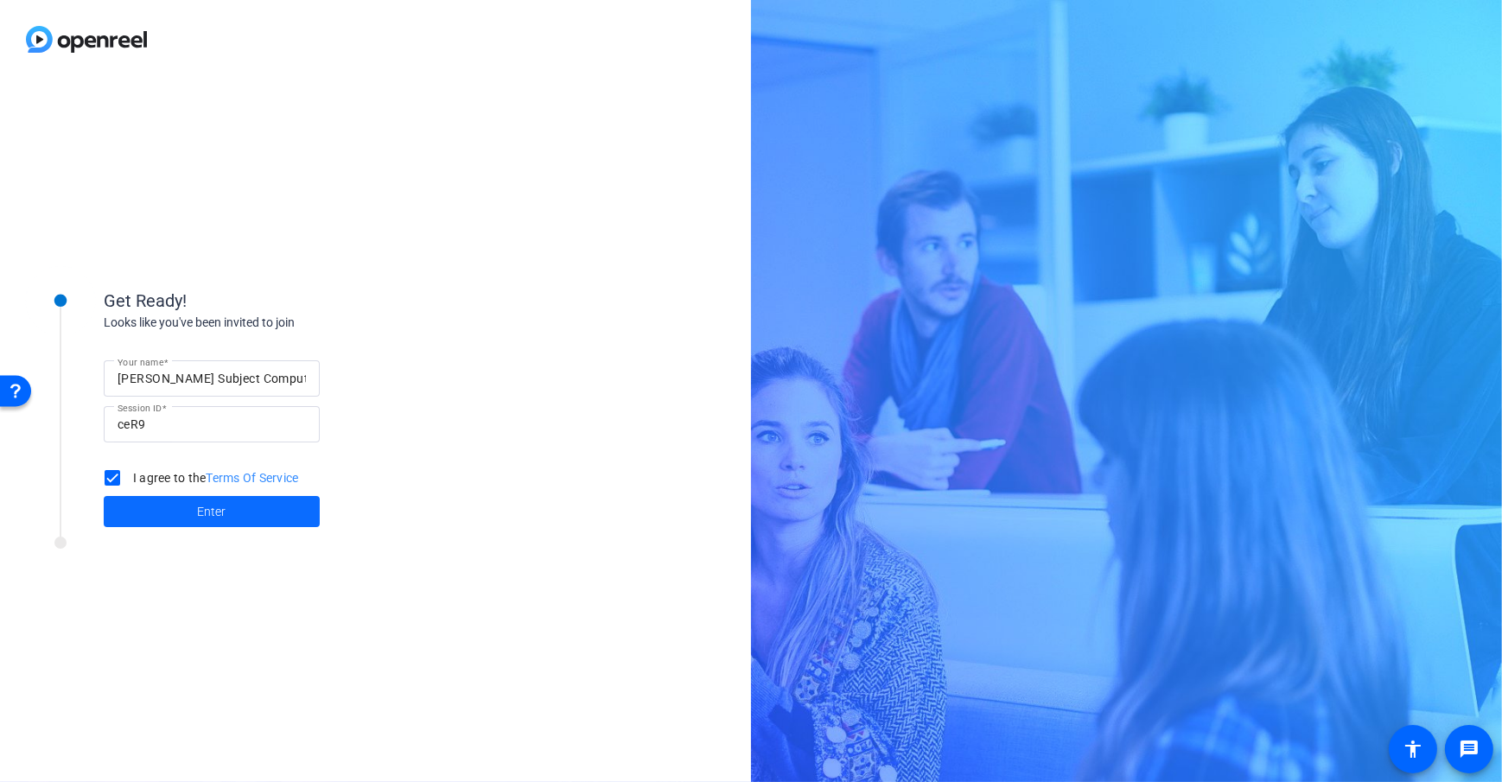
click at [171, 514] on span at bounding box center [212, 511] width 216 height 41
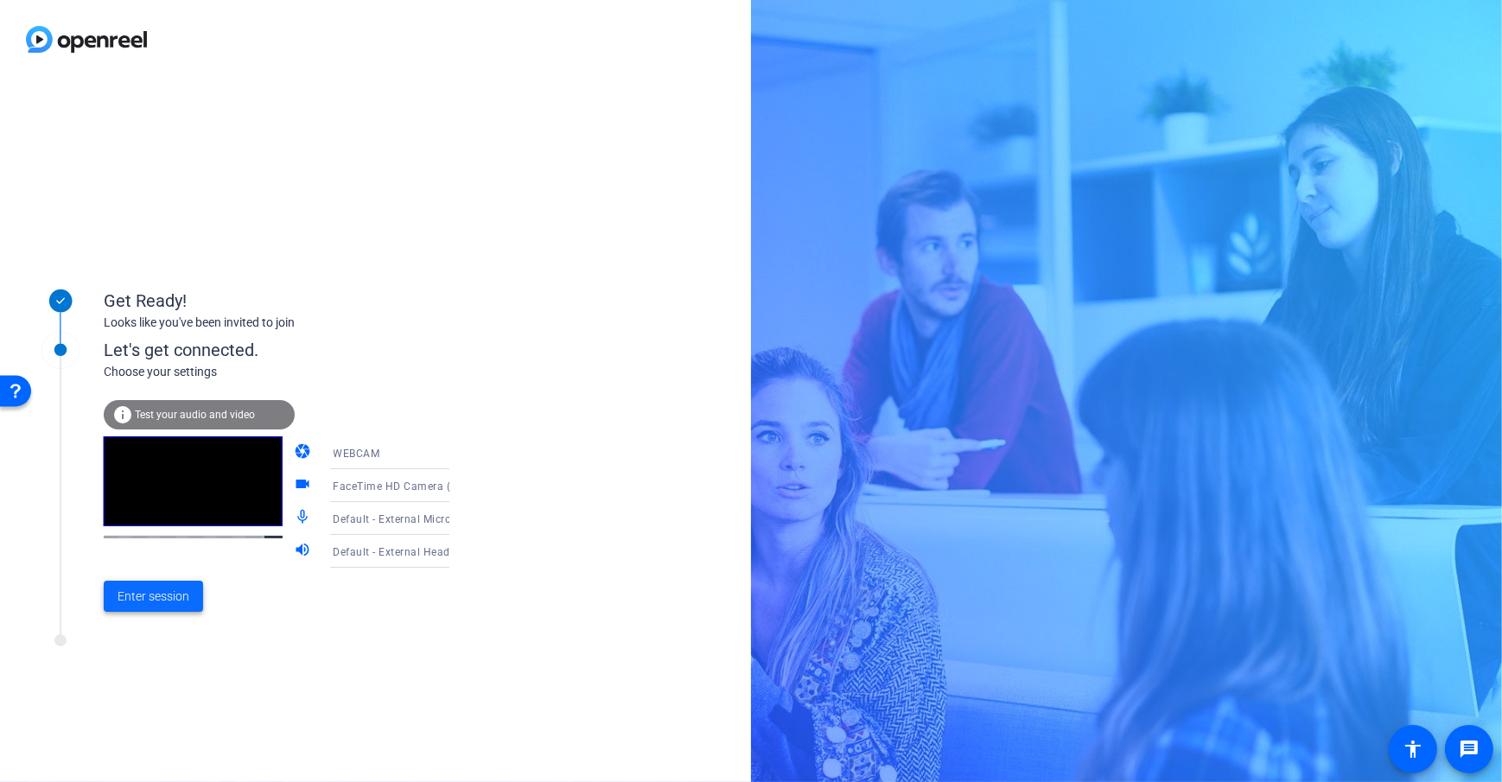
click at [161, 603] on span "Enter session" at bounding box center [154, 597] width 72 height 18
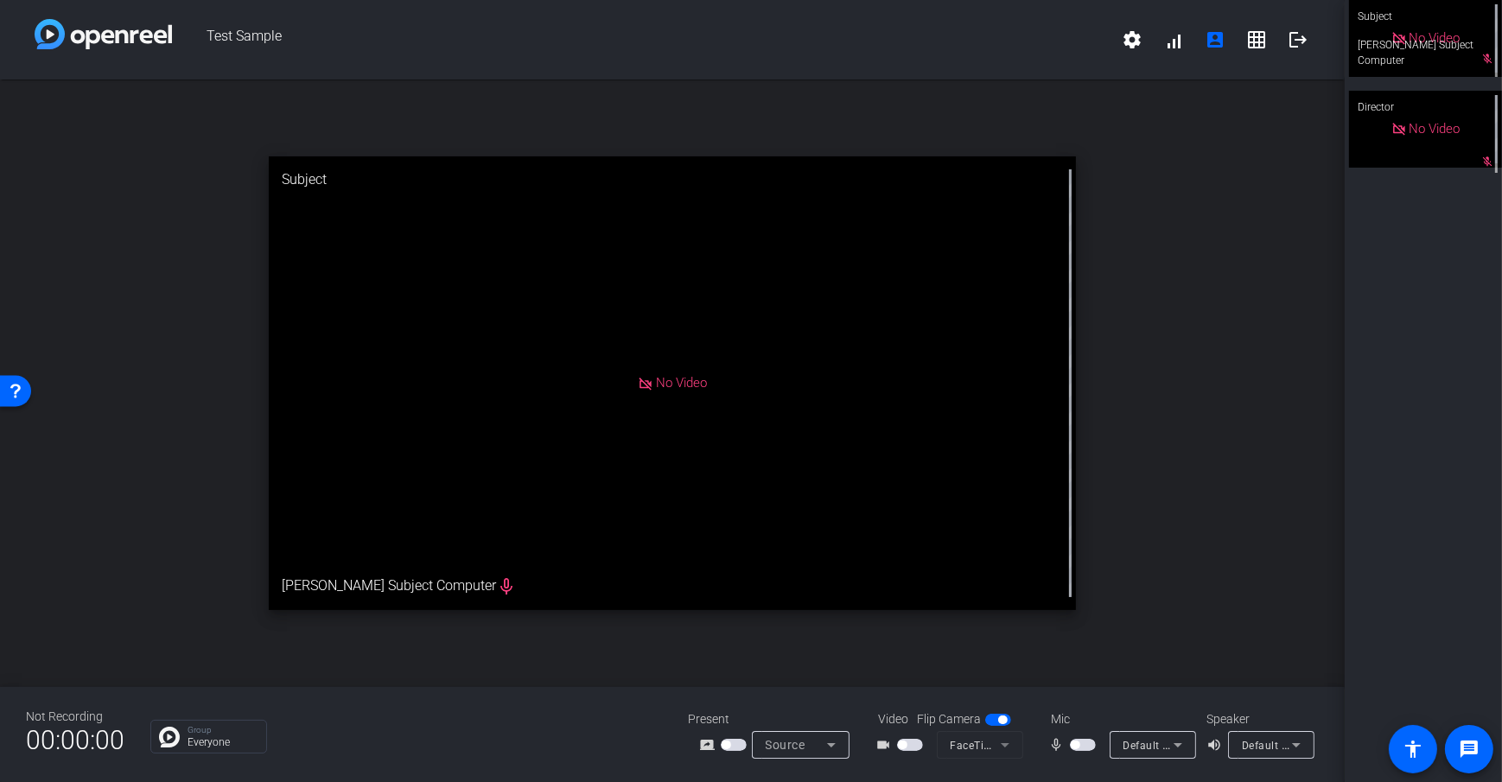
click at [916, 752] on mat-slide-toggle at bounding box center [911, 745] width 29 height 18
click at [911, 741] on span "button" at bounding box center [910, 745] width 26 height 12
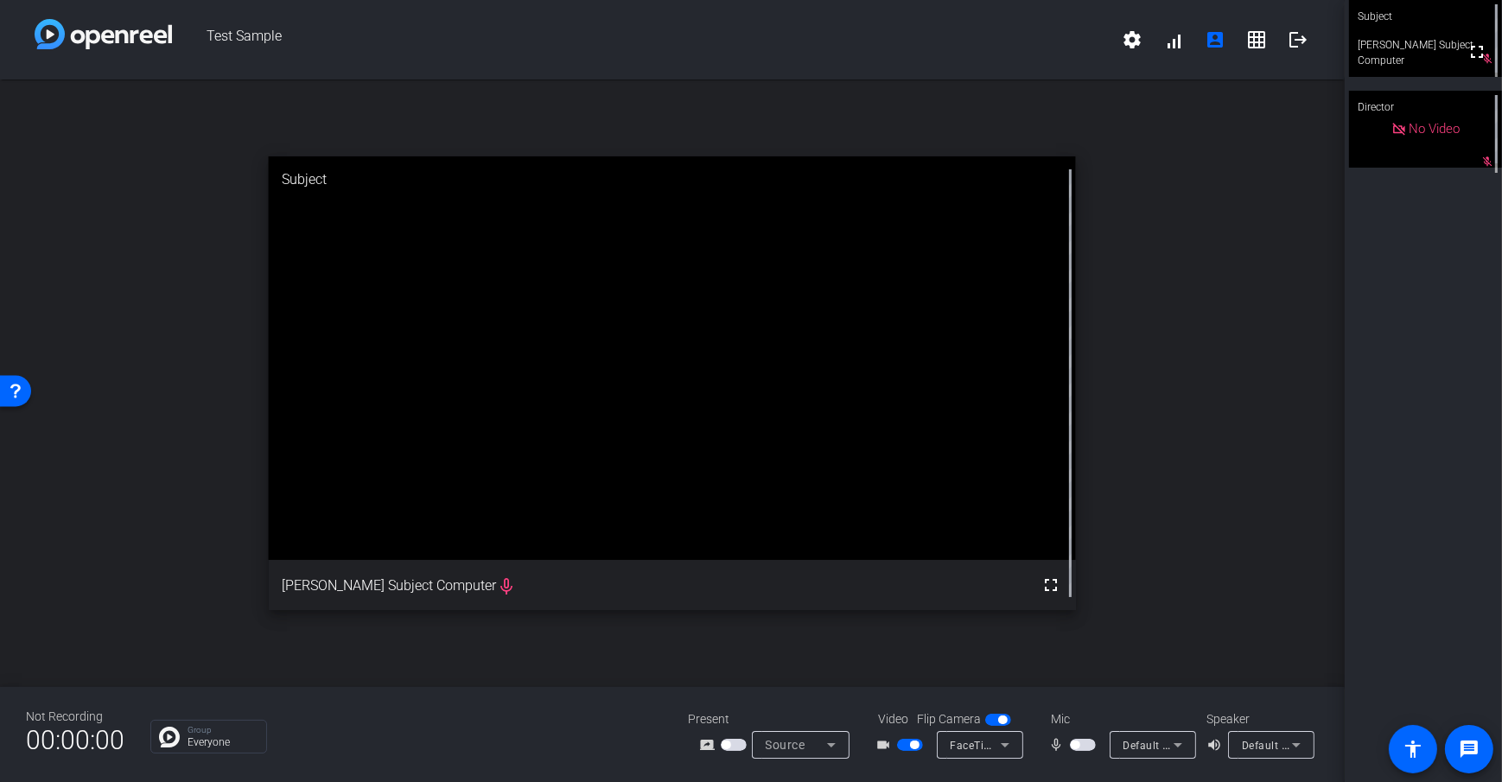
click at [727, 749] on span "button" at bounding box center [726, 745] width 9 height 9
click at [812, 739] on span "Screen Sharing" at bounding box center [804, 745] width 76 height 14
click at [822, 717] on span "Upload Presentation" at bounding box center [810, 714] width 102 height 21
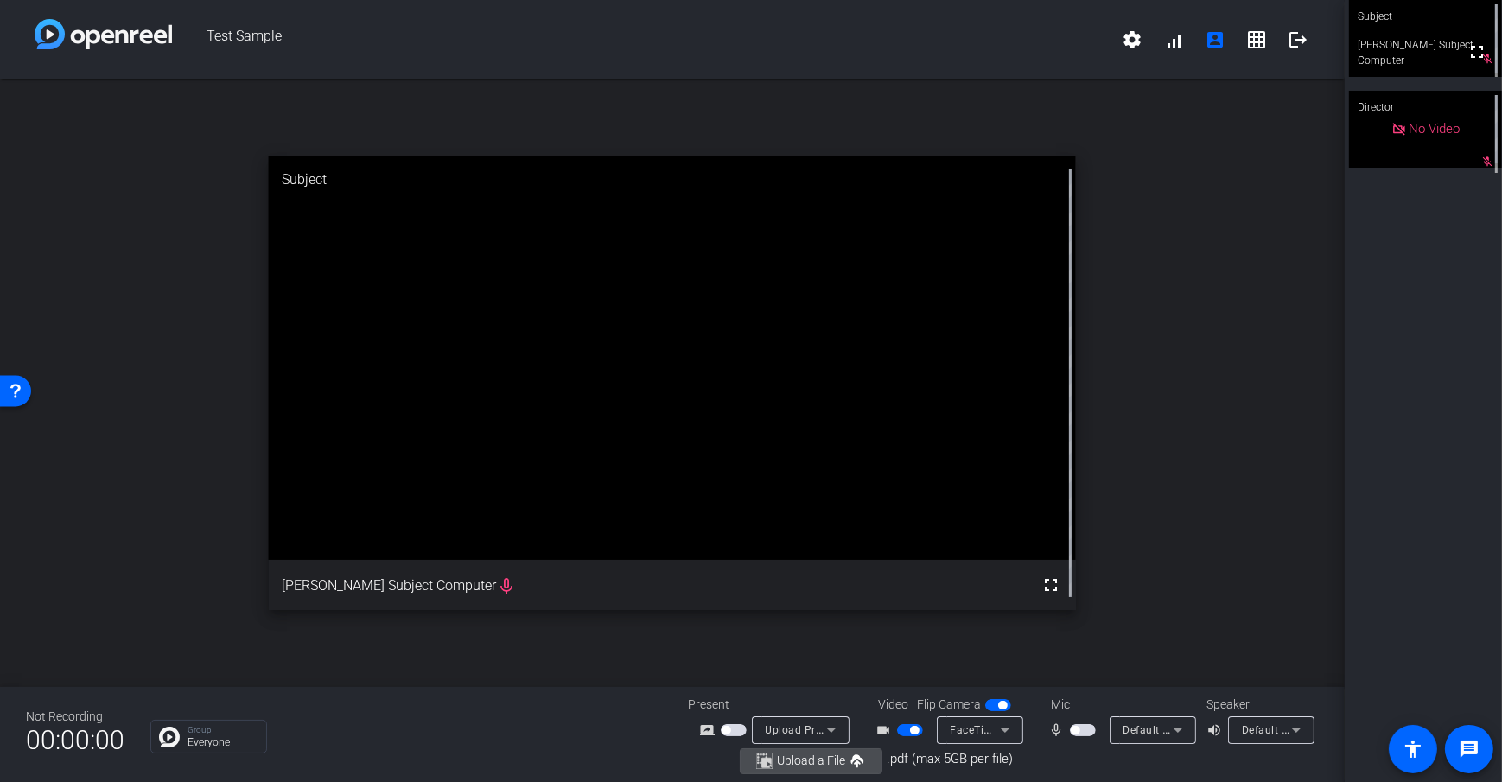
click at [799, 761] on span "Upload a File" at bounding box center [811, 761] width 68 height 13
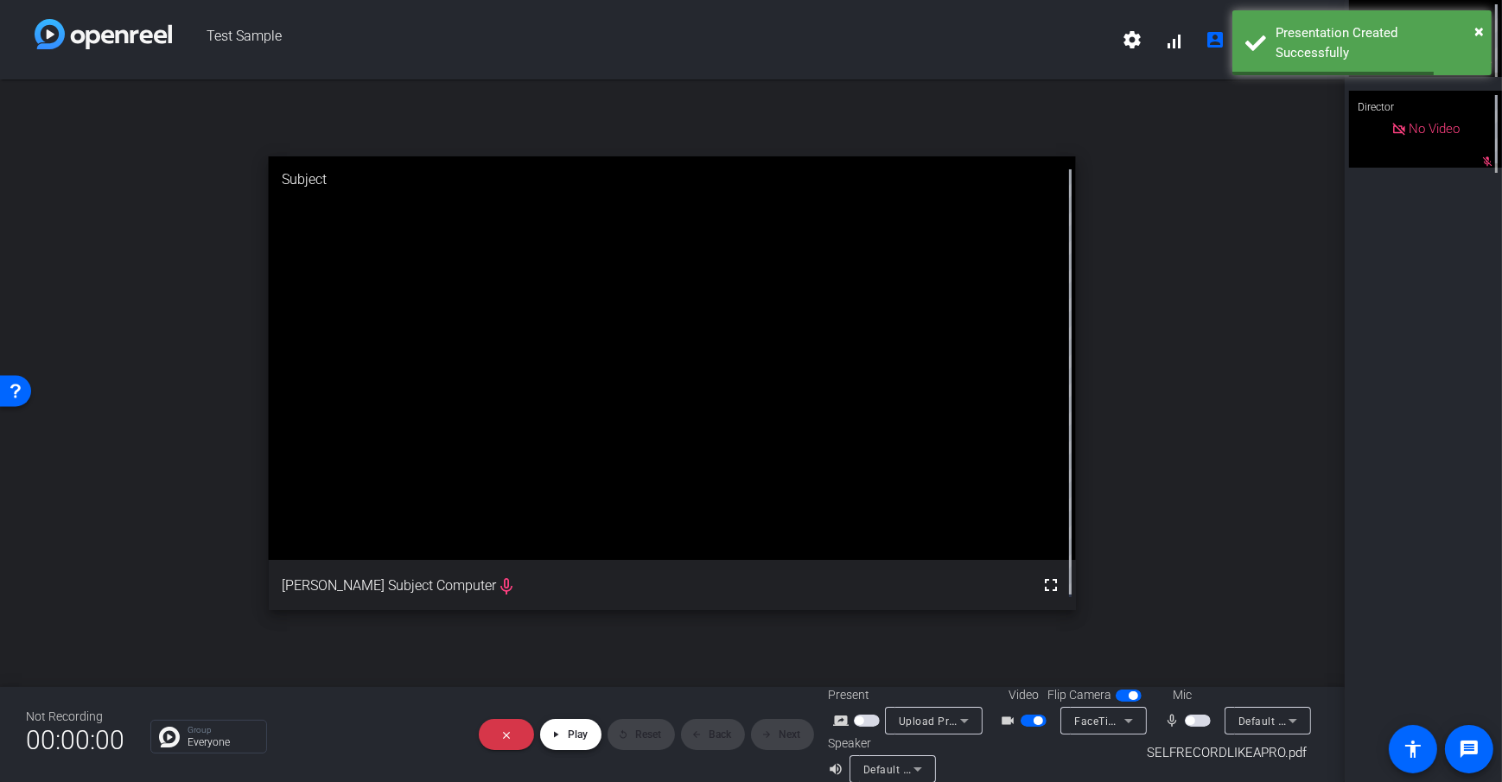
click at [560, 730] on span at bounding box center [570, 734] width 61 height 41
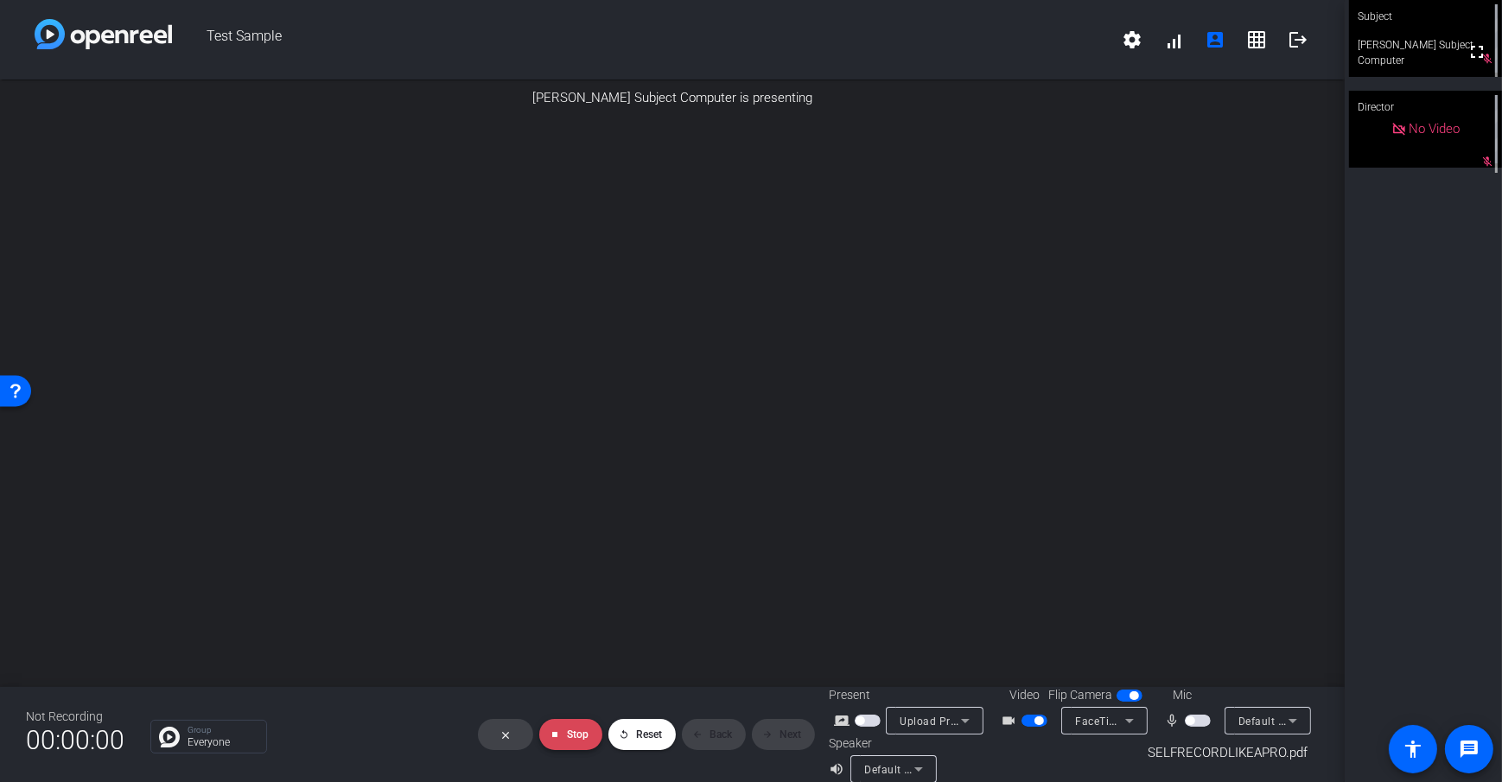
click at [570, 730] on span "Stop" at bounding box center [578, 735] width 22 height 12
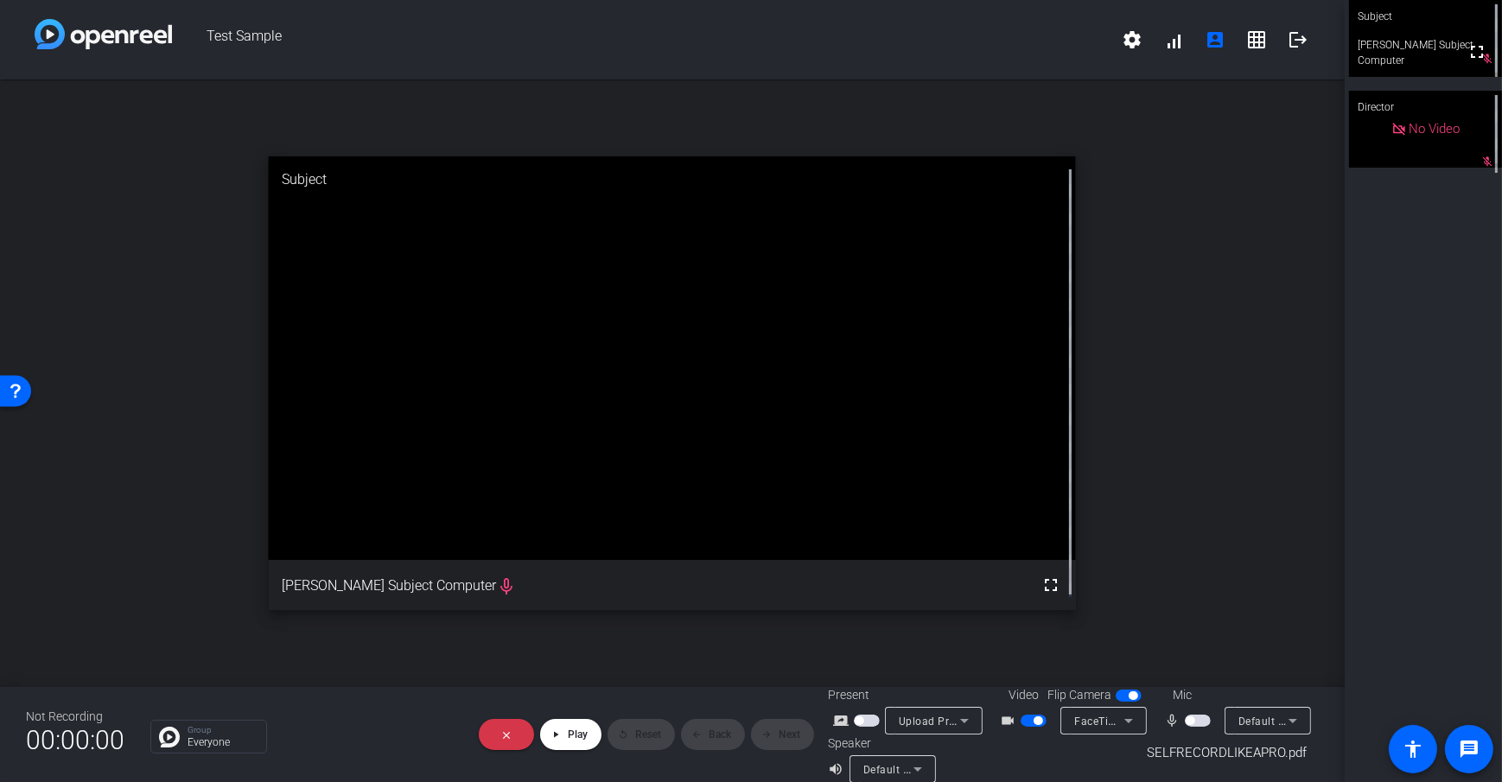
click at [580, 703] on div "Not Recording 00:00:00 Group Everyone close play_arrow Play replay Reset arrow_…" at bounding box center [672, 734] width 1345 height 95
click at [562, 726] on span at bounding box center [570, 734] width 61 height 41
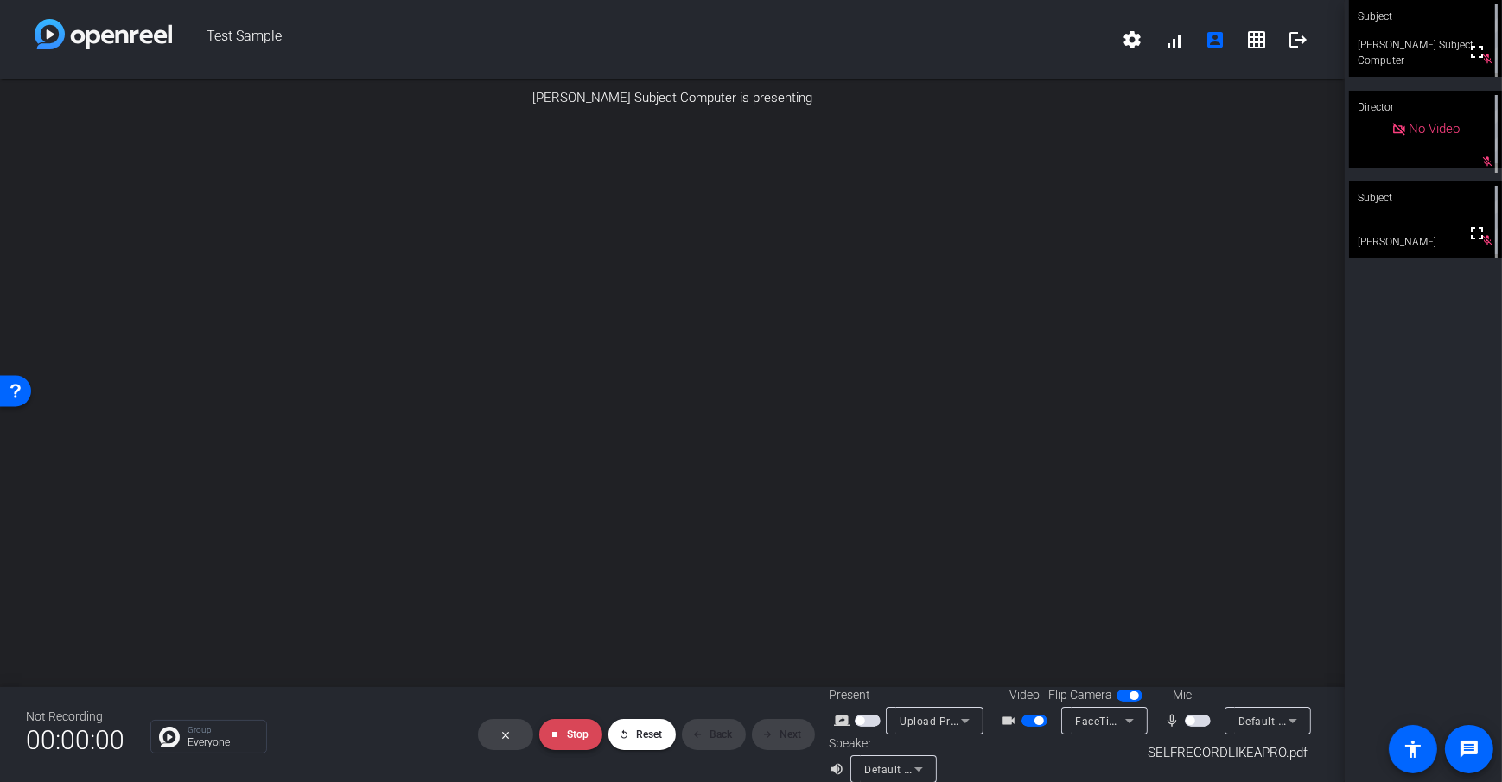
click at [562, 723] on span at bounding box center [570, 734] width 63 height 41
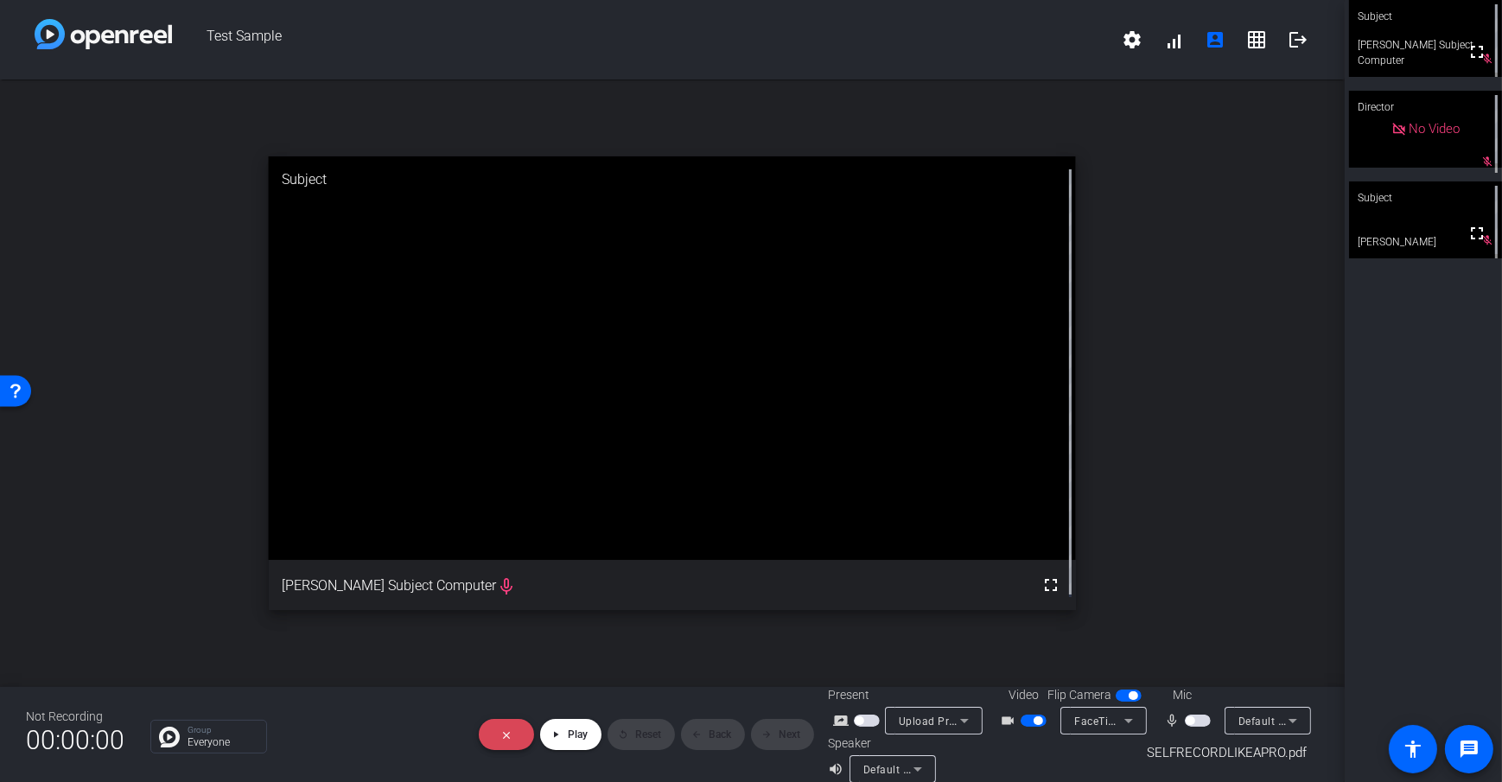
click at [507, 729] on span at bounding box center [506, 734] width 55 height 41
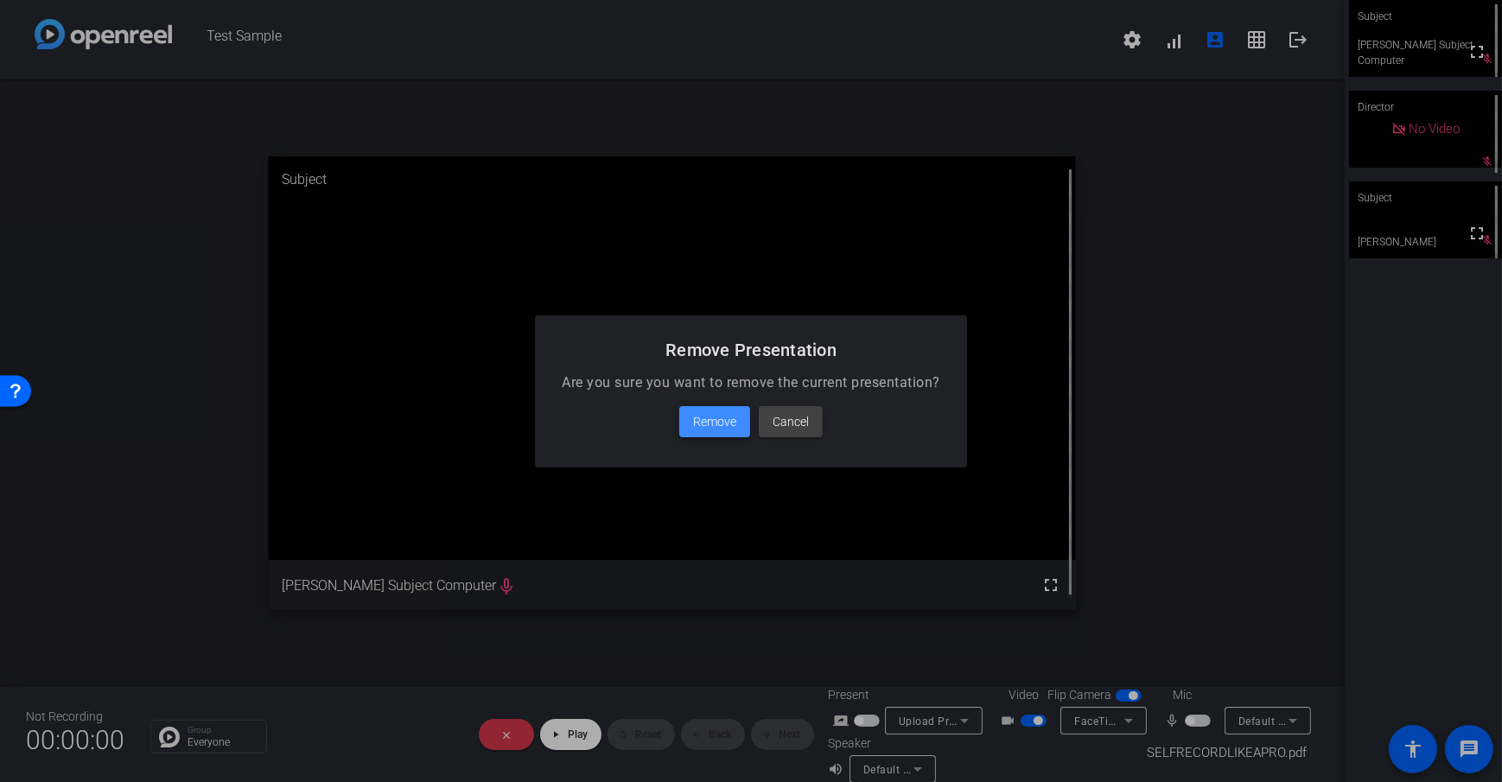
click at [715, 432] on span at bounding box center [714, 421] width 71 height 41
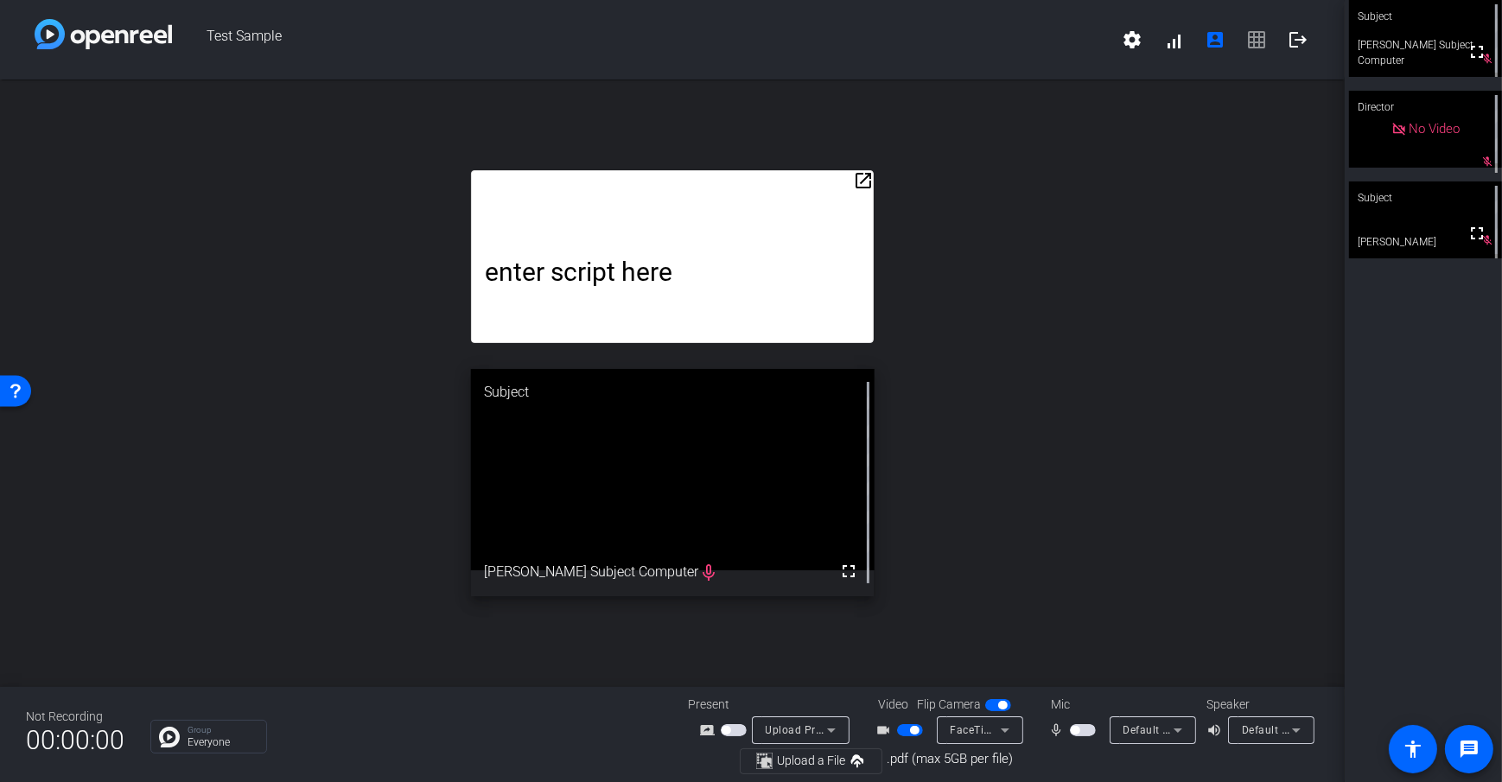
click at [872, 185] on mat-icon "open_in_new" at bounding box center [863, 180] width 21 height 21
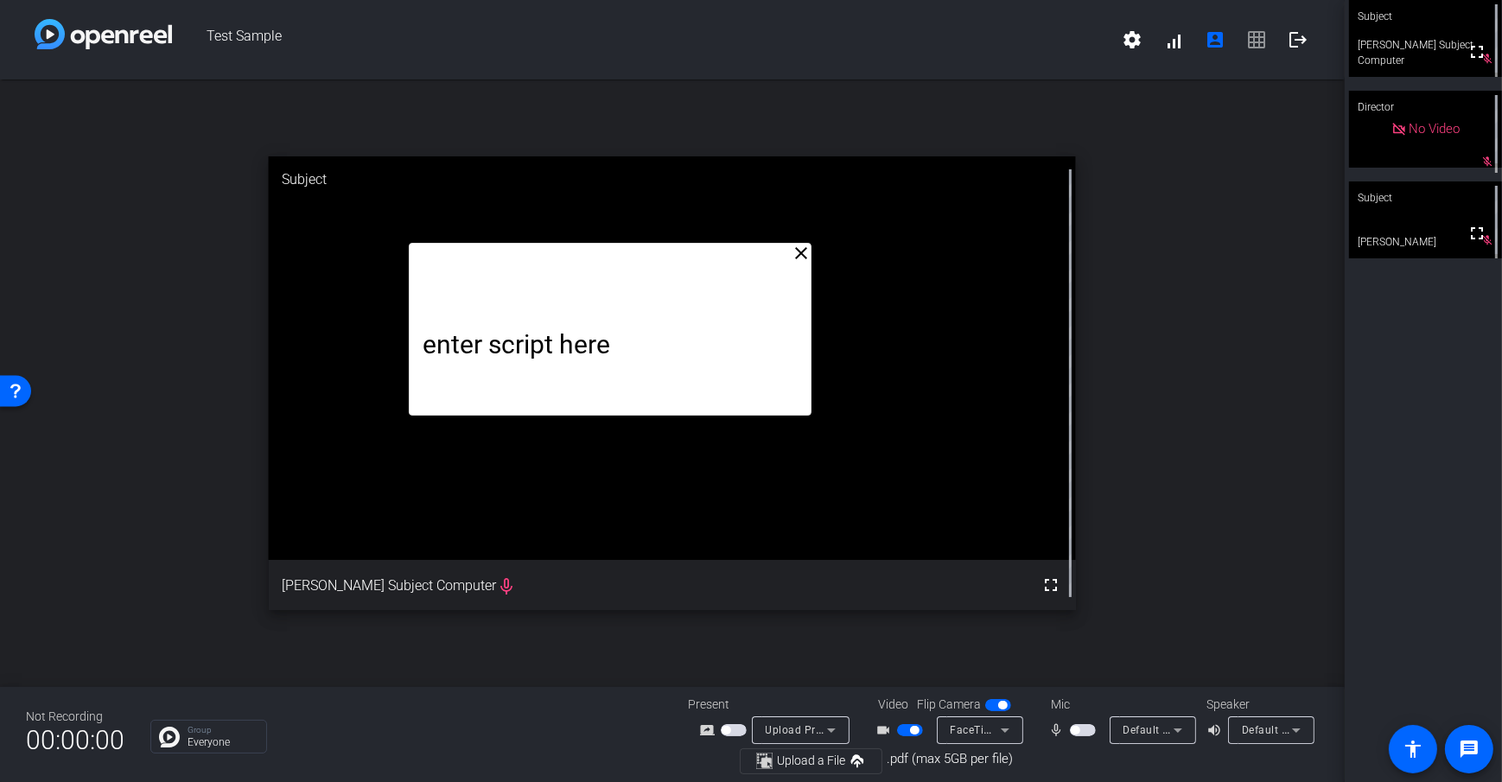
drag, startPoint x: 824, startPoint y: 136, endPoint x: 826, endPoint y: 100, distance: 35.5
click at [812, 243] on div "enter script here" at bounding box center [611, 329] width 404 height 173
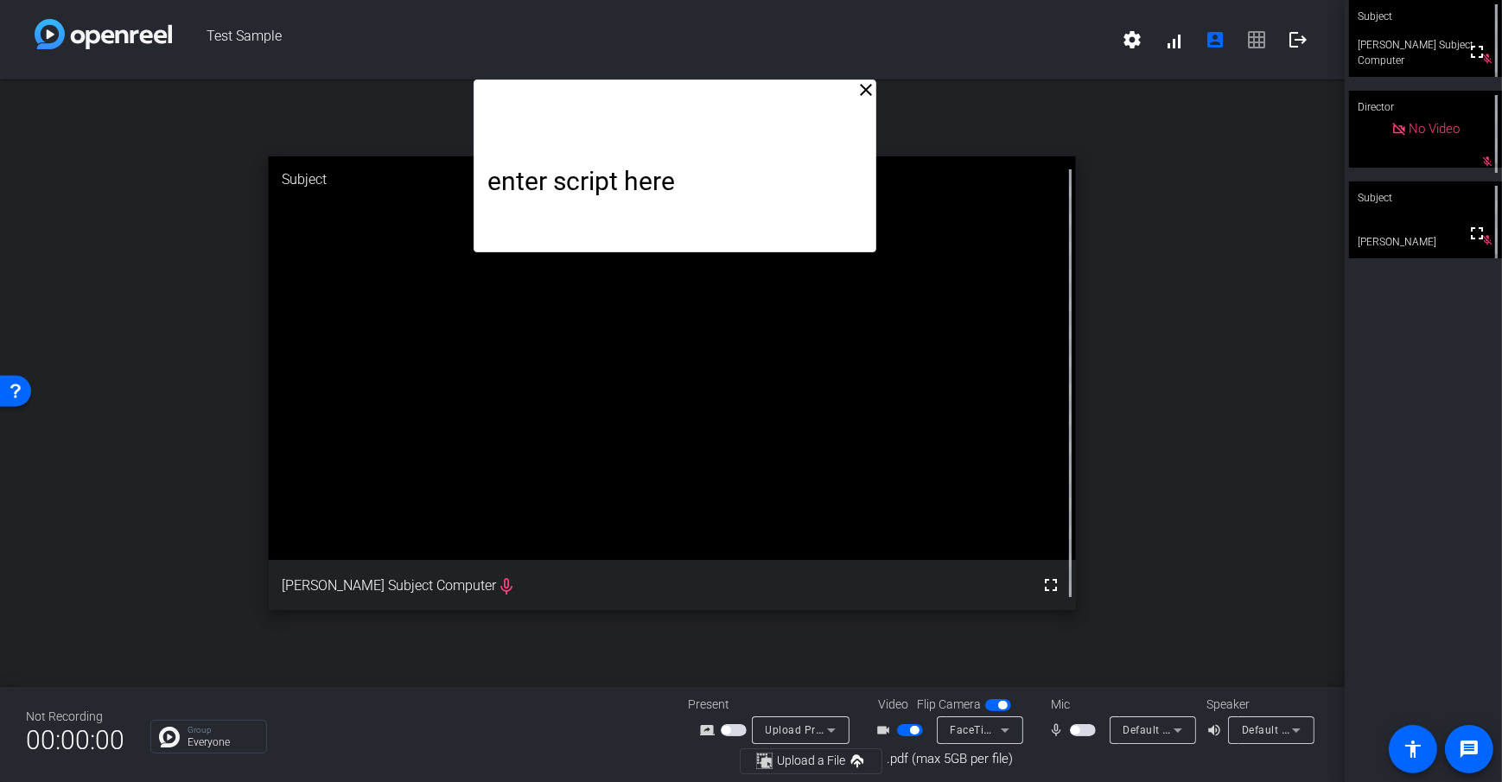
drag, startPoint x: 724, startPoint y: 142, endPoint x: 708, endPoint y: 102, distance: 43.0
click at [708, 102] on div "enter script here" at bounding box center [676, 166] width 404 height 173
